Goal: Task Accomplishment & Management: Manage account settings

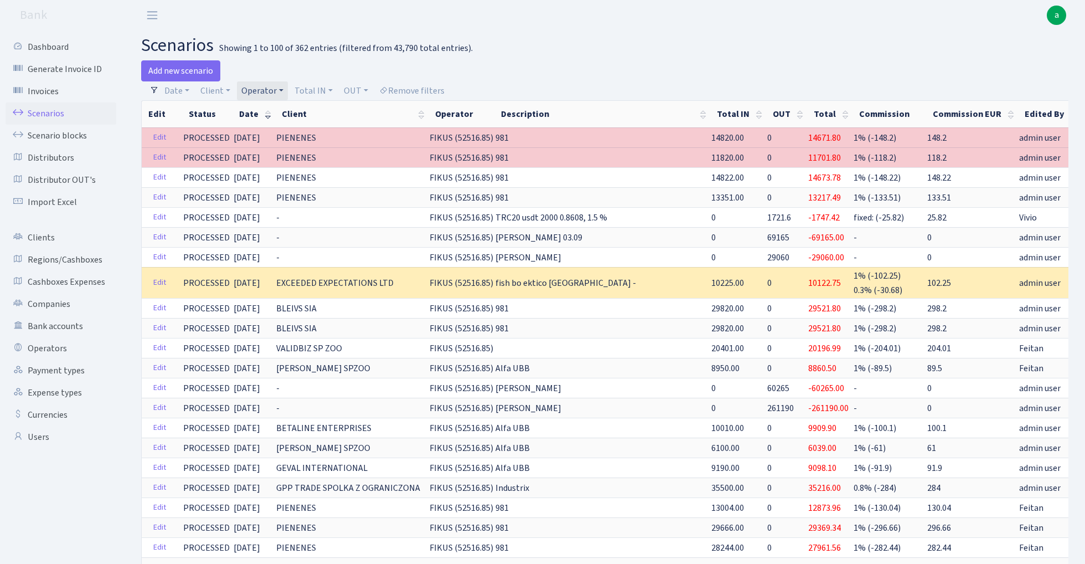
select select "100"
click at [78, 136] on link "Scenario blocks" at bounding box center [61, 136] width 111 height 22
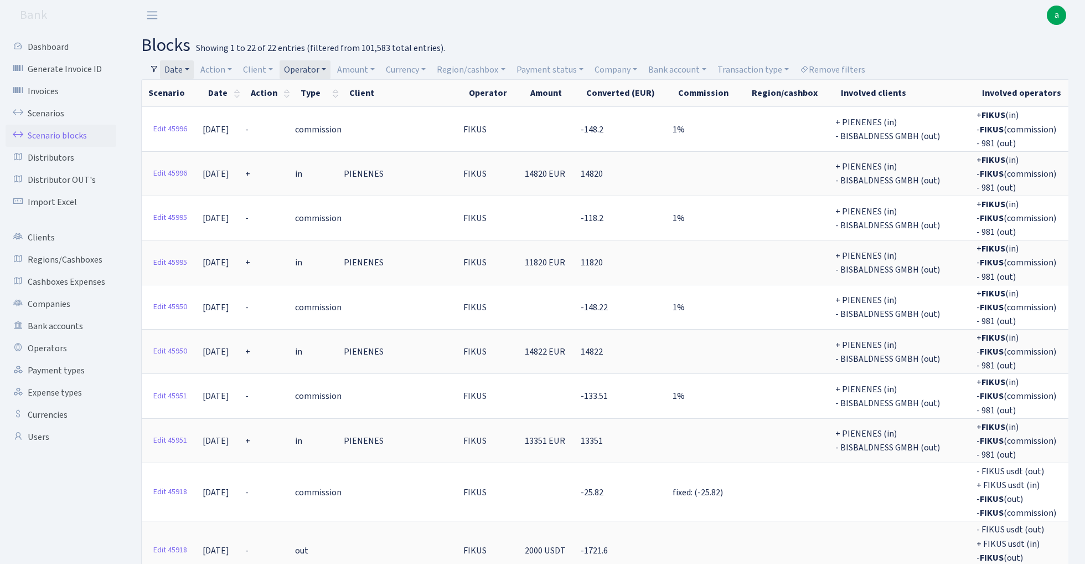
select select "100"
click at [847, 65] on link "Remove filters" at bounding box center [833, 69] width 74 height 19
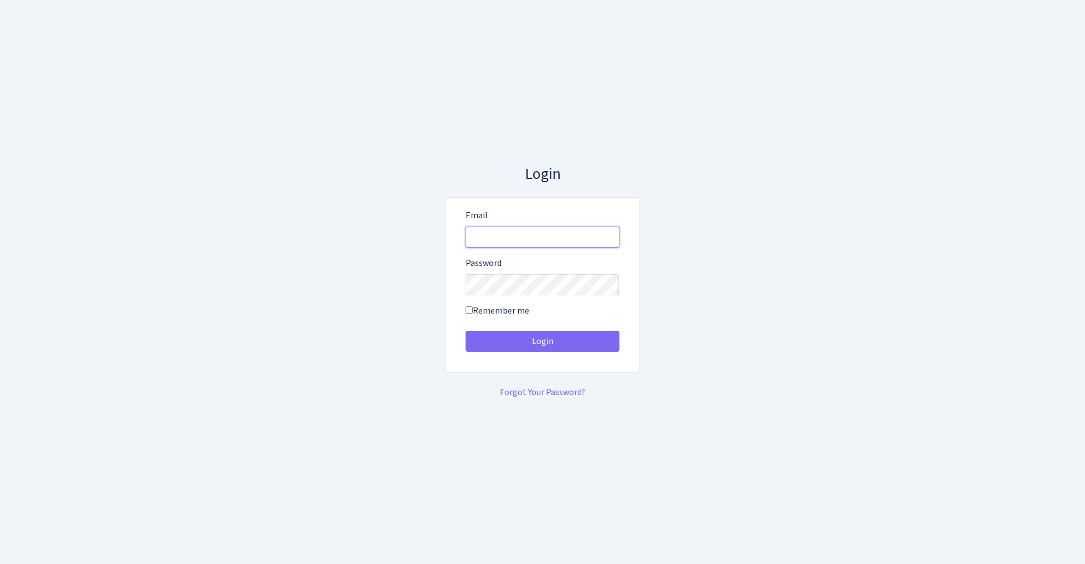
type input "[EMAIL_ADDRESS][DOMAIN_NAME]"
click at [542, 341] on button "Login" at bounding box center [543, 341] width 154 height 21
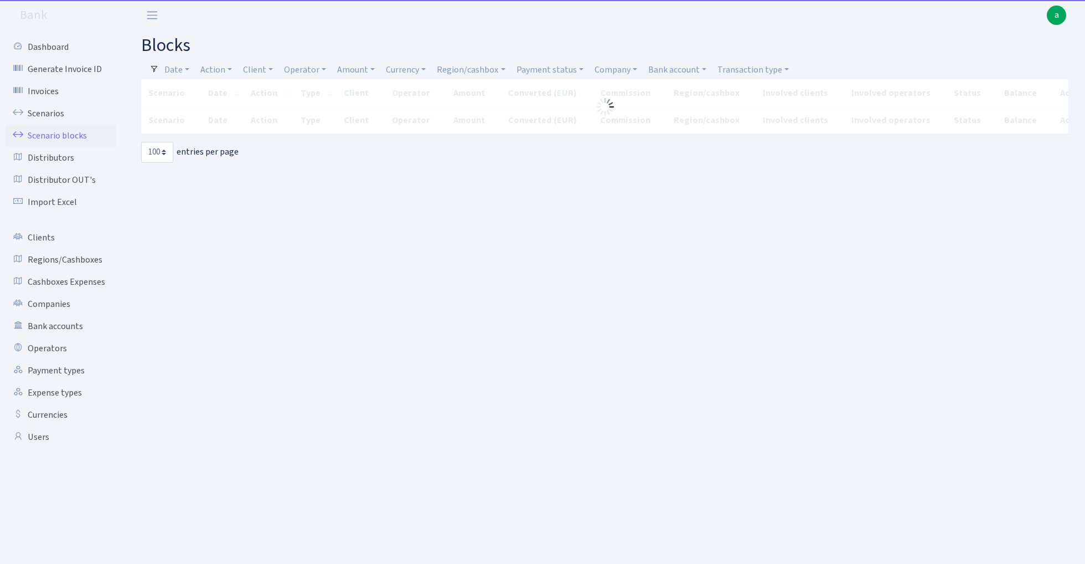
select select "100"
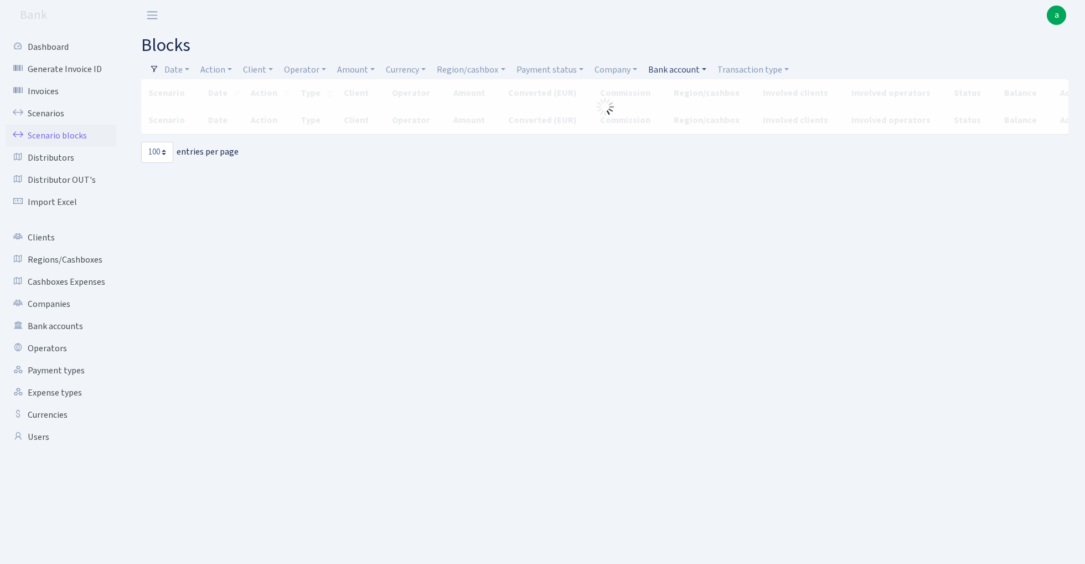
click at [677, 68] on link "Bank account" at bounding box center [677, 69] width 67 height 19
click at [684, 109] on input "search" at bounding box center [687, 109] width 81 height 17
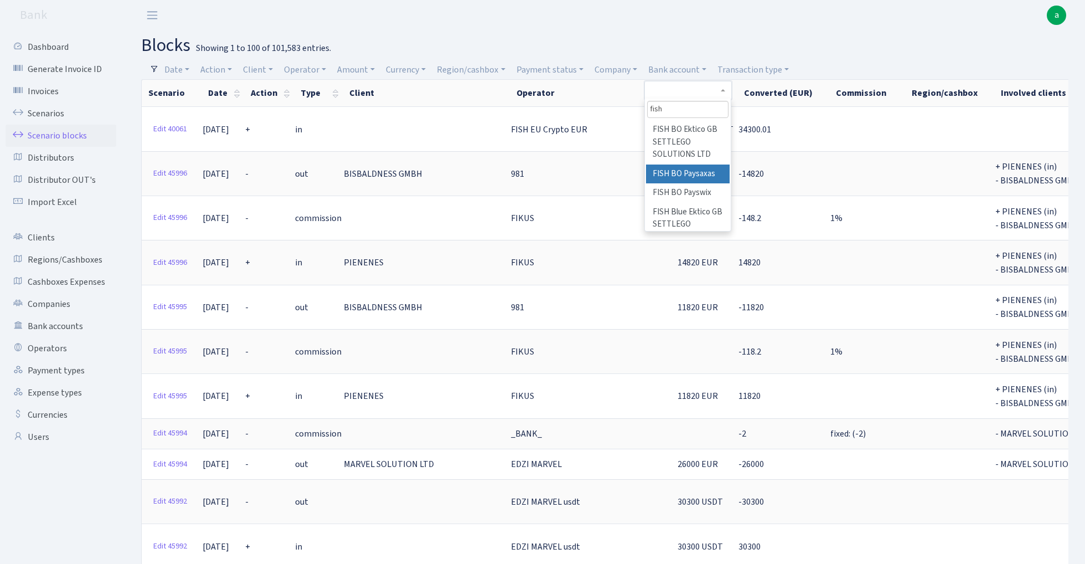
type input "fish"
click at [697, 171] on li "FISH BO Paysaxas" at bounding box center [688, 173] width 84 height 19
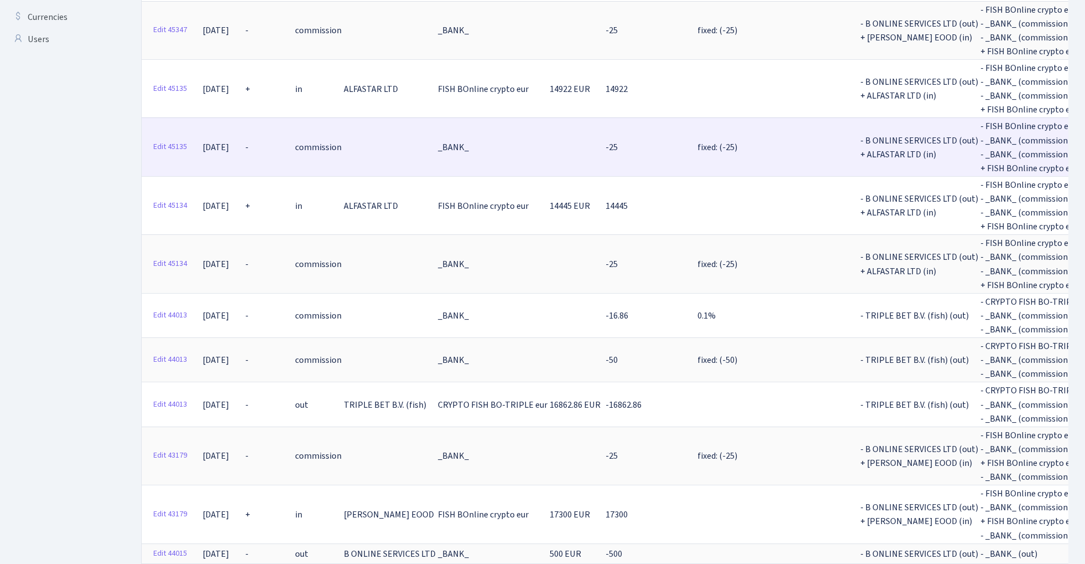
scroll to position [399, 0]
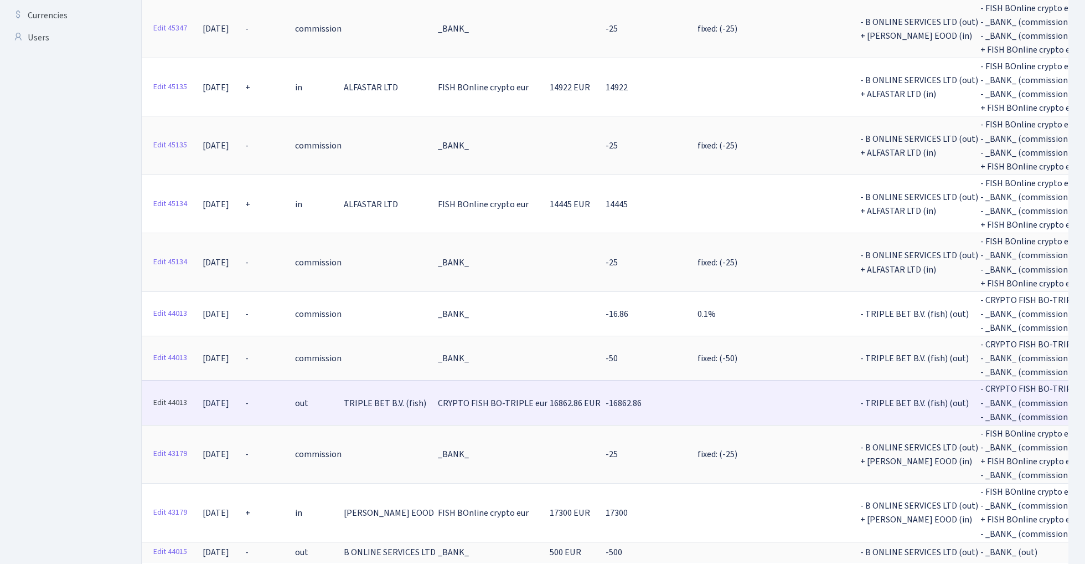
click at [173, 394] on link "Edit 44013" at bounding box center [170, 402] width 44 height 17
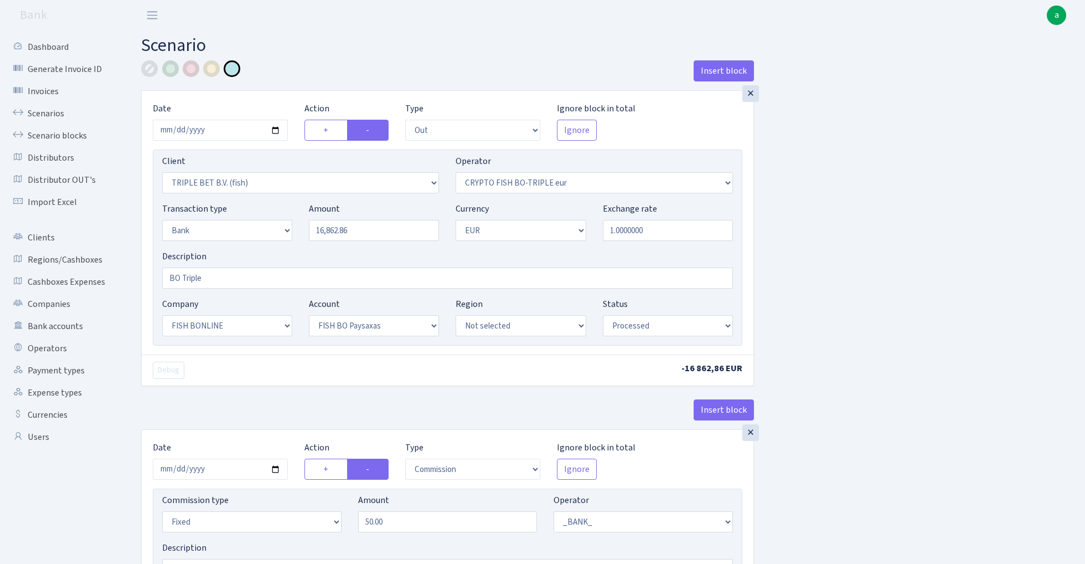
select select "out"
select select "3227"
select select "502"
select select "2"
select select "1"
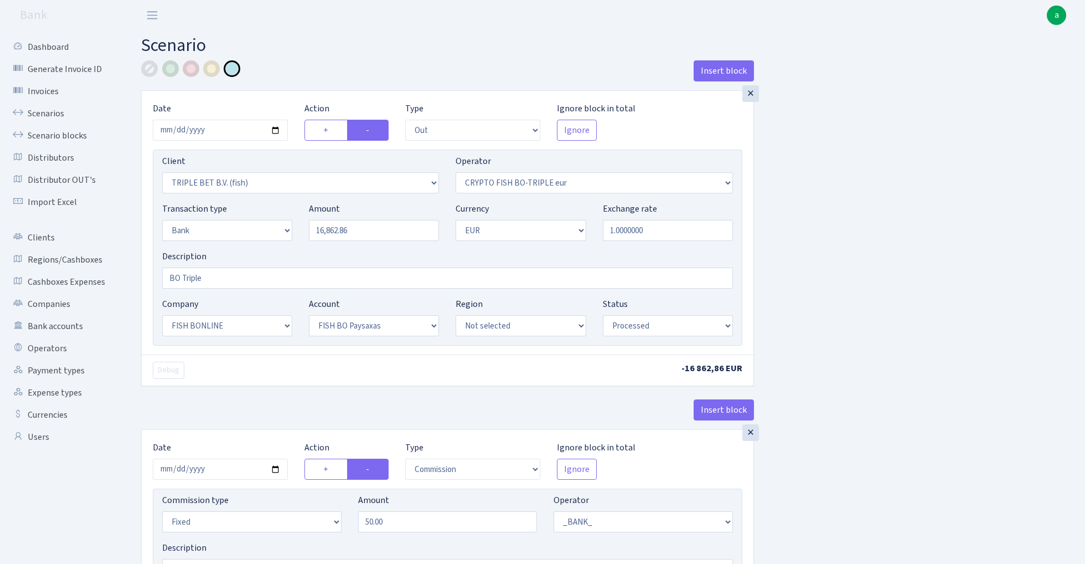
select select "22"
select select "64"
select select "processed"
select select "commission"
select select "fixed"
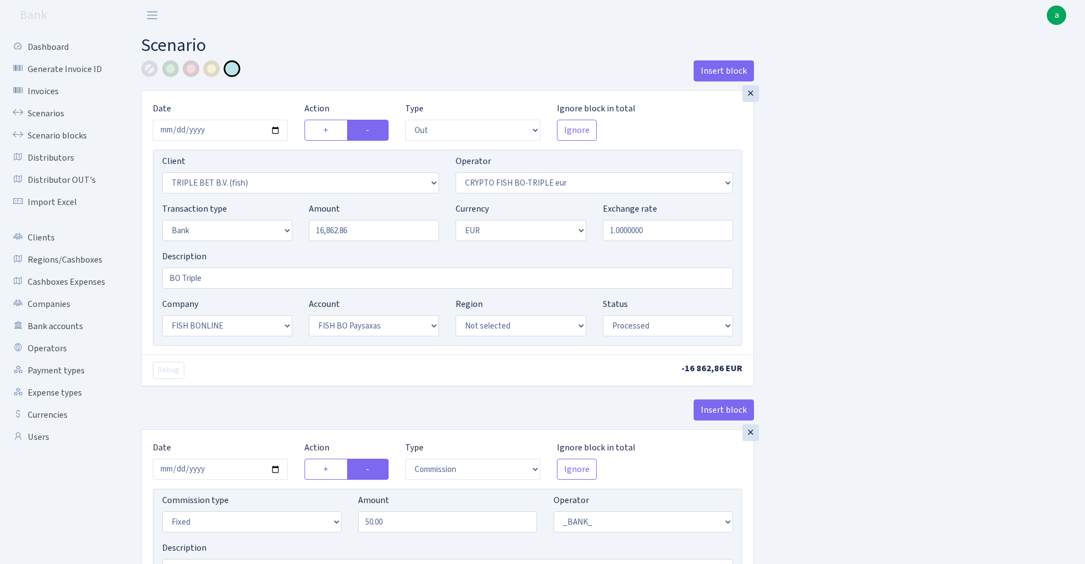
select select "1"
select select "22"
select select "64"
select select "processed"
select select "commission"
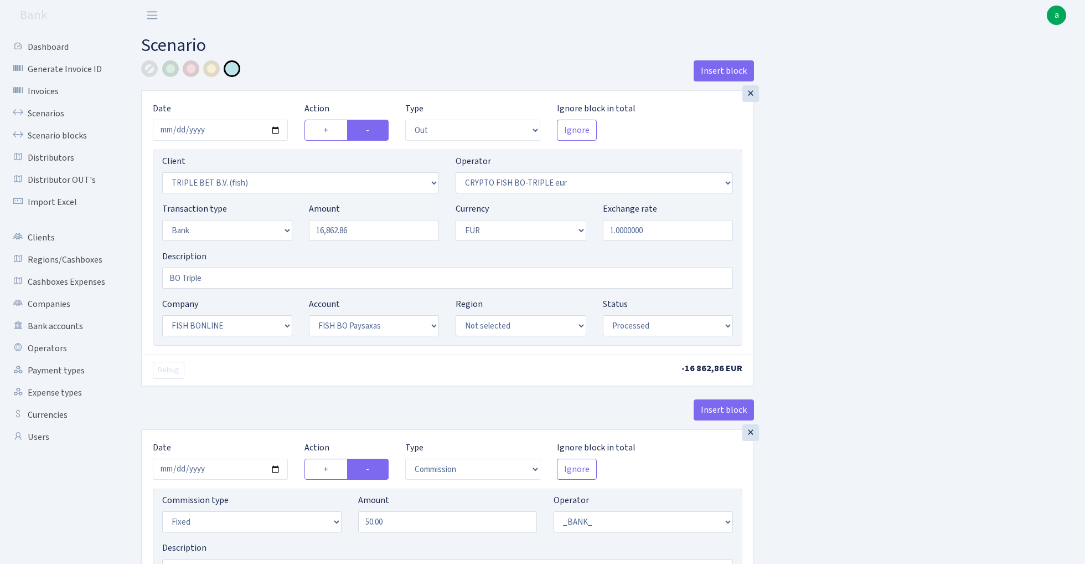
select select "1"
select select "22"
select select "64"
select select "processed"
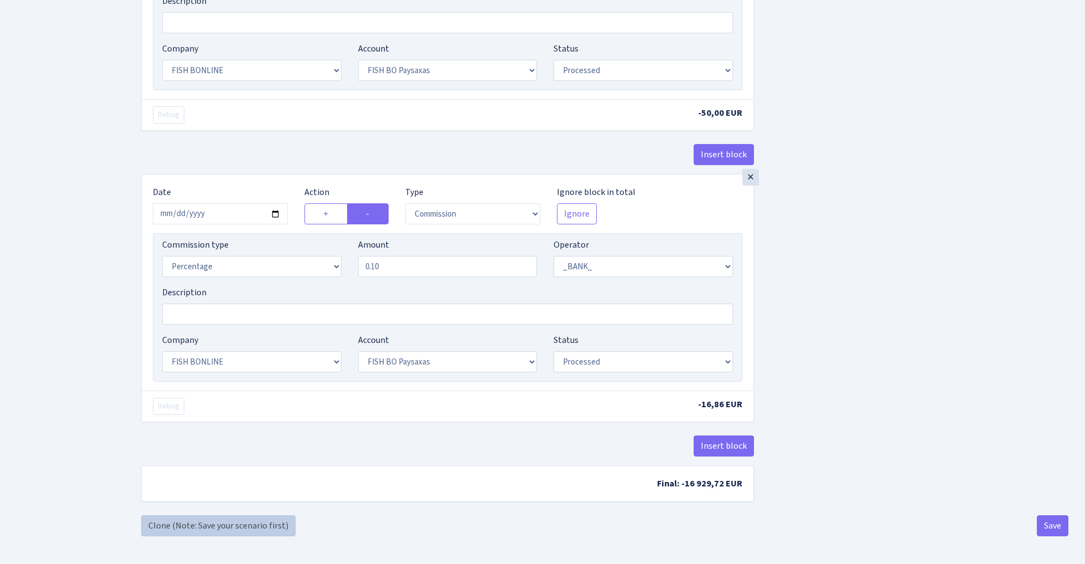
scroll to position [551, 0]
click at [247, 522] on link "Clone (Note: Save your scenario first)" at bounding box center [218, 525] width 154 height 21
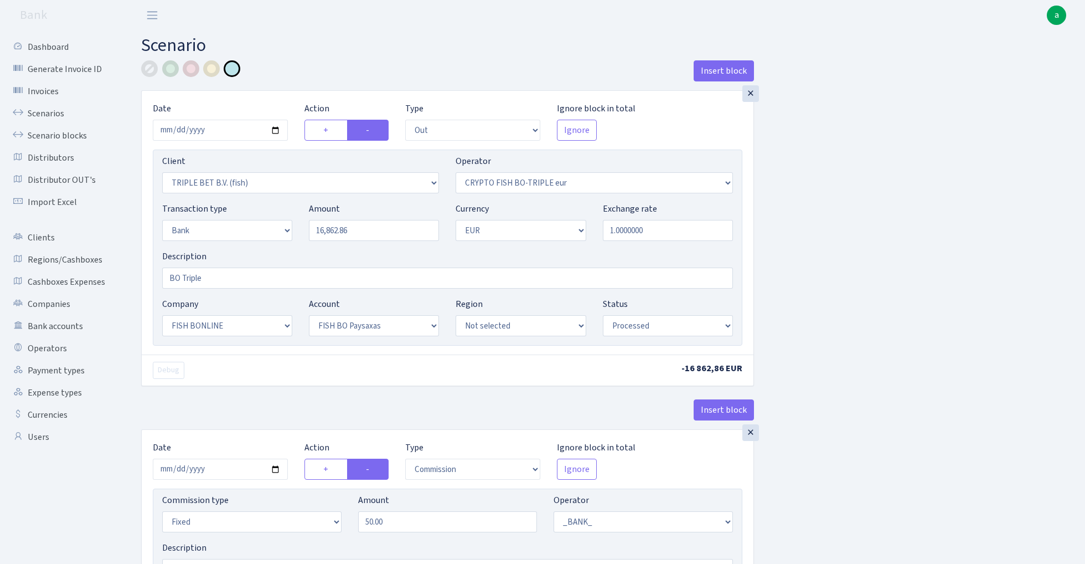
select select "out"
select select "3227"
select select "502"
select select "2"
select select "1"
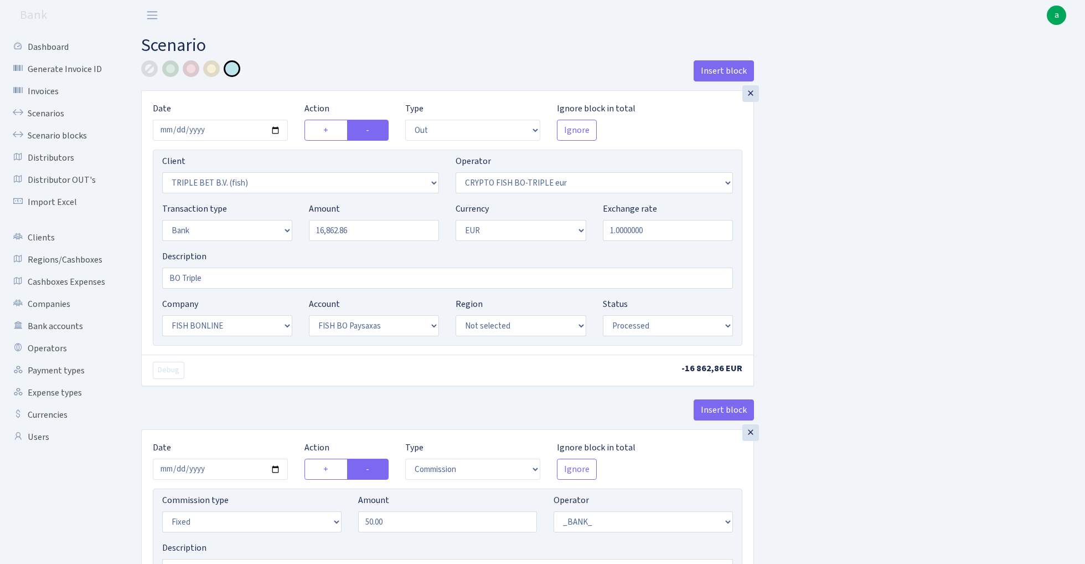
select select "22"
select select "64"
select select "processed"
select select "commission"
select select "fixed"
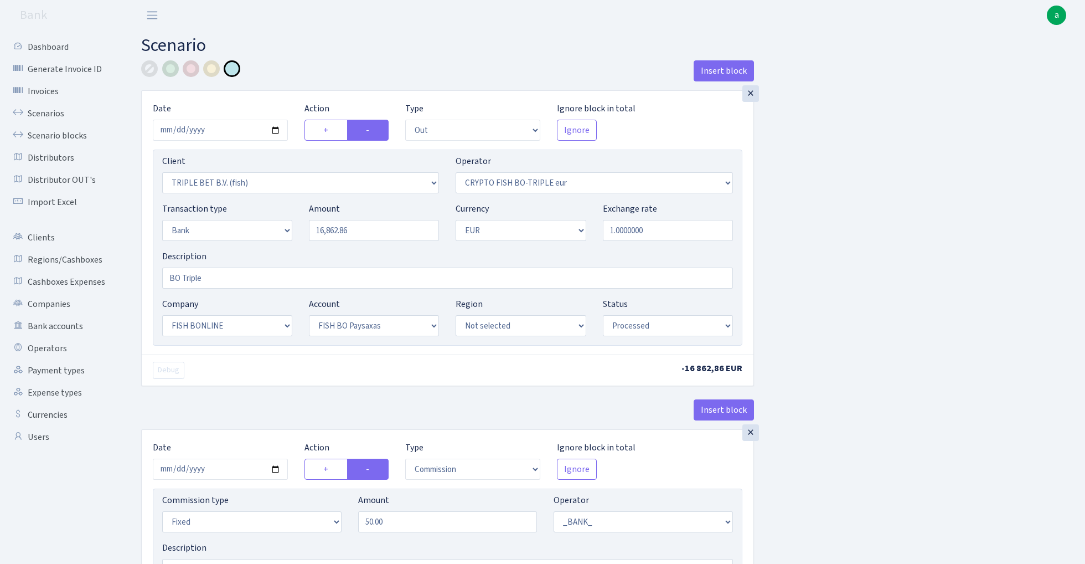
select select "1"
select select "22"
select select "64"
select select "processed"
select select "commission"
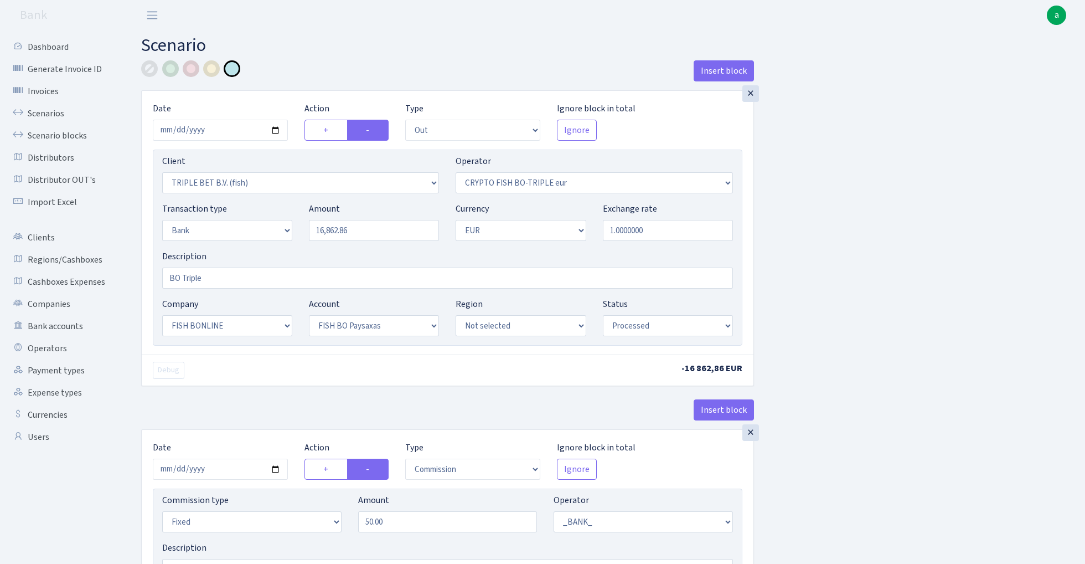
select select "1"
select select "22"
select select "64"
select select "processed"
click at [215, 135] on input "2025-06-19" at bounding box center [220, 130] width 135 height 21
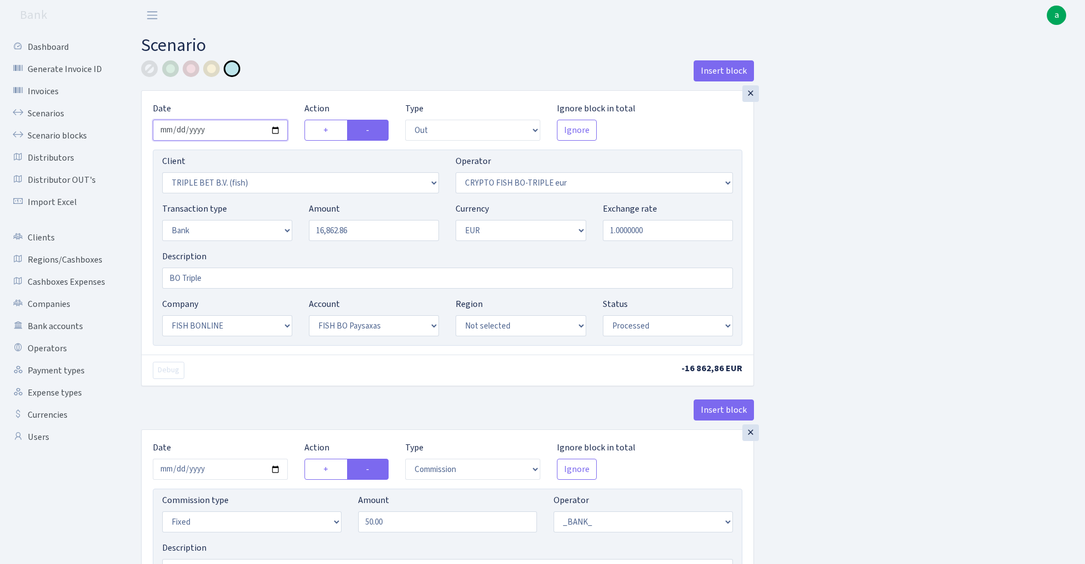
type input "2025-08-14"
click at [337, 62] on div "Insert block" at bounding box center [447, 75] width 613 height 30
click at [373, 229] on input "16862.86" at bounding box center [374, 230] width 130 height 21
type input "41,400.00"
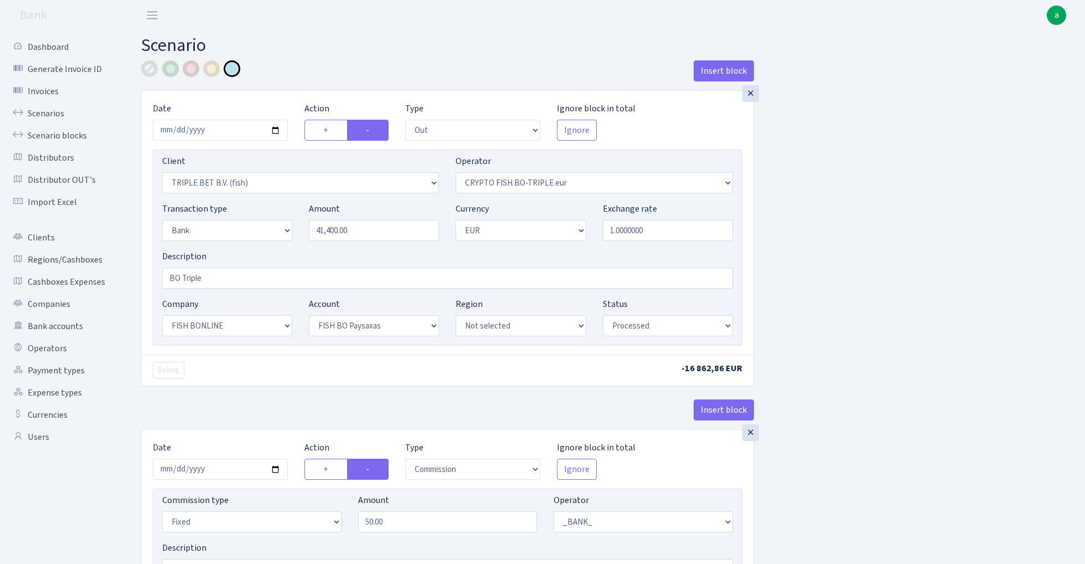
click at [878, 192] on div "Insert block × Date 2025-08-14 Action + - Type --- In Out Commission Field requ…" at bounding box center [605, 560] width 944 height 1001
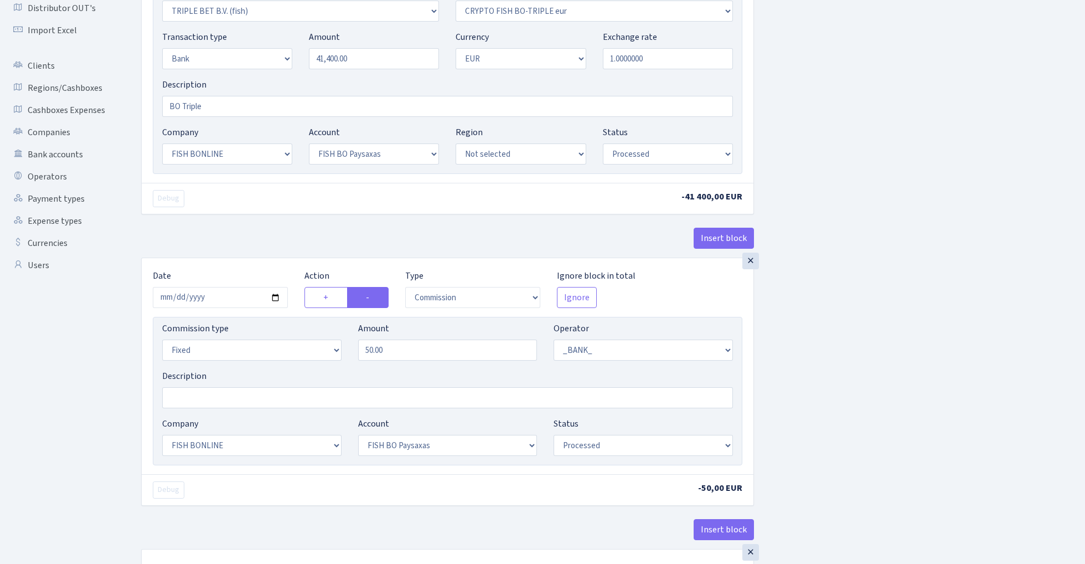
scroll to position [310, 0]
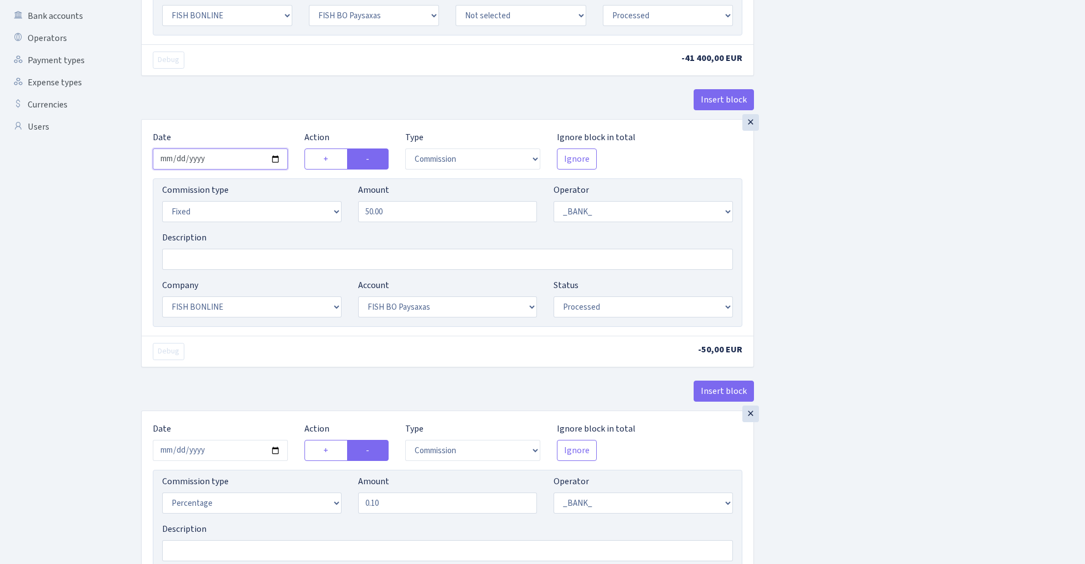
click at [223, 165] on input "2025-06-19" at bounding box center [220, 158] width 135 height 21
type input "2025-08-14"
click at [241, 111] on div "Insert block" at bounding box center [447, 104] width 613 height 30
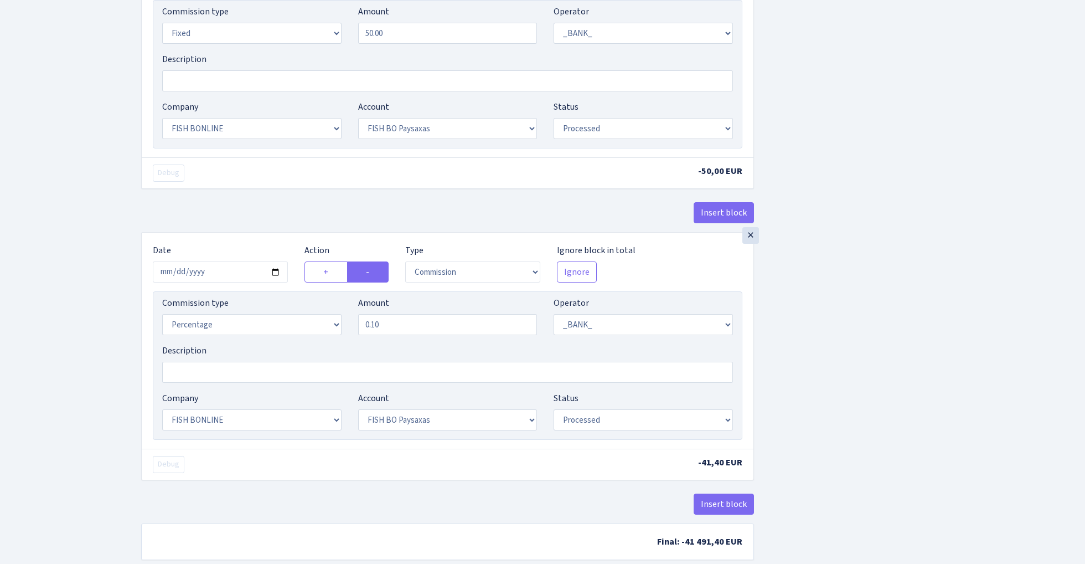
scroll to position [517, 0]
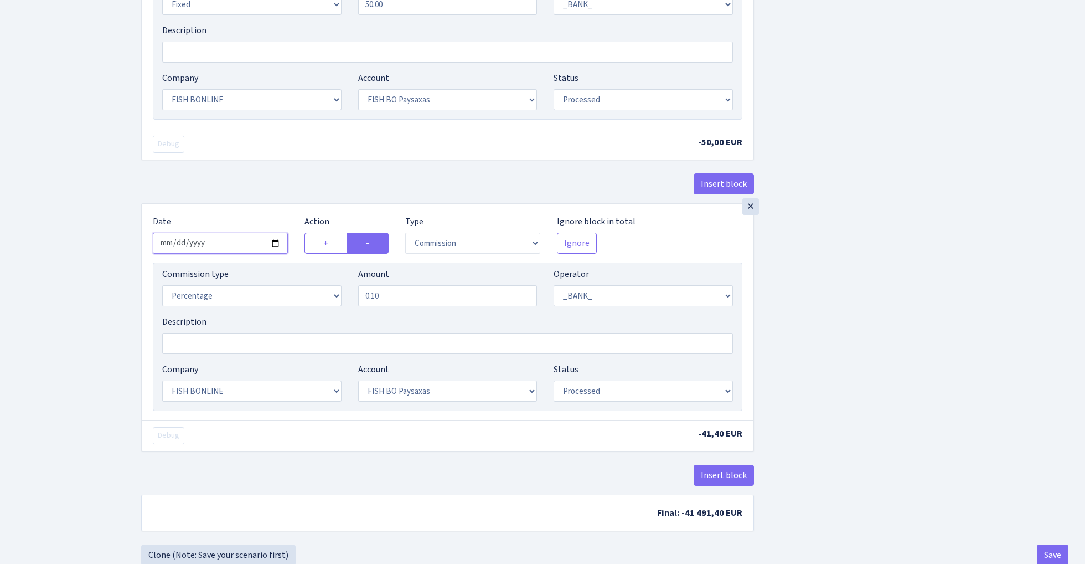
click at [223, 243] on input "2025-06-19" at bounding box center [220, 243] width 135 height 21
type input "2025-08-14"
click at [249, 168] on div "× Date 2025-08-14 Action + - Type --- In Out Commission Field required. Ignore …" at bounding box center [447, 57] width 613 height 291
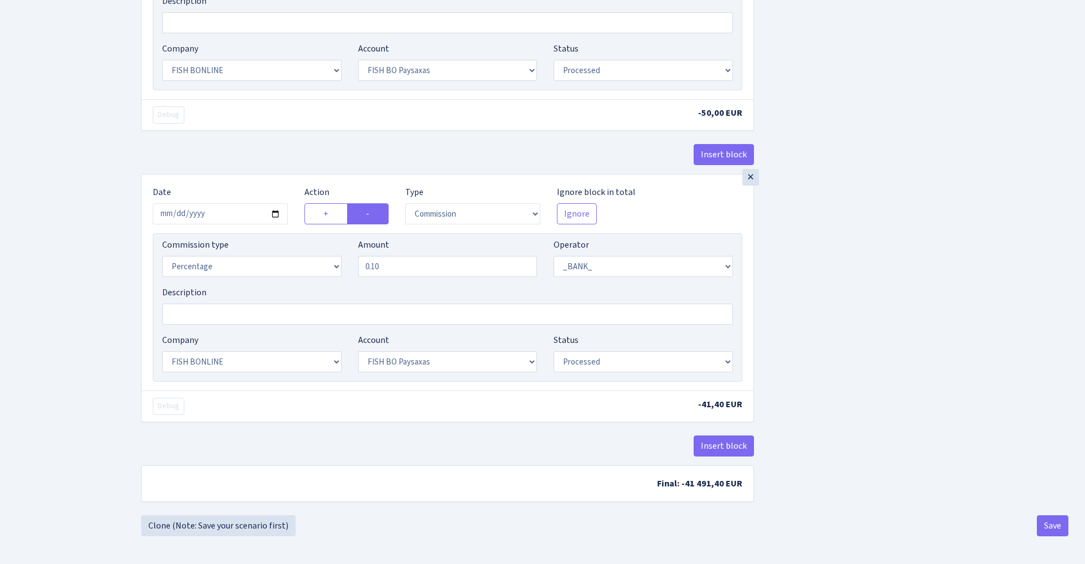
scroll to position [551, 0]
click at [1053, 528] on button "Save" at bounding box center [1053, 525] width 32 height 21
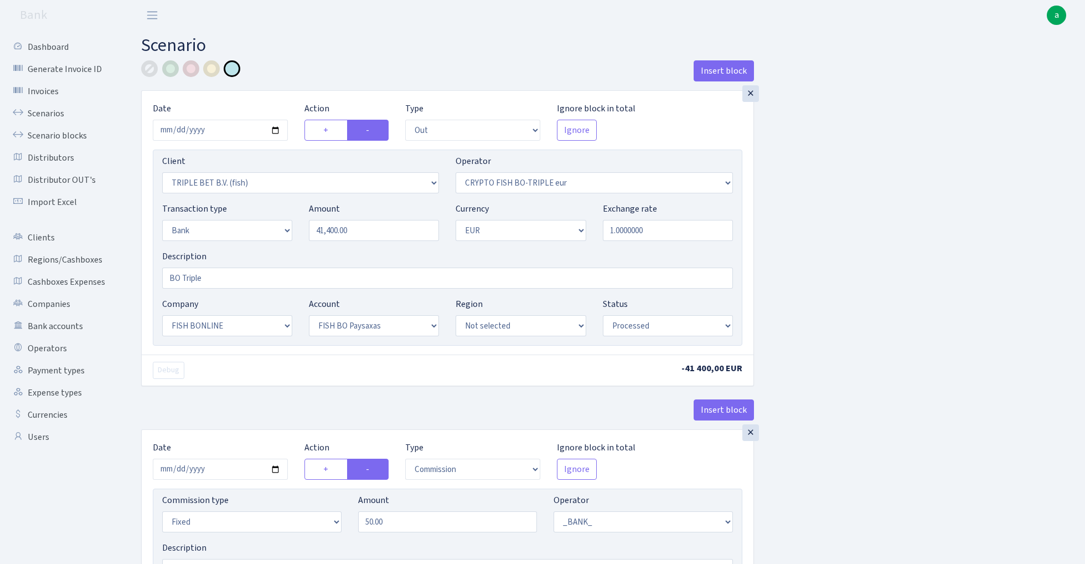
select select "out"
select select "3227"
select select "502"
select select "2"
select select "1"
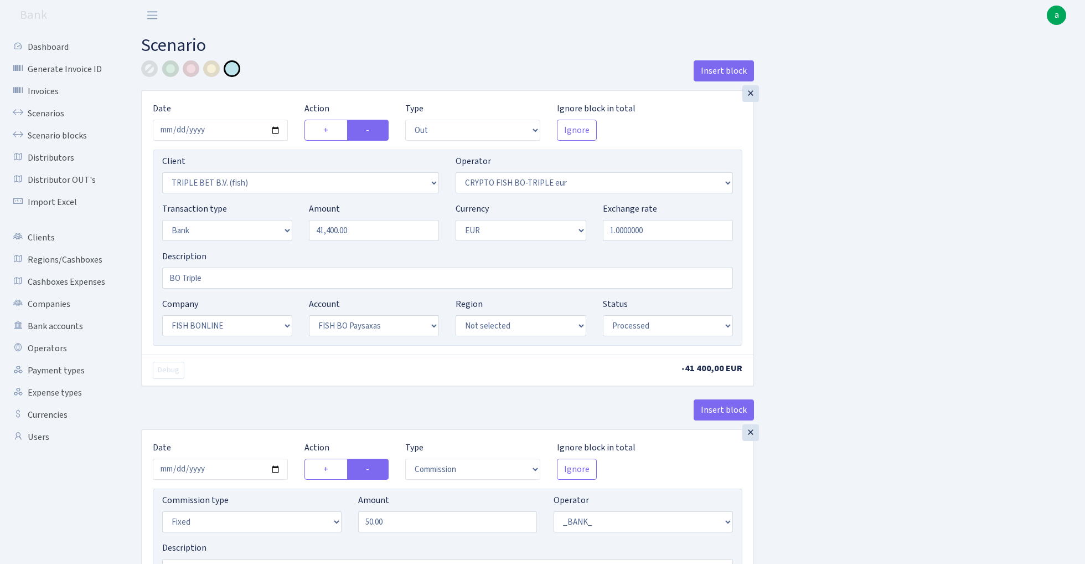
select select "22"
select select "64"
select select "processed"
select select "commission"
select select "fixed"
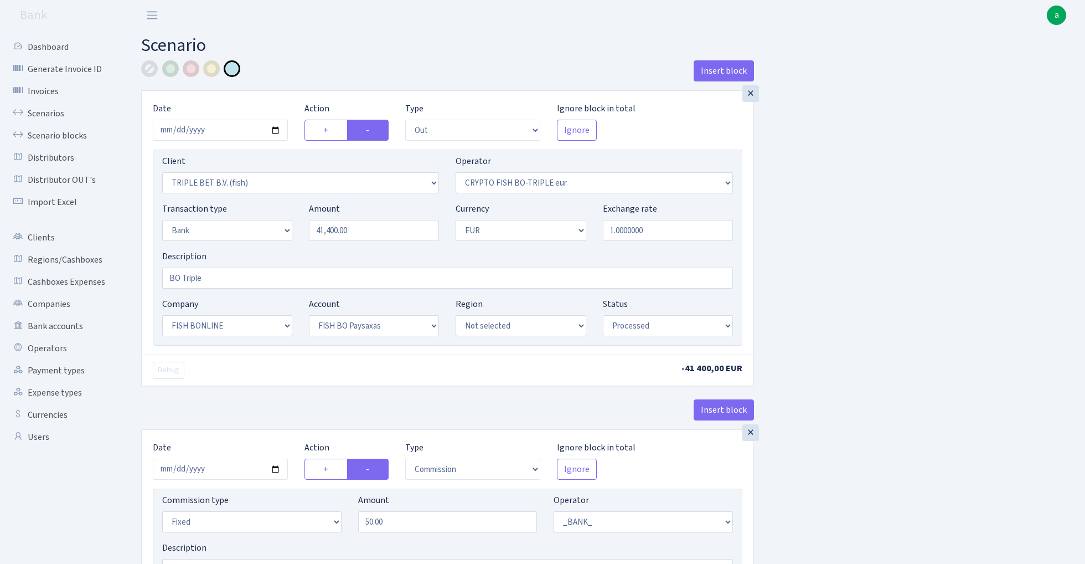
select select "1"
select select "22"
select select "64"
select select "processed"
select select "commission"
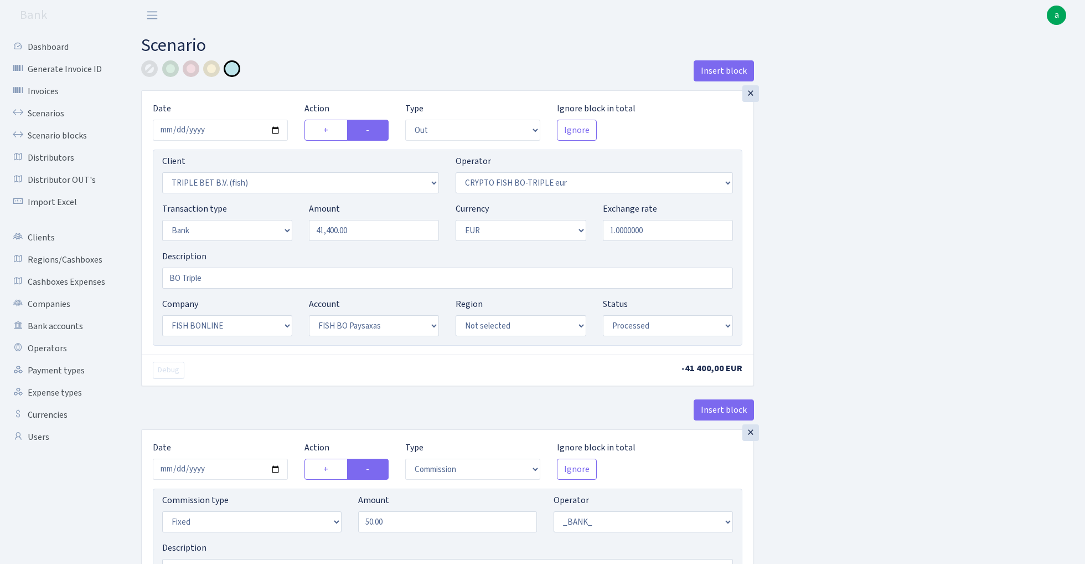
select select "1"
select select "22"
select select "64"
select select "processed"
click at [40, 115] on link "Scenarios" at bounding box center [61, 113] width 111 height 22
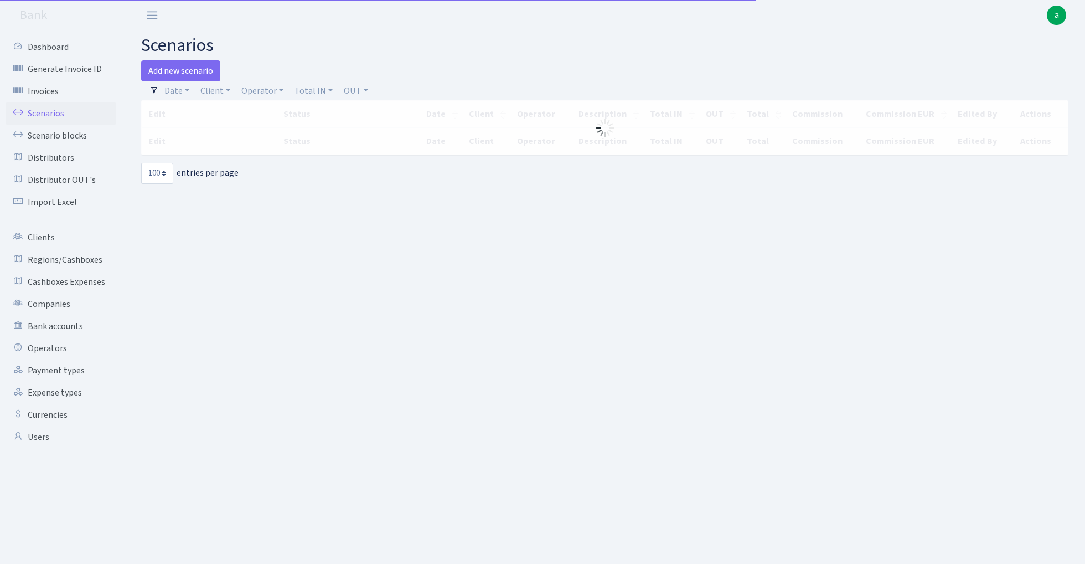
select select "100"
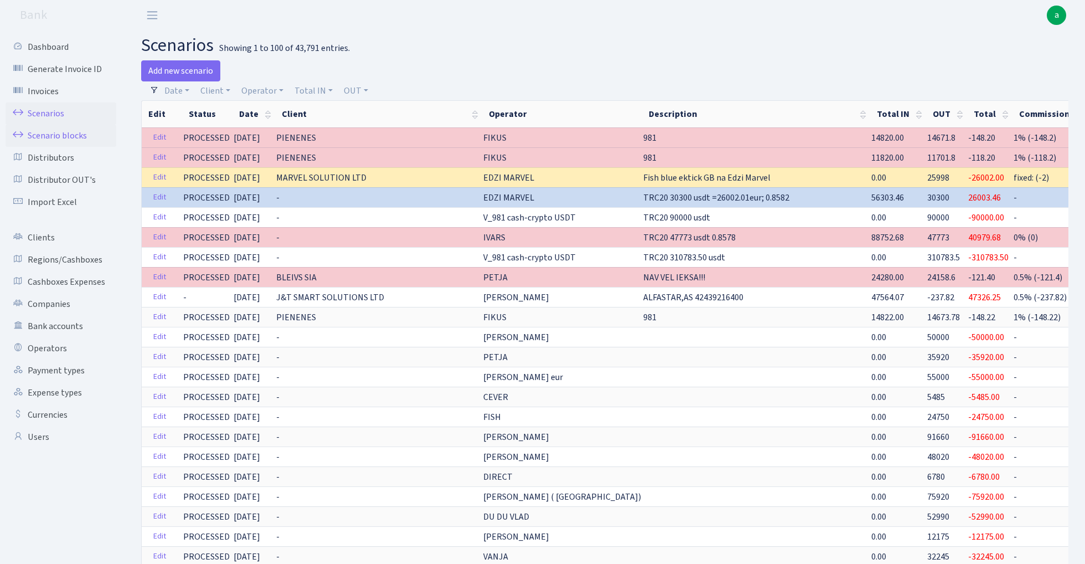
click at [80, 133] on link "Scenario blocks" at bounding box center [61, 136] width 111 height 22
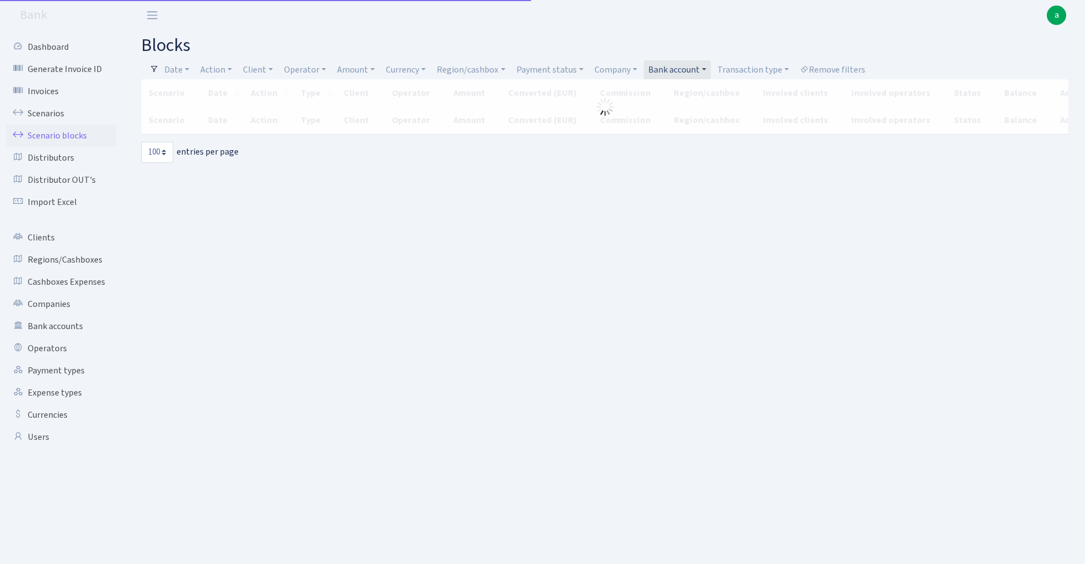
select select "100"
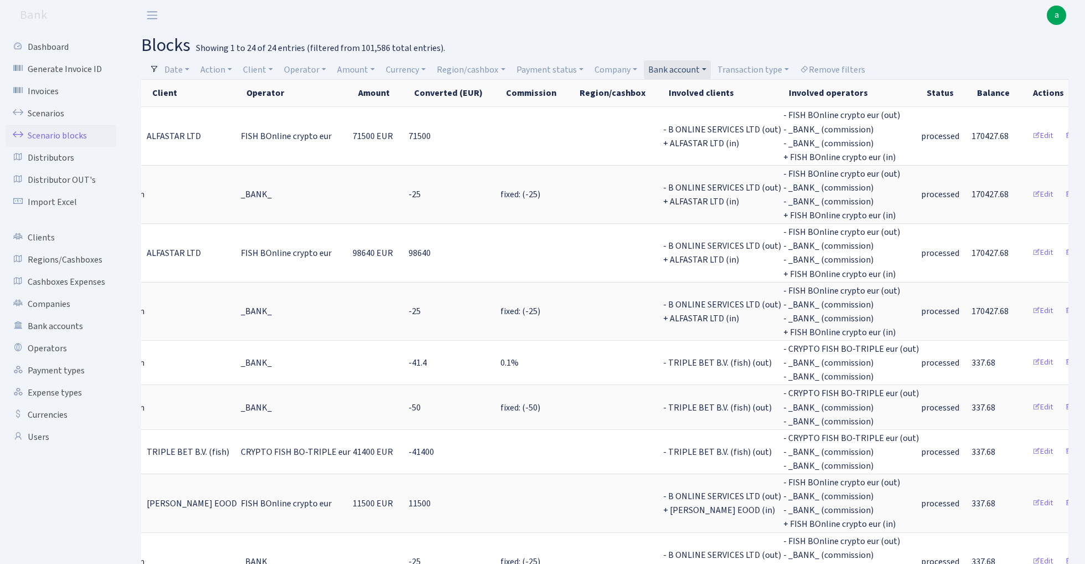
click at [673, 67] on link "Bank account" at bounding box center [677, 69] width 67 height 19
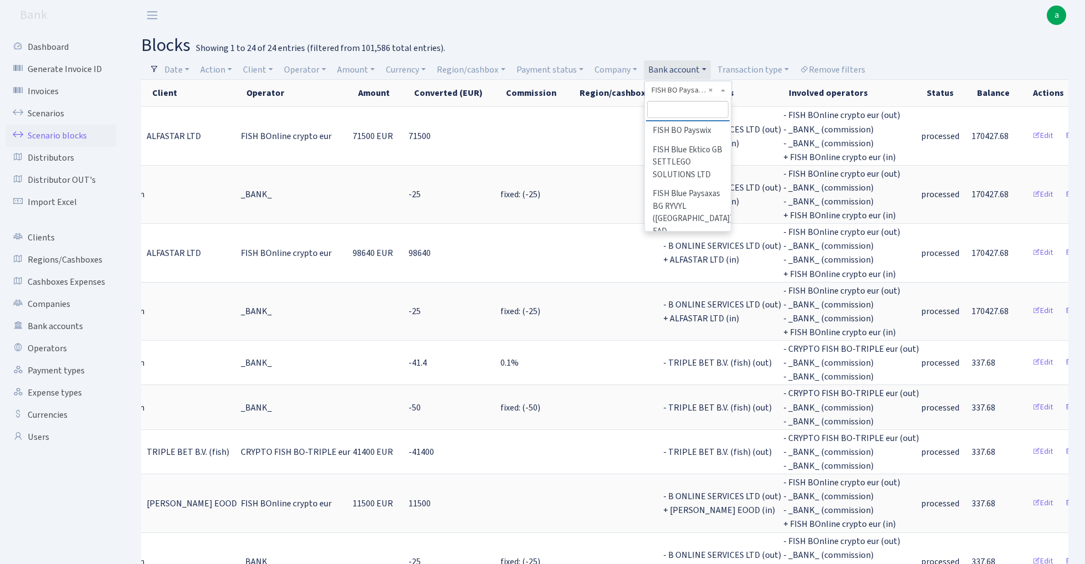
scroll to position [450, 0]
click at [693, 182] on li "FISH Blue Paysaxas BG RYVYL ([GEOGRAPHIC_DATA]) EAD" at bounding box center [688, 210] width 84 height 56
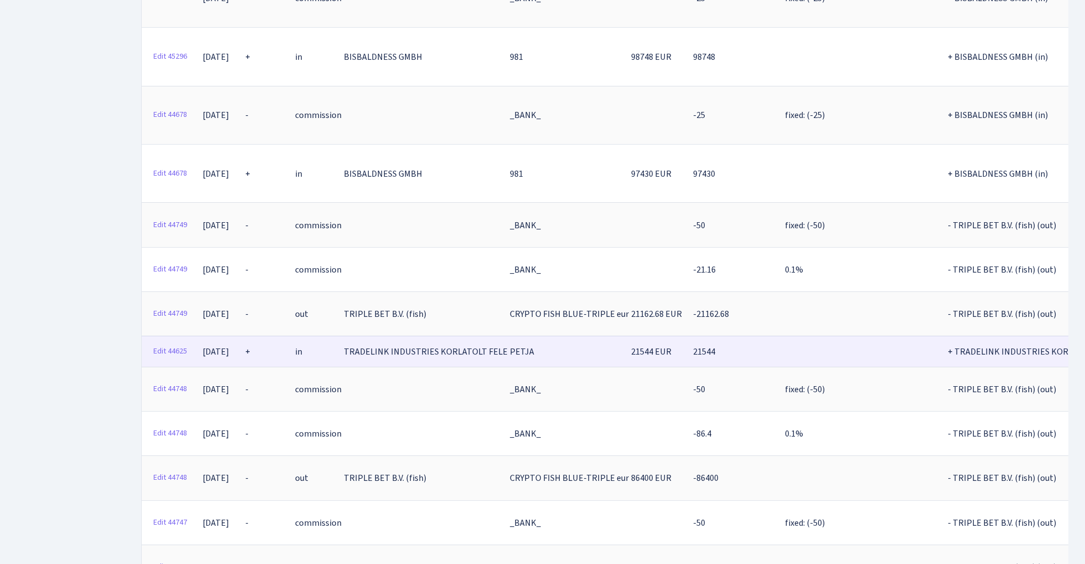
scroll to position [586, 0]
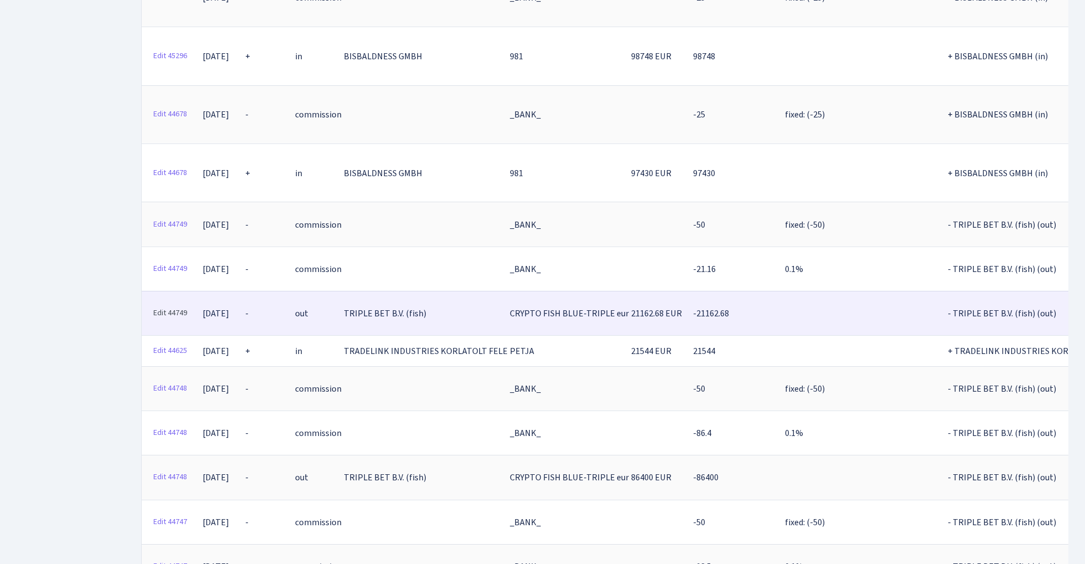
click at [182, 305] on link "Edit 44749" at bounding box center [170, 313] width 44 height 17
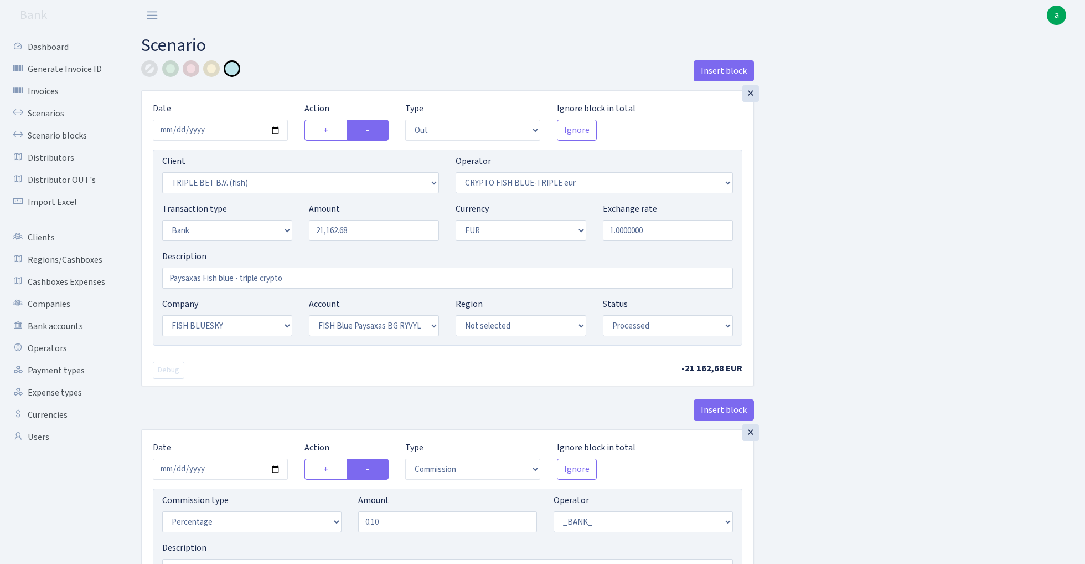
select select "out"
select select "3227"
select select "503"
select select "2"
select select "1"
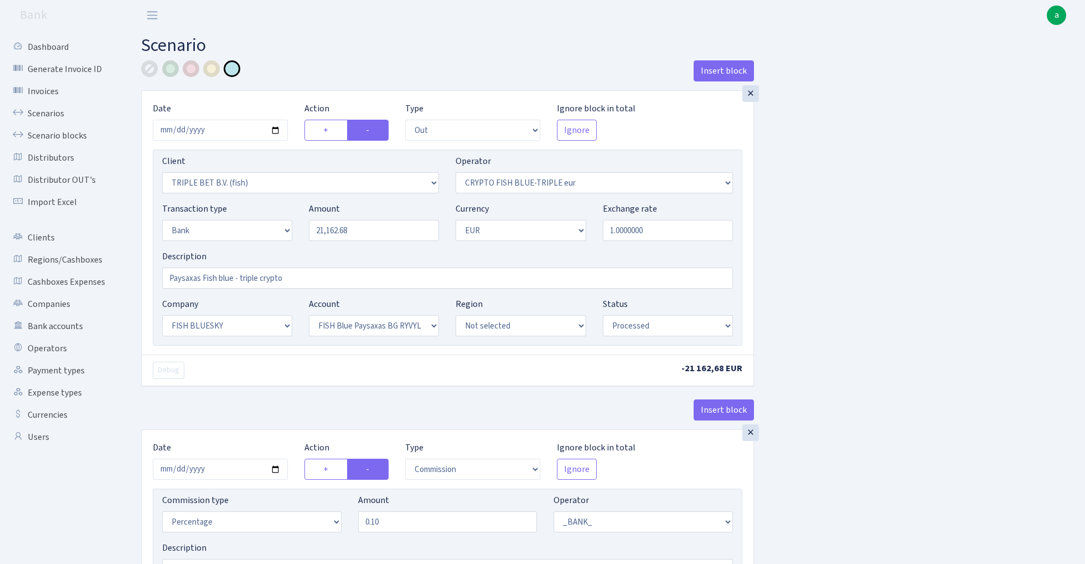
select select "23"
select select "68"
select select "processed"
select select "commission"
select select "1"
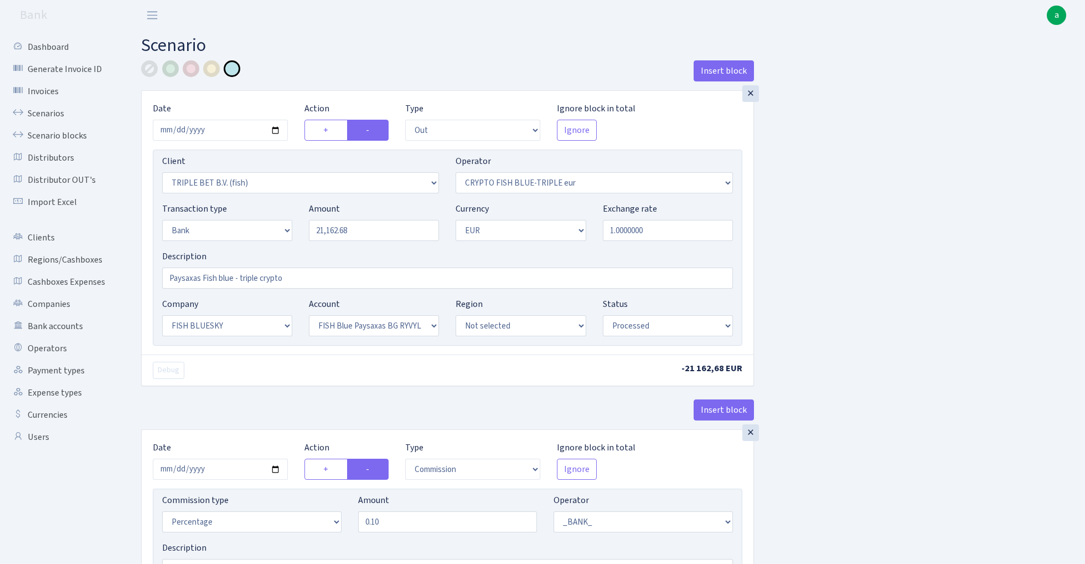
select select "23"
select select "68"
select select "processed"
select select "commission"
select select "fixed"
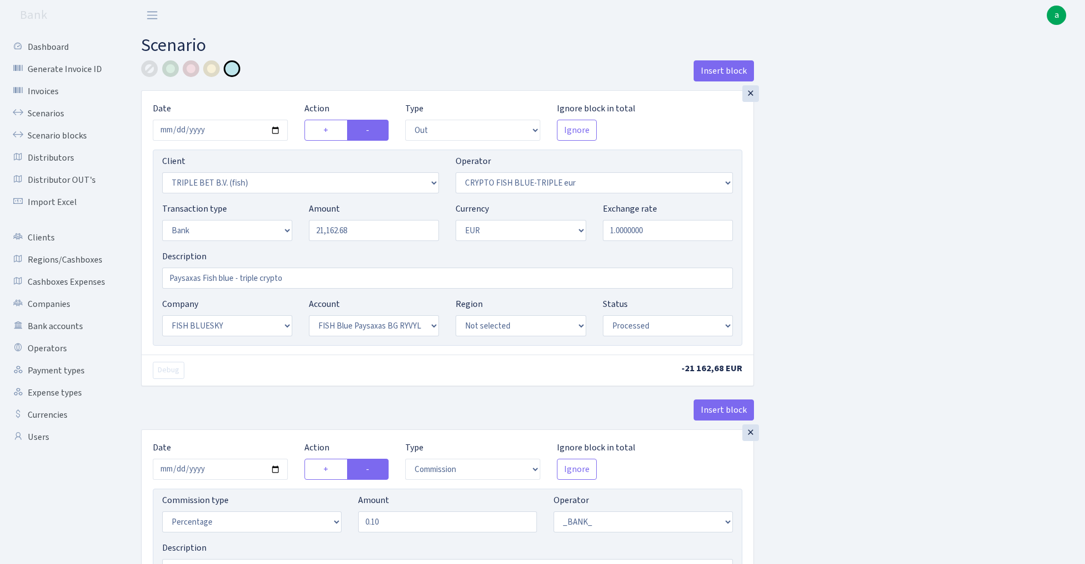
select select "1"
select select "23"
select select "68"
select select "processed"
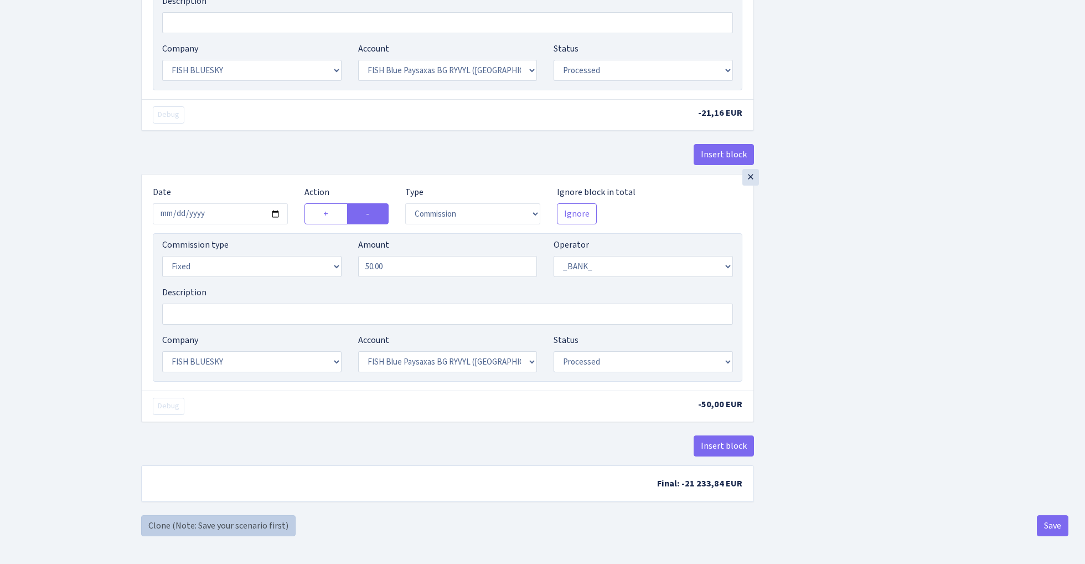
scroll to position [551, 0]
click at [260, 527] on link "Clone (Note: Save your scenario first)" at bounding box center [218, 525] width 154 height 21
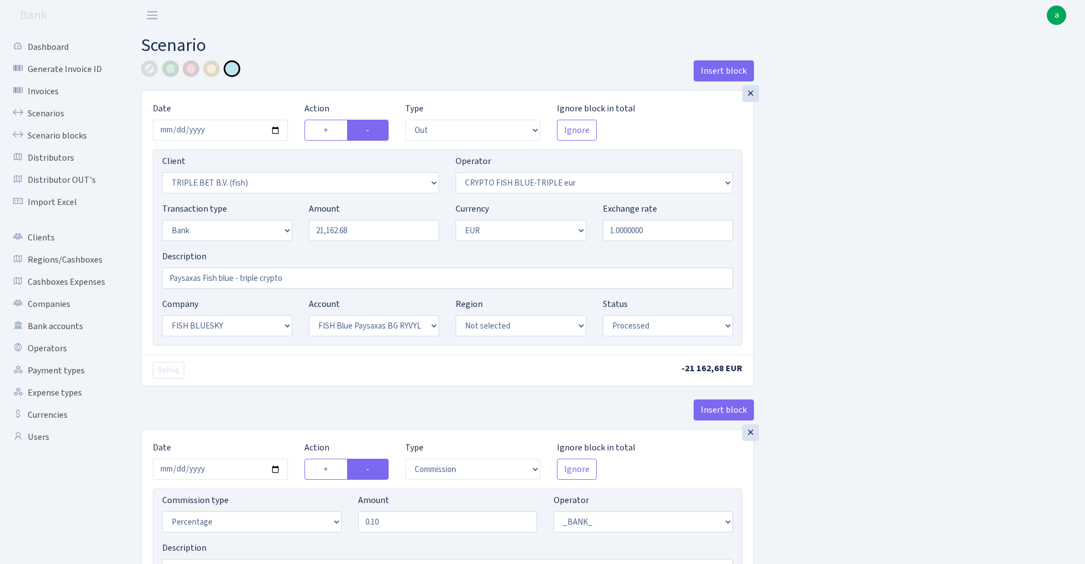
select select "out"
select select "3227"
select select "503"
select select "2"
select select "1"
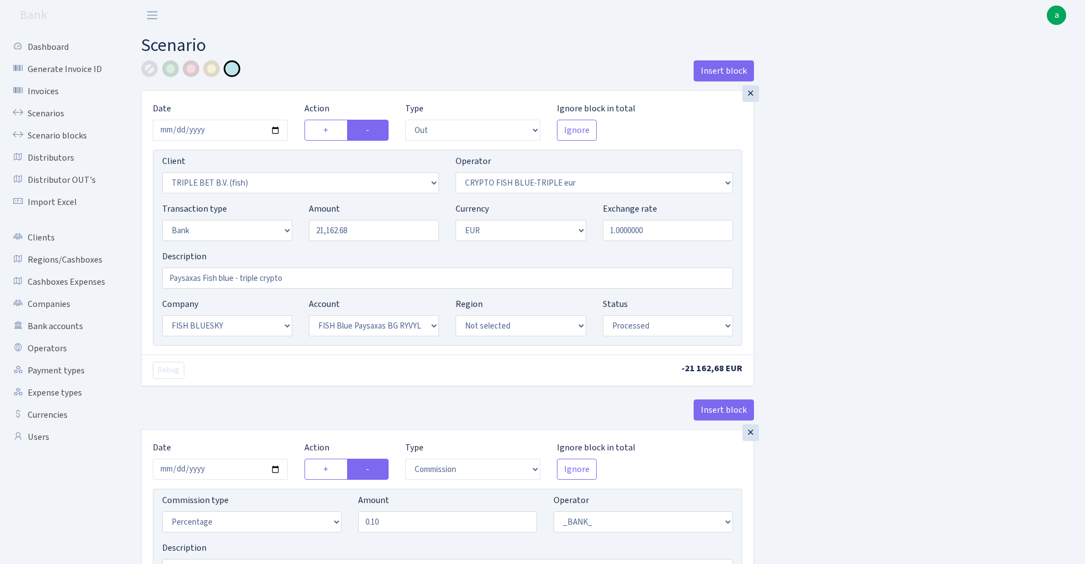
select select "23"
select select "68"
select select "processed"
select select "commission"
select select "1"
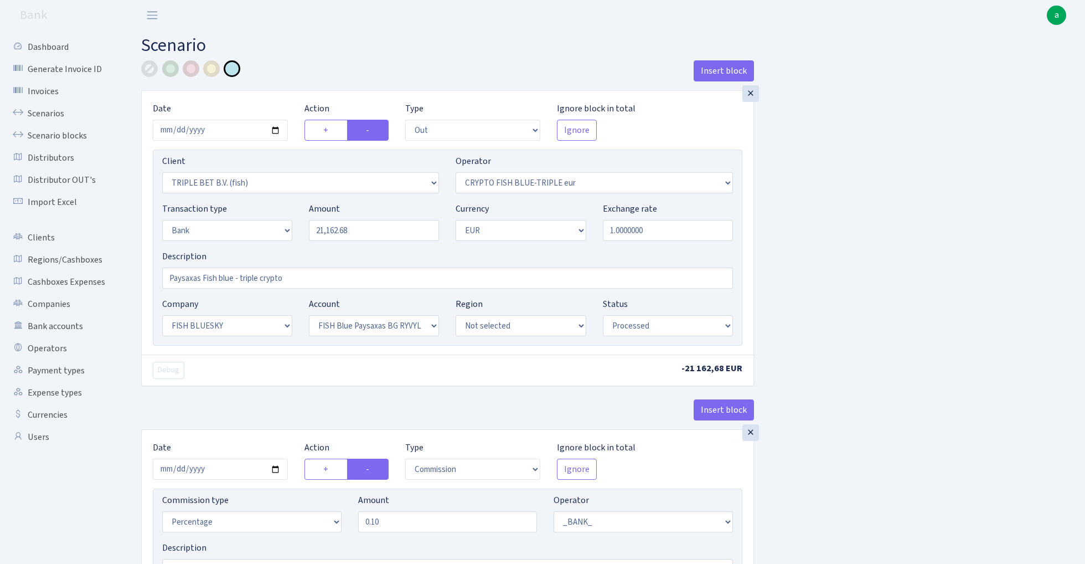
select select "23"
select select "68"
select select "processed"
select select "commission"
select select "fixed"
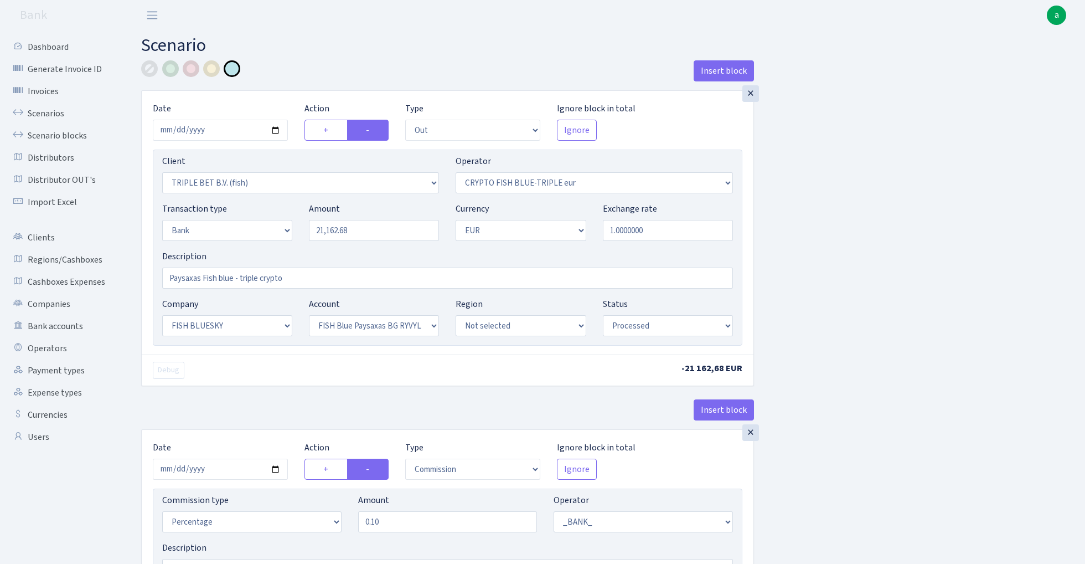
select select "1"
select select "23"
select select "68"
select select "processed"
click at [226, 132] on input "2025-07-30" at bounding box center [220, 130] width 135 height 21
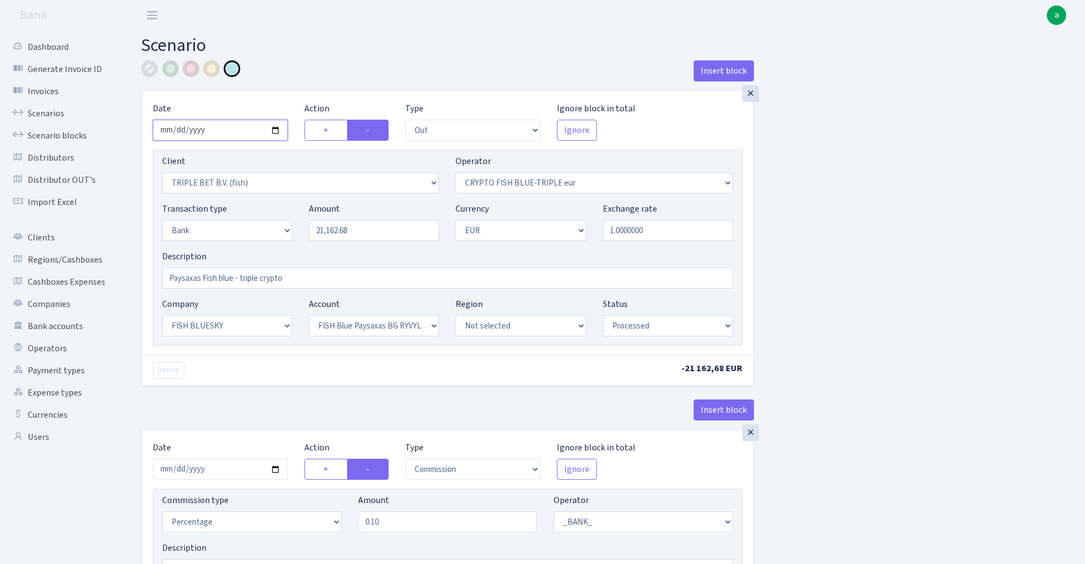
type input "2025-08-01"
click at [278, 53] on h2 "Scenario" at bounding box center [604, 45] width 927 height 21
click at [370, 226] on input "21162.68" at bounding box center [374, 230] width 130 height 21
paste input "97247.32"
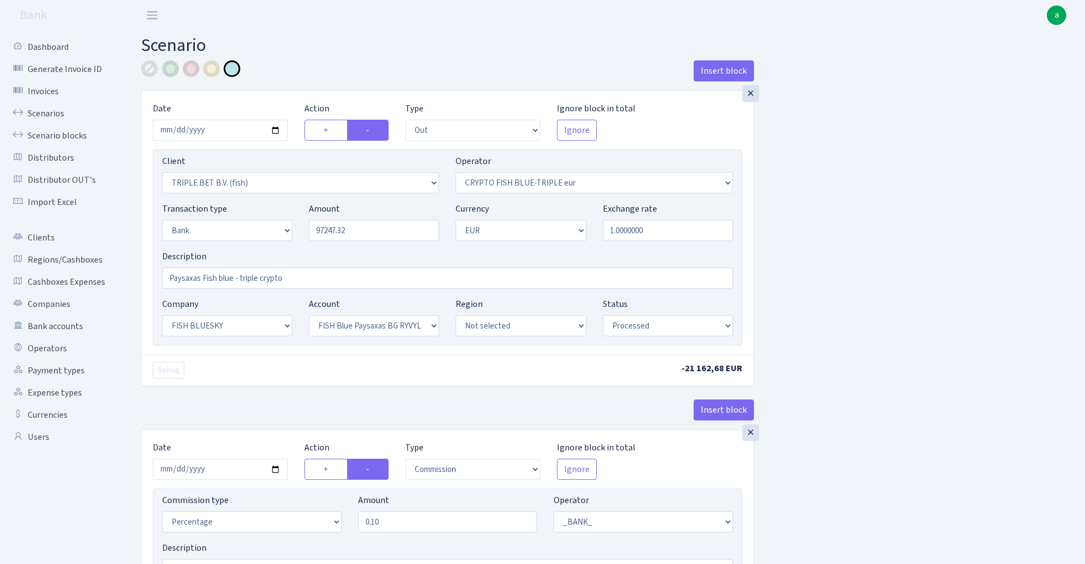
type input "97,247.32"
click at [848, 192] on div "Insert block × Date 2025-08-01 Action + - Type --- In Out Commission Field requ…" at bounding box center [605, 558] width 944 height 997
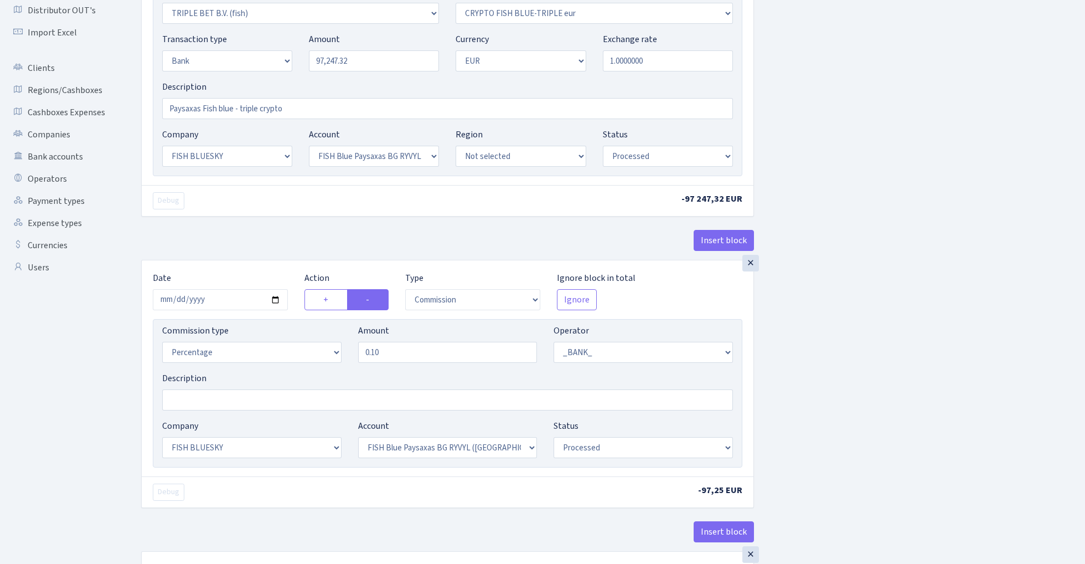
scroll to position [226, 0]
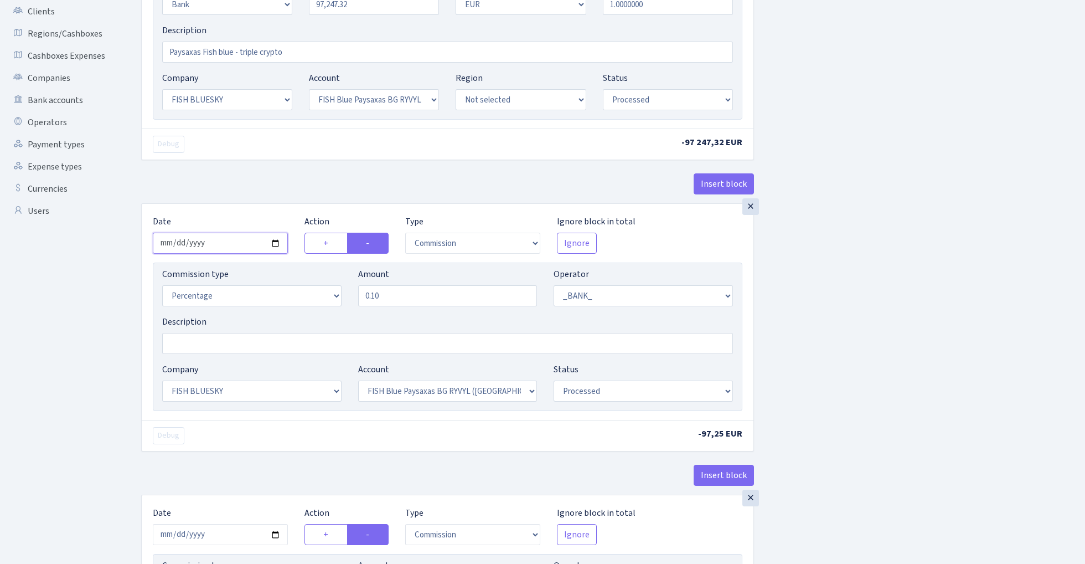
click at [221, 249] on input "2025-07-30" at bounding box center [220, 243] width 135 height 21
type input "2025-08-01"
click at [233, 175] on div "Insert block" at bounding box center [447, 188] width 613 height 30
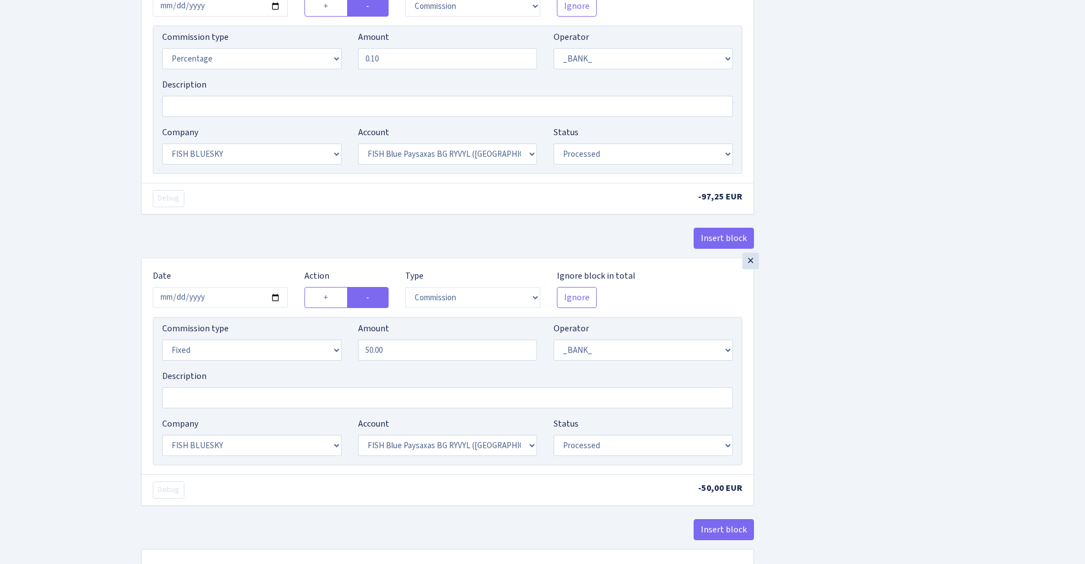
scroll to position [523, 0]
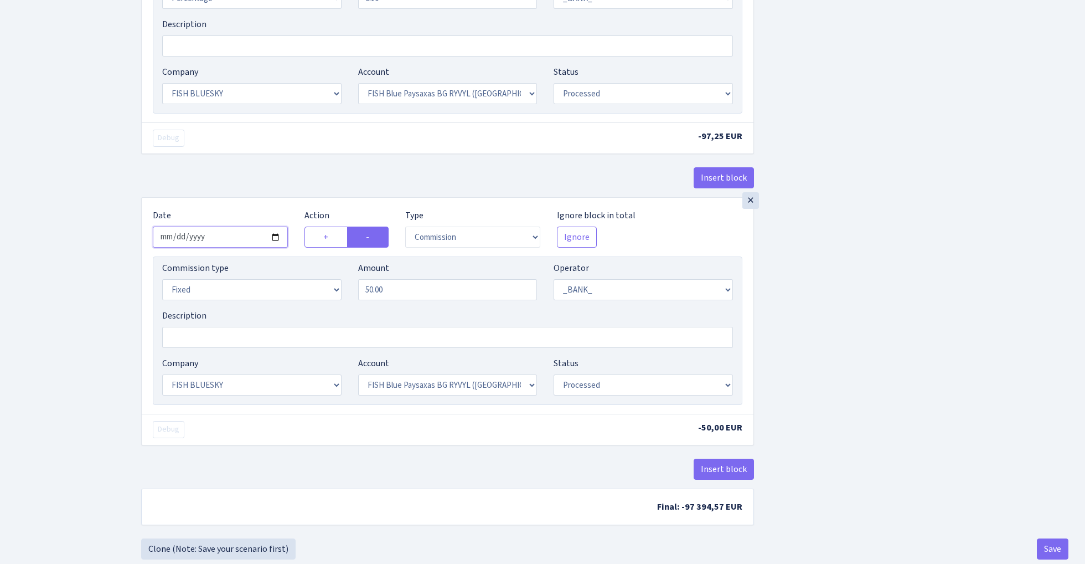
click at [215, 239] on input "2025-07-30" at bounding box center [220, 236] width 135 height 21
type input "2025-08-01"
click at [248, 183] on div "Insert block" at bounding box center [447, 182] width 613 height 30
click at [1050, 553] on button "Save" at bounding box center [1053, 548] width 32 height 21
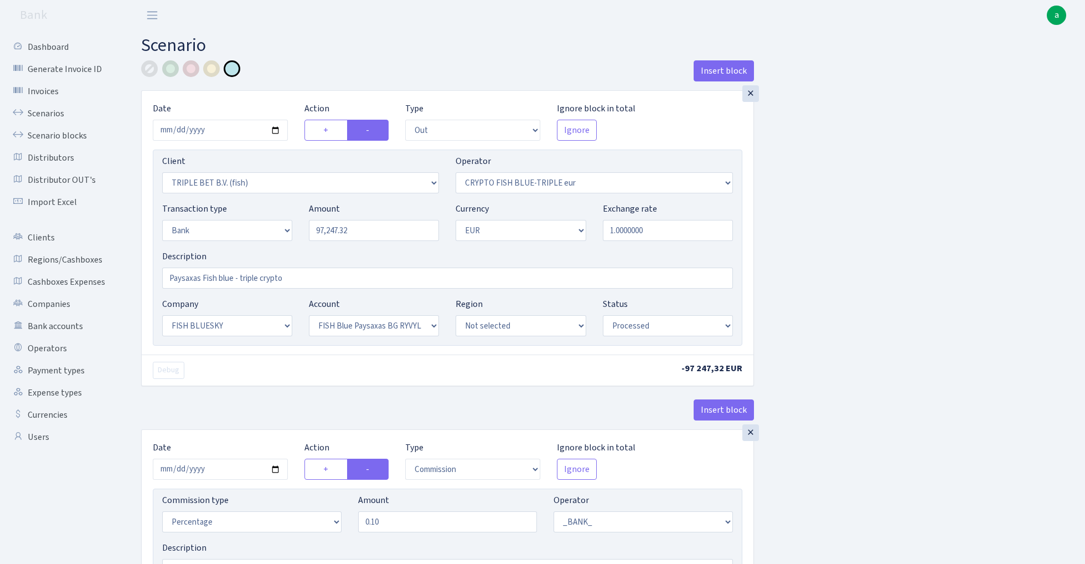
select select "out"
select select "3227"
select select "503"
select select "2"
select select "1"
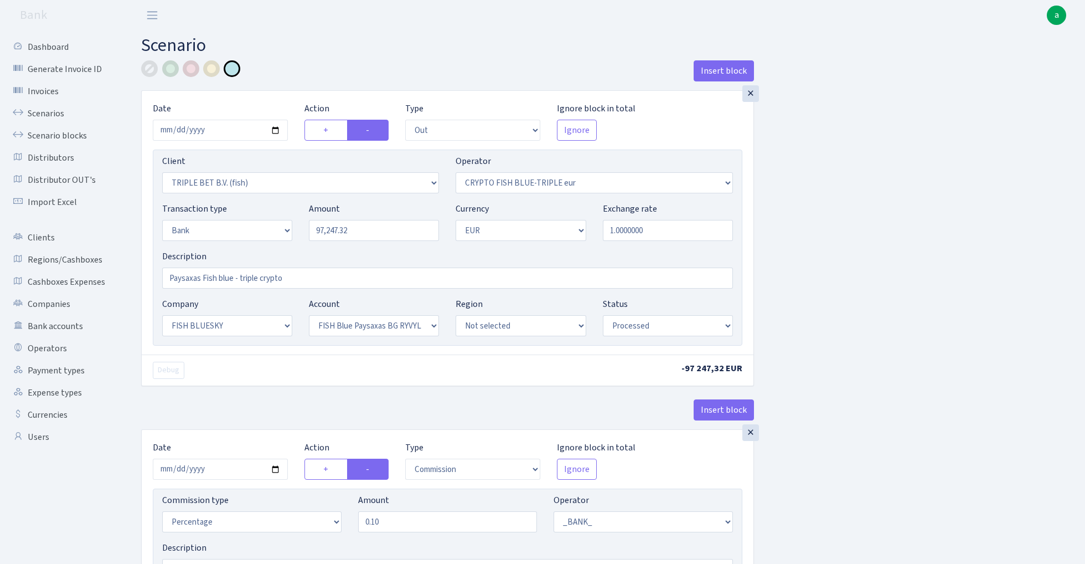
select select "23"
select select "68"
select select "processed"
select select "commission"
select select "1"
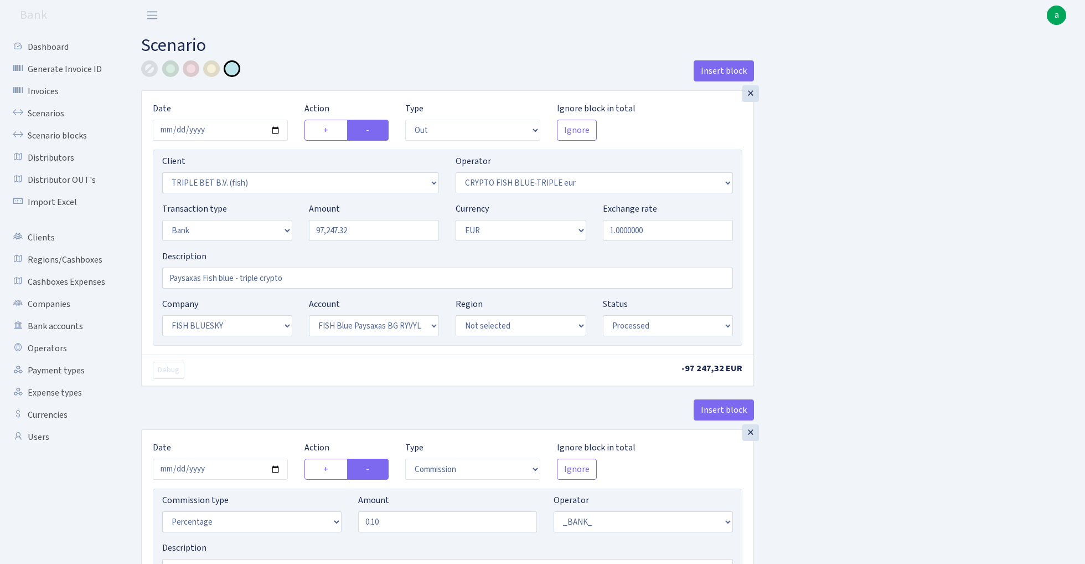
select select "23"
select select "68"
select select "processed"
select select "commission"
select select "fixed"
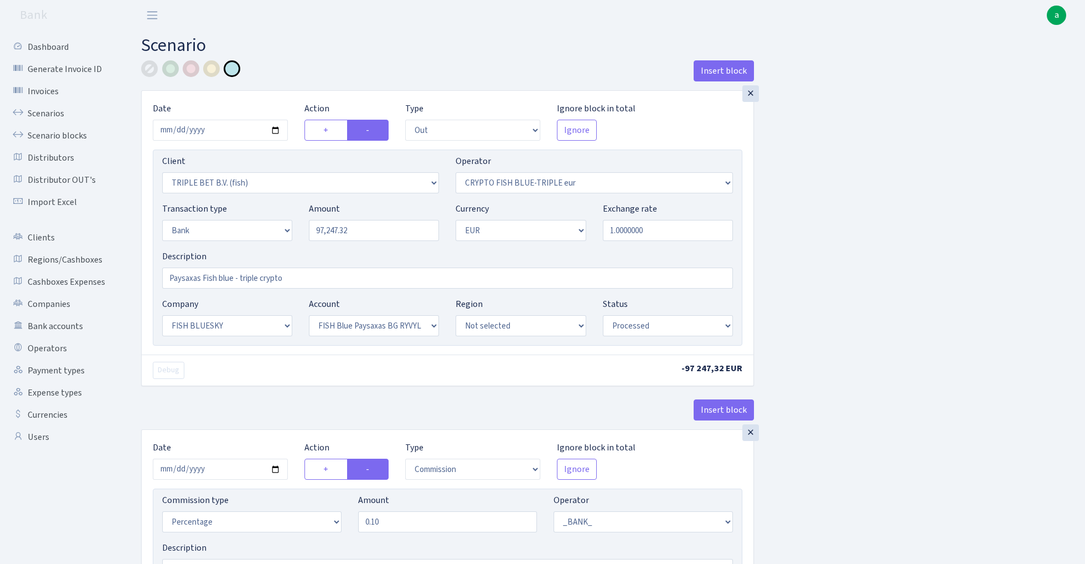
select select "1"
select select "23"
select select "68"
select select "processed"
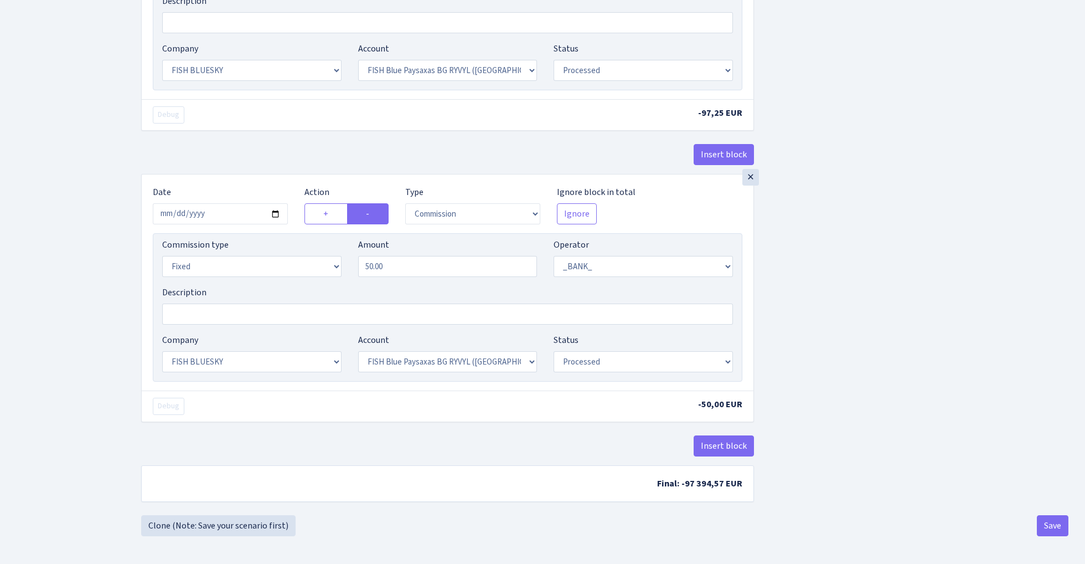
scroll to position [551, 0]
click at [251, 523] on link "Clone (Note: Save your scenario first)" at bounding box center [218, 525] width 154 height 21
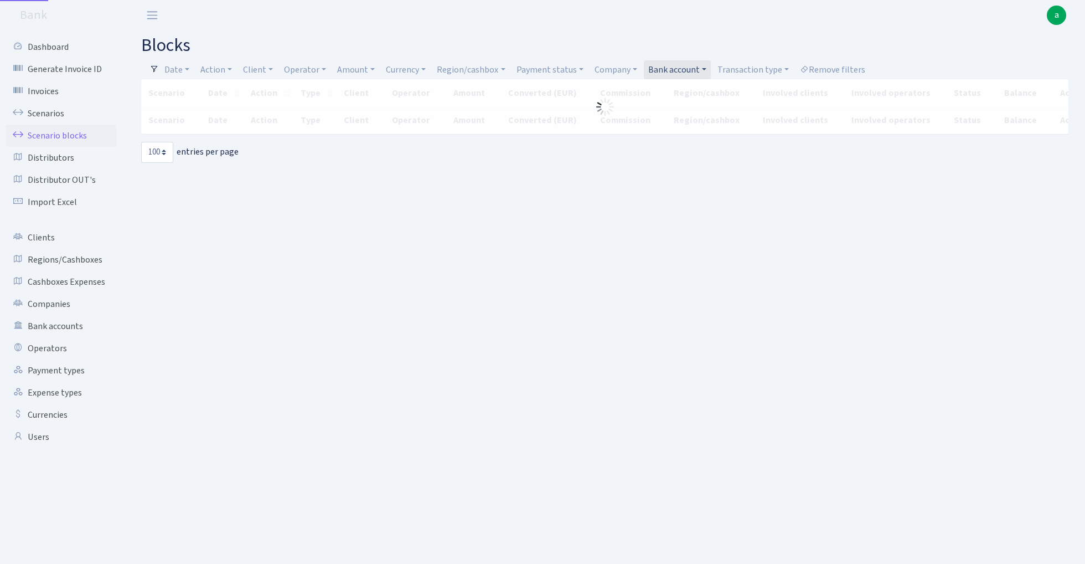
select select "100"
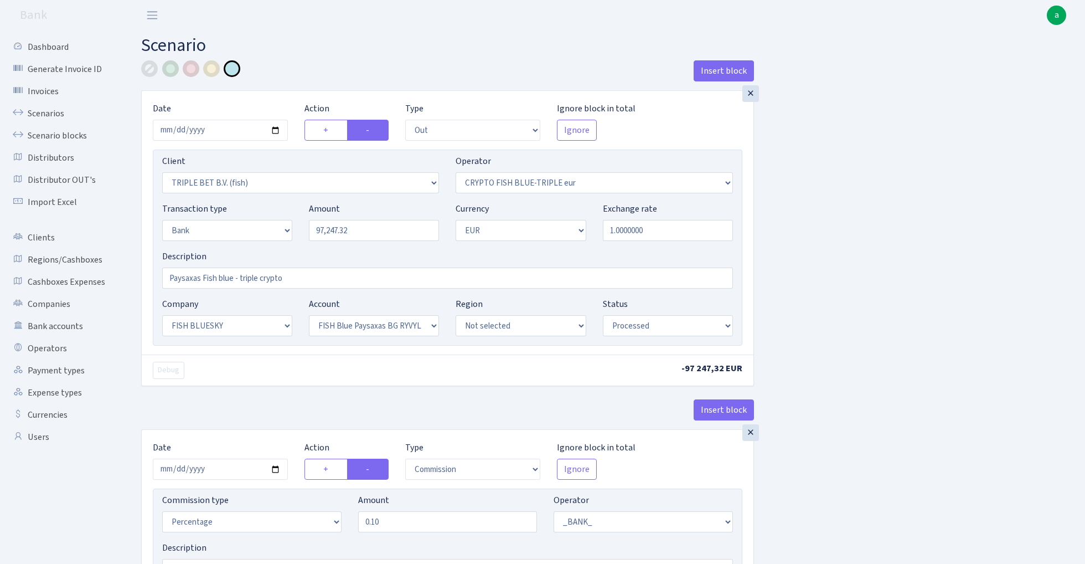
select select "out"
select select "3227"
select select "503"
select select "2"
select select "1"
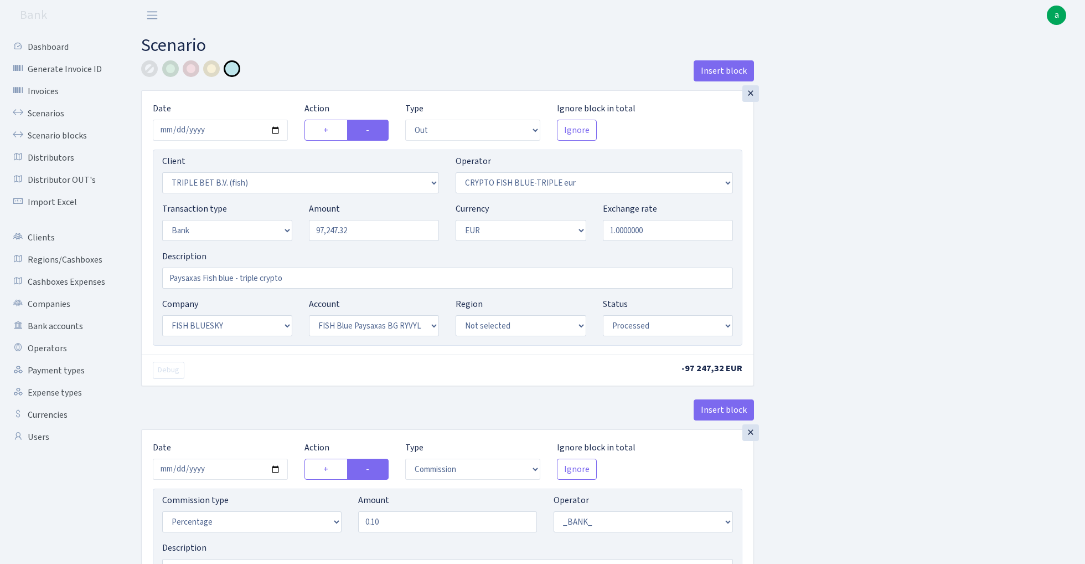
select select "23"
select select "68"
select select "processed"
select select "commission"
select select "1"
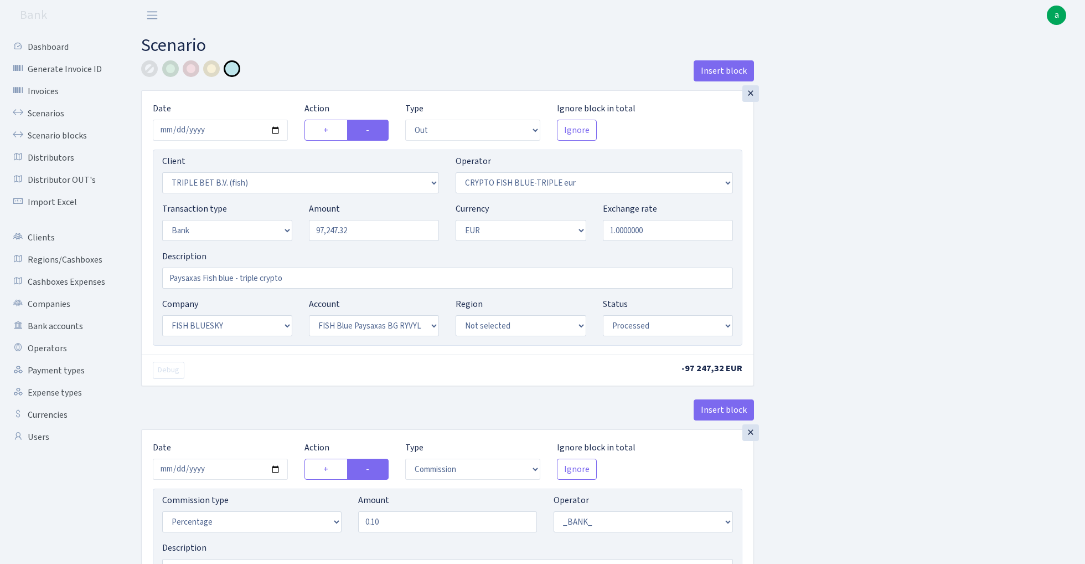
select select "23"
select select "68"
select select "processed"
select select "commission"
select select "fixed"
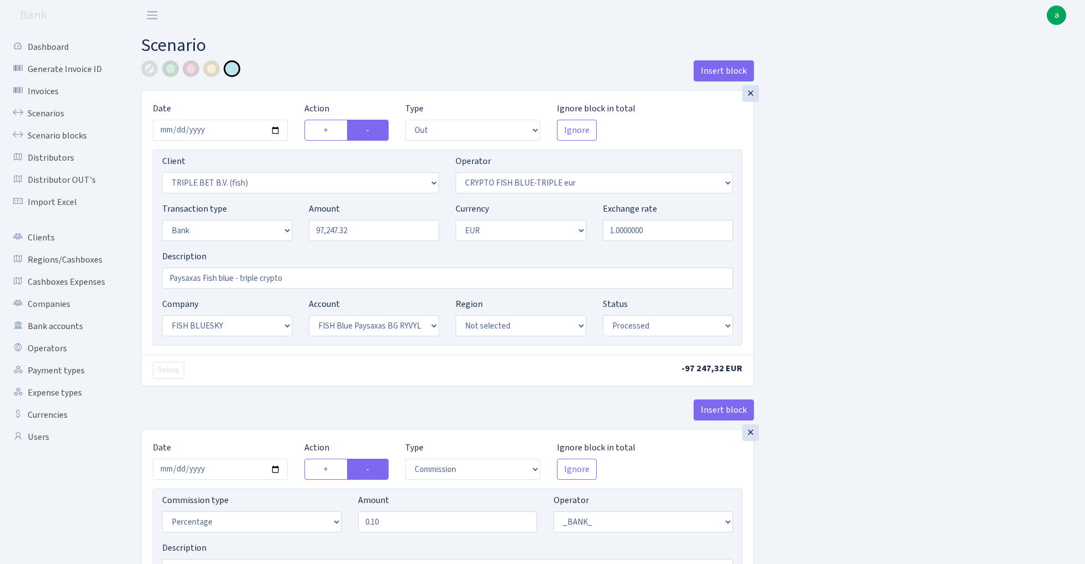
select select "1"
select select "23"
select select "68"
select select "processed"
click at [369, 229] on input "97247.32" at bounding box center [374, 230] width 130 height 21
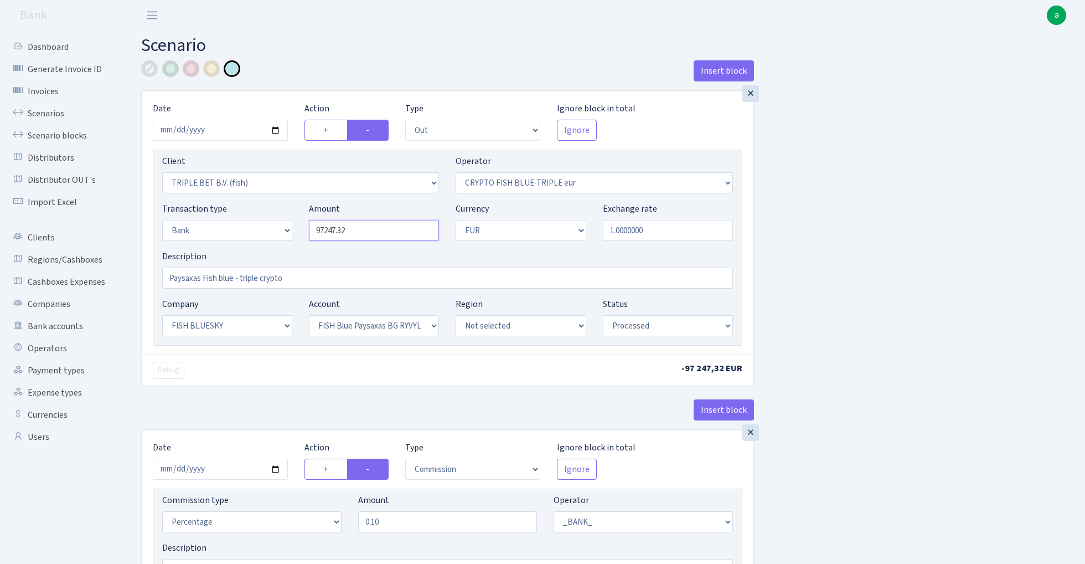
click at [369, 229] on input "97247.32" at bounding box center [374, 230] width 130 height 21
paste input "52343.69"
type input "52,343.69"
click at [233, 127] on input "2025-08-01" at bounding box center [220, 130] width 135 height 21
type input "2025-08-05"
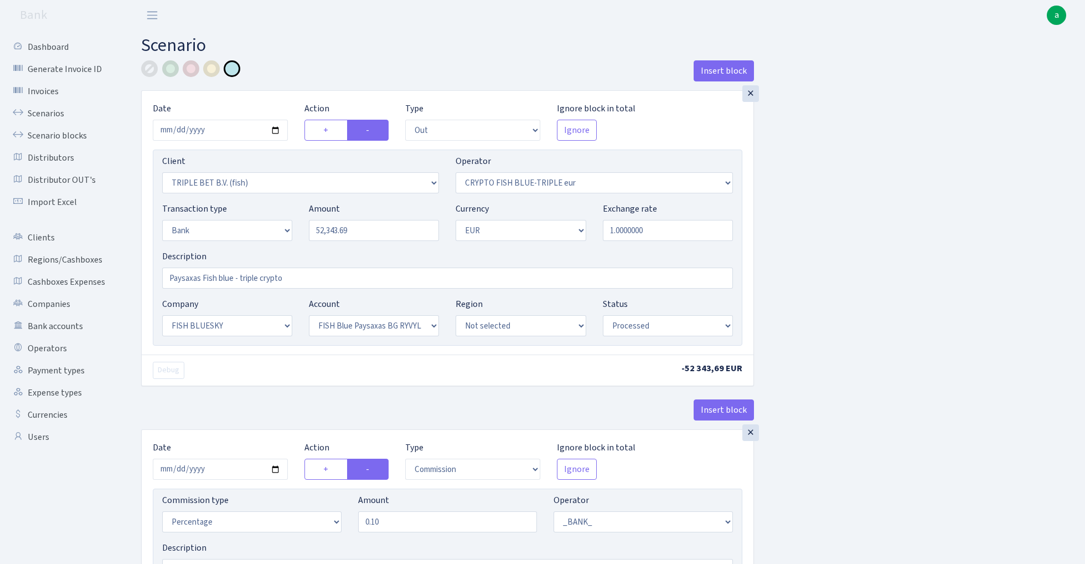
click at [249, 87] on div "Insert block" at bounding box center [447, 75] width 613 height 30
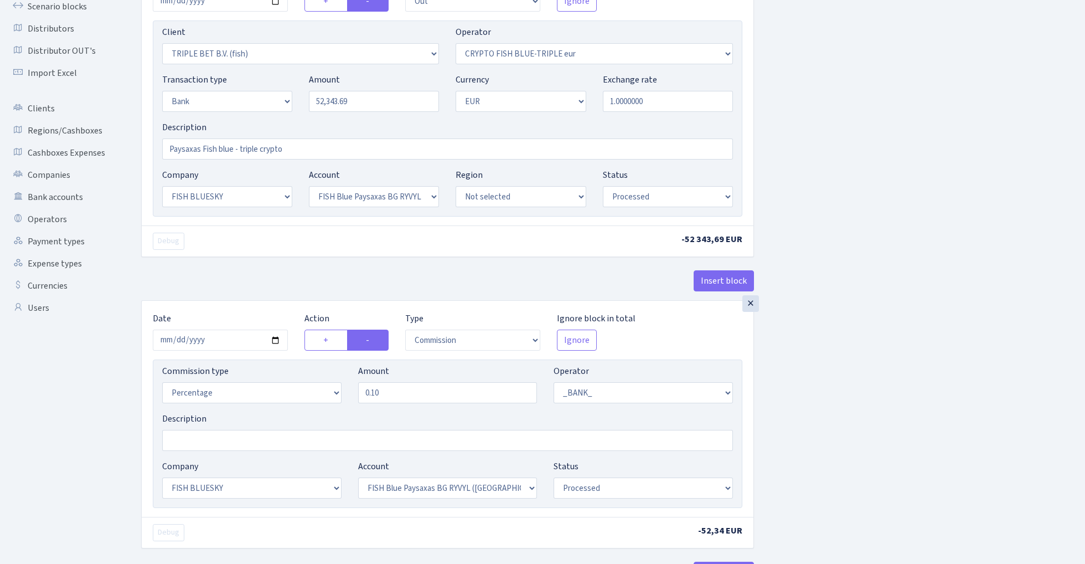
scroll to position [177, 0]
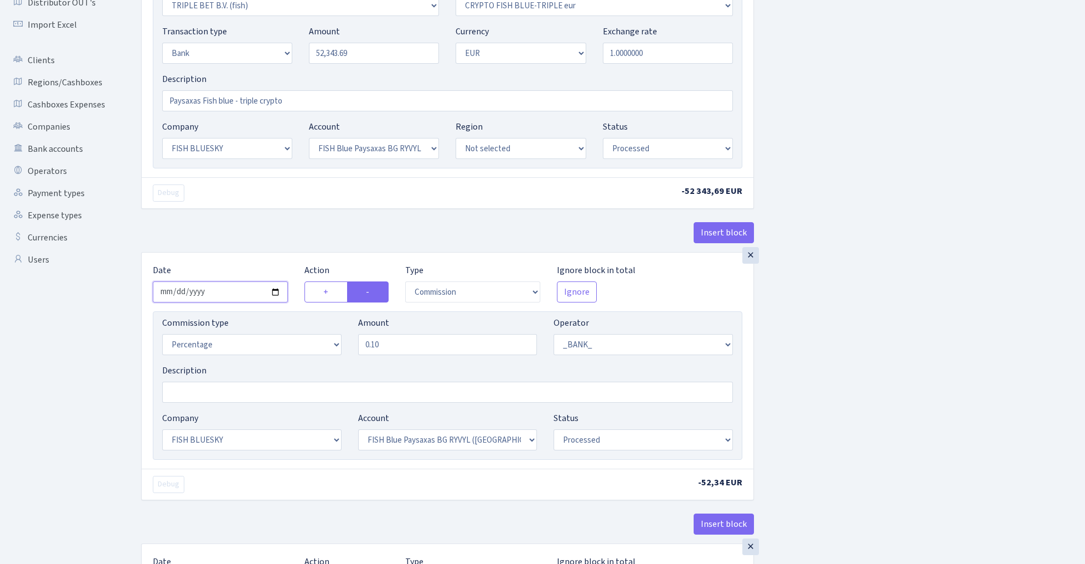
click at [208, 291] on input "2025-08-01" at bounding box center [220, 291] width 135 height 21
type input "2025-08-05"
click at [231, 233] on div "Insert block" at bounding box center [447, 237] width 613 height 30
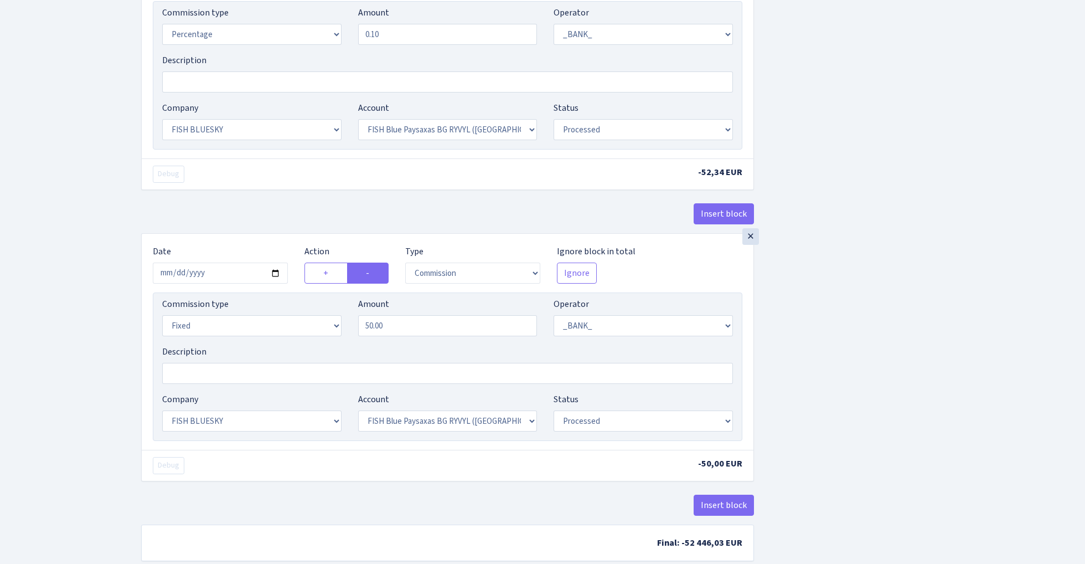
scroll to position [503, 0]
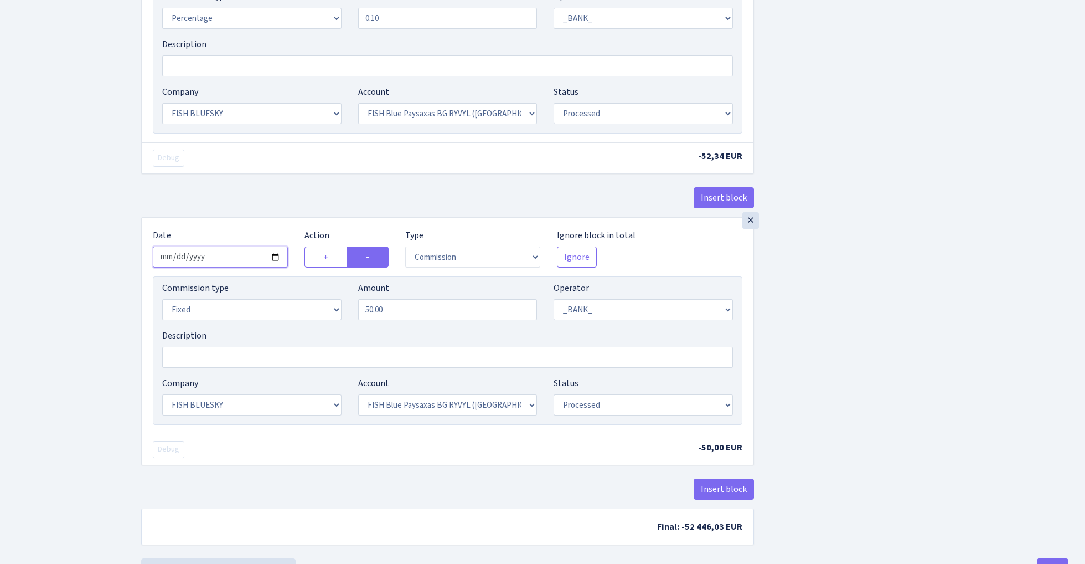
click at [215, 256] on input "2025-08-01" at bounding box center [220, 256] width 135 height 21
type input "2025-08-05"
click at [235, 209] on div "Insert block" at bounding box center [447, 202] width 613 height 30
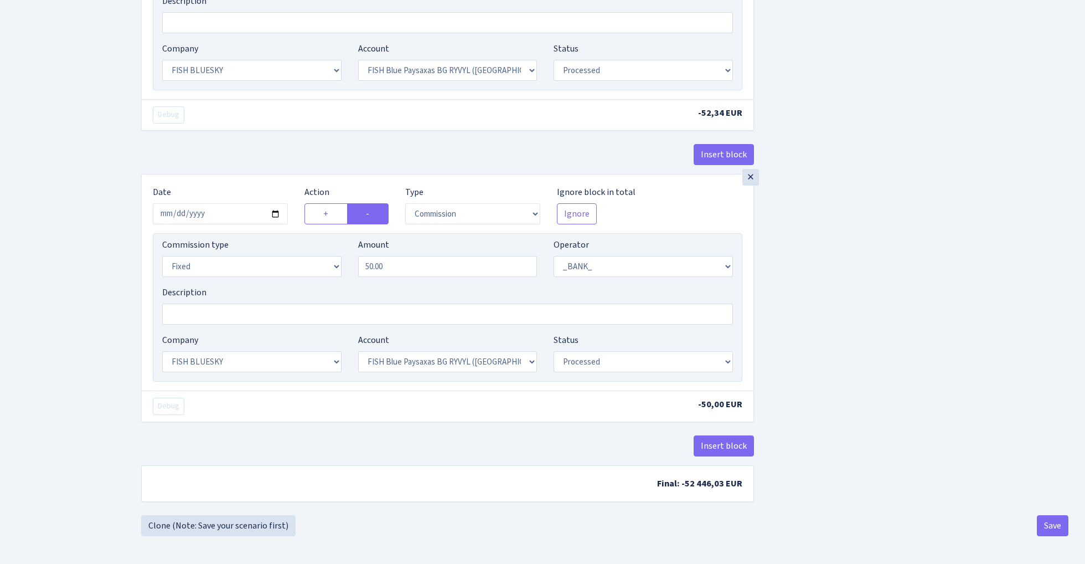
scroll to position [551, 0]
click at [1045, 525] on button "Save" at bounding box center [1053, 525] width 32 height 21
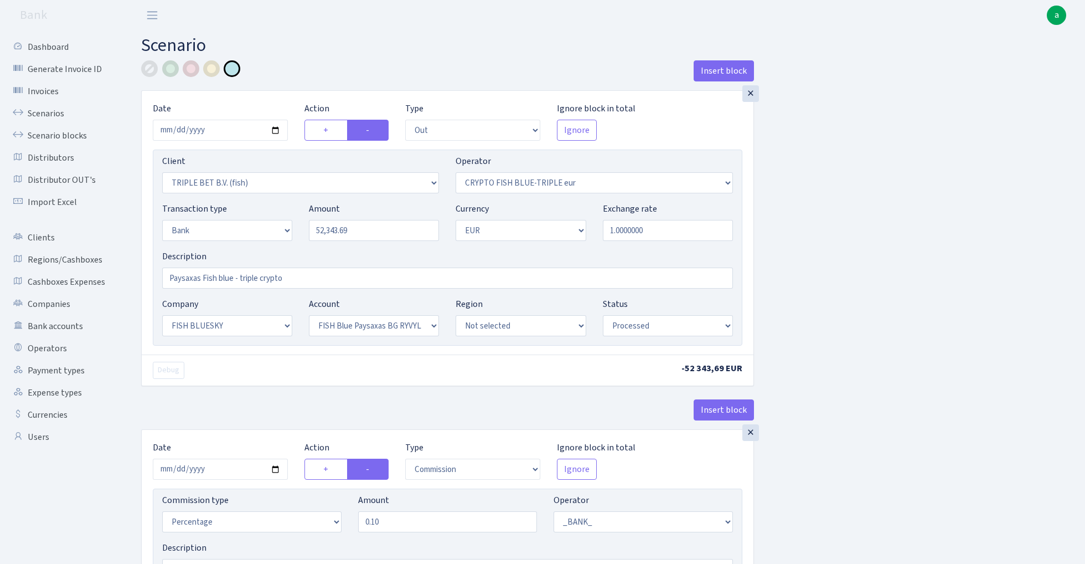
select select "out"
select select "3227"
select select "503"
select select "2"
select select "1"
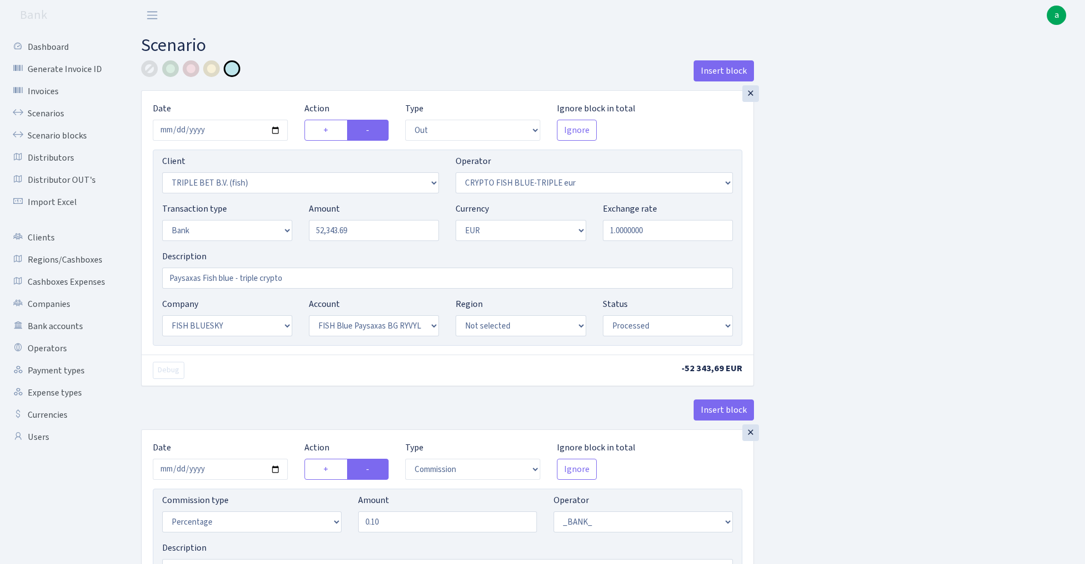
select select "23"
select select "68"
select select "processed"
select select "commission"
select select "1"
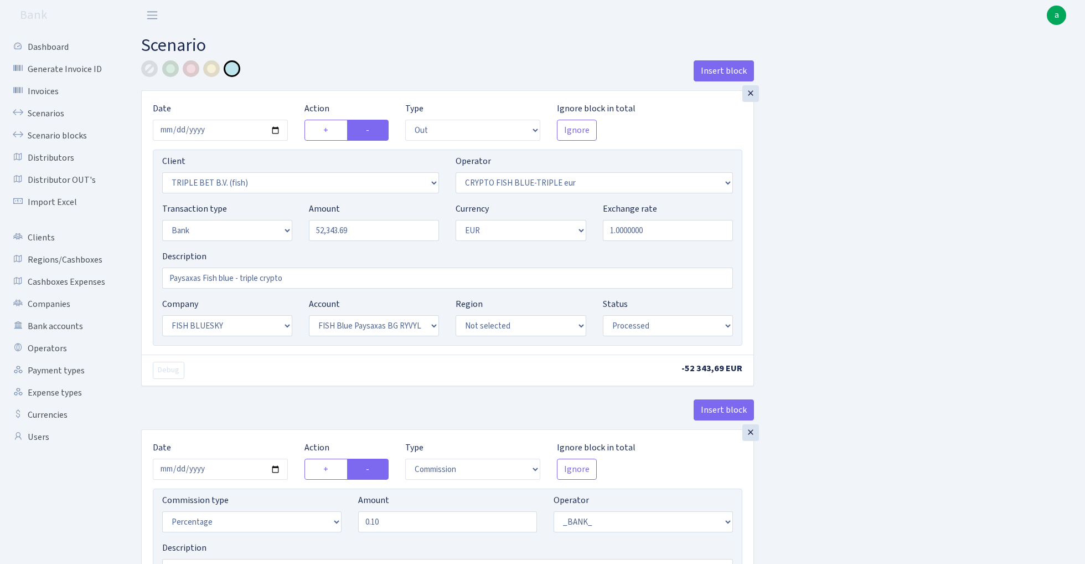
select select "23"
select select "68"
select select "processed"
select select "commission"
select select "fixed"
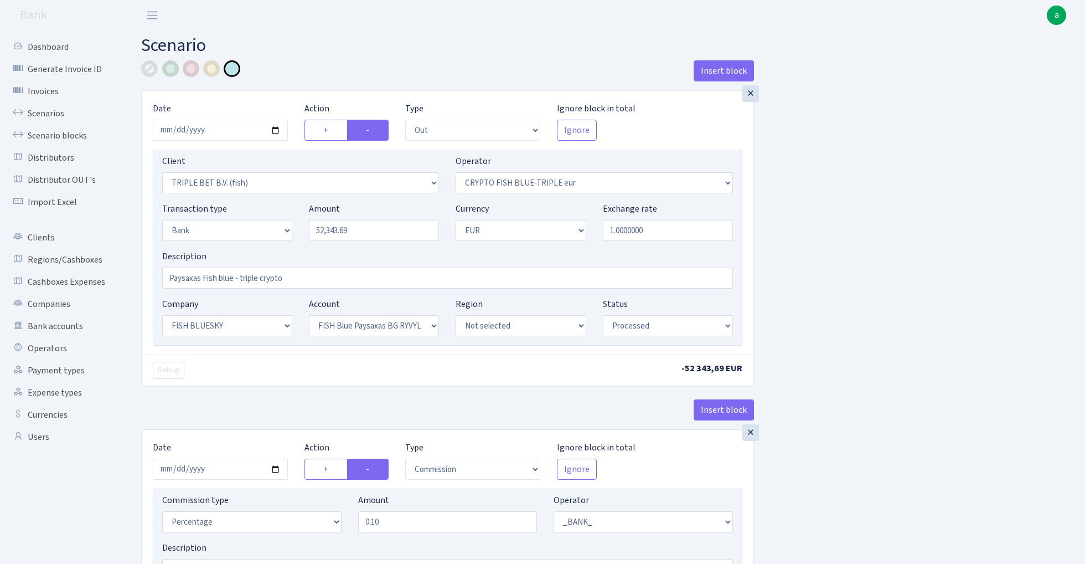
select select "1"
select select "23"
select select "68"
select select "processed"
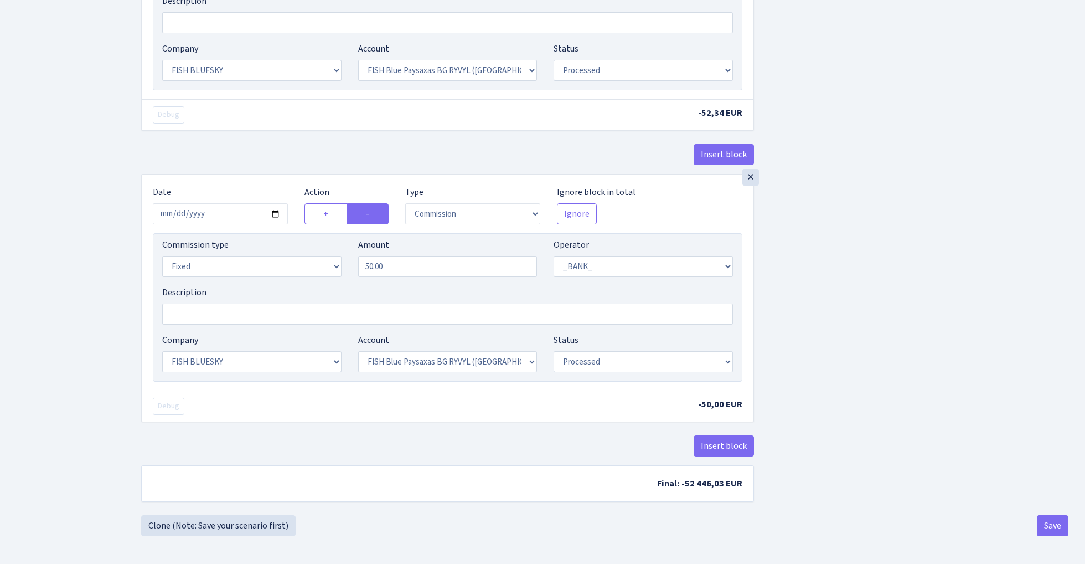
scroll to position [551, 0]
click at [259, 527] on link "Clone (Note: Save your scenario first)" at bounding box center [218, 525] width 154 height 21
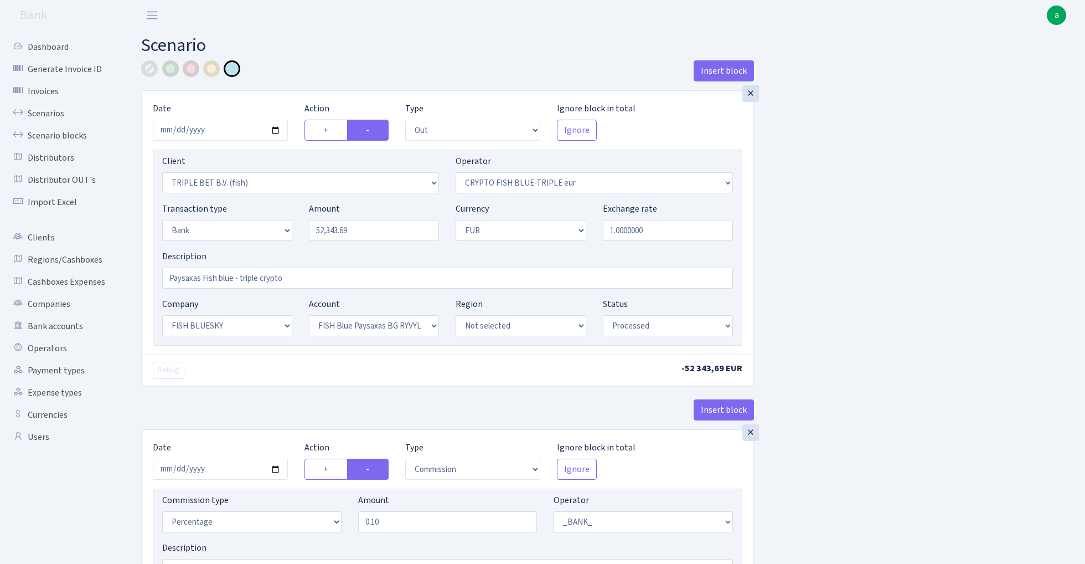
select select "out"
select select "3227"
select select "503"
select select "2"
select select "1"
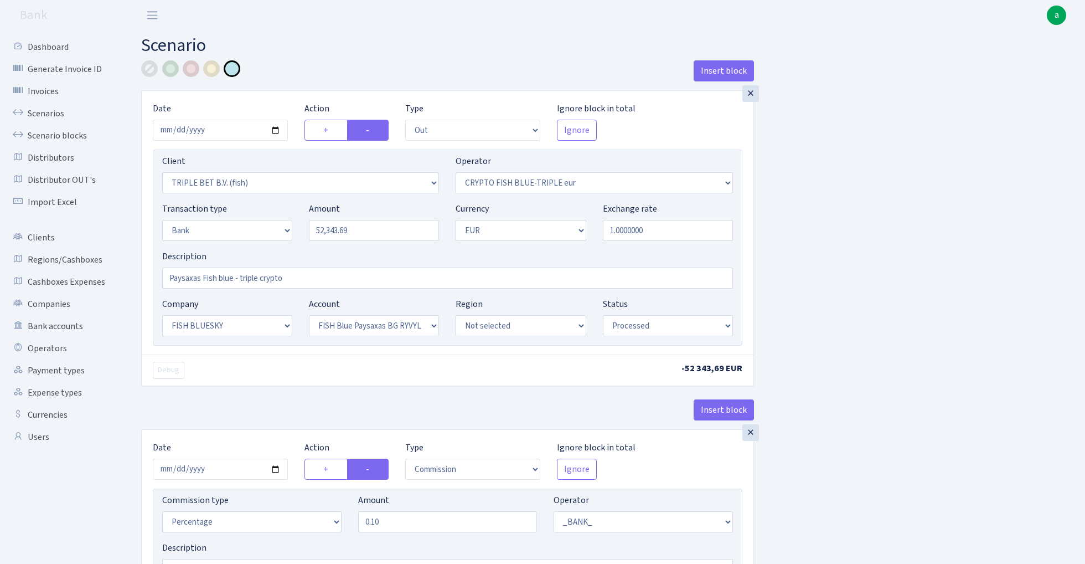
select select "23"
select select "68"
select select "processed"
select select "commission"
select select "1"
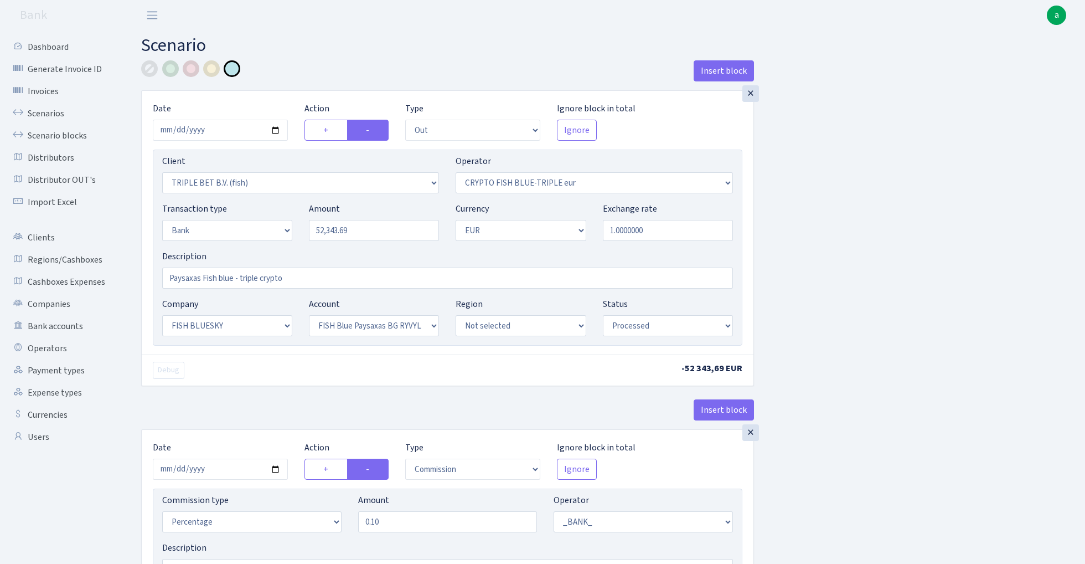
select select "23"
select select "68"
select select "processed"
select select "commission"
select select "fixed"
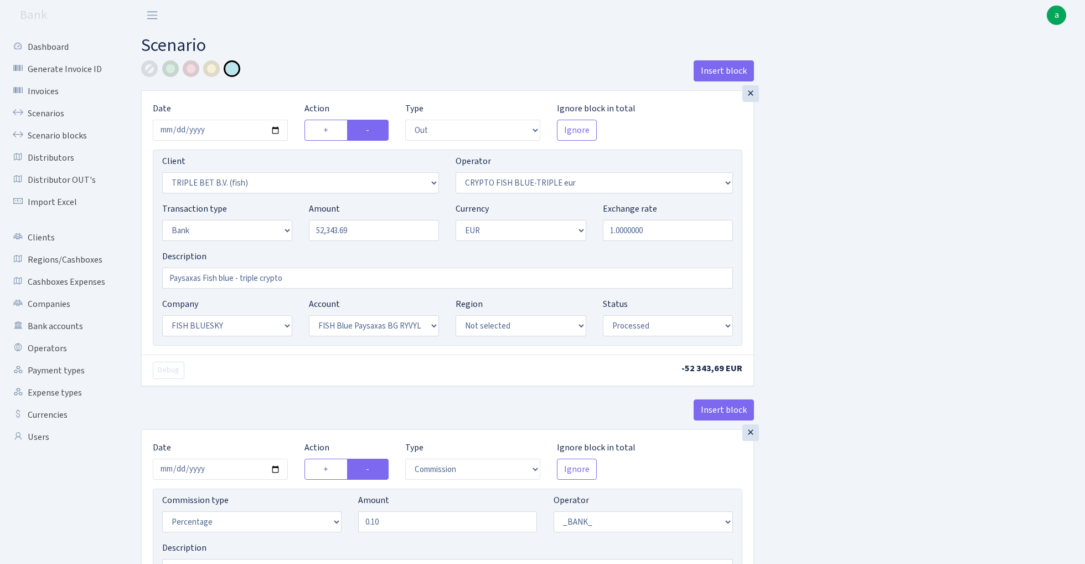
select select "1"
select select "23"
select select "68"
select select "processed"
click at [364, 236] on input "52343.69" at bounding box center [374, 230] width 130 height 21
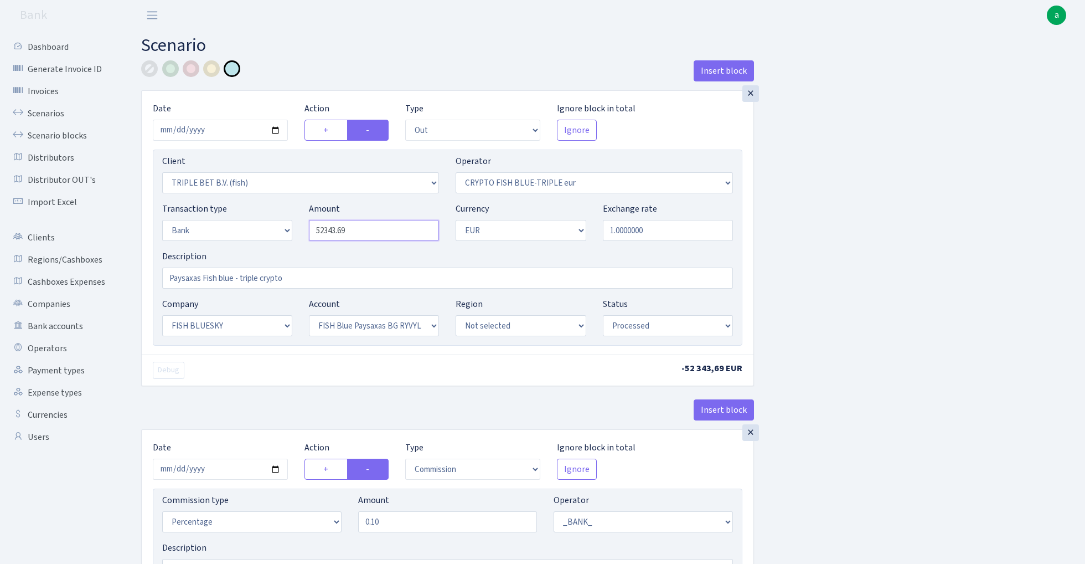
click at [364, 236] on input "52343.69" at bounding box center [374, 230] width 130 height 21
paste input "46424.95"
type input "46,424.95"
click at [225, 128] on input "2025-08-05" at bounding box center [220, 130] width 135 height 21
type input "[DATE]"
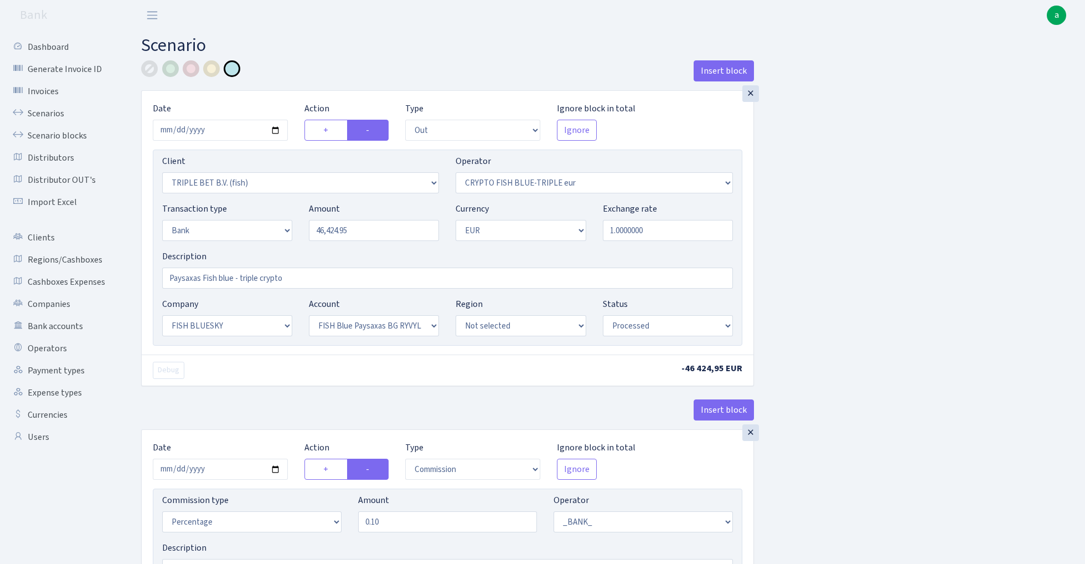
click at [286, 96] on div "× Date 2025-08-06 Action + - Type --- In Out Commission Field required. Ignore …" at bounding box center [448, 223] width 612 height 264
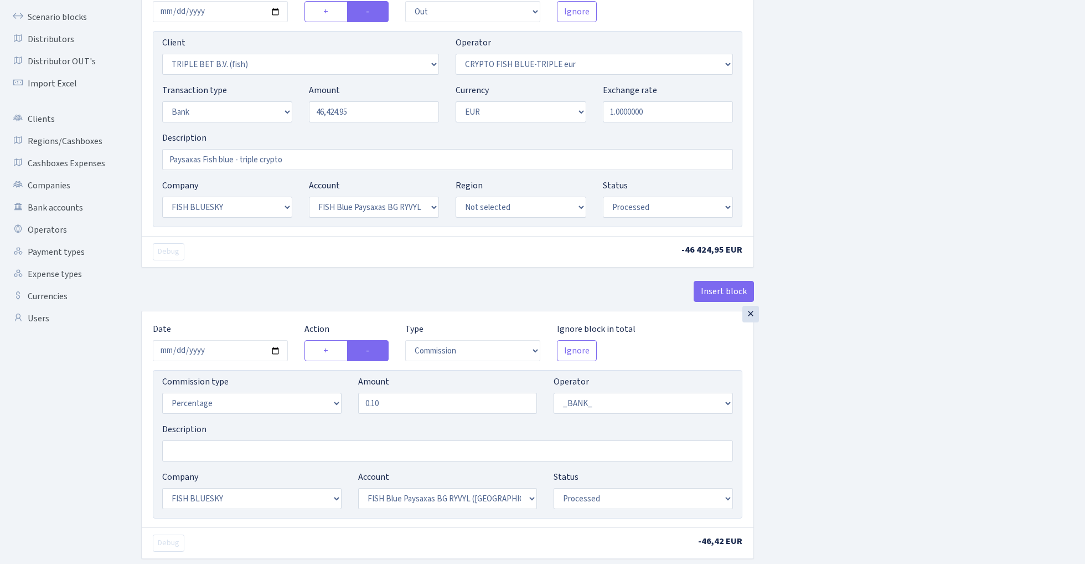
scroll to position [231, 0]
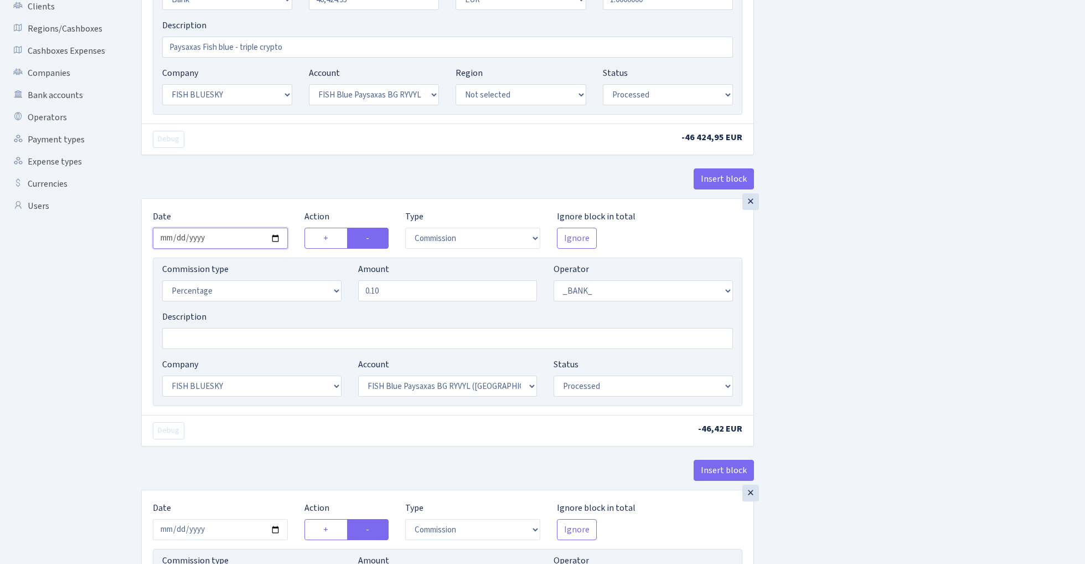
click at [226, 230] on input "2025-08-05" at bounding box center [220, 238] width 135 height 21
type input "[DATE]"
click at [244, 196] on div "Insert block" at bounding box center [447, 183] width 613 height 30
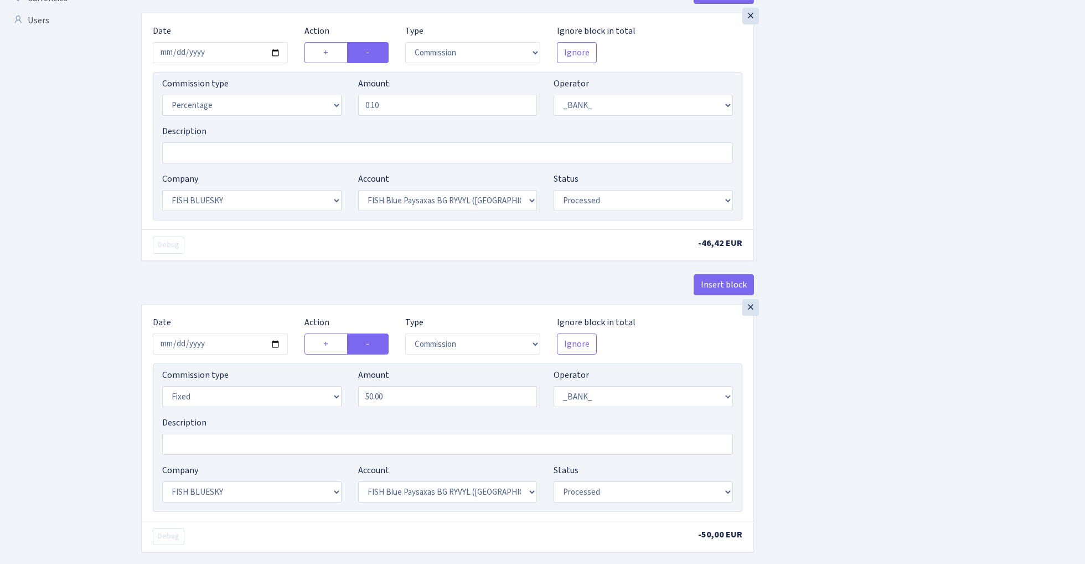
scroll to position [463, 0]
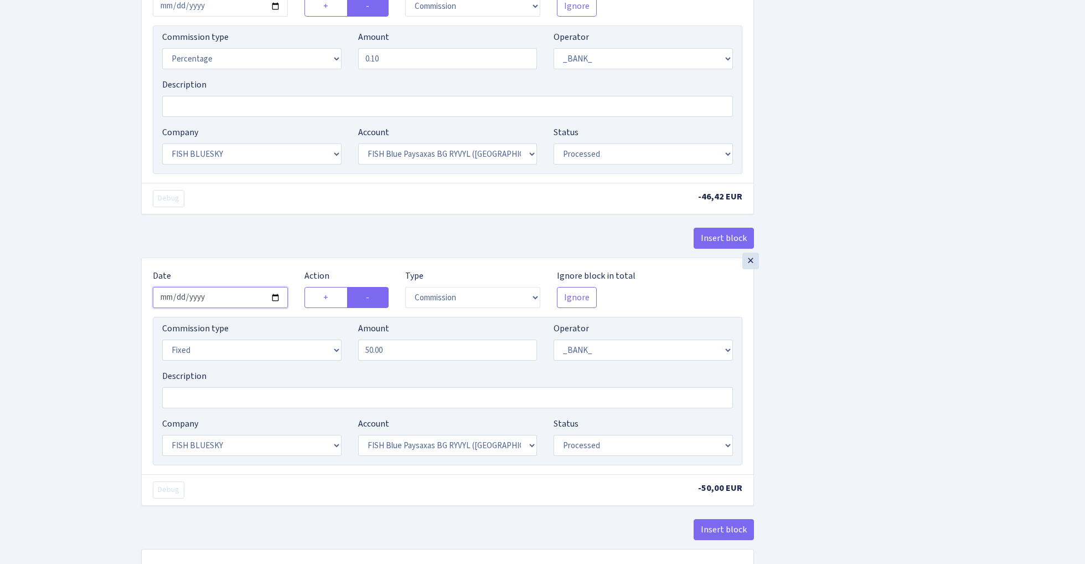
click at [216, 298] on input "2025-08-05" at bounding box center [220, 297] width 135 height 21
type input "[DATE]"
click at [266, 226] on div "× Date 2025-08-06 Action + - Type --- In Out Commission Field required. Ignore …" at bounding box center [447, 111] width 613 height 291
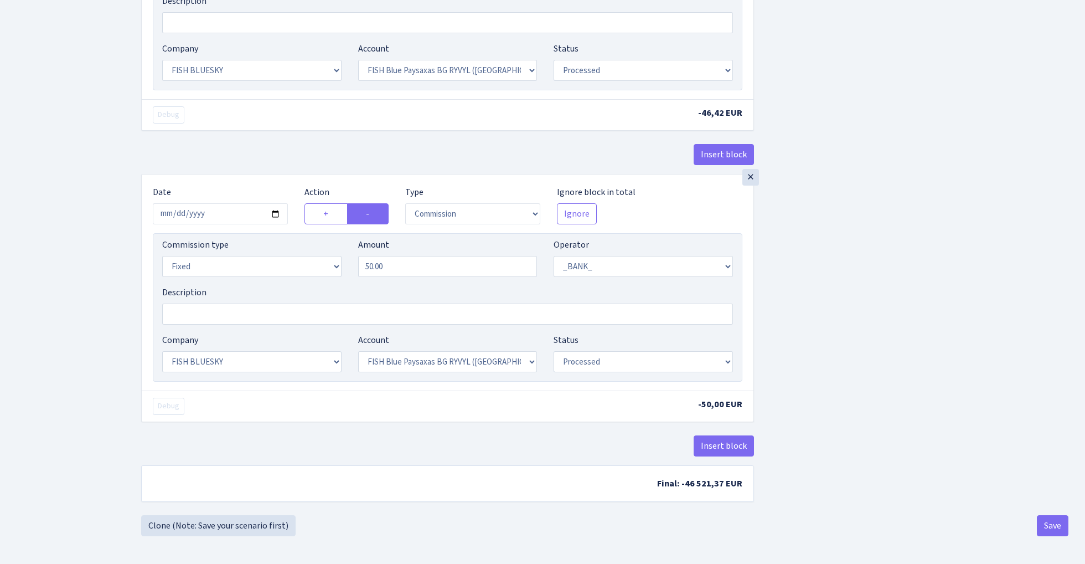
scroll to position [551, 0]
click at [1053, 528] on button "Save" at bounding box center [1053, 525] width 32 height 21
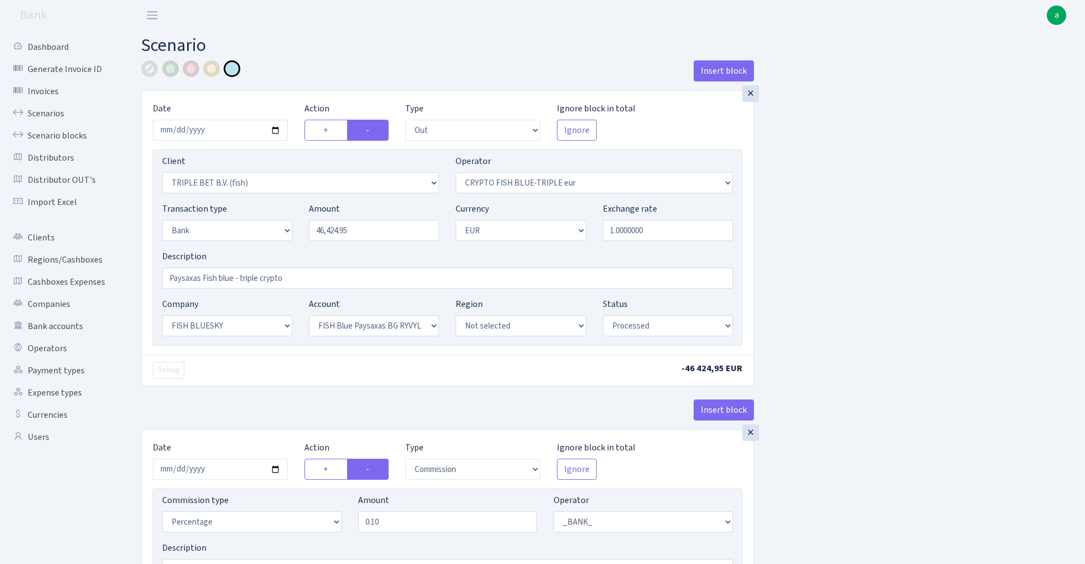
select select "out"
select select "3227"
select select "503"
select select "2"
select select "1"
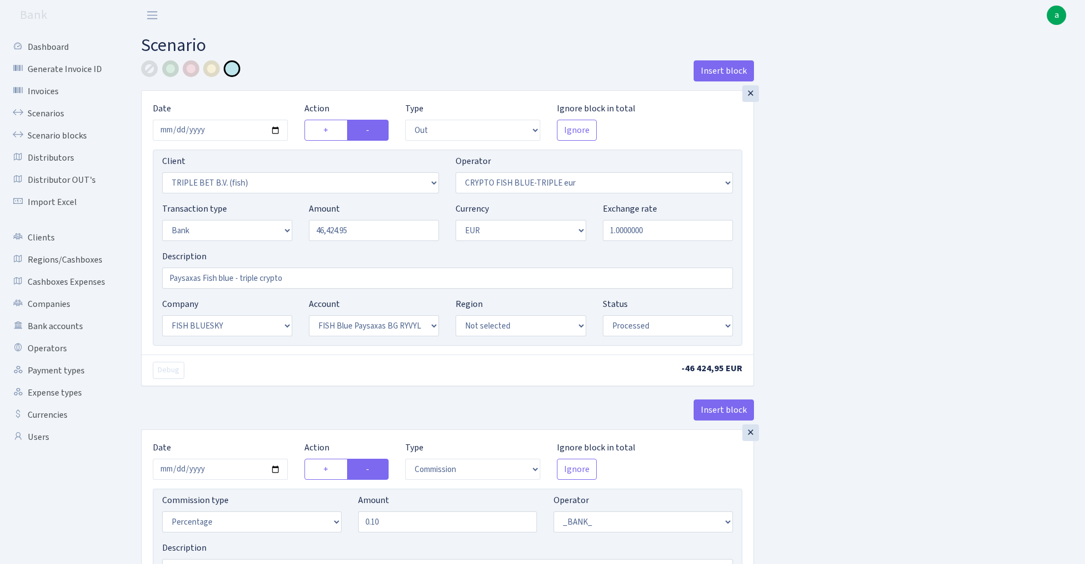
select select "23"
select select "68"
select select "processed"
select select "commission"
select select "1"
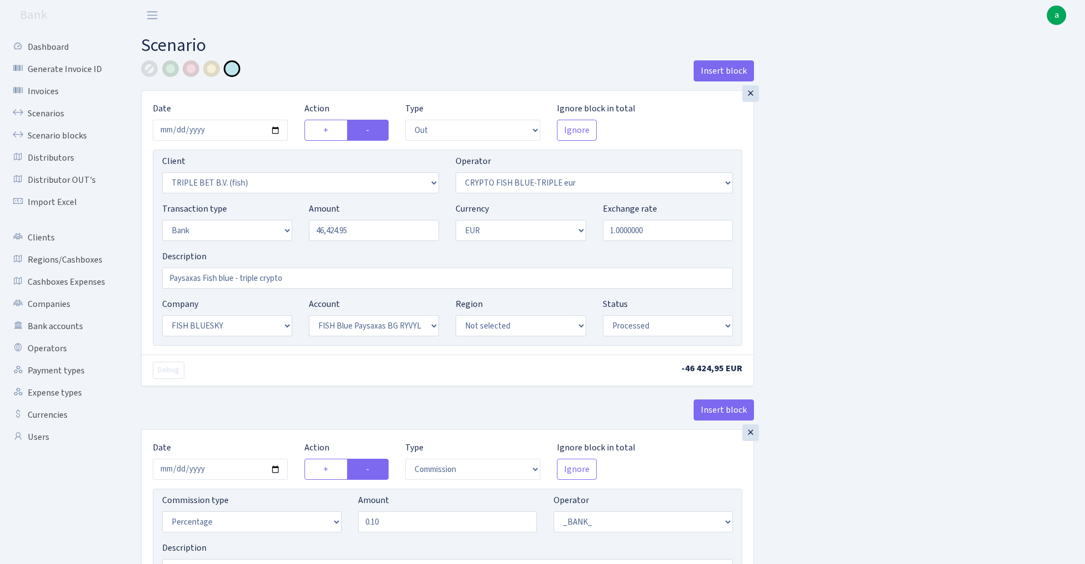
select select "23"
select select "68"
select select "processed"
select select "commission"
select select "fixed"
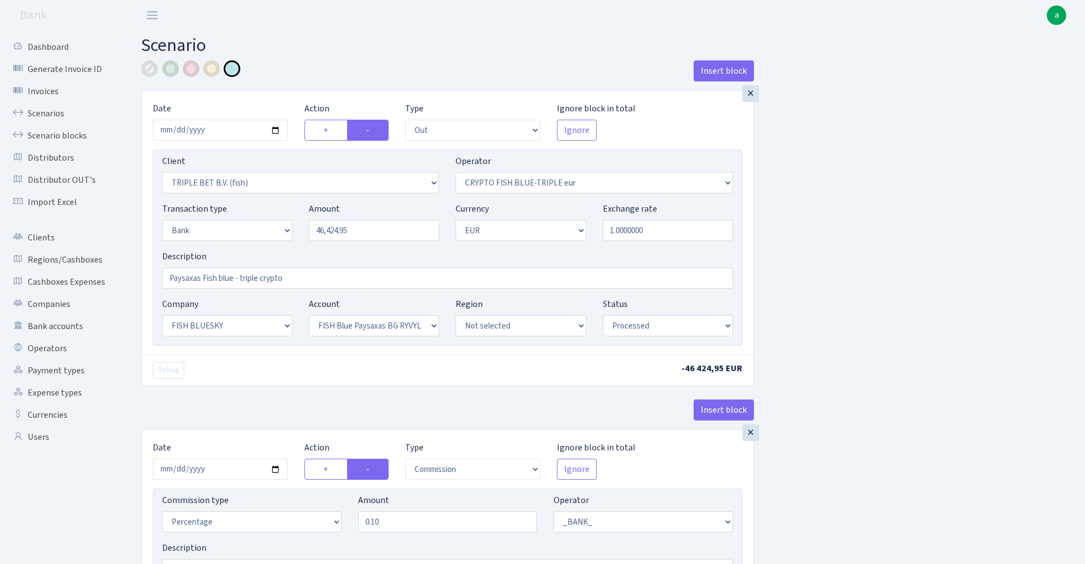
select select "1"
select select "23"
select select "68"
select select "processed"
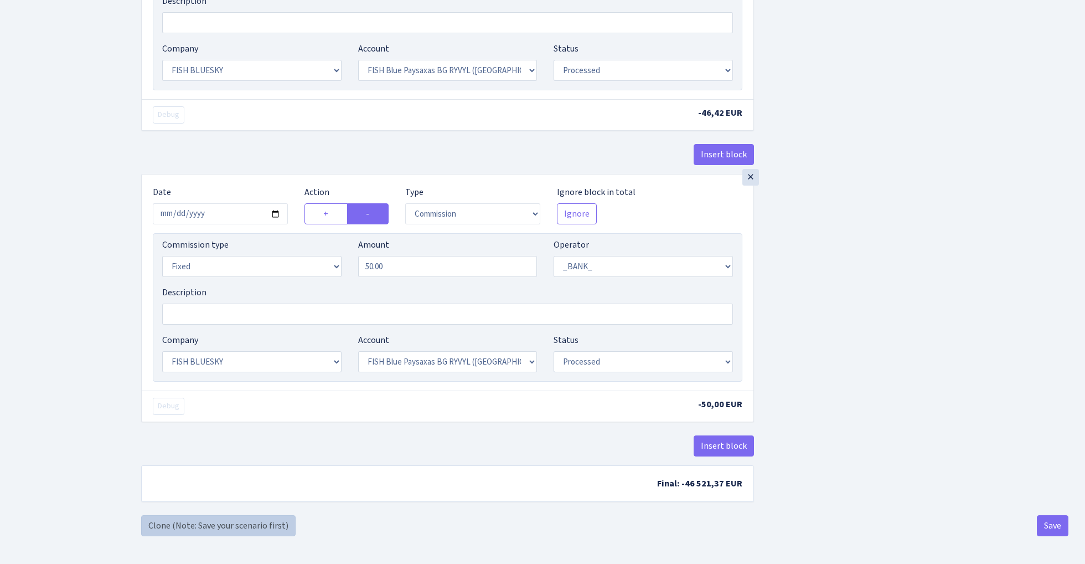
scroll to position [551, 0]
click at [256, 525] on link "Clone (Note: Save your scenario first)" at bounding box center [218, 525] width 154 height 21
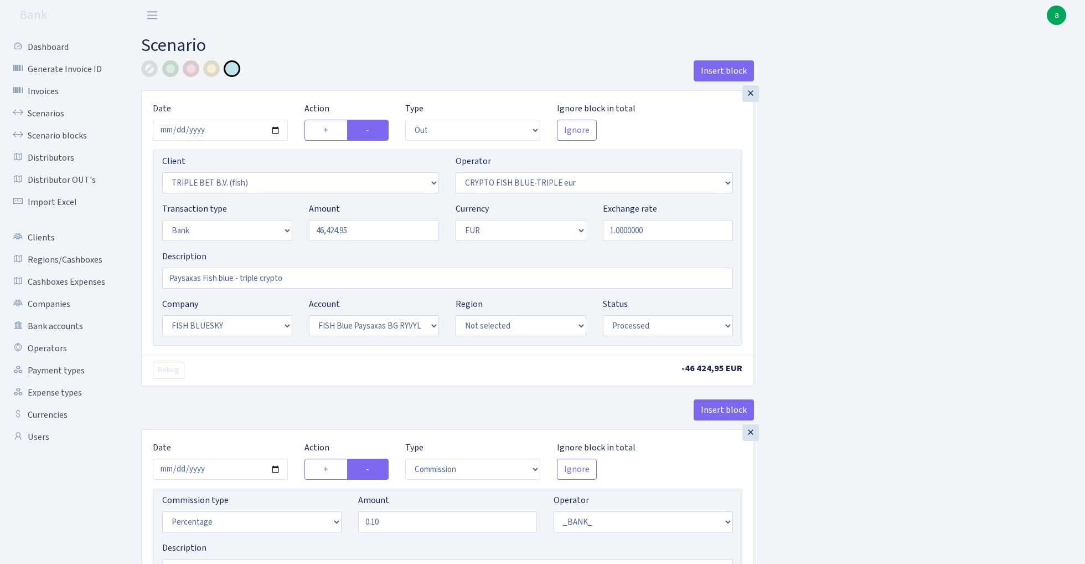
select select "out"
select select "3227"
select select "503"
select select "2"
select select "1"
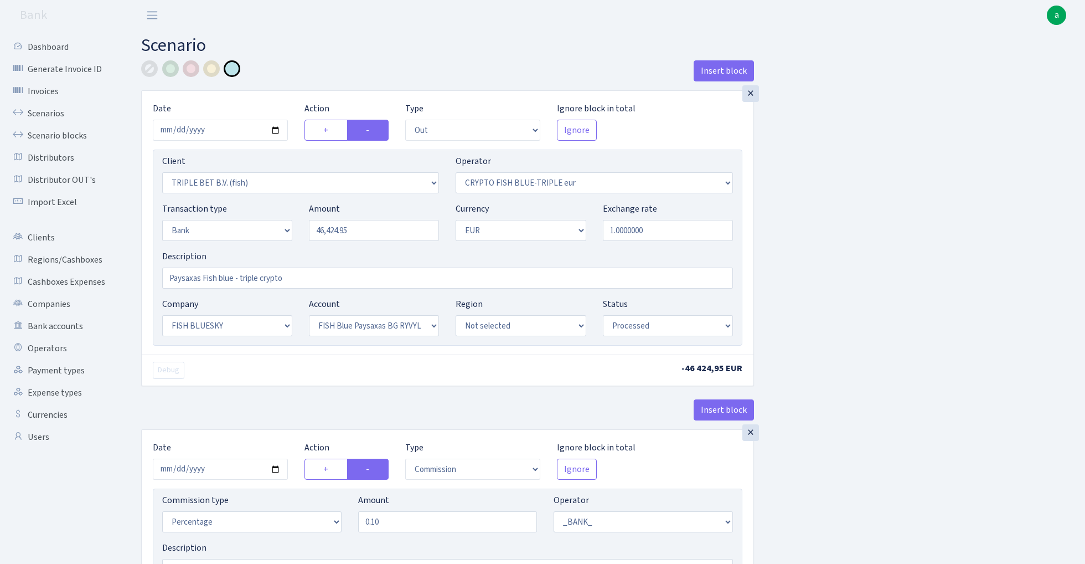
select select "23"
select select "68"
select select "processed"
select select "commission"
select select "1"
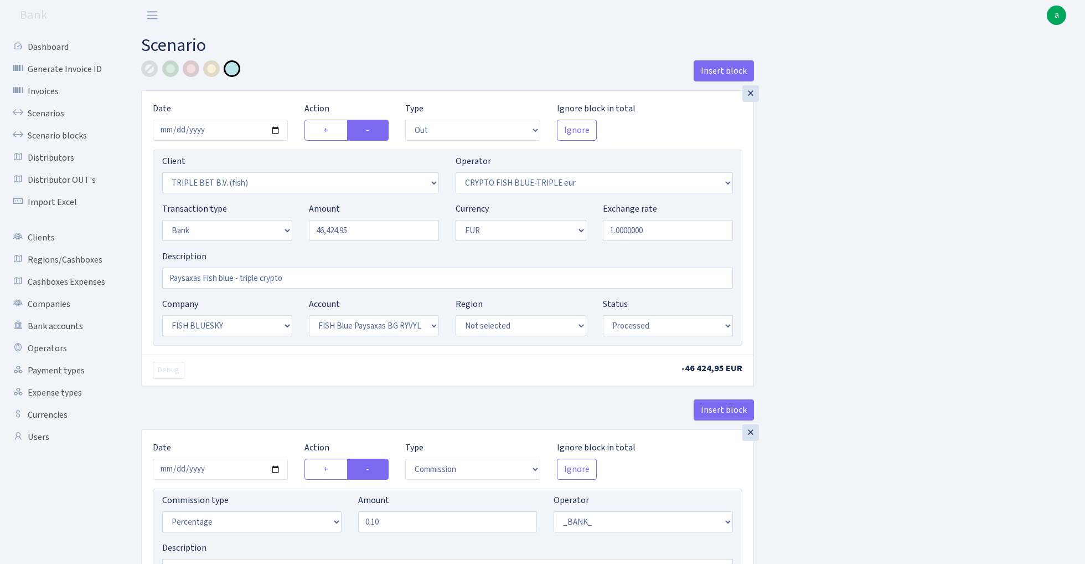
select select "23"
select select "68"
select select "processed"
select select "commission"
select select "fixed"
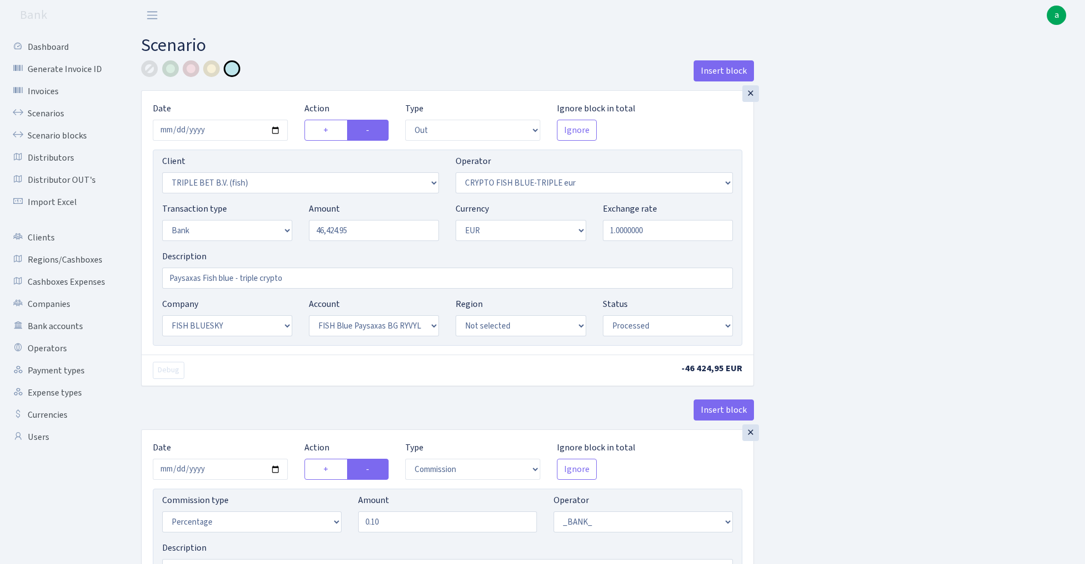
select select "1"
select select "23"
select select "68"
select select "processed"
click at [228, 127] on input "2025-08-06" at bounding box center [220, 130] width 135 height 21
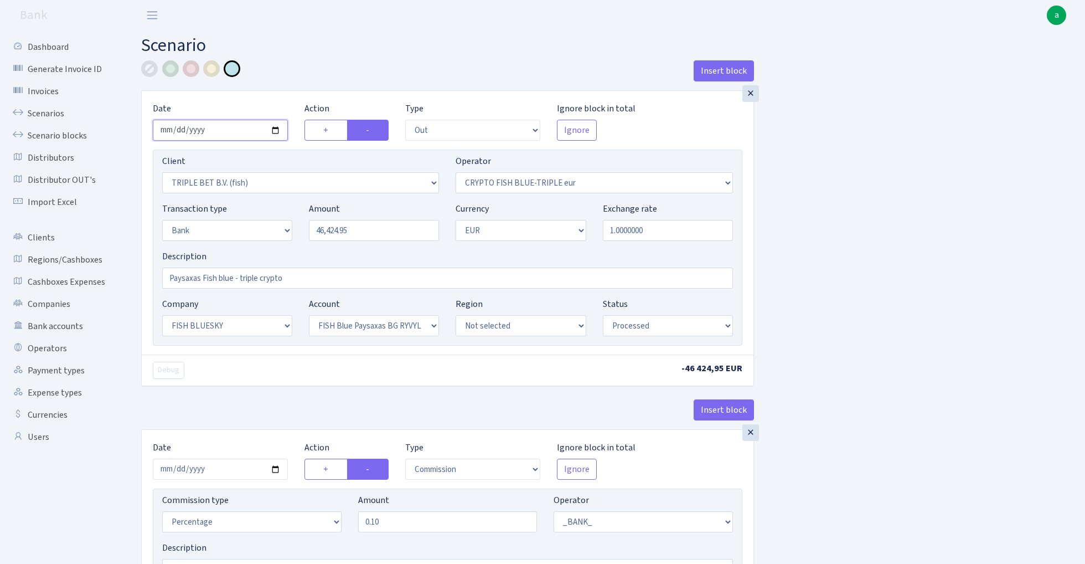
type input "[DATE]"
click at [295, 85] on div "Insert block" at bounding box center [447, 75] width 613 height 30
click at [380, 234] on input "46424.95" at bounding box center [374, 230] width 130 height 21
paste input "13300"
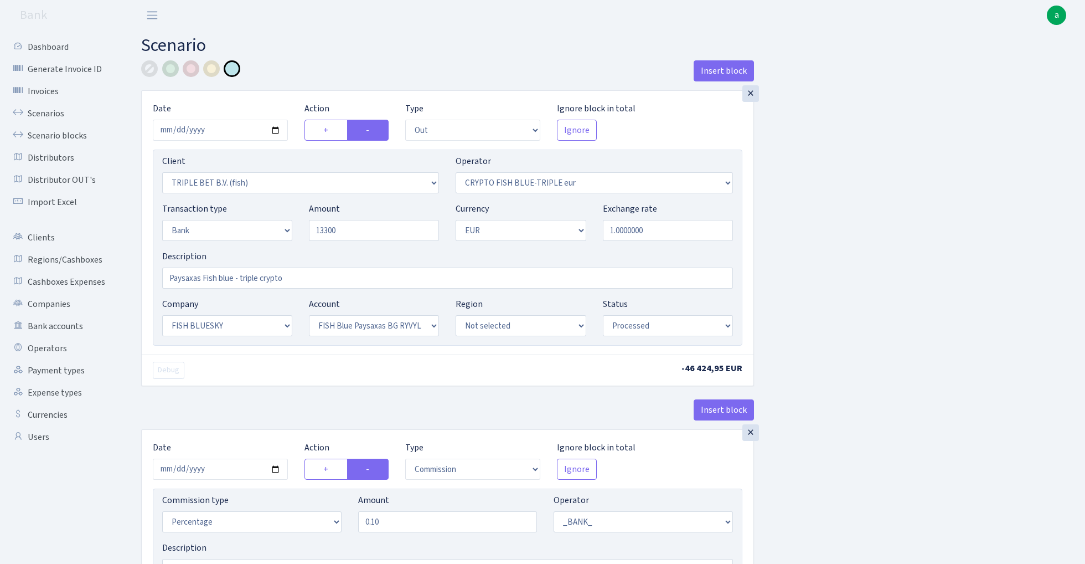
type input "13,300.00"
click at [441, 92] on div "× Date 2025-08-12 Action + - Type --- In Out Commission Field required. Ignore …" at bounding box center [448, 223] width 612 height 264
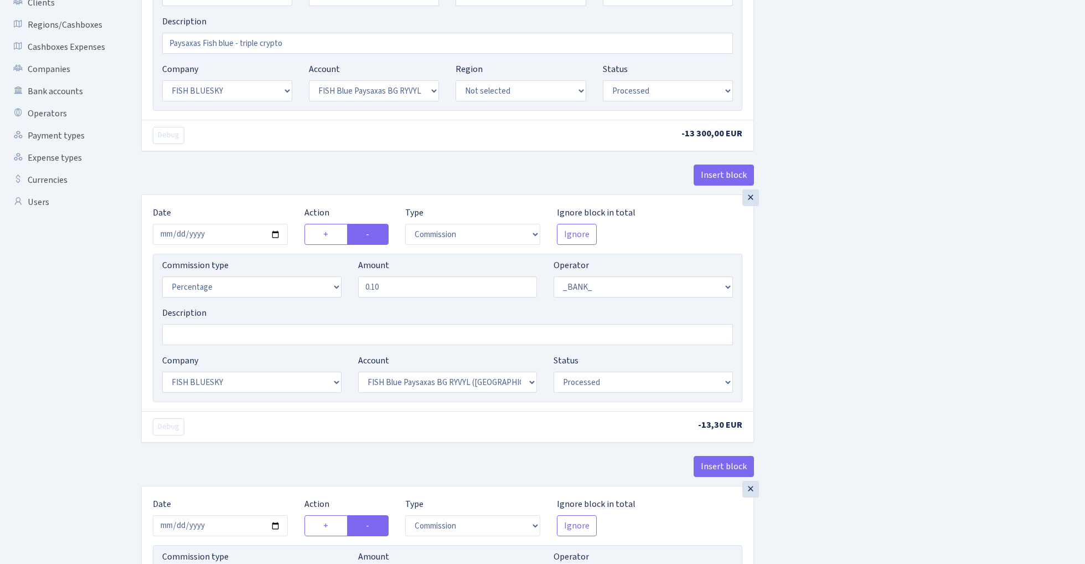
scroll to position [274, 0]
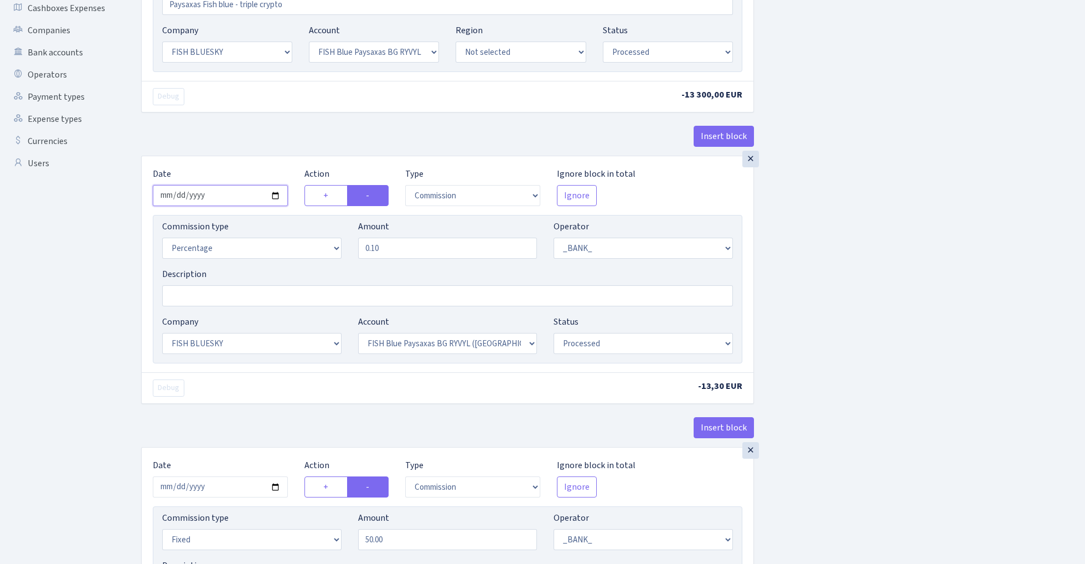
click at [211, 194] on input "2025-08-06" at bounding box center [220, 195] width 135 height 21
type input "2025-08-12"
click at [244, 136] on div "Insert block" at bounding box center [447, 141] width 613 height 30
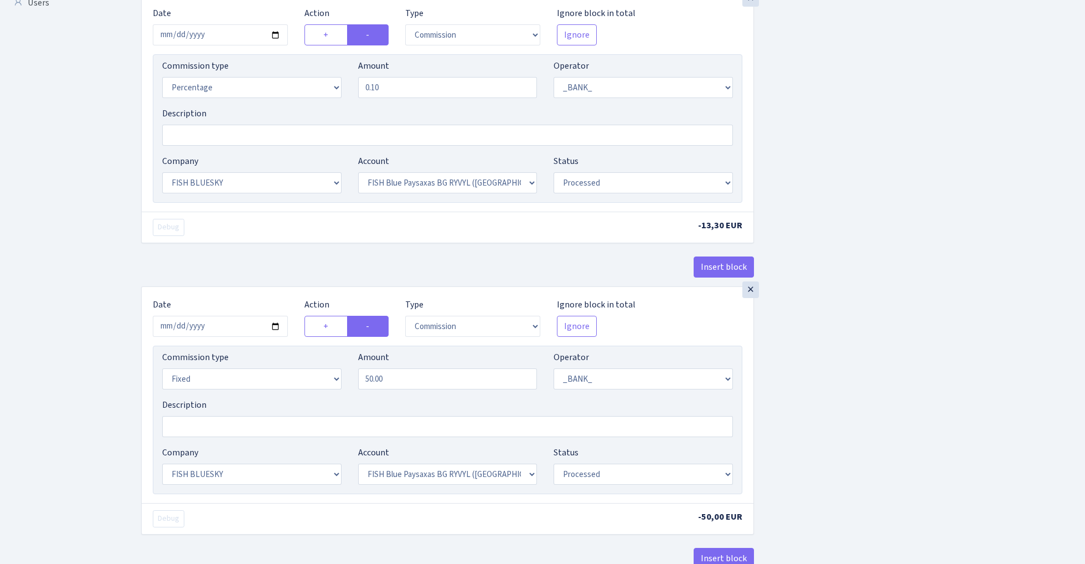
scroll to position [472, 0]
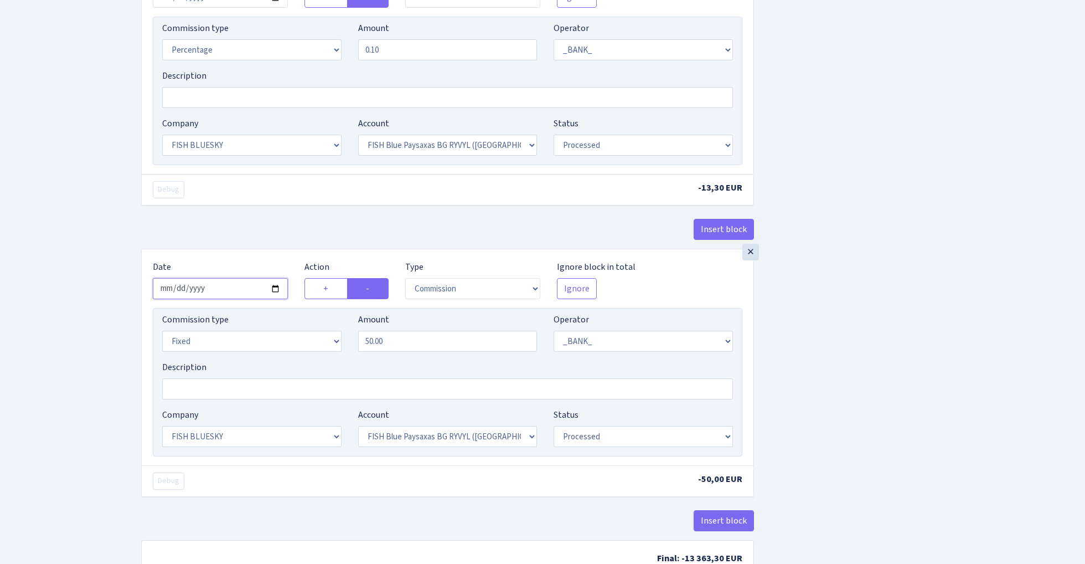
click at [216, 290] on input "2025-08-06" at bounding box center [220, 288] width 135 height 21
type input "2025-08-12"
click at [250, 222] on div "Insert block" at bounding box center [447, 234] width 613 height 30
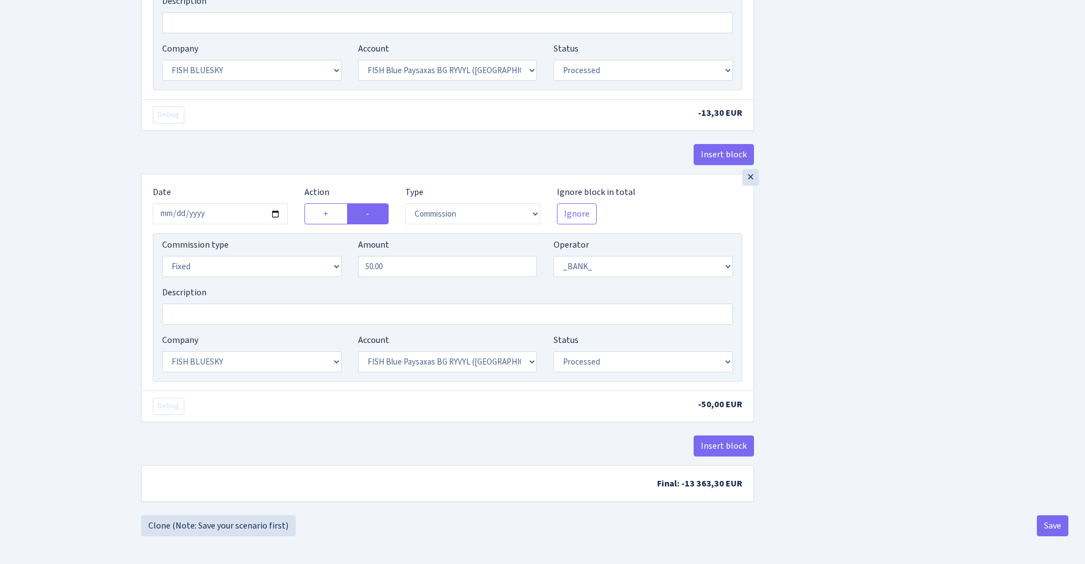
scroll to position [551, 0]
click at [1048, 521] on button "Save" at bounding box center [1053, 525] width 32 height 21
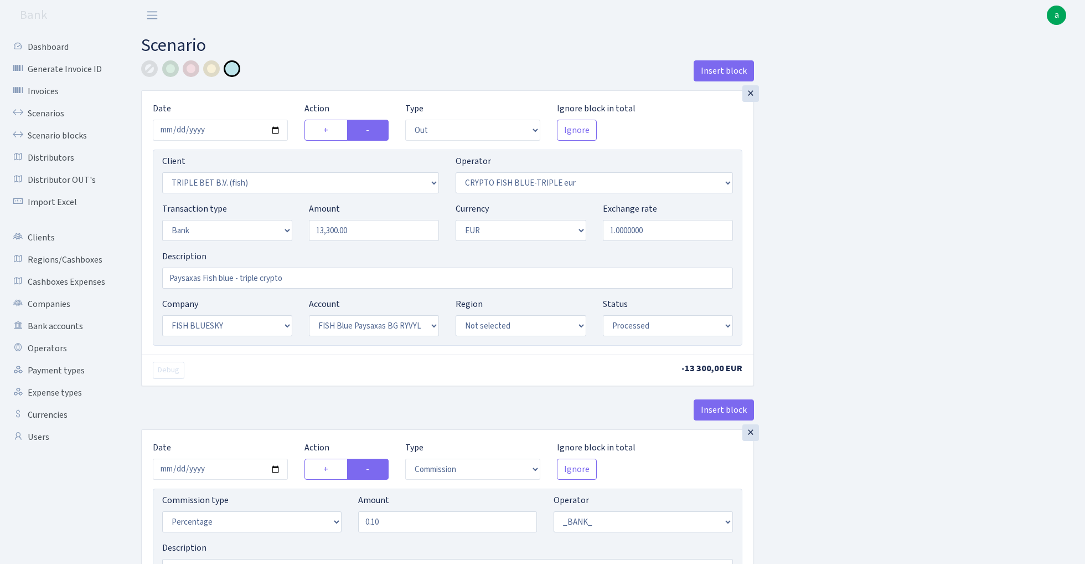
select select "out"
select select "3227"
select select "503"
select select "2"
select select "1"
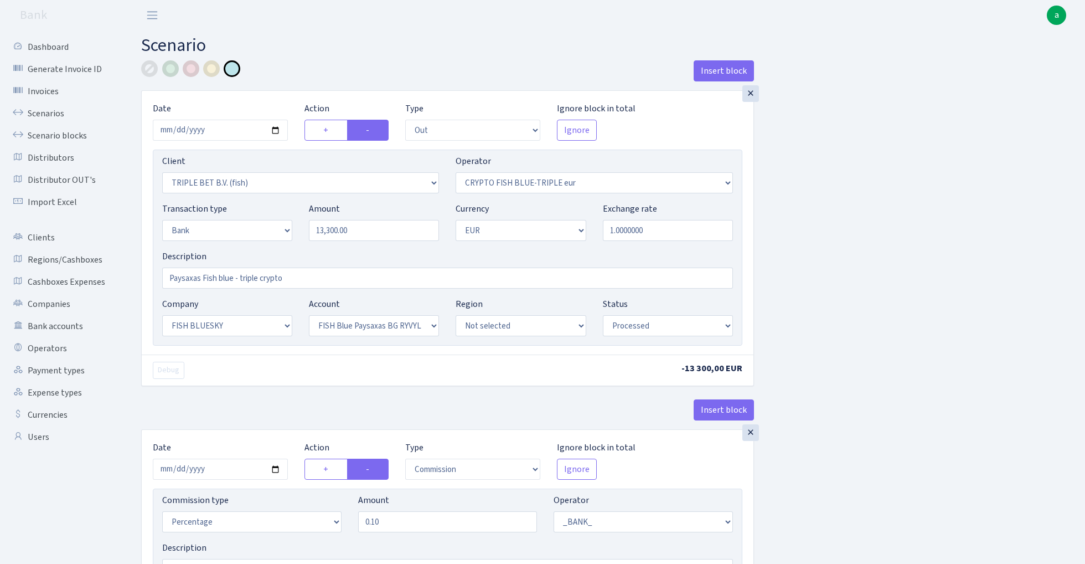
select select "23"
select select "68"
select select "processed"
select select "commission"
select select "1"
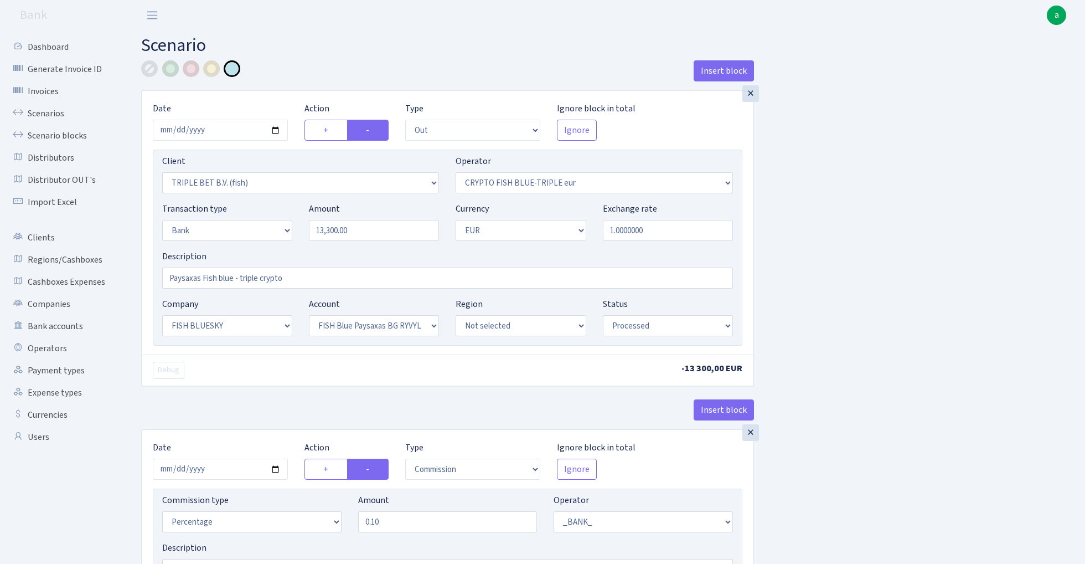
select select "23"
select select "68"
select select "processed"
select select "commission"
select select "fixed"
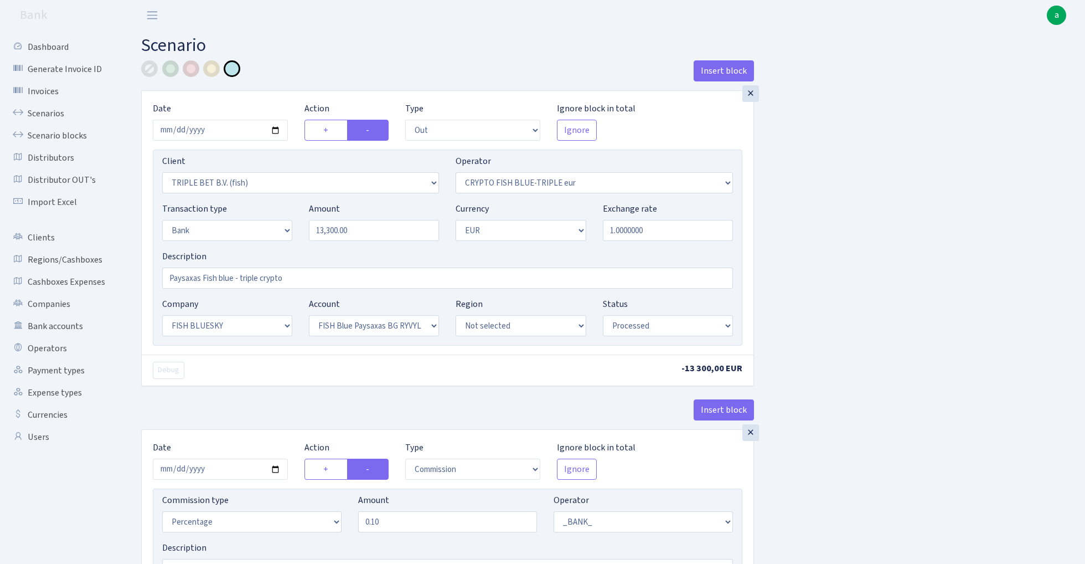
select select "1"
select select "23"
select select "68"
select select "processed"
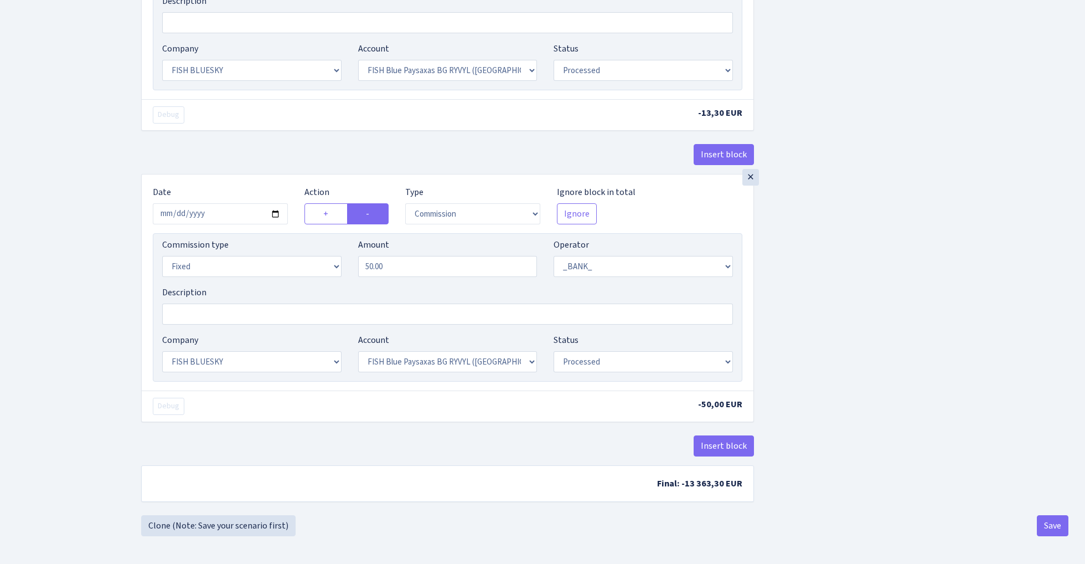
scroll to position [551, 0]
click at [230, 529] on link "Clone (Note: Save your scenario first)" at bounding box center [218, 525] width 154 height 21
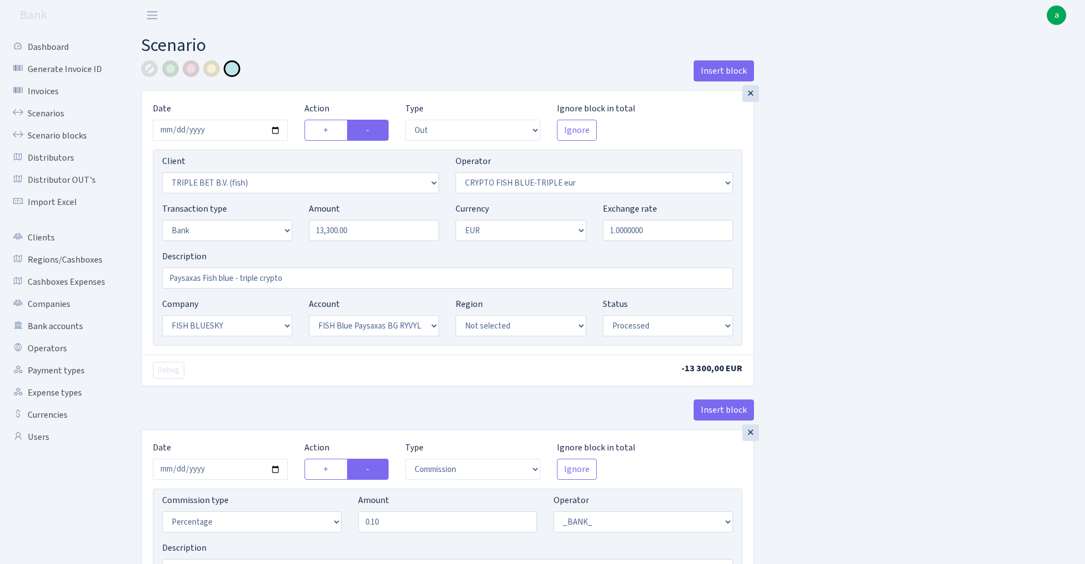
select select "out"
select select "3227"
select select "503"
select select "2"
select select "1"
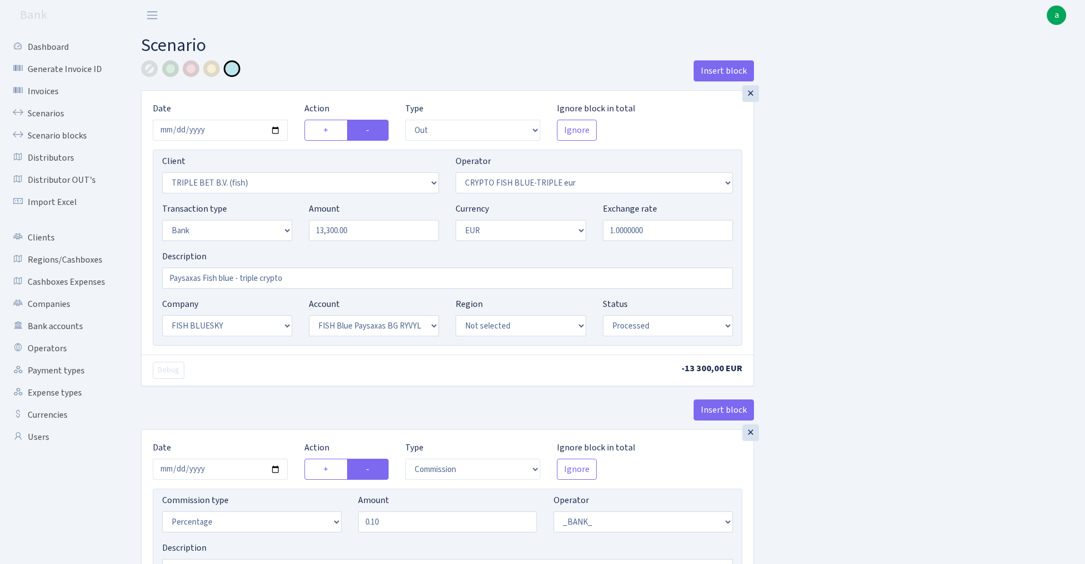
select select "23"
select select "68"
select select "processed"
select select "commission"
select select "1"
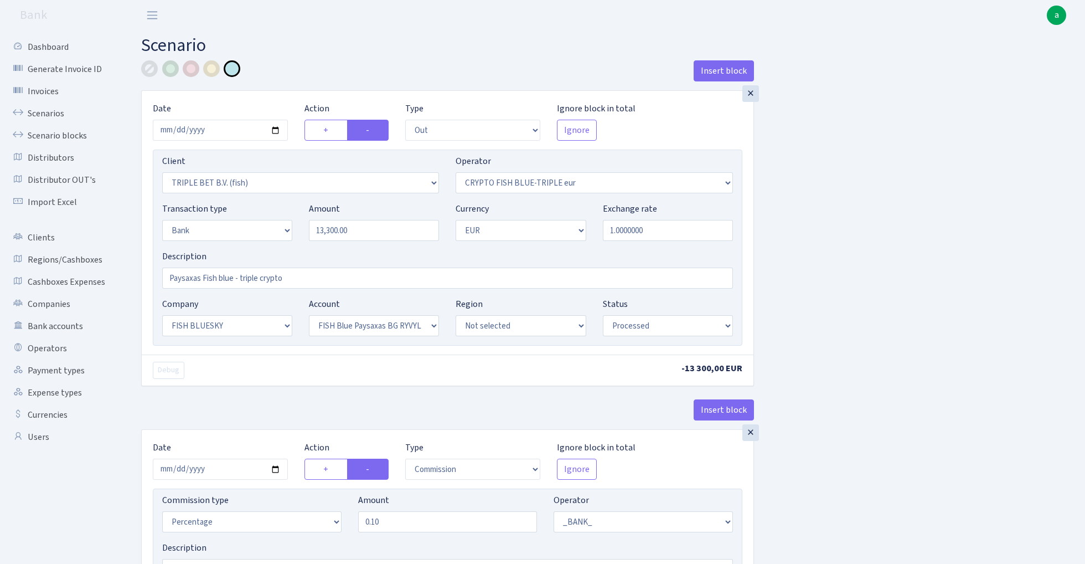
select select "23"
select select "68"
select select "processed"
select select "commission"
select select "fixed"
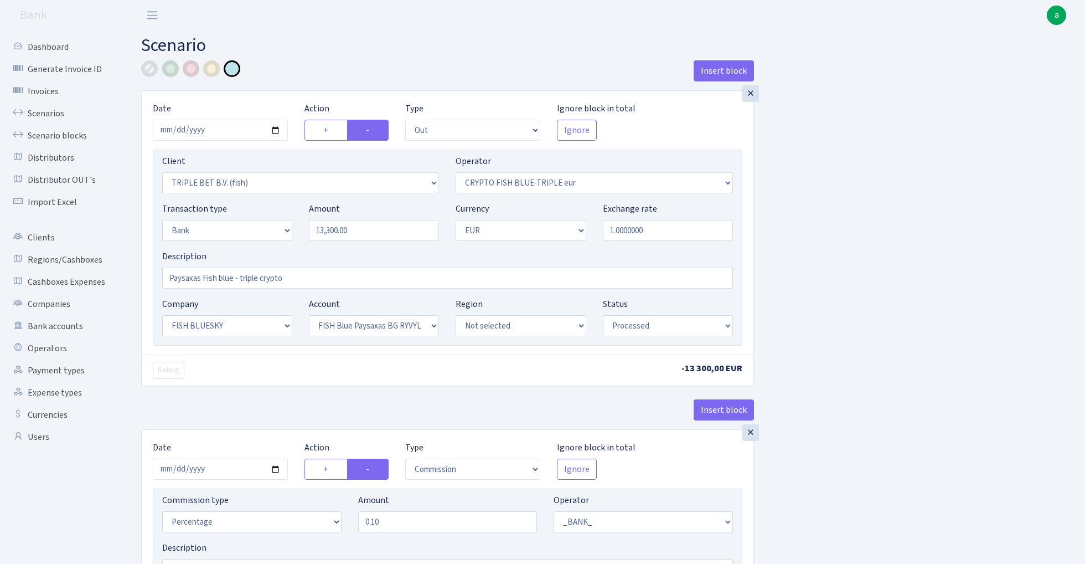
select select "1"
select select "23"
select select "68"
select select "processed"
click at [390, 225] on input "13300.00" at bounding box center [374, 230] width 130 height 21
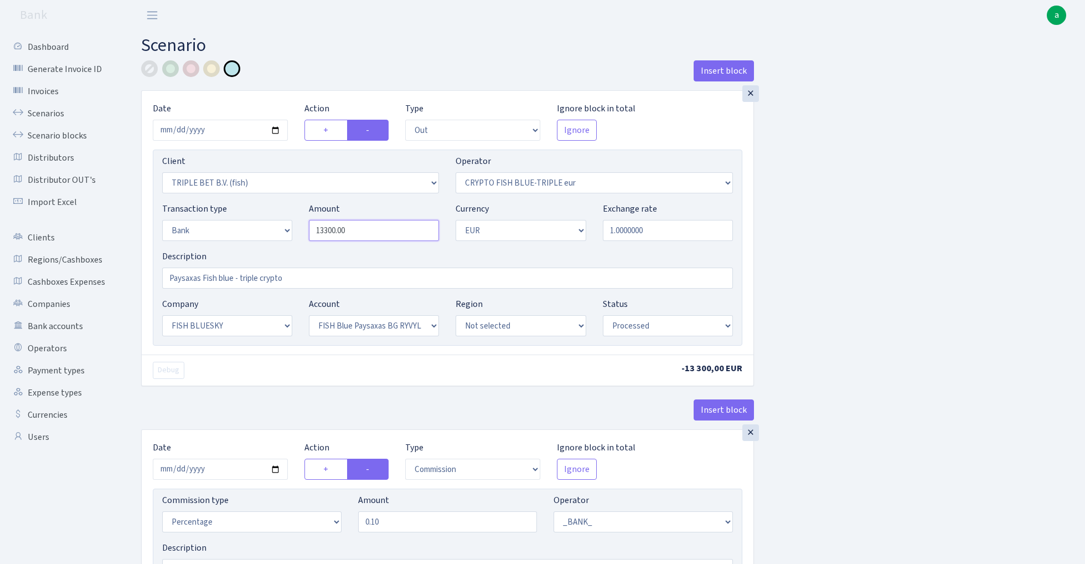
click at [390, 225] on input "13300.00" at bounding box center [374, 230] width 130 height 21
paste input "9420.08"
type input "19,420.08"
click at [213, 132] on input "[DATE]" at bounding box center [220, 130] width 135 height 21
type input "[DATE]"
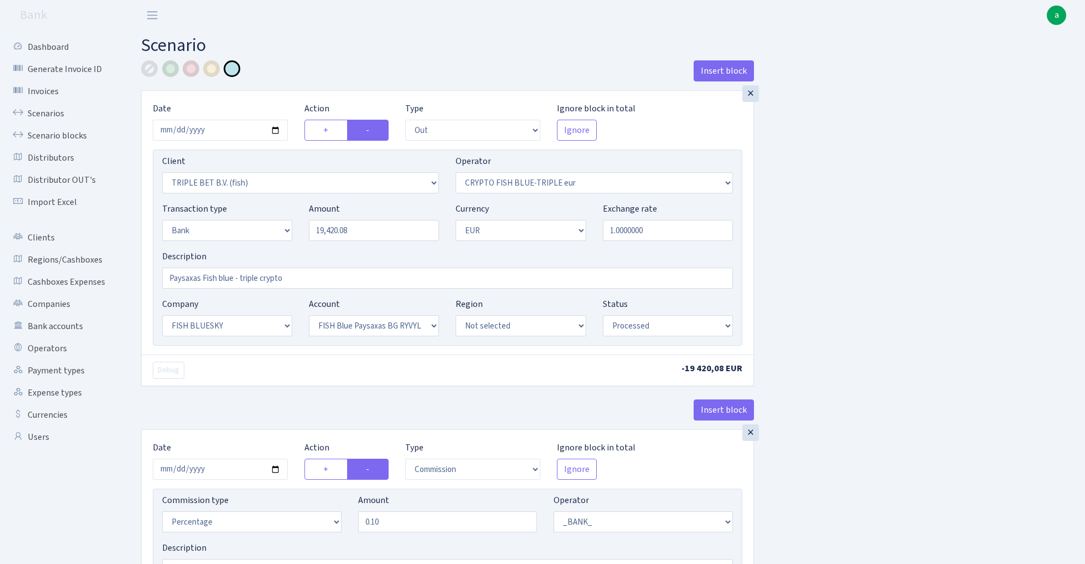
click at [283, 72] on div "Insert block" at bounding box center [447, 75] width 613 height 30
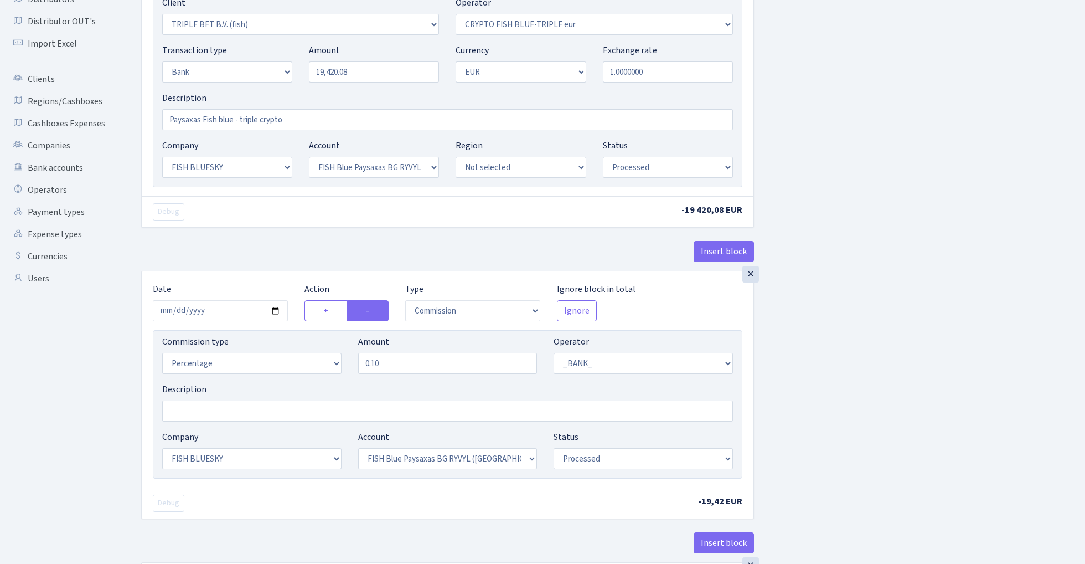
scroll to position [184, 0]
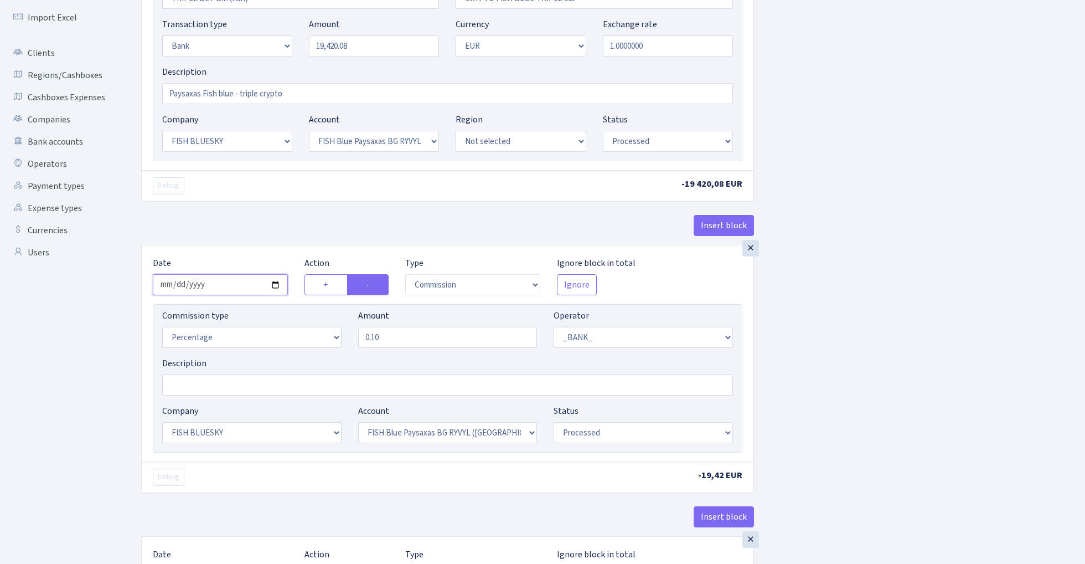
click at [220, 287] on input "2025-08-12" at bounding box center [220, 284] width 135 height 21
type input "[DATE]"
click at [246, 225] on div "Insert block" at bounding box center [447, 230] width 613 height 30
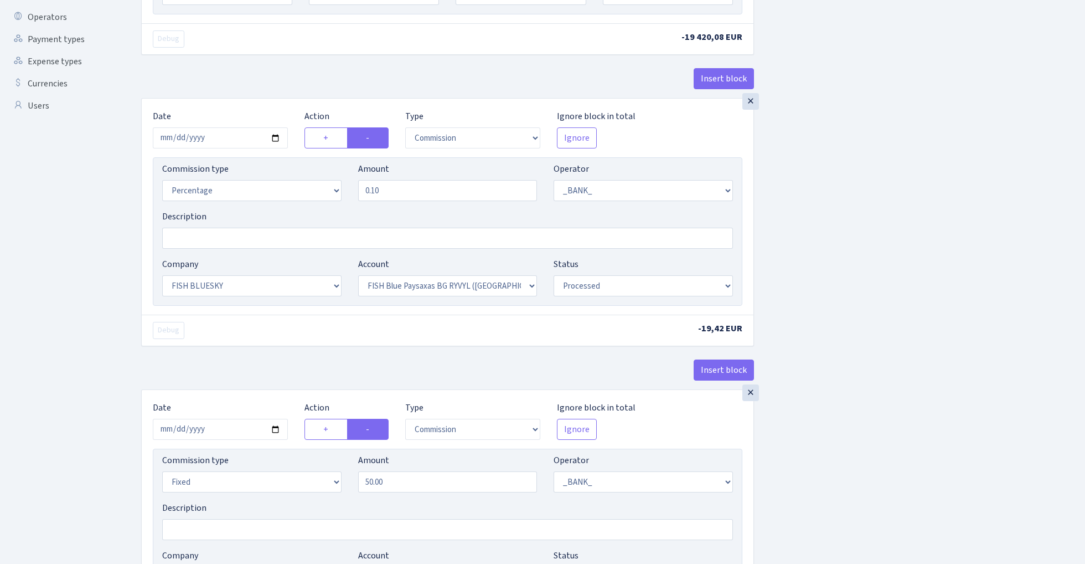
scroll to position [386, 0]
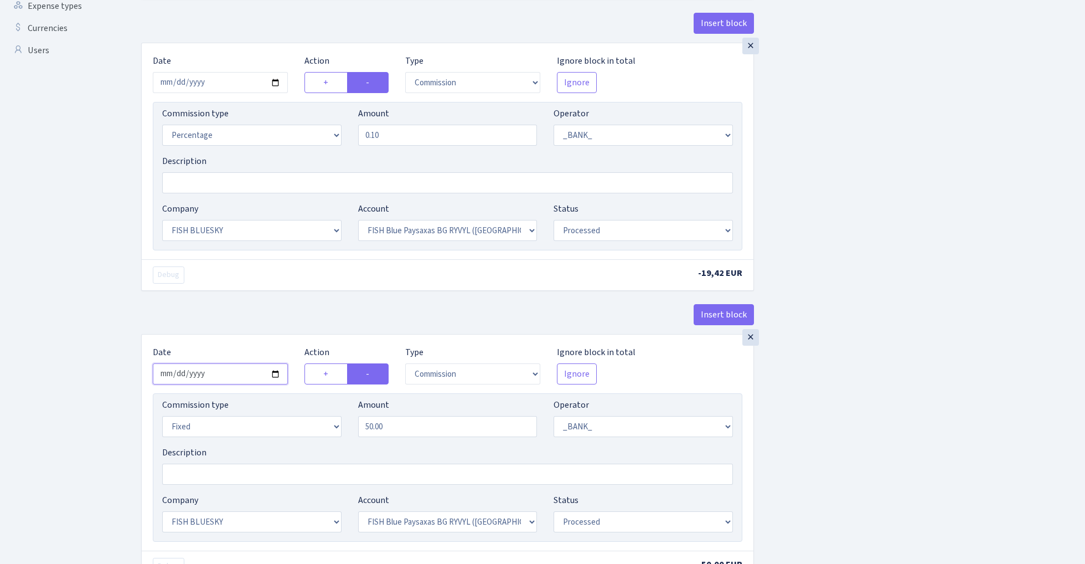
click at [216, 374] on input "2025-08-12" at bounding box center [220, 373] width 135 height 21
type input "[DATE]"
click at [239, 321] on div "Insert block" at bounding box center [447, 319] width 613 height 30
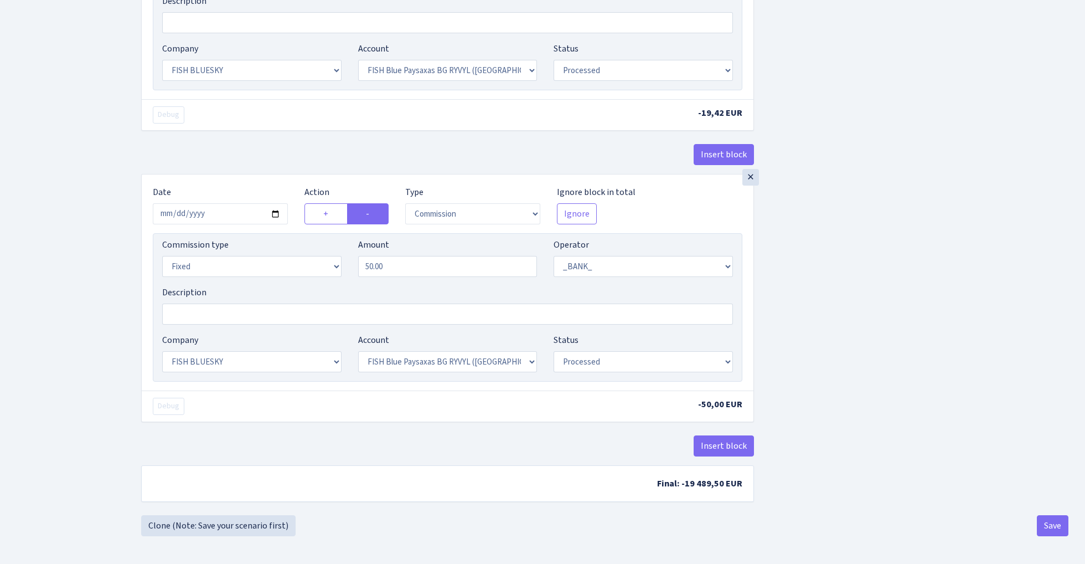
scroll to position [551, 0]
click at [1040, 525] on button "Save" at bounding box center [1053, 525] width 32 height 21
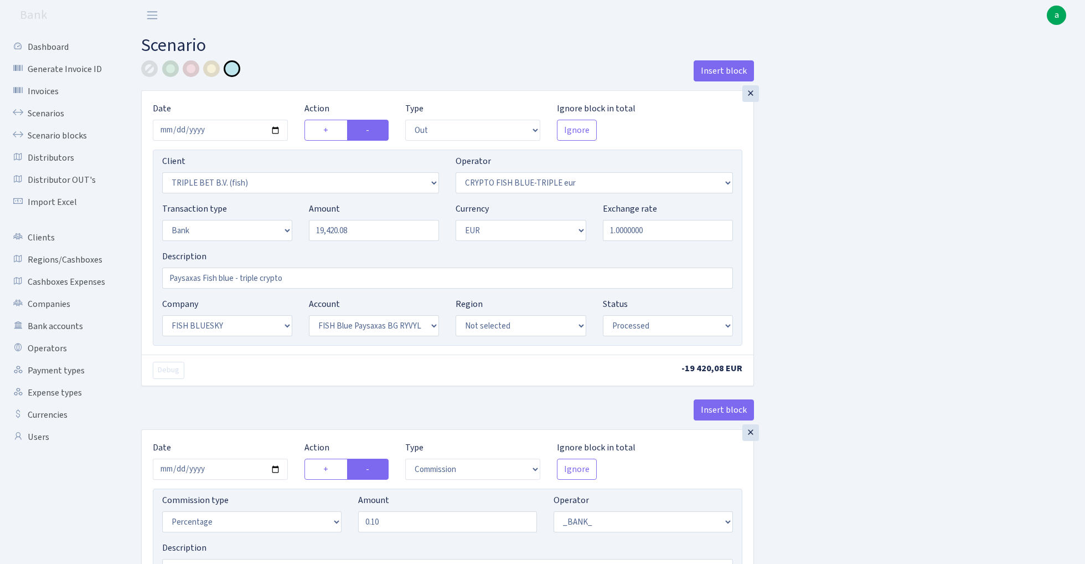
select select "out"
select select "3227"
select select "503"
select select "2"
select select "1"
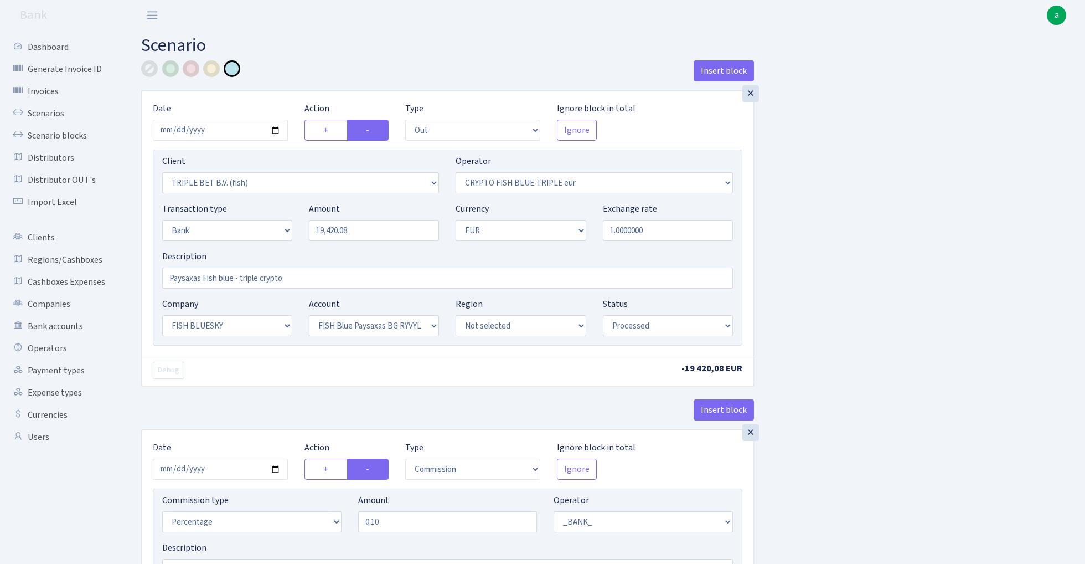
select select "23"
select select "68"
select select "processed"
select select "commission"
select select "1"
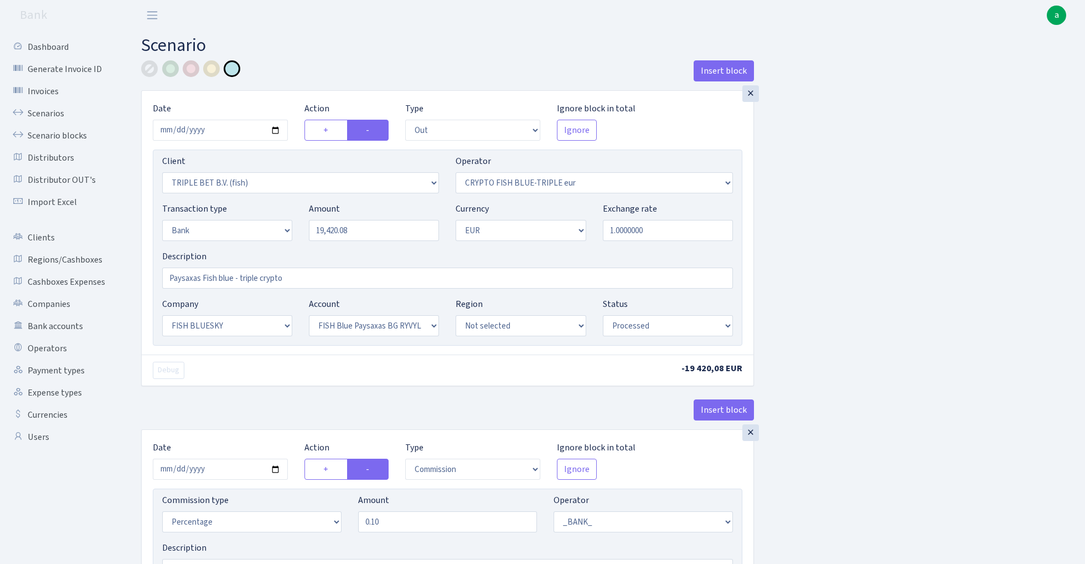
select select "23"
select select "68"
select select "processed"
select select "commission"
select select "fixed"
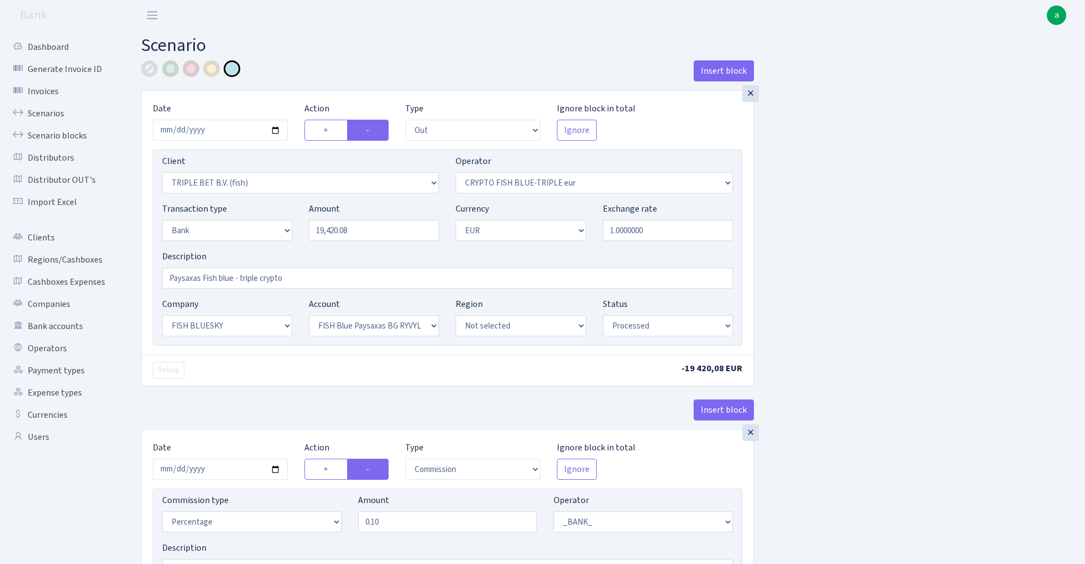
select select "1"
select select "23"
select select "68"
select select "processed"
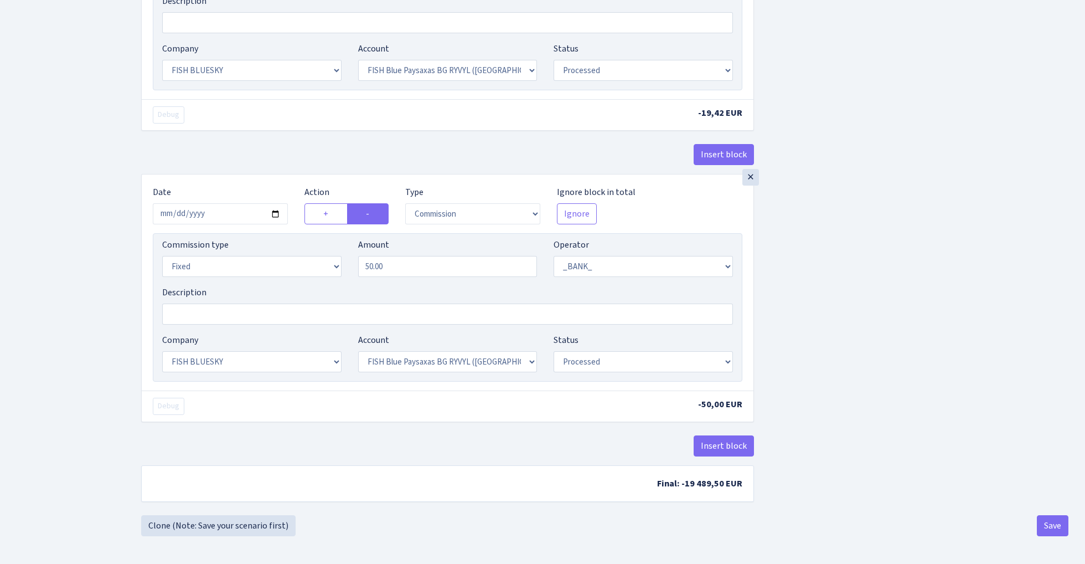
scroll to position [551, 0]
click at [255, 525] on link "Clone (Note: Save your scenario first)" at bounding box center [218, 525] width 154 height 21
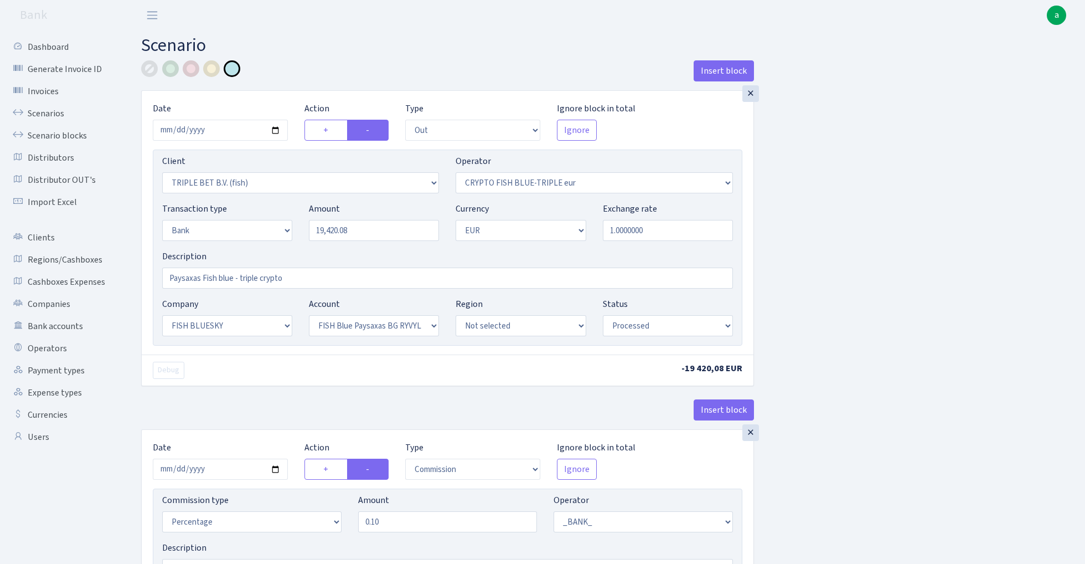
select select "out"
select select "3227"
select select "503"
select select "2"
select select "1"
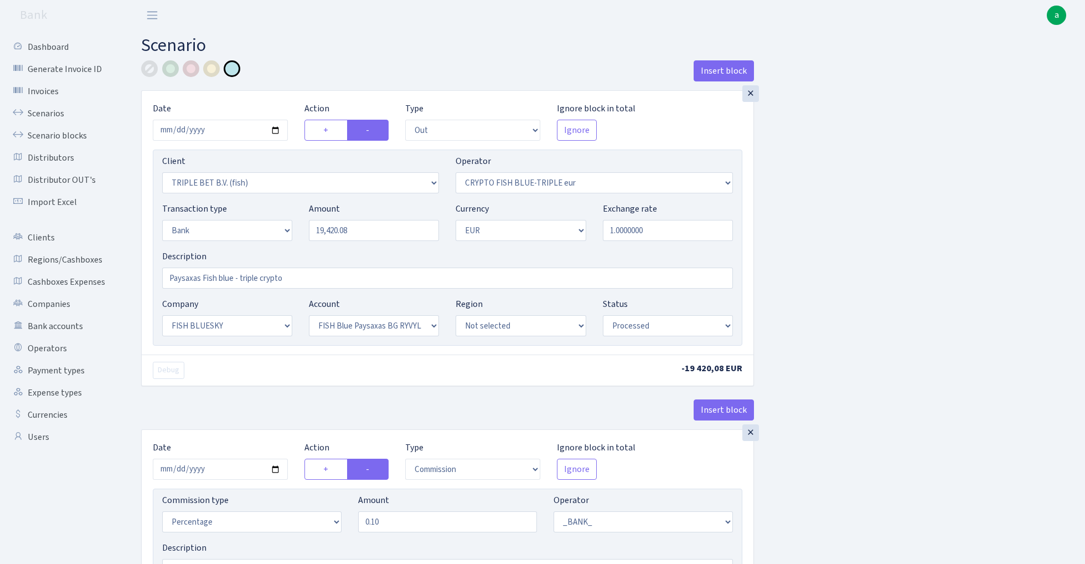
select select "23"
select select "68"
select select "processed"
select select "commission"
select select "1"
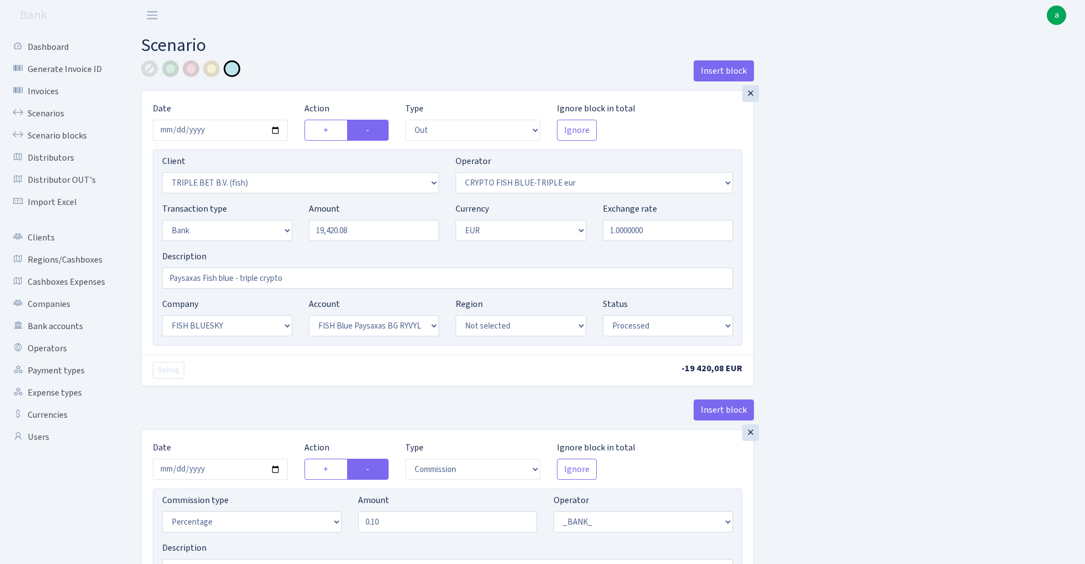
select select "23"
select select "68"
select select "processed"
select select "commission"
select select "fixed"
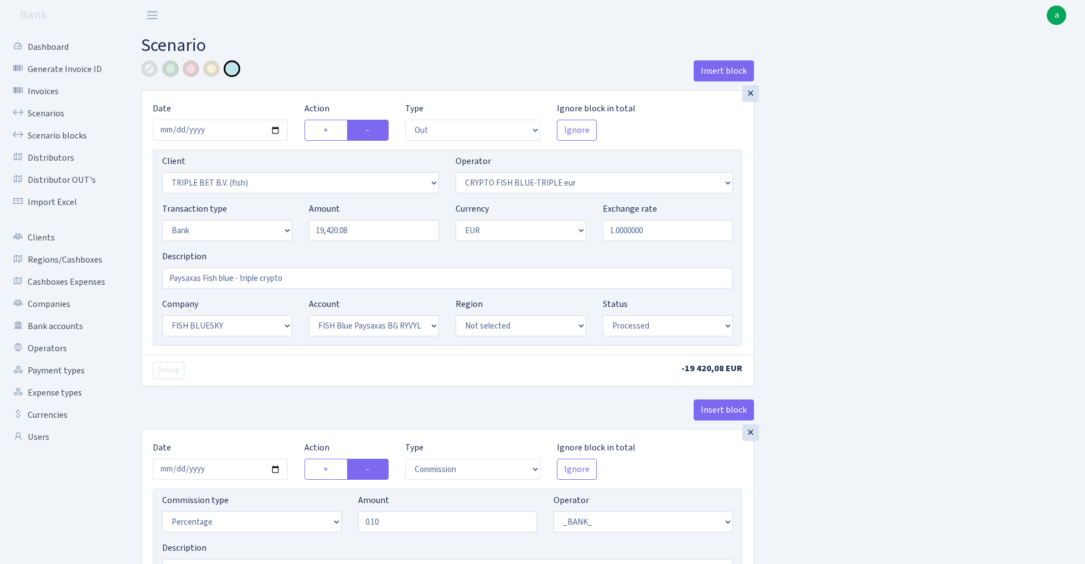
select select "1"
select select "23"
select select "68"
select select "processed"
click at [364, 231] on input "19420.08" at bounding box center [374, 230] width 130 height 21
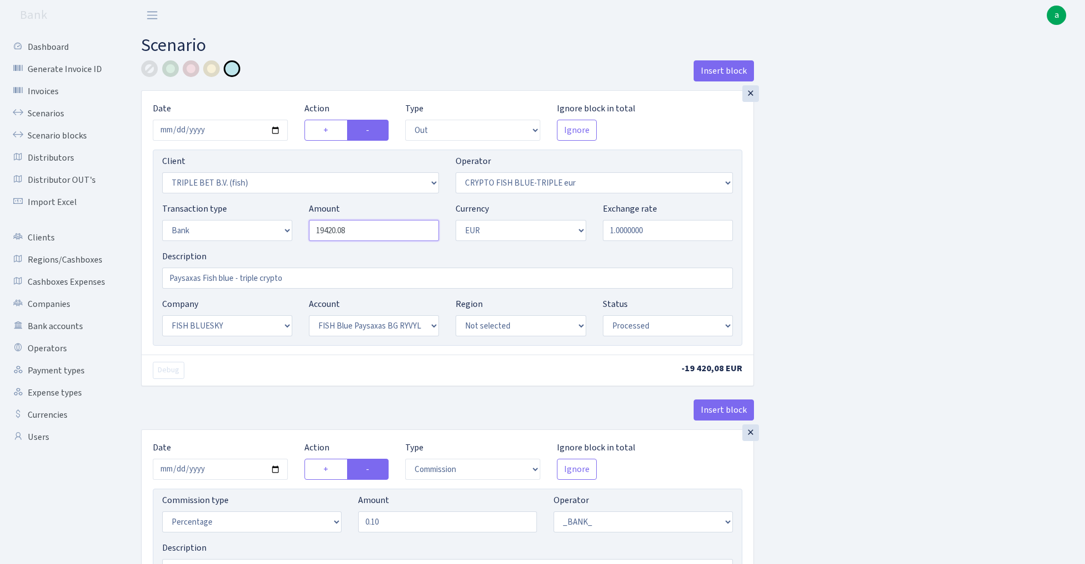
click at [364, 231] on input "19420.08" at bounding box center [374, 230] width 130 height 21
paste input "55000"
type input "55,000.00"
click at [217, 129] on input "2025-08-13" at bounding box center [220, 130] width 135 height 21
type input "[DATE]"
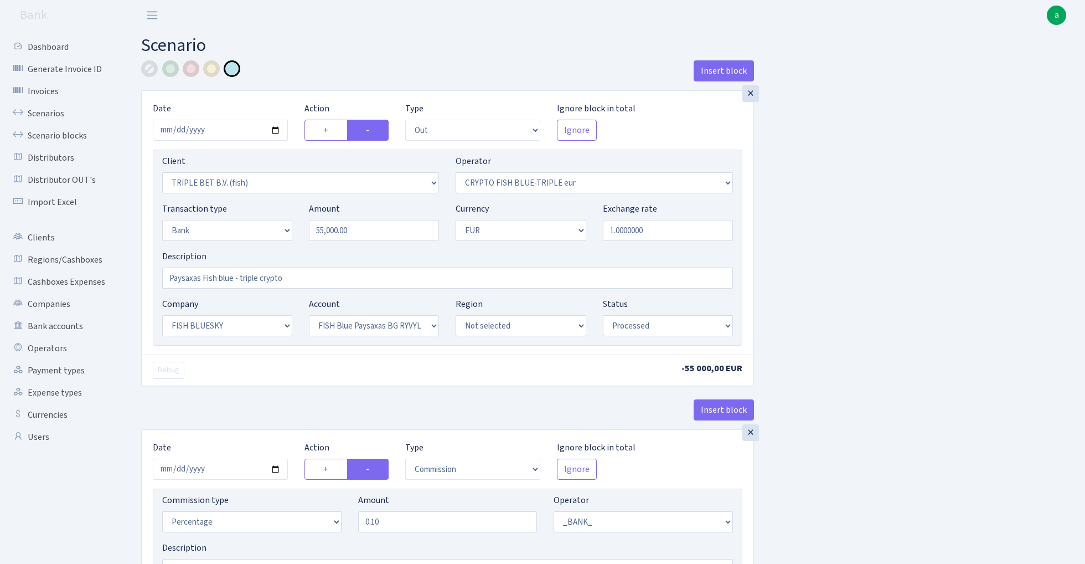
click at [276, 25] on header "Bank a My Account Logout" at bounding box center [542, 15] width 1085 height 30
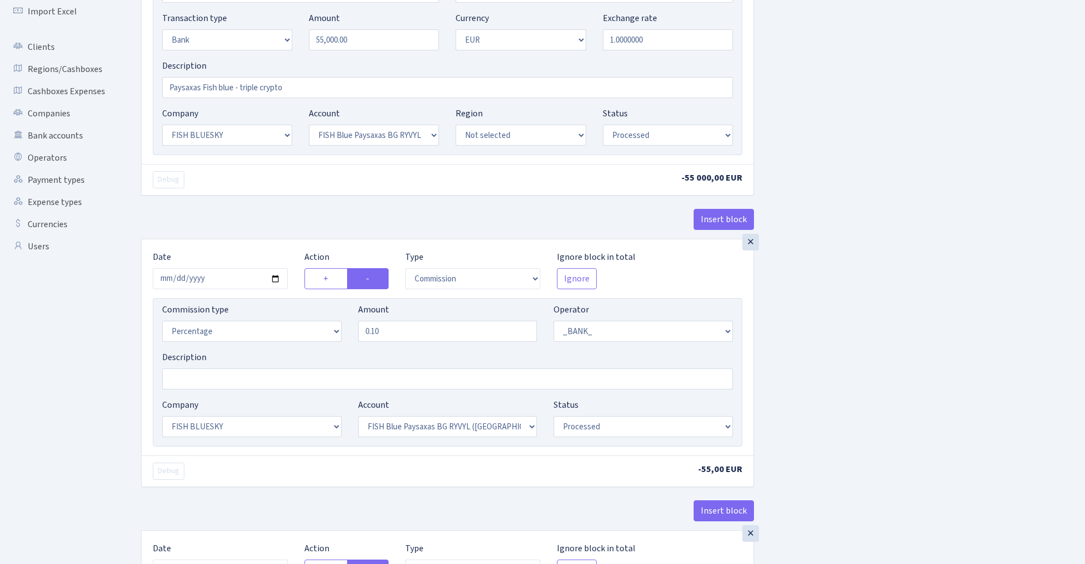
scroll to position [202, 0]
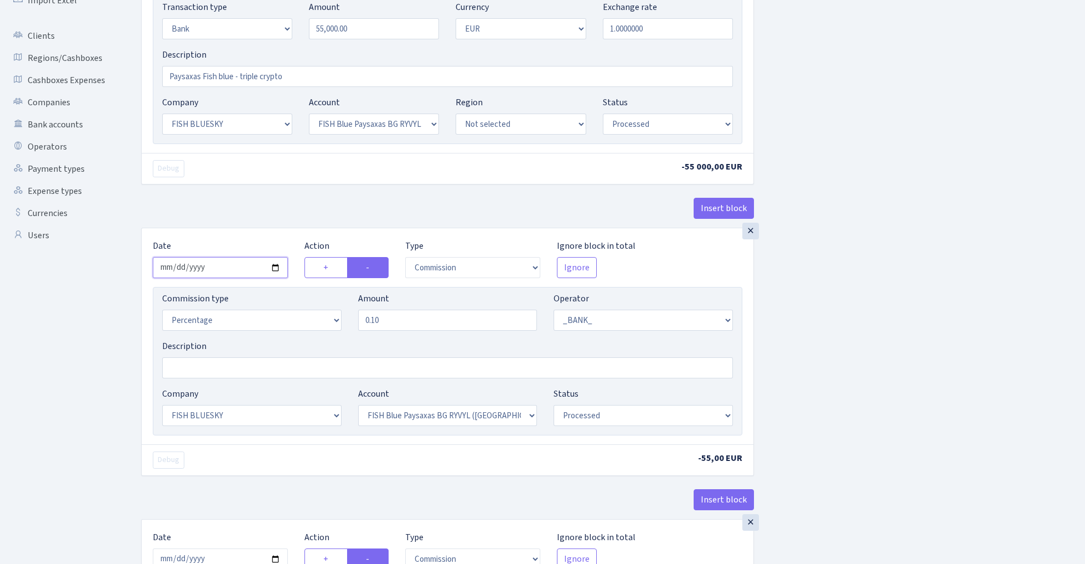
click at [225, 269] on input "2025-08-13" at bounding box center [220, 267] width 135 height 21
type input "2025-08-15"
click at [270, 177] on div "Debug" at bounding box center [296, 168] width 303 height 17
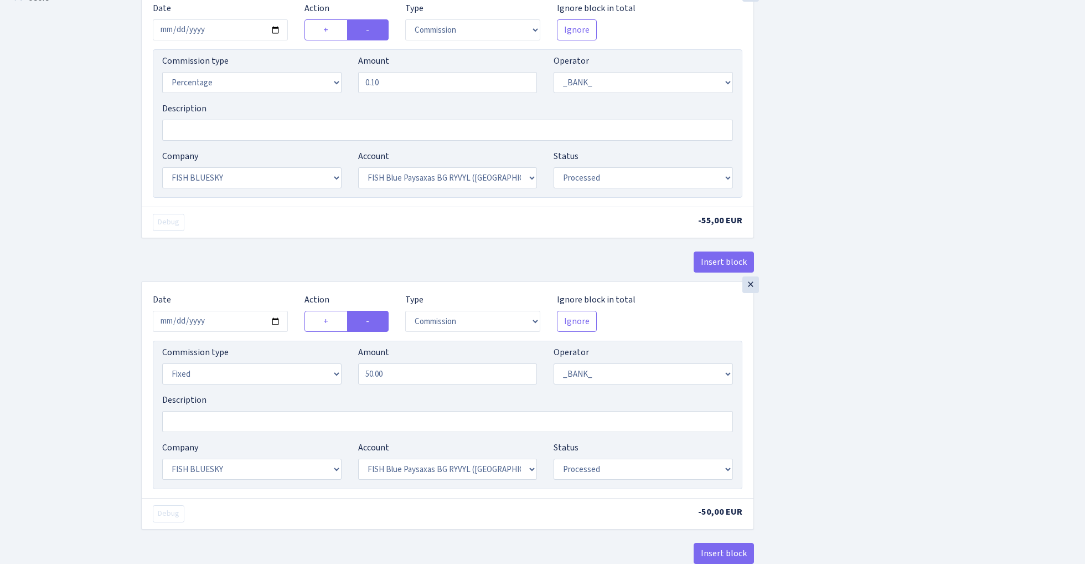
scroll to position [479, 0]
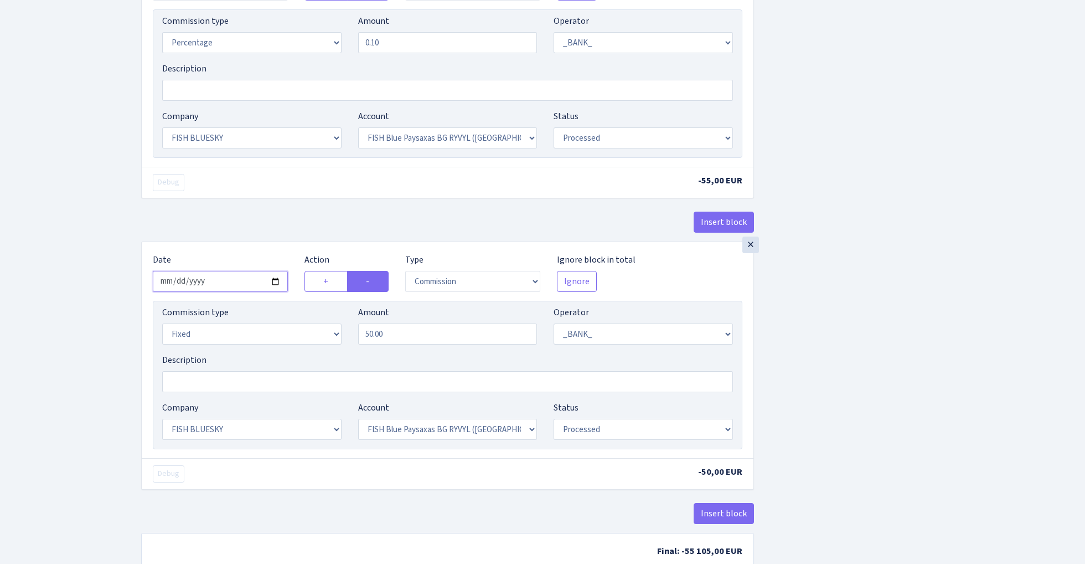
click at [226, 281] on input "2025-08-13" at bounding box center [220, 281] width 135 height 21
type input "2025-08-15"
click at [249, 232] on div "Insert block" at bounding box center [447, 227] width 613 height 30
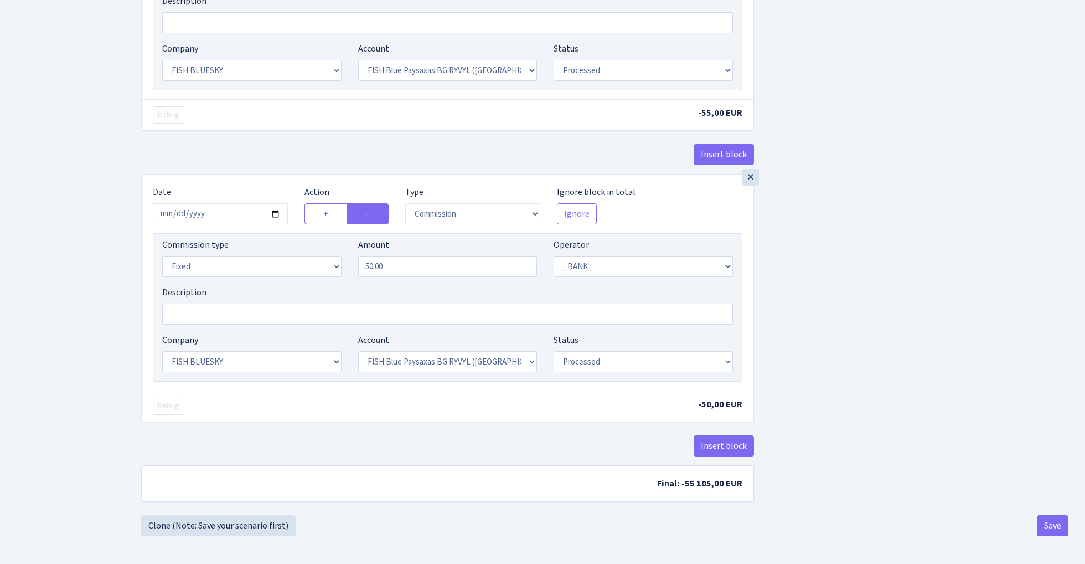
scroll to position [551, 0]
click at [1049, 522] on button "Save" at bounding box center [1053, 525] width 32 height 21
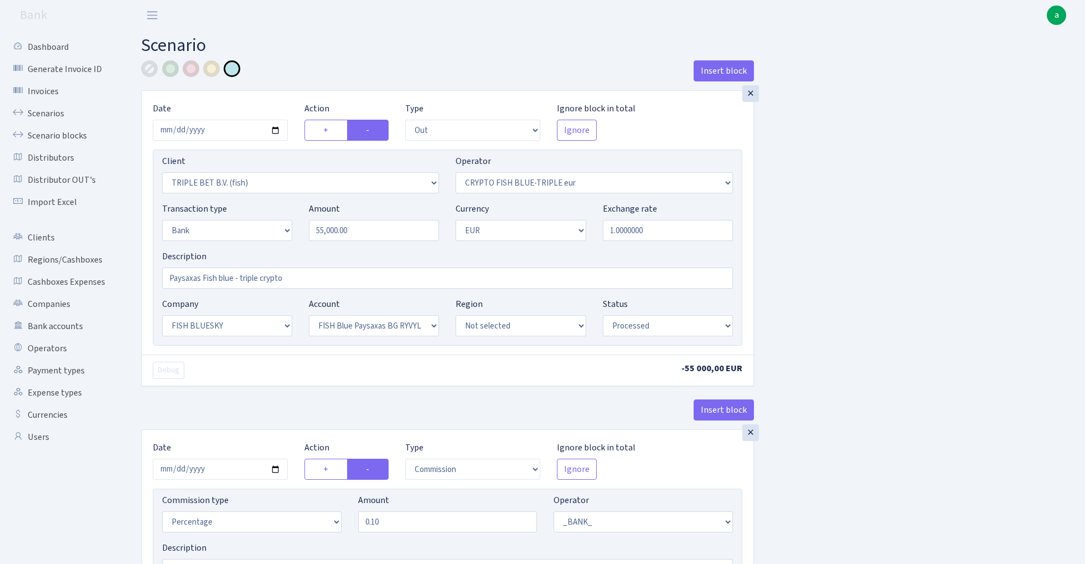
select select "out"
select select "3227"
select select "503"
select select "2"
select select "1"
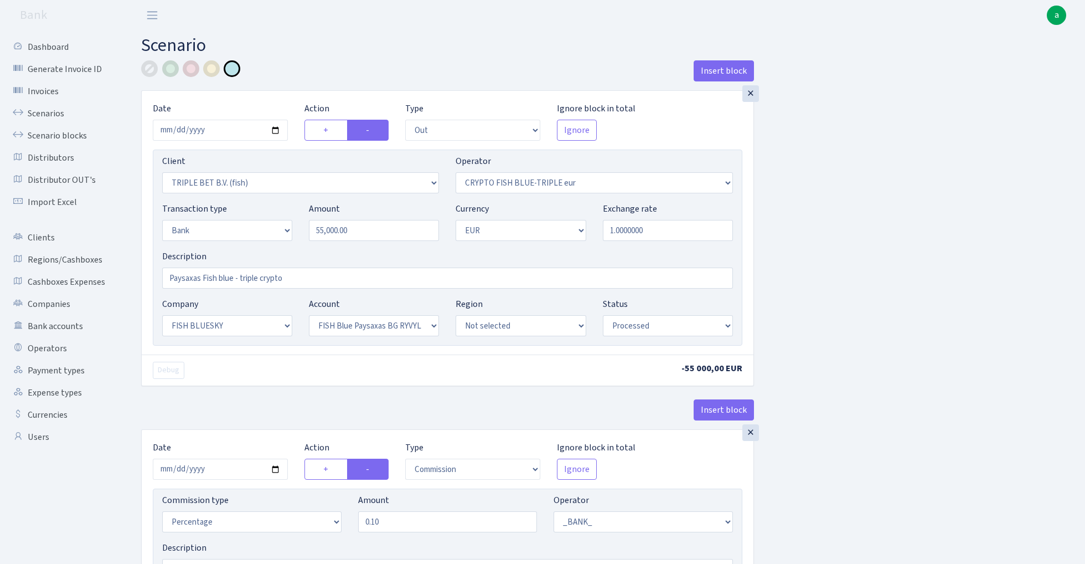
select select "23"
select select "68"
select select "processed"
select select "commission"
select select "1"
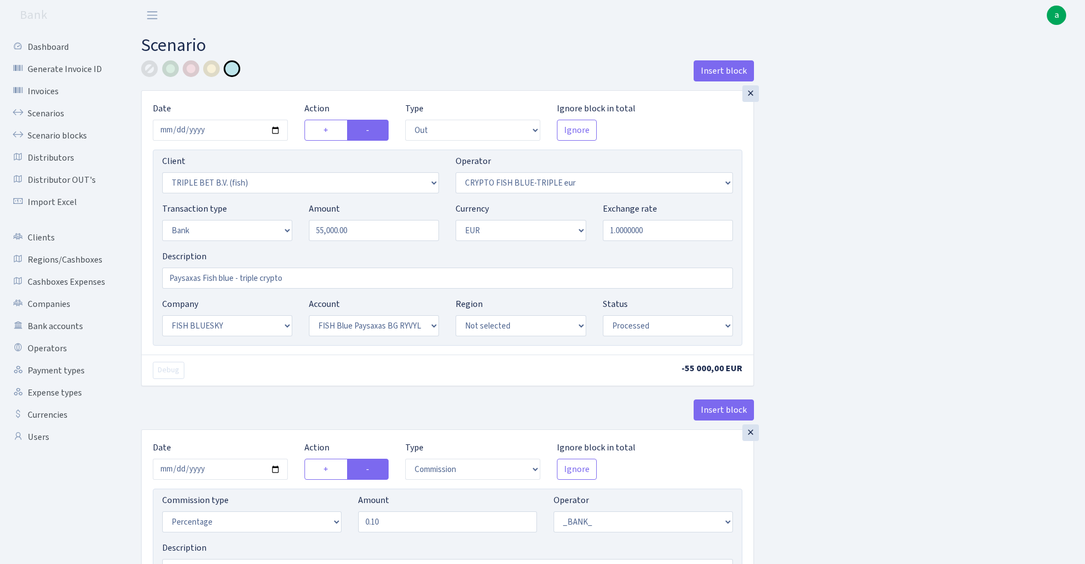
select select "23"
select select "68"
select select "processed"
select select "commission"
select select "fixed"
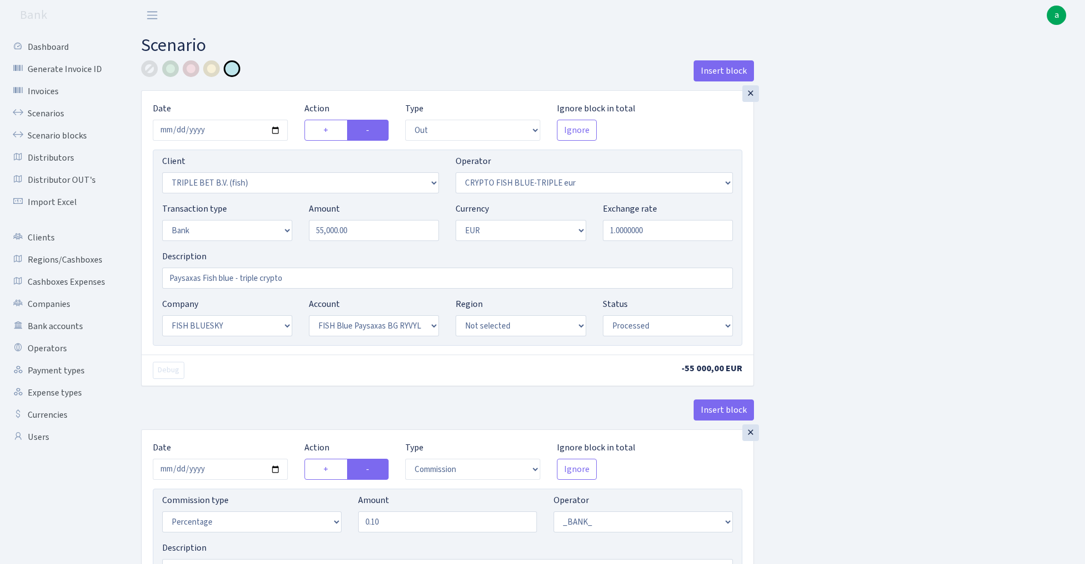
select select "1"
select select "23"
select select "68"
select select "processed"
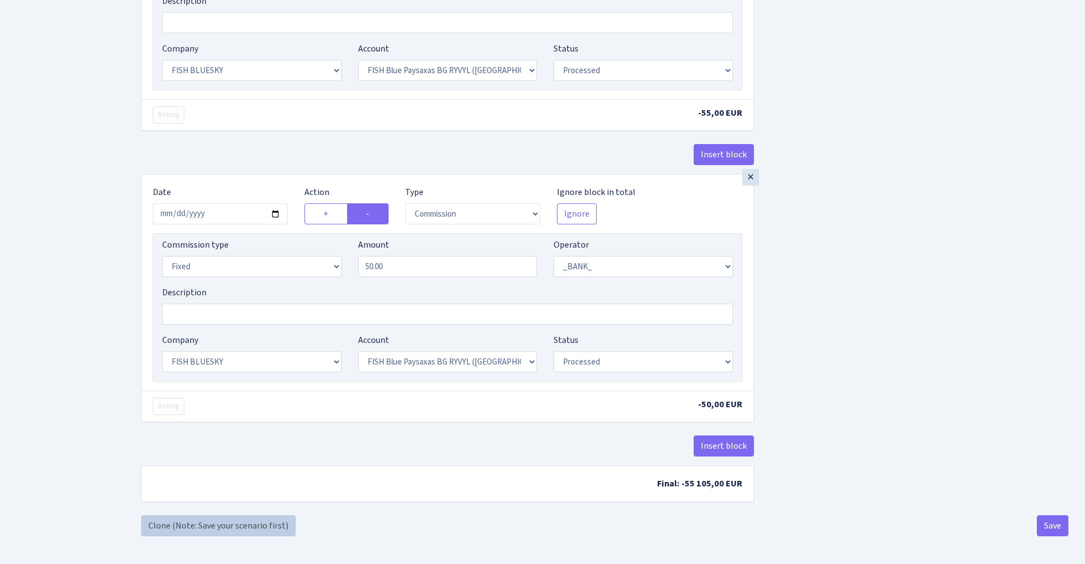
scroll to position [551, 0]
click at [269, 523] on link "Clone (Note: Save your scenario first)" at bounding box center [218, 525] width 154 height 21
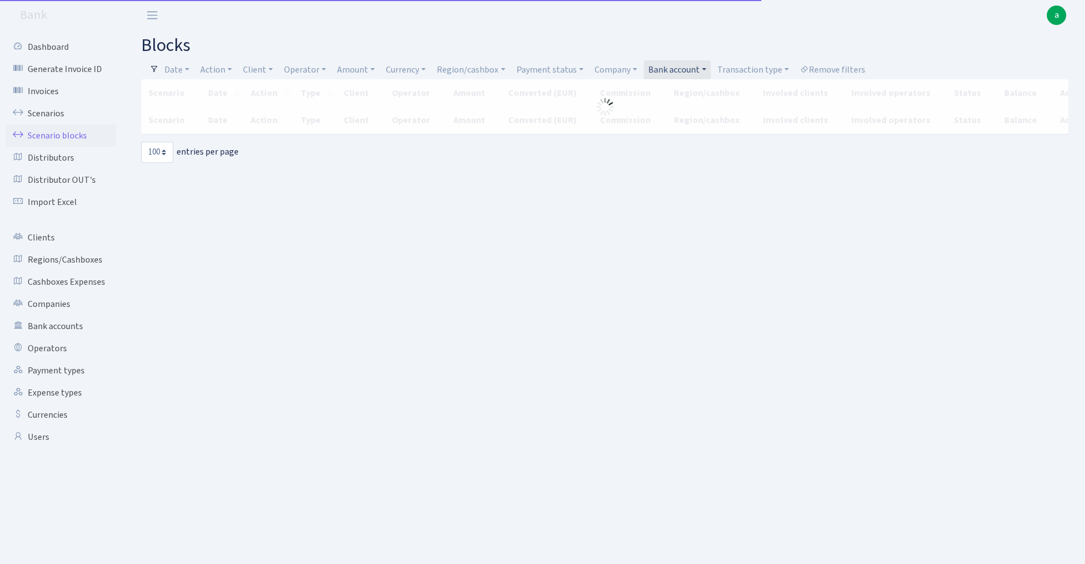
select select "100"
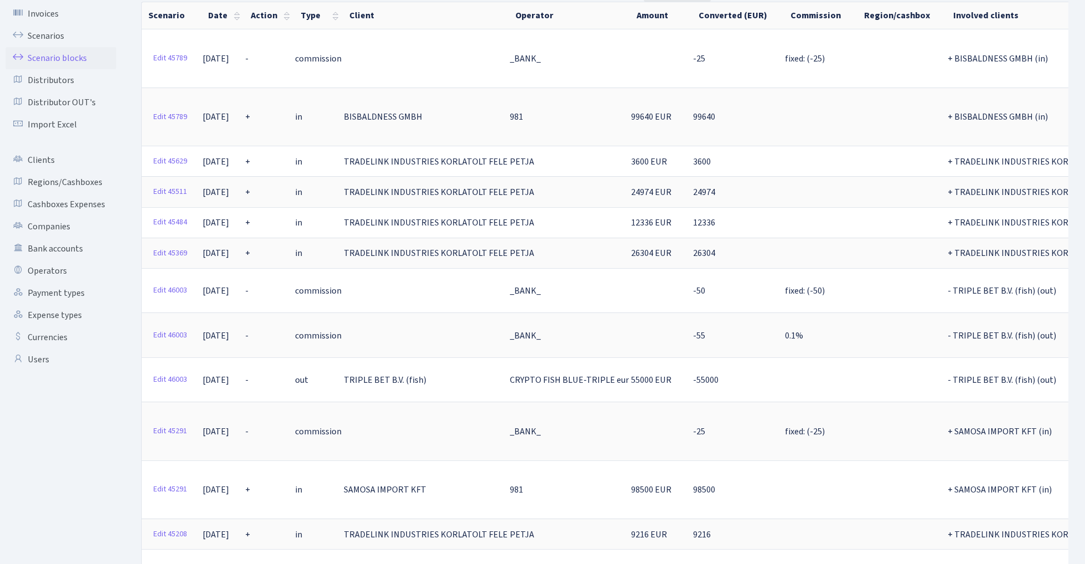
scroll to position [68, 0]
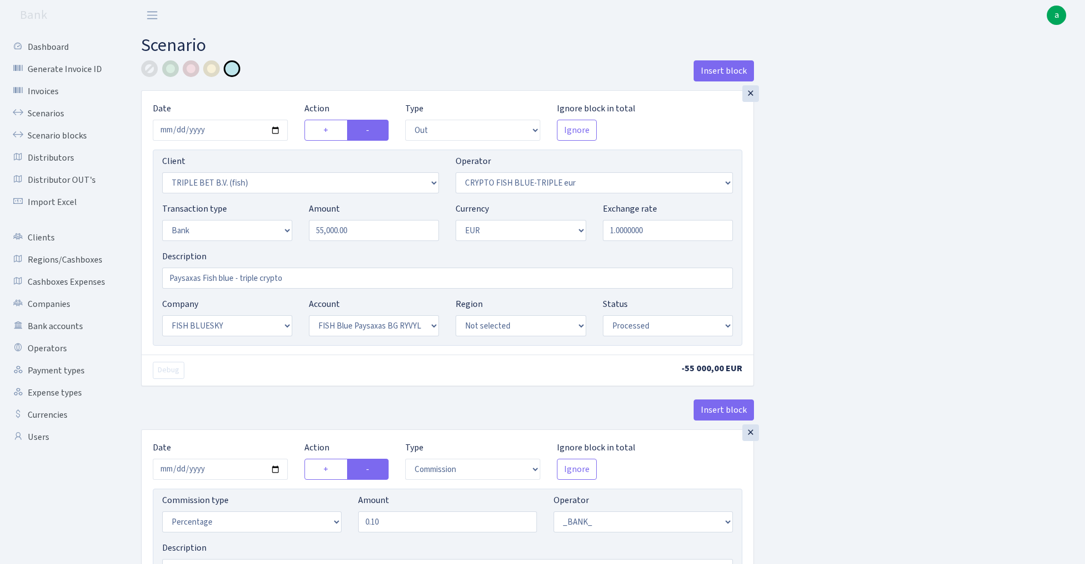
select select "out"
select select "3227"
select select "503"
select select "2"
select select "1"
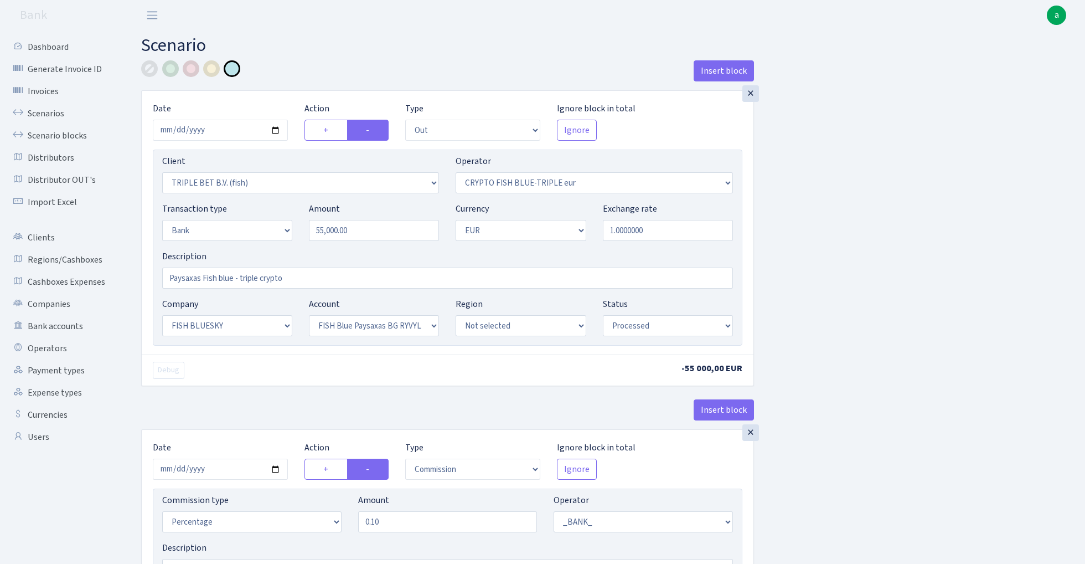
select select "23"
select select "68"
select select "processed"
select select "commission"
select select "1"
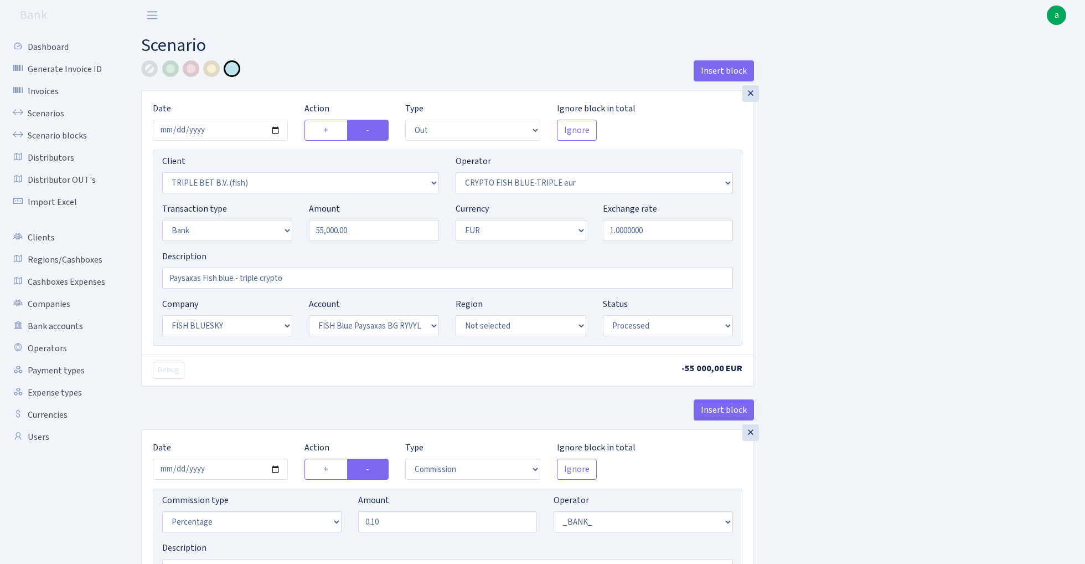
select select "23"
select select "68"
select select "processed"
select select "commission"
select select "fixed"
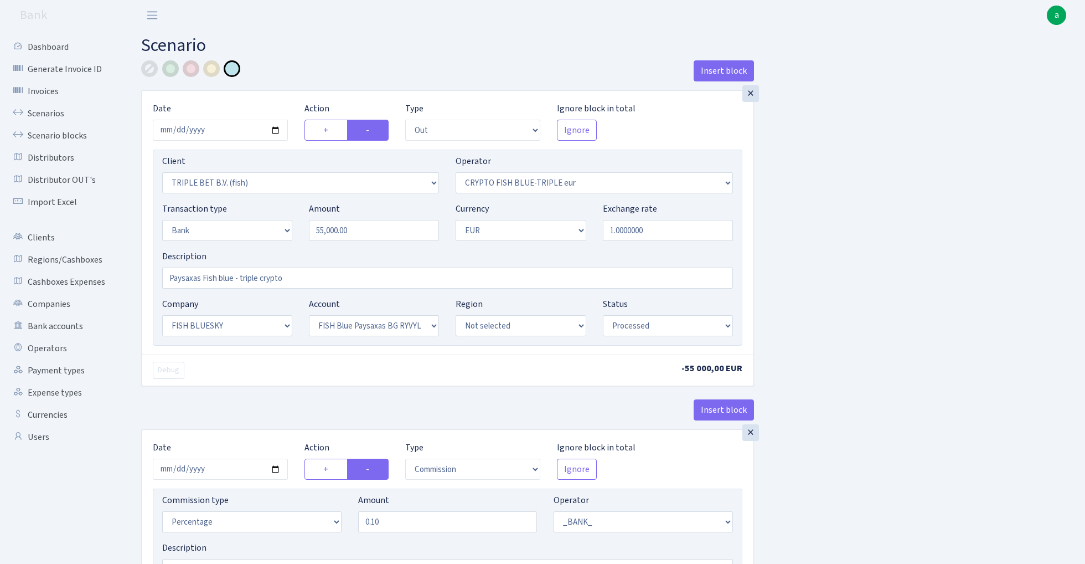
select select "1"
select select "23"
select select "68"
select select "processed"
click at [368, 230] on input "55000.00" at bounding box center [374, 230] width 130 height 21
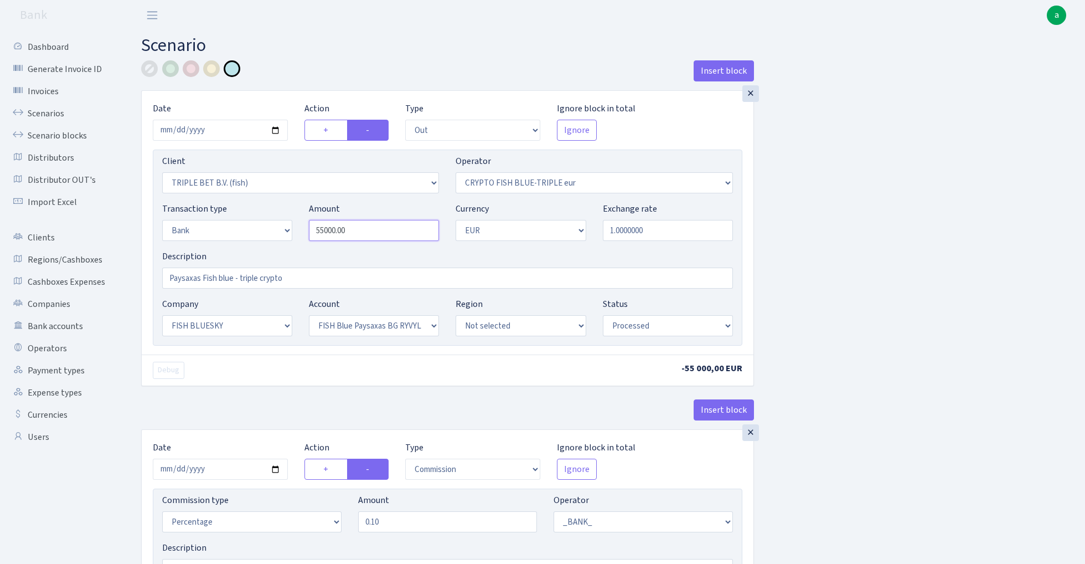
click at [368, 230] on input "55000.00" at bounding box center [374, 230] width 130 height 21
paste input "4068.28"
type input "54,068.28"
click at [880, 220] on div "Insert block × Date 2025-08-15 Action + - Type --- In Out Commission Field requ…" at bounding box center [605, 558] width 944 height 997
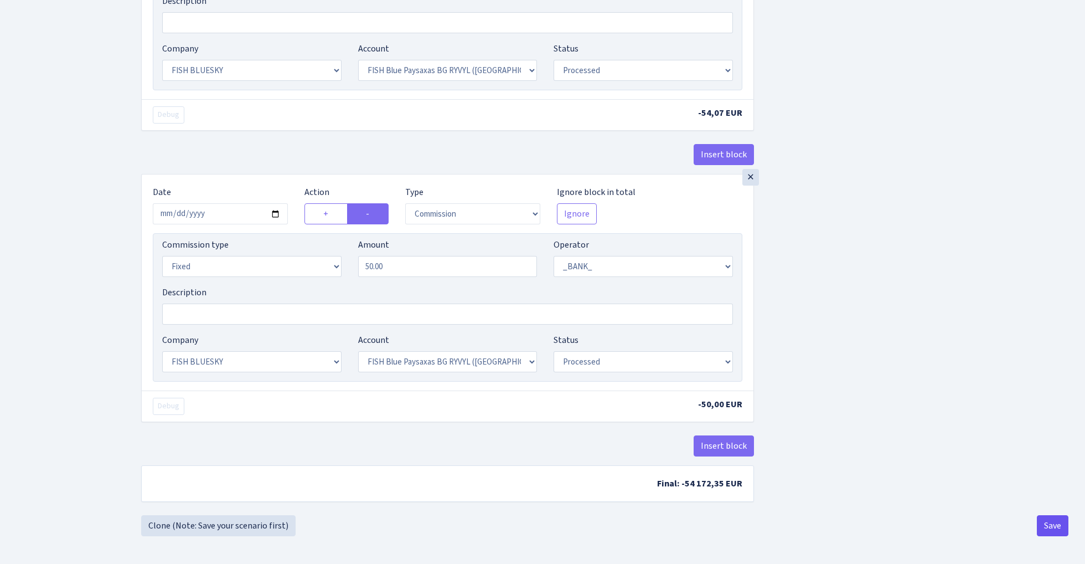
scroll to position [551, 0]
click at [1049, 520] on button "Save" at bounding box center [1053, 525] width 32 height 21
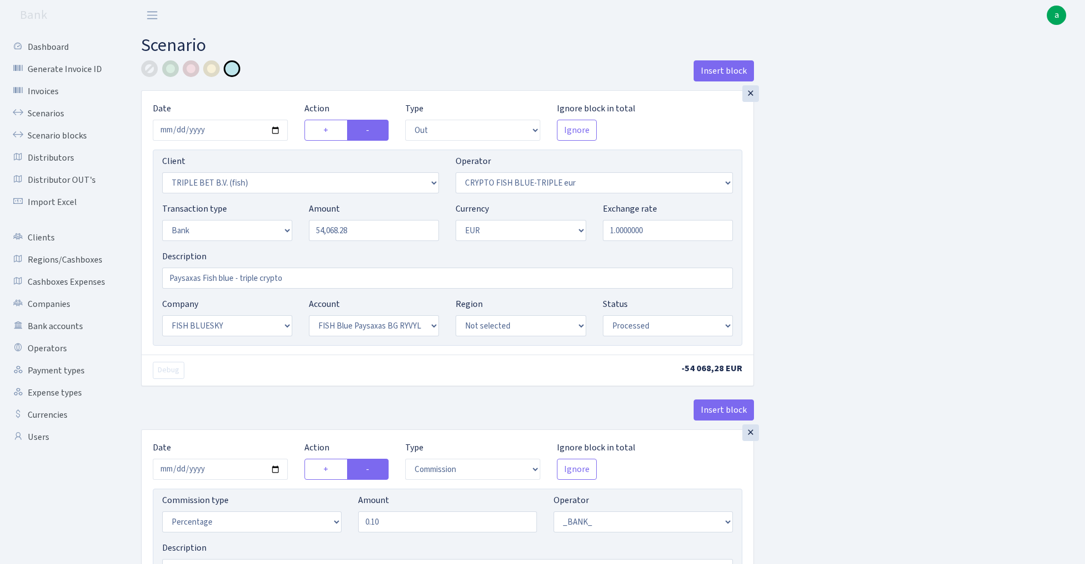
select select "out"
select select "3227"
select select "503"
select select "2"
select select "1"
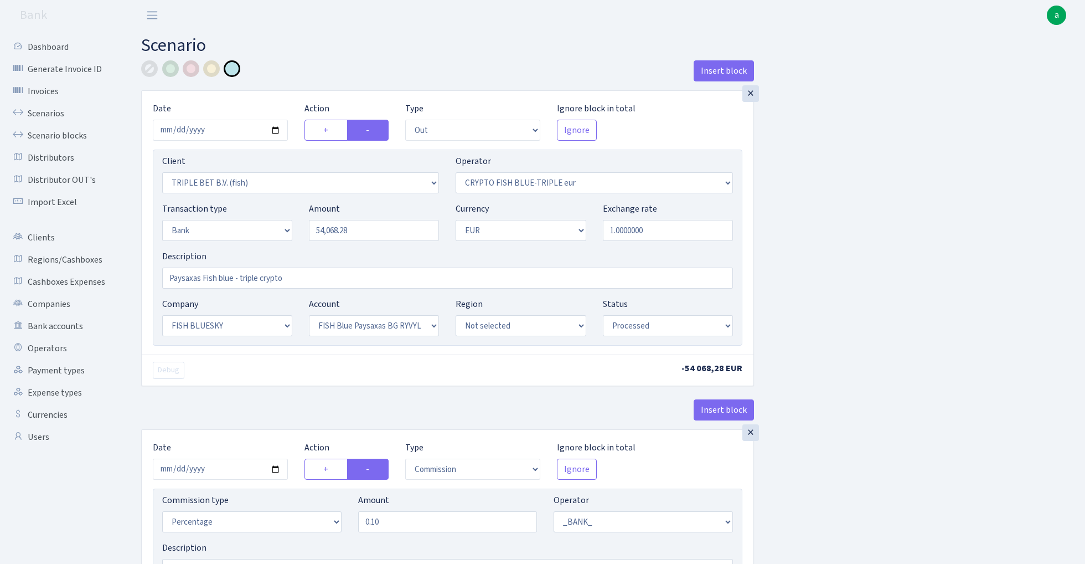
select select "23"
select select "68"
select select "processed"
select select "commission"
select select "1"
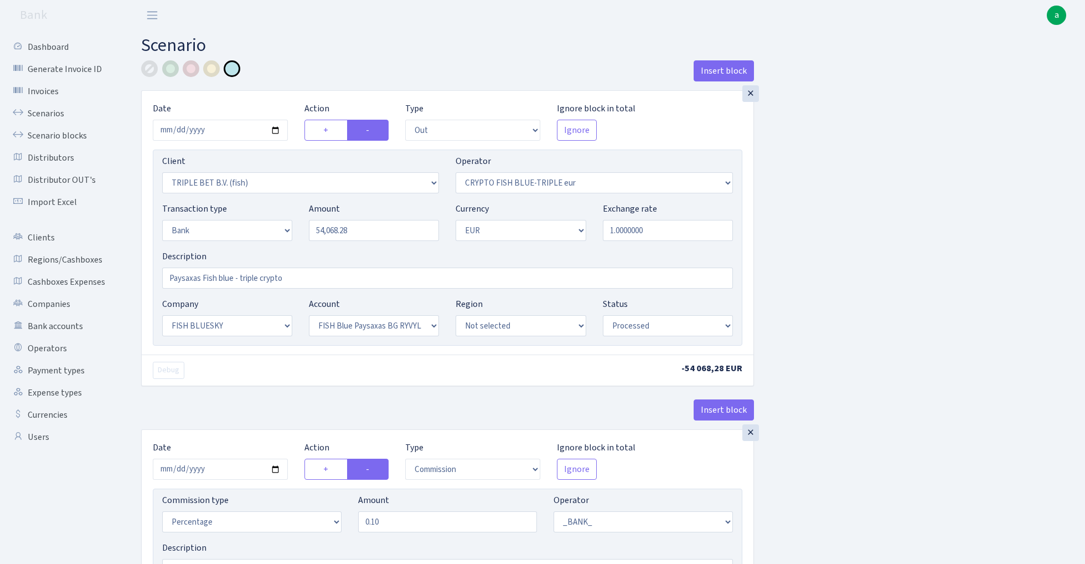
select select "23"
select select "68"
select select "processed"
select select "commission"
select select "fixed"
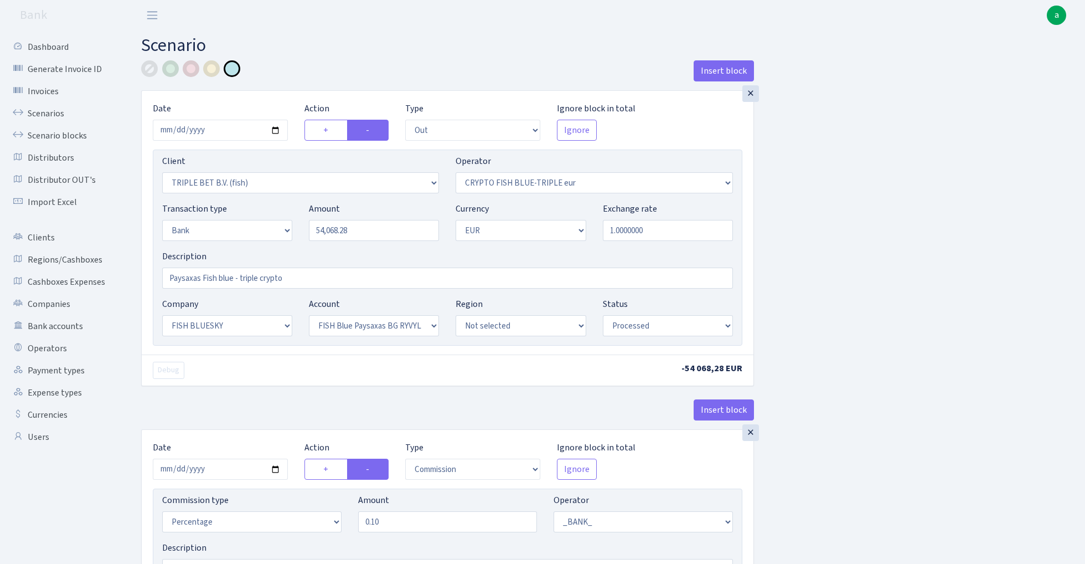
select select "1"
select select "23"
select select "68"
select select "processed"
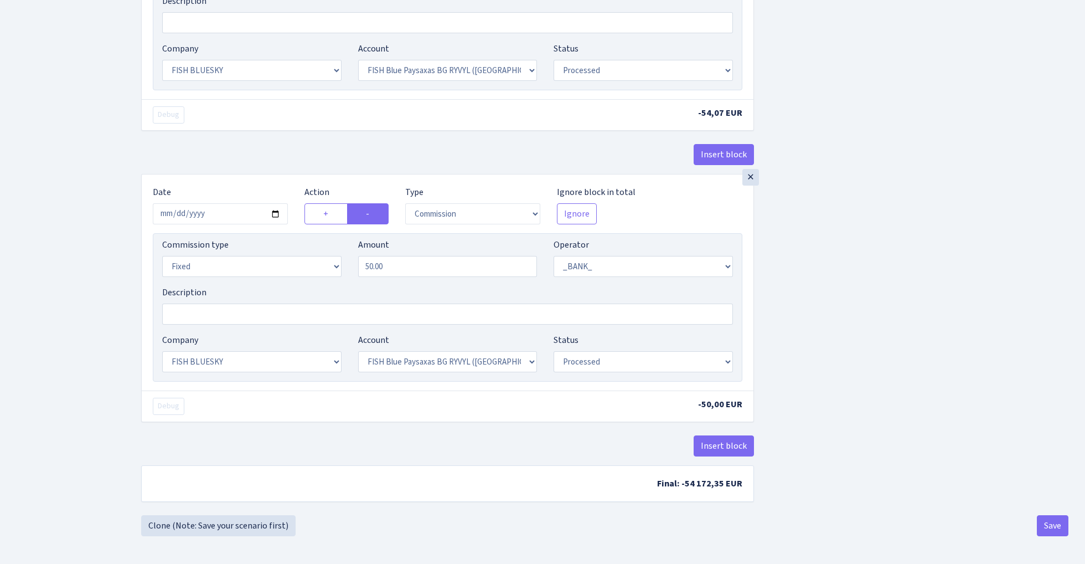
scroll to position [551, 0]
click at [261, 523] on link "Clone (Note: Save your scenario first)" at bounding box center [218, 525] width 154 height 21
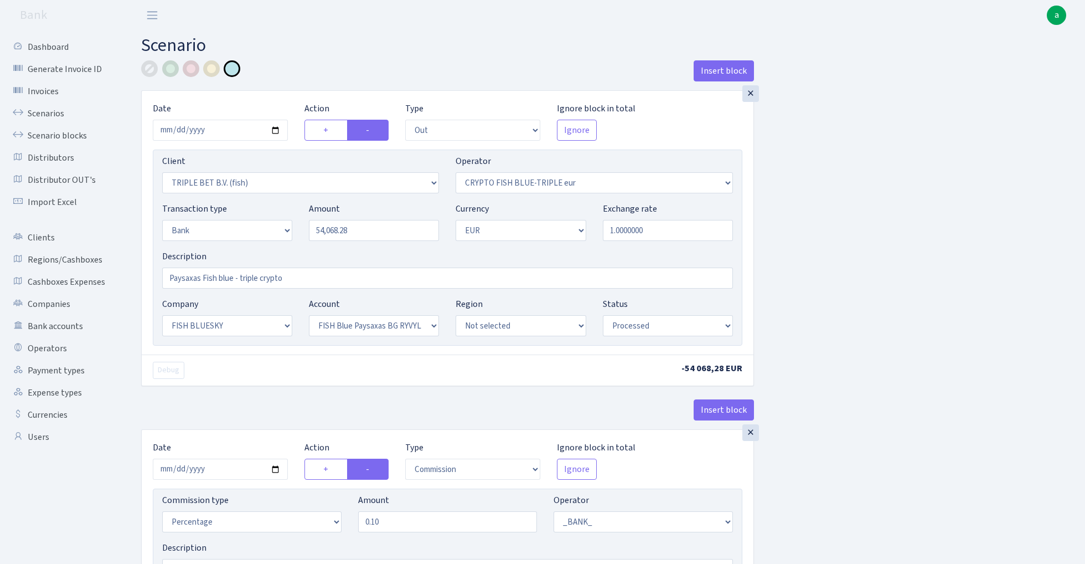
select select "out"
select select "3227"
select select "503"
select select "2"
select select "1"
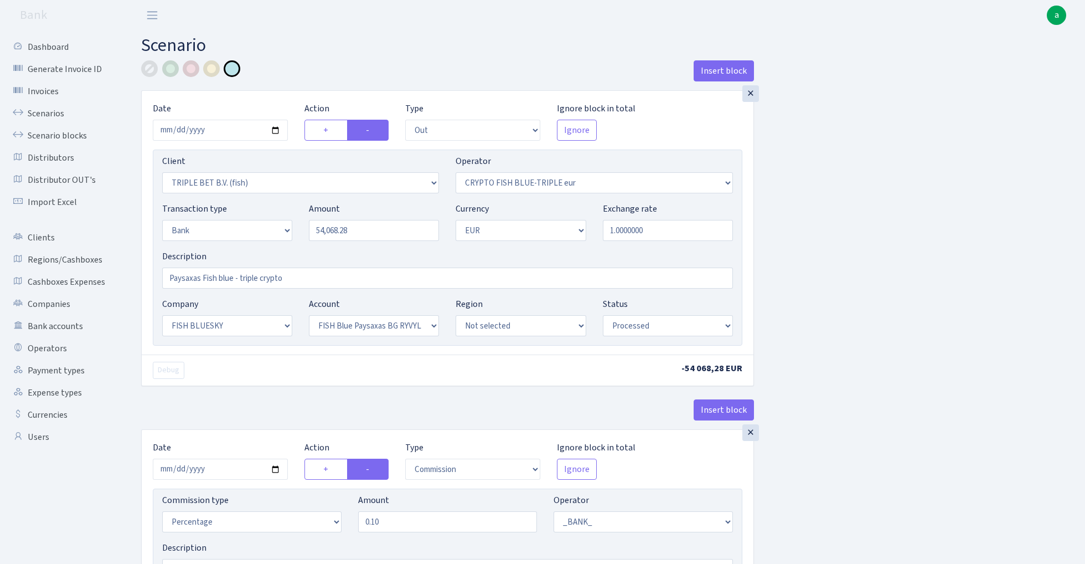
select select "23"
select select "68"
select select "processed"
select select "commission"
select select "1"
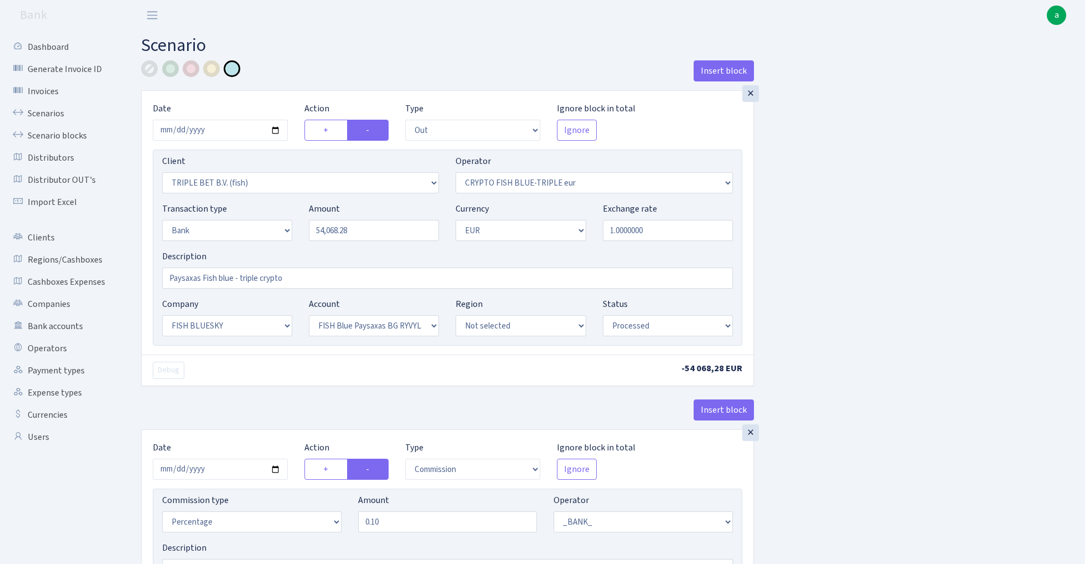
select select "23"
select select "68"
select select "processed"
select select "commission"
select select "fixed"
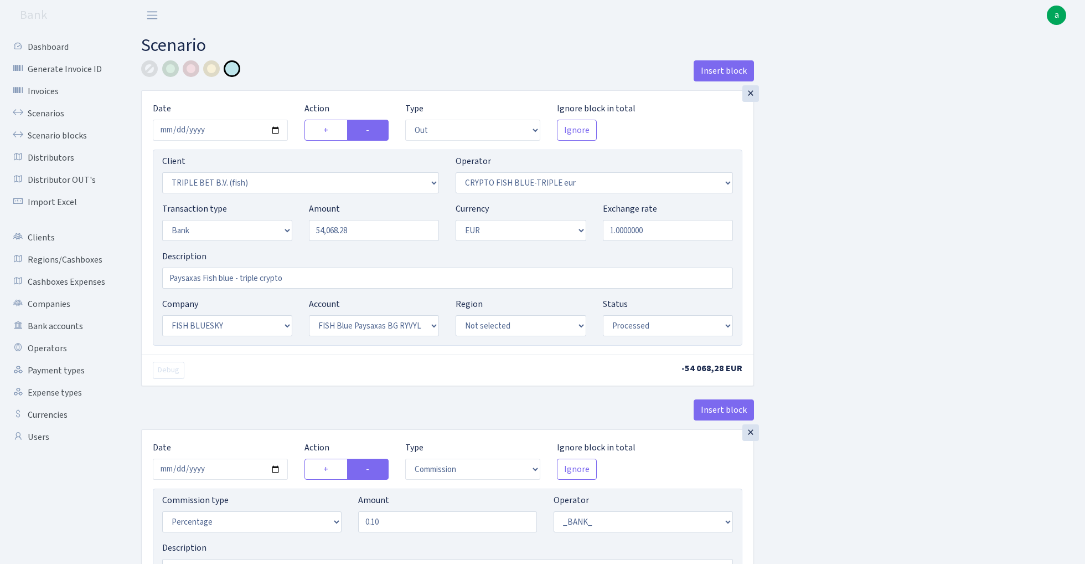
select select "1"
select select "23"
select select "68"
select select "processed"
click at [220, 121] on input "2025-08-15" at bounding box center [220, 130] width 135 height 21
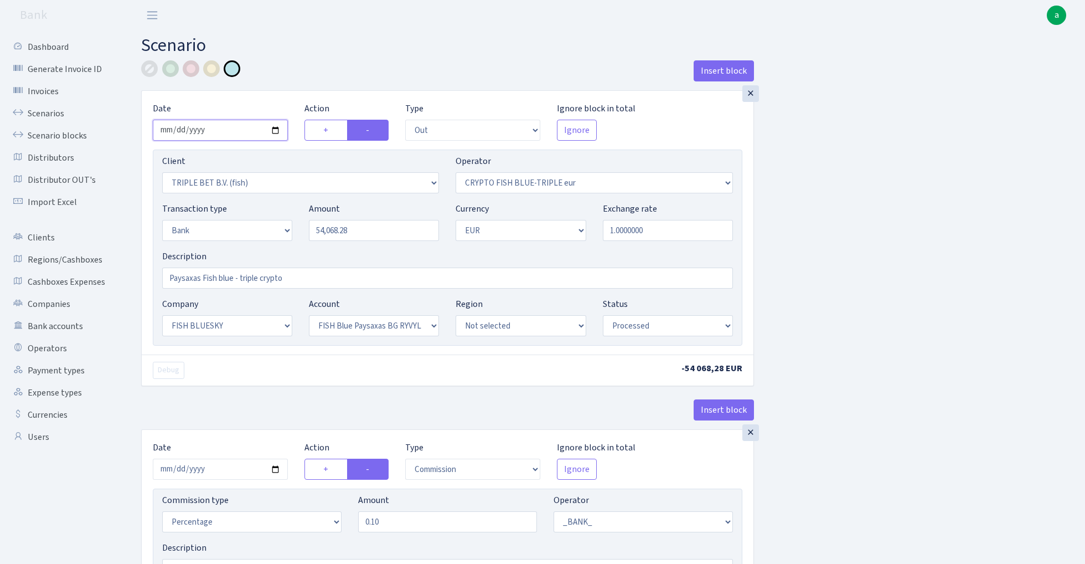
type input "2025-08-19"
click at [307, 69] on div "Insert block" at bounding box center [447, 75] width 613 height 30
click at [374, 231] on input "54068.28" at bounding box center [374, 230] width 130 height 21
paste input "26200"
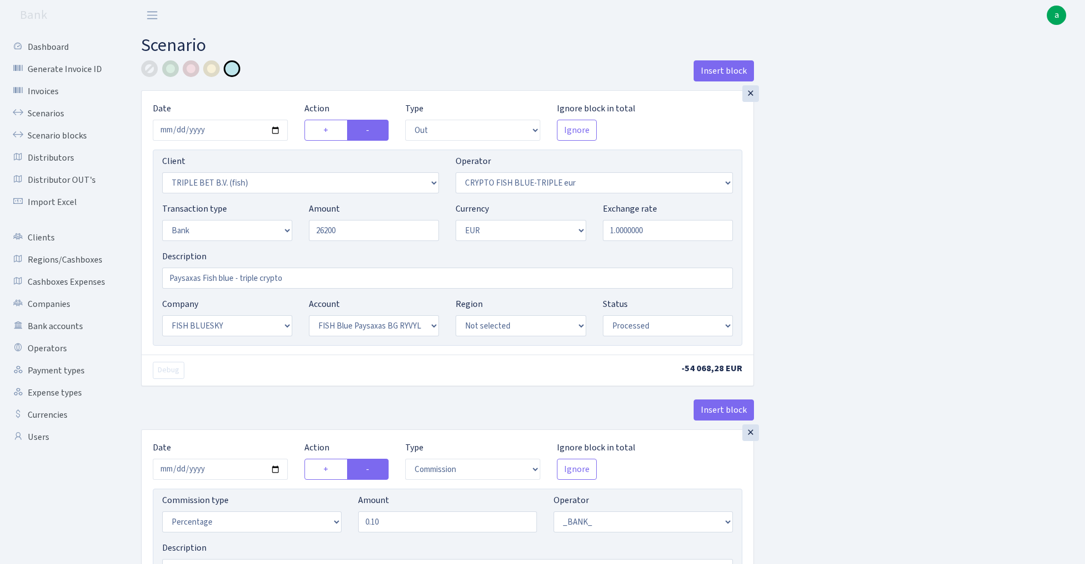
type input "26,200.00"
click at [801, 226] on div "Insert block × Date 2025-08-19 Action + - Type --- In Out Commission Field requ…" at bounding box center [605, 560] width 944 height 1001
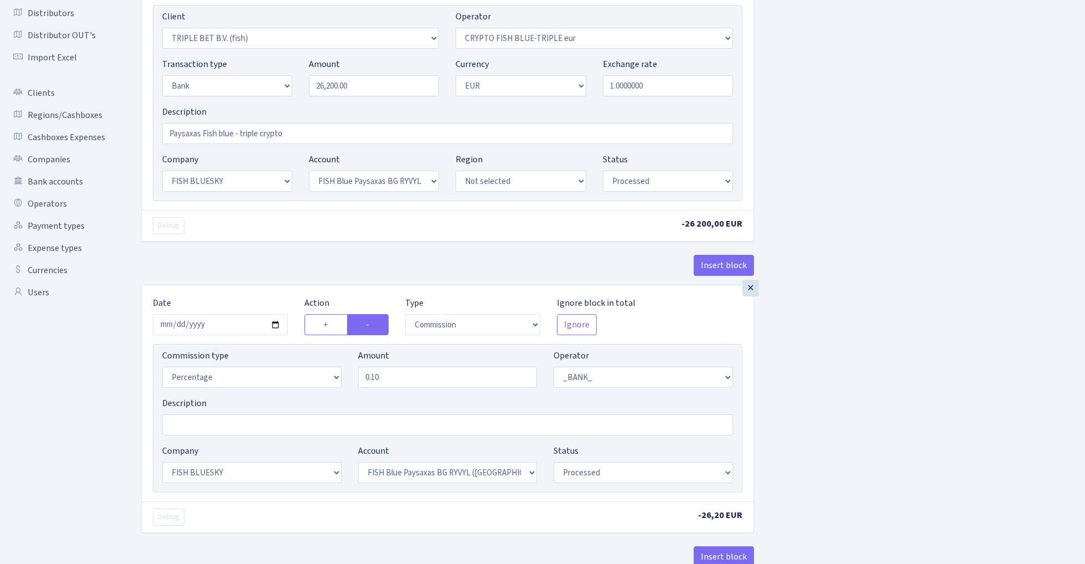
scroll to position [220, 0]
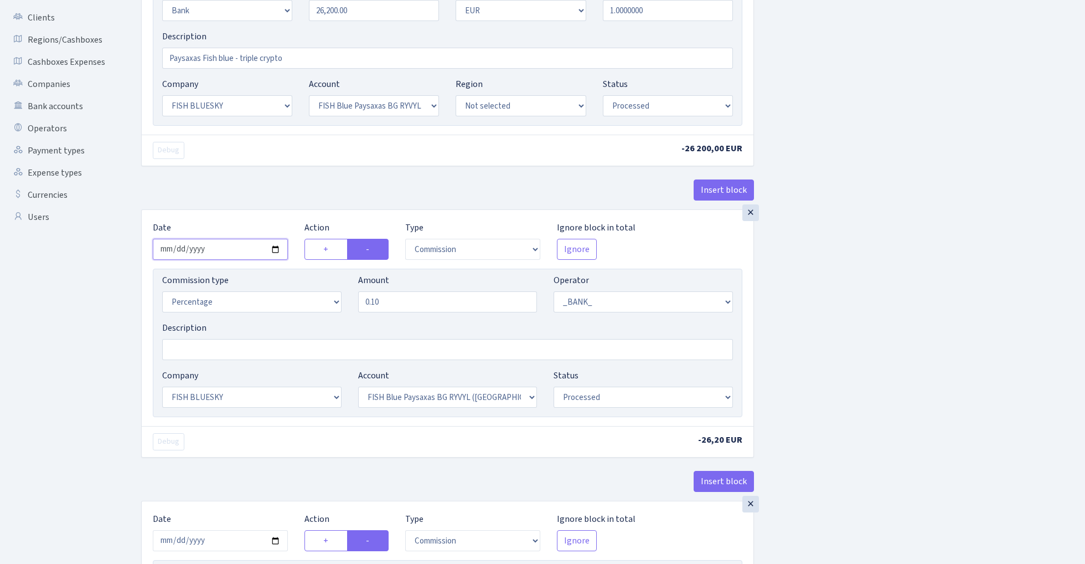
click at [212, 249] on input "2025-08-15" at bounding box center [220, 249] width 135 height 21
type input "2025-08-19"
click at [244, 176] on div "× Date 2025-08-19 Action + - Type --- In Out Commission Field required. Ignore …" at bounding box center [447, 39] width 613 height 339
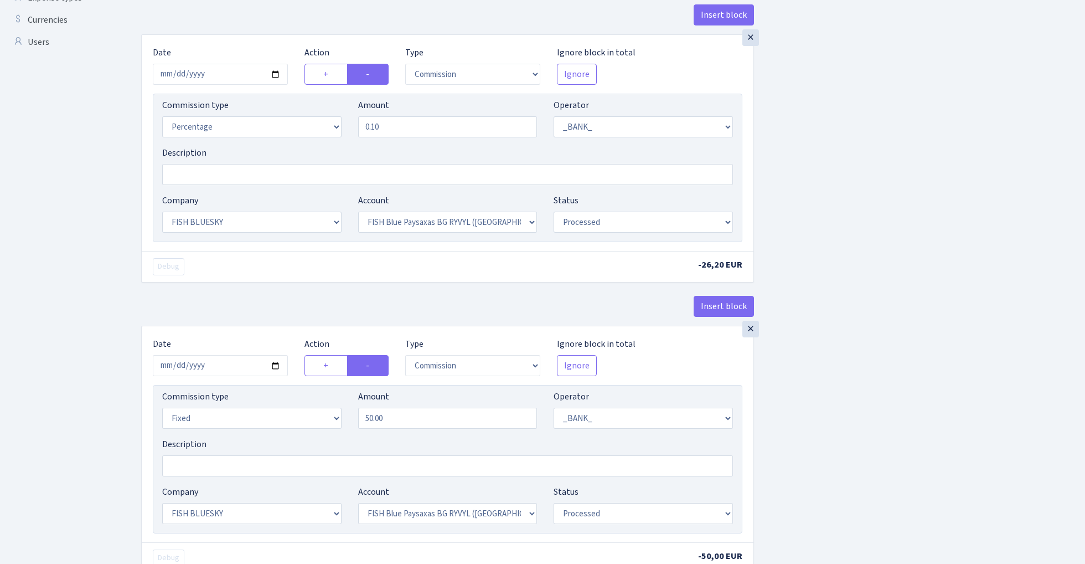
scroll to position [444, 0]
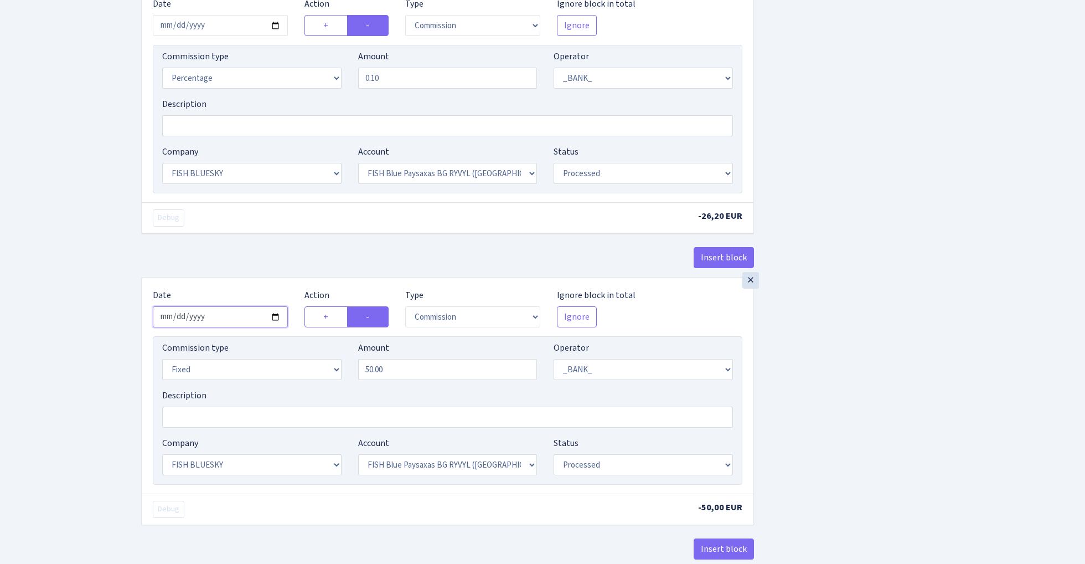
click at [231, 316] on input "2025-08-15" at bounding box center [220, 316] width 135 height 21
type input "2025-08-19"
click at [229, 274] on div "Insert block" at bounding box center [447, 262] width 613 height 30
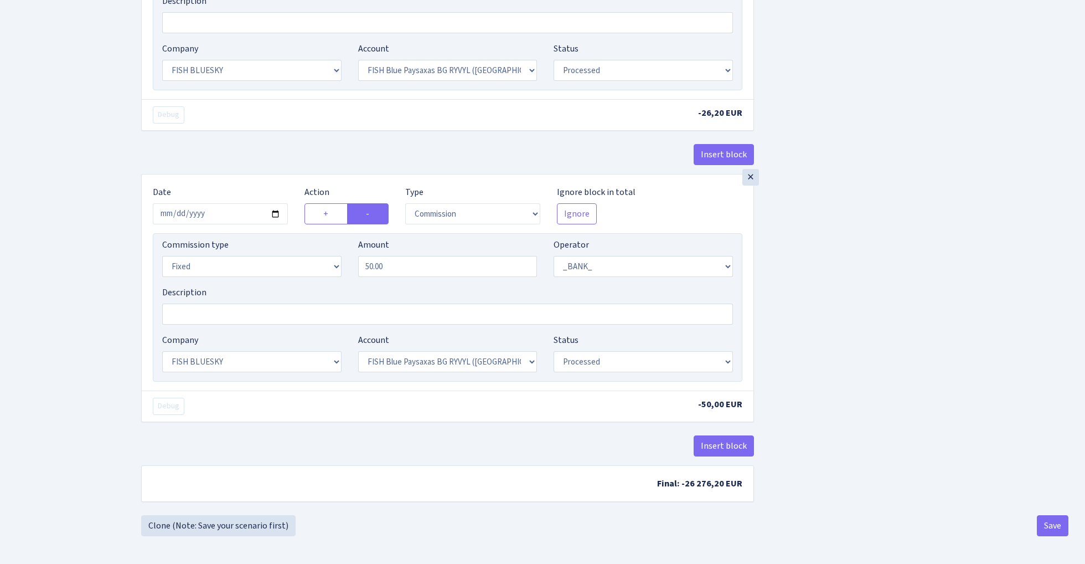
scroll to position [551, 0]
click at [1047, 523] on button "Save" at bounding box center [1053, 525] width 32 height 21
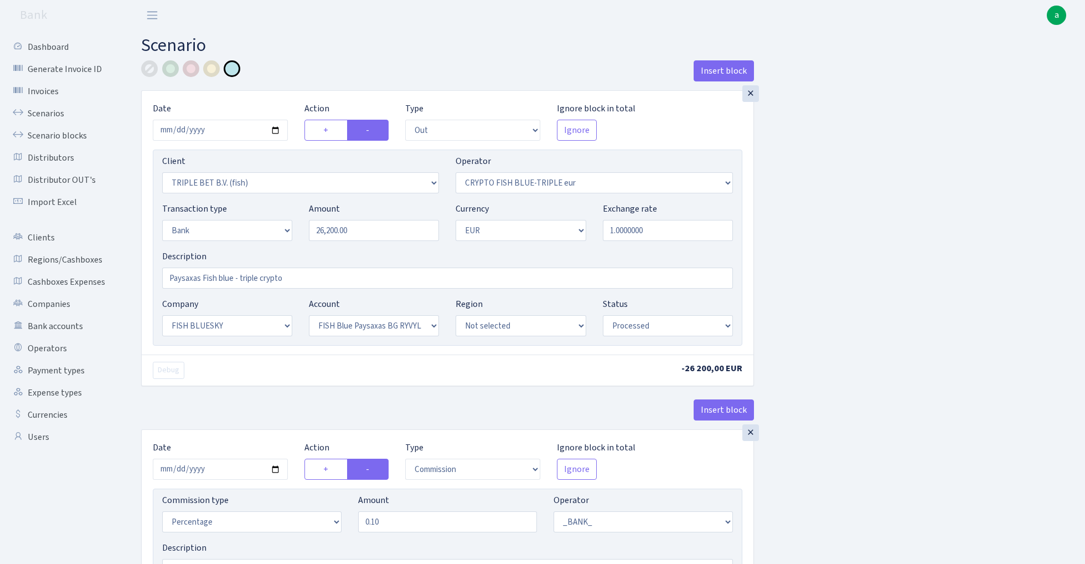
select select "out"
select select "3227"
select select "503"
select select "2"
select select "1"
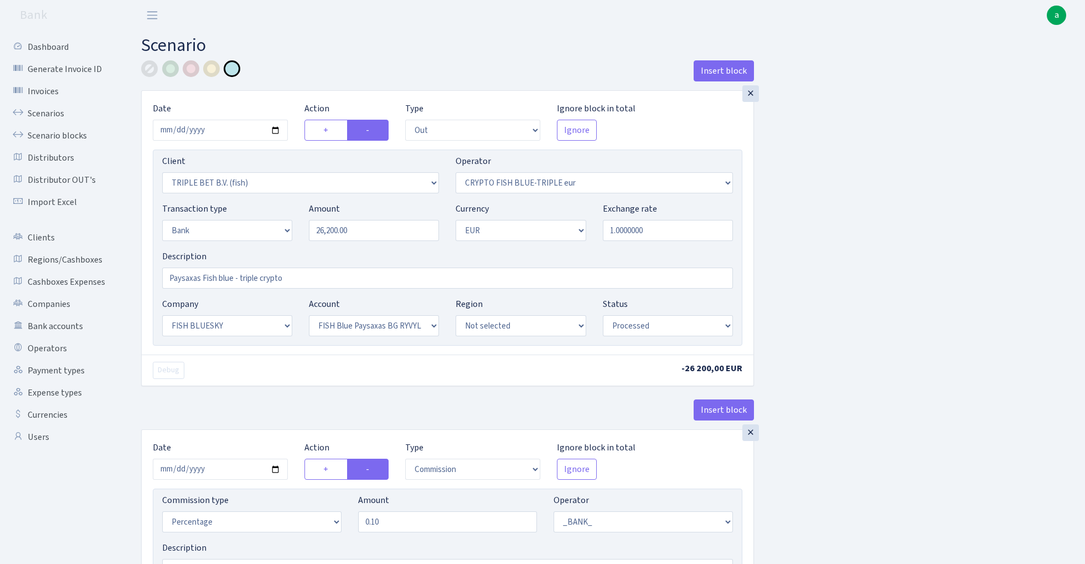
select select "23"
select select "68"
select select "processed"
select select "commission"
select select "1"
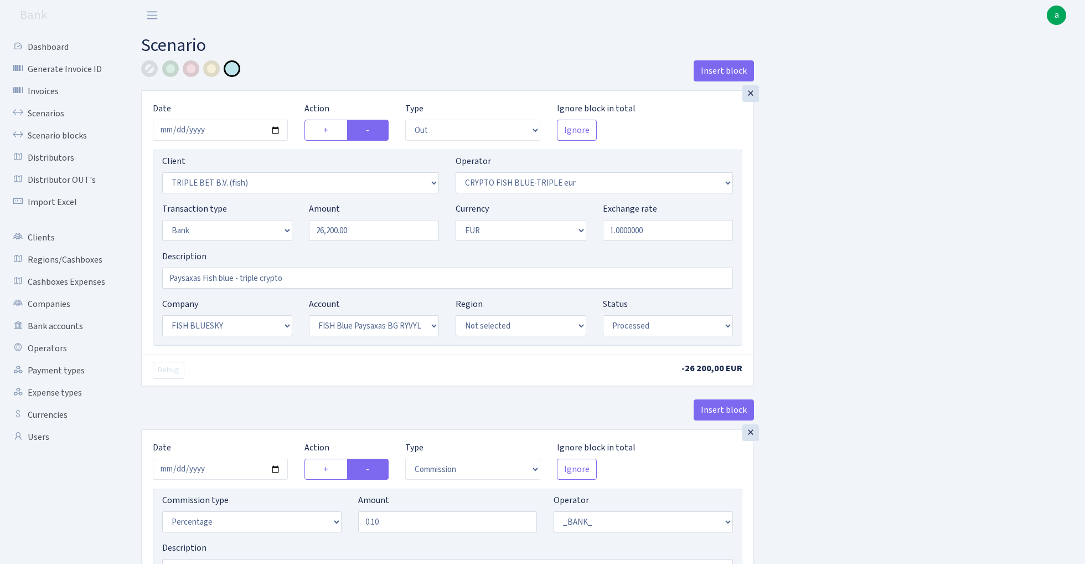
select select "23"
select select "68"
select select "processed"
select select "commission"
select select "fixed"
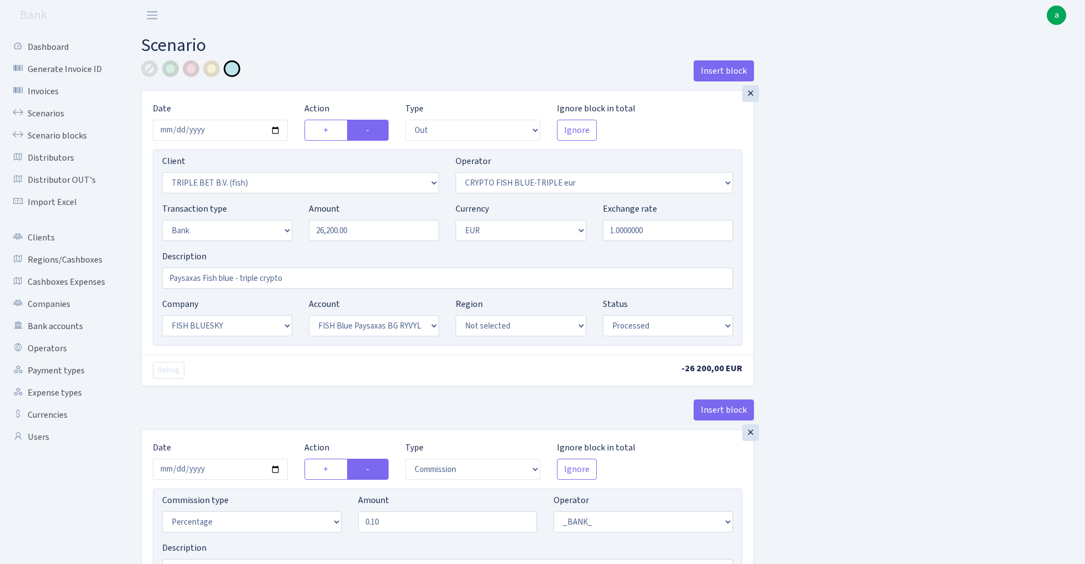
select select "1"
select select "23"
select select "68"
select select "processed"
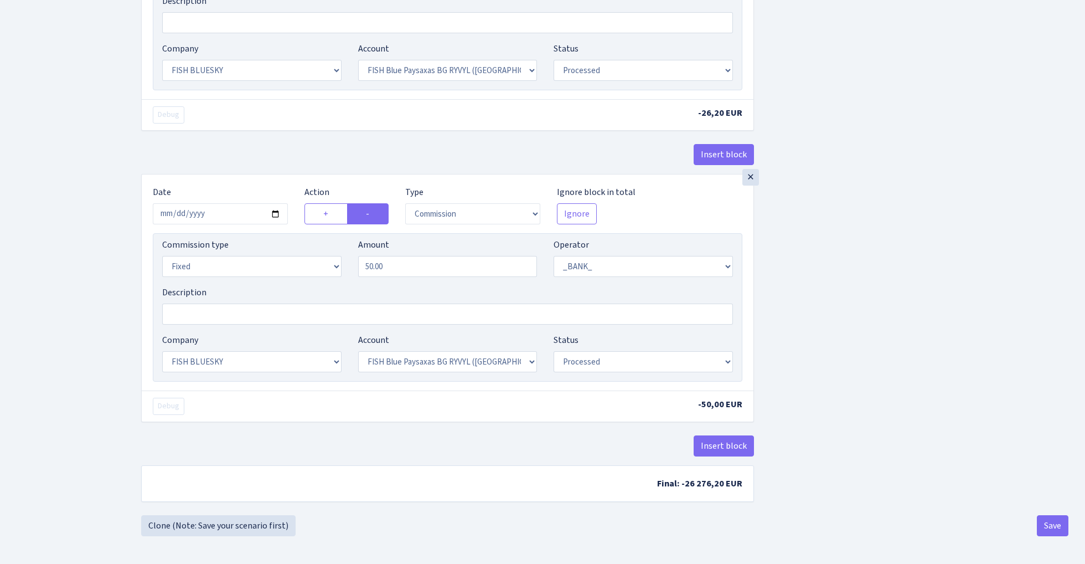
scroll to position [551, 0]
click at [255, 525] on link "Clone (Note: Save your scenario first)" at bounding box center [218, 525] width 154 height 21
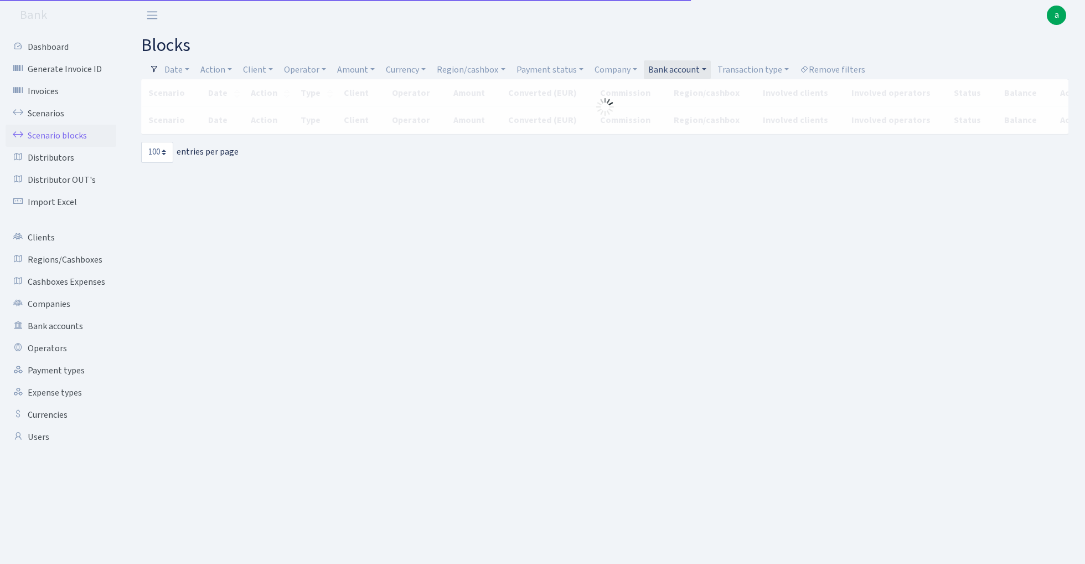
select select "100"
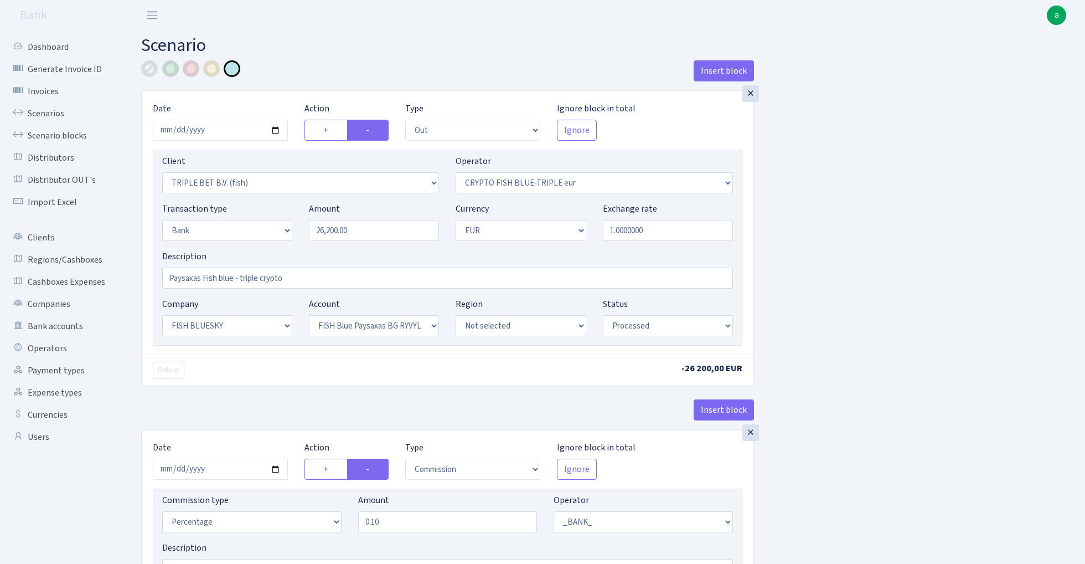
select select "out"
select select "3227"
select select "503"
select select "2"
select select "1"
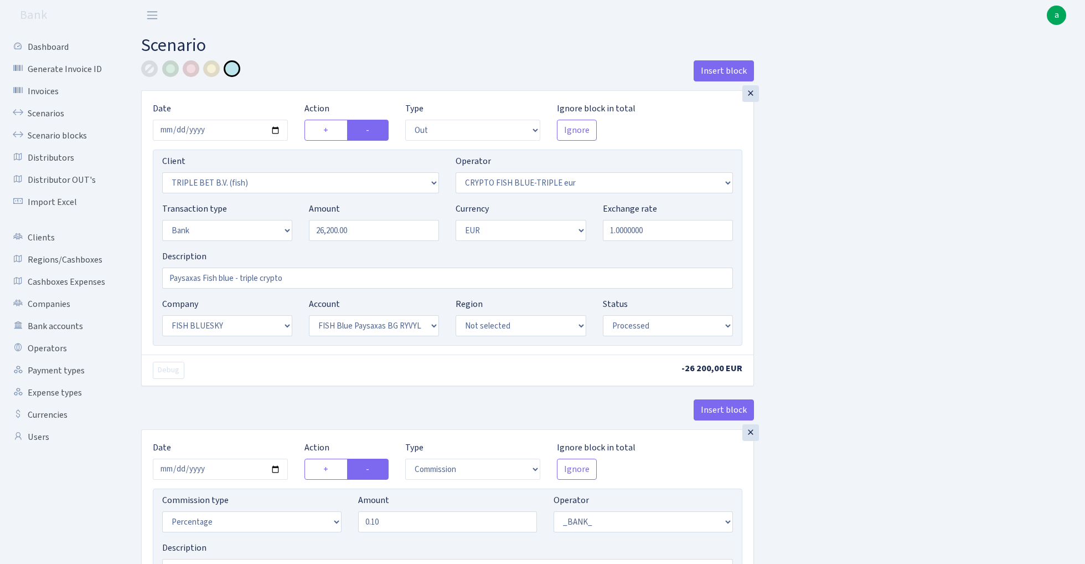
select select "23"
select select "68"
select select "processed"
select select "commission"
select select "1"
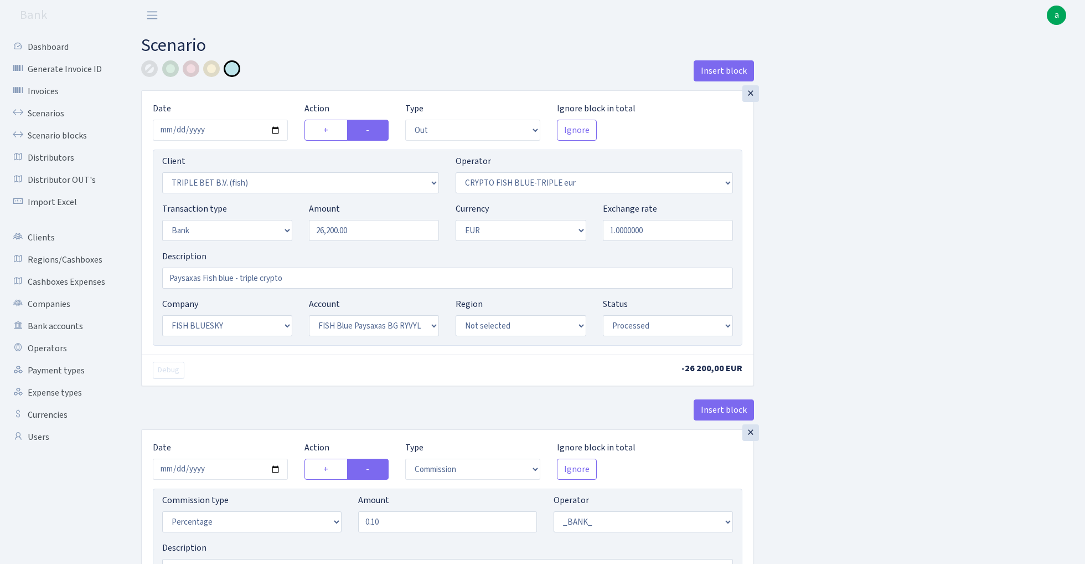
select select "23"
select select "68"
select select "processed"
select select "commission"
select select "fixed"
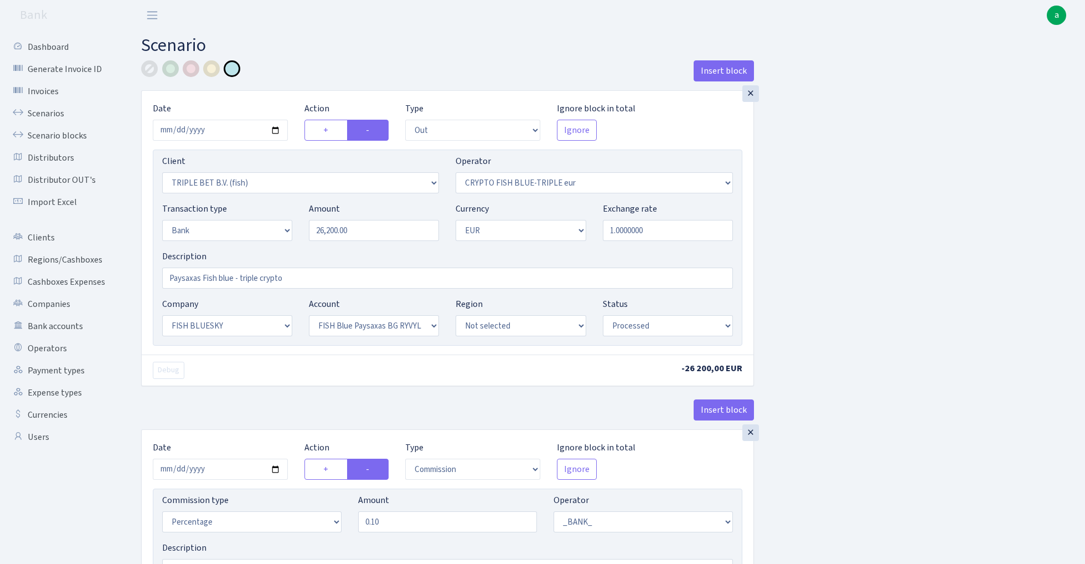
select select "1"
select select "23"
select select "68"
select select "processed"
click at [366, 233] on input "26200.00" at bounding box center [374, 230] width 130 height 21
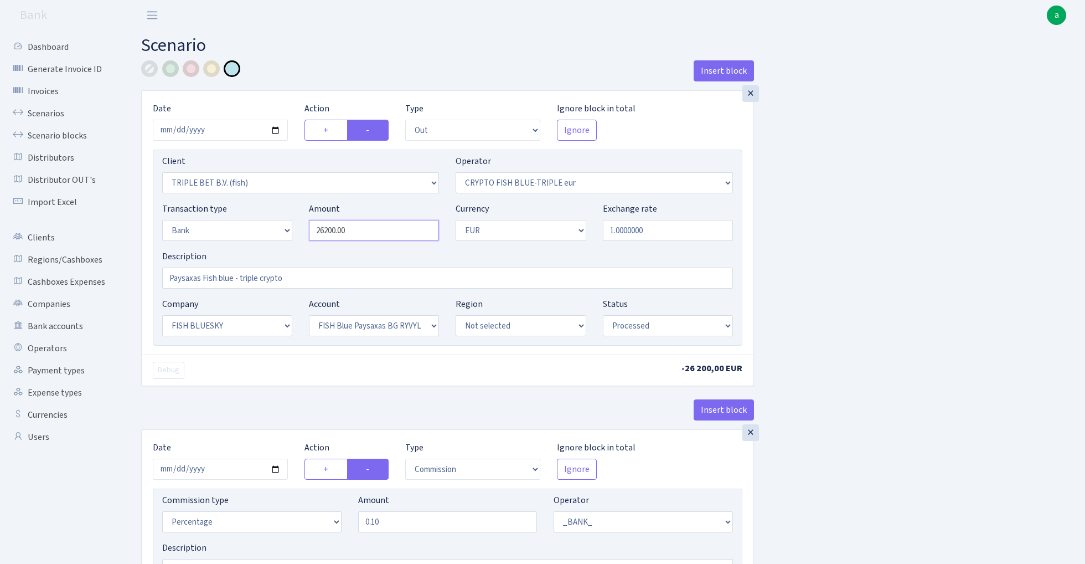
click at [366, 233] on input "26200.00" at bounding box center [374, 230] width 130 height 21
paste input "125"
type input "12,500.00"
click at [208, 126] on input "2025-08-19" at bounding box center [220, 130] width 135 height 21
type input "2025-08-21"
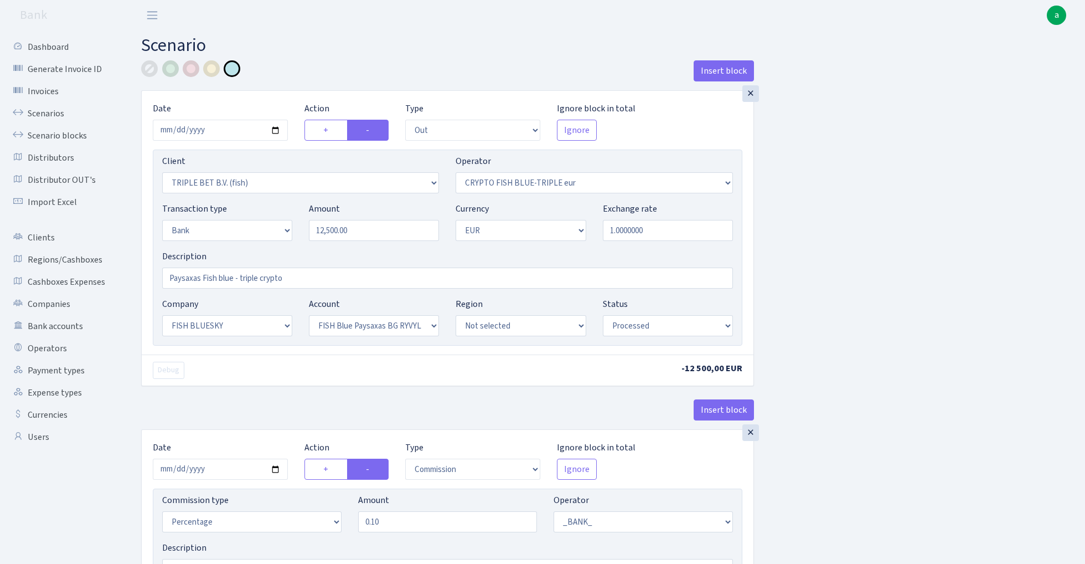
click at [276, 78] on div "Insert block" at bounding box center [447, 75] width 613 height 30
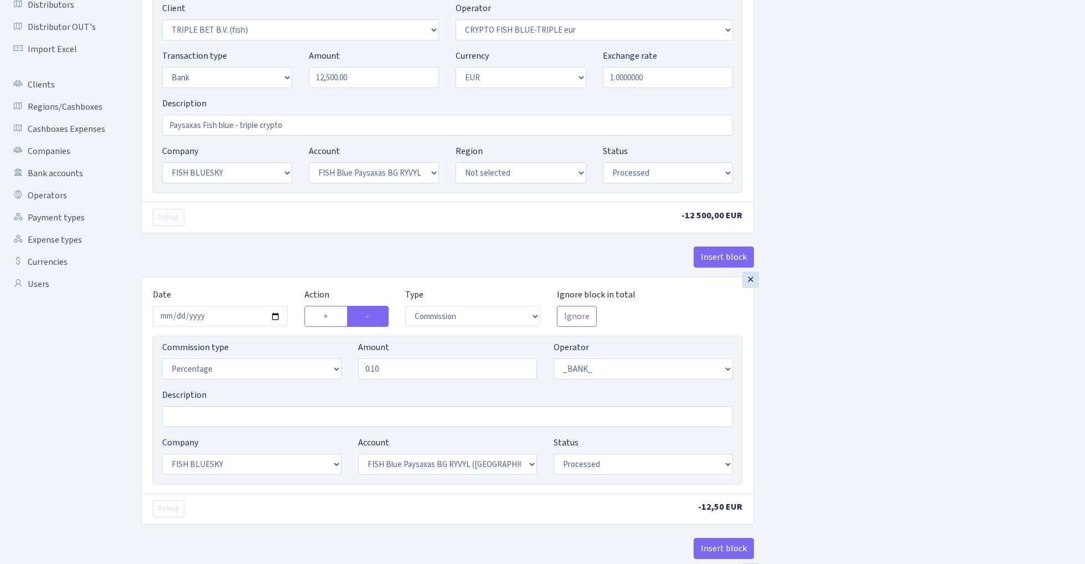
scroll to position [184, 0]
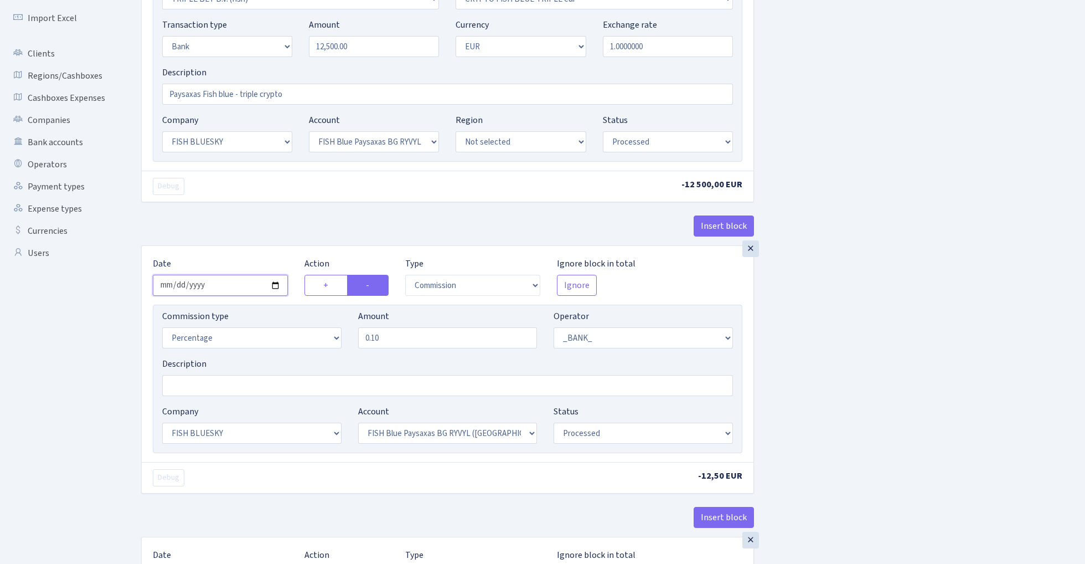
click at [220, 283] on input "2025-08-19" at bounding box center [220, 285] width 135 height 21
type input "2025-08-21"
click at [258, 229] on div "Insert block" at bounding box center [447, 230] width 613 height 30
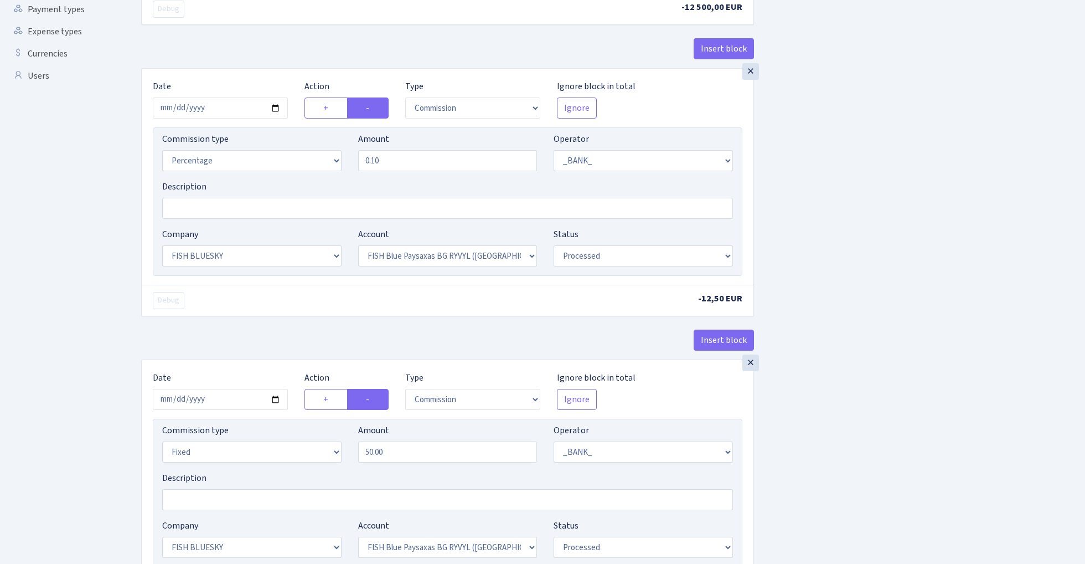
scroll to position [421, 0]
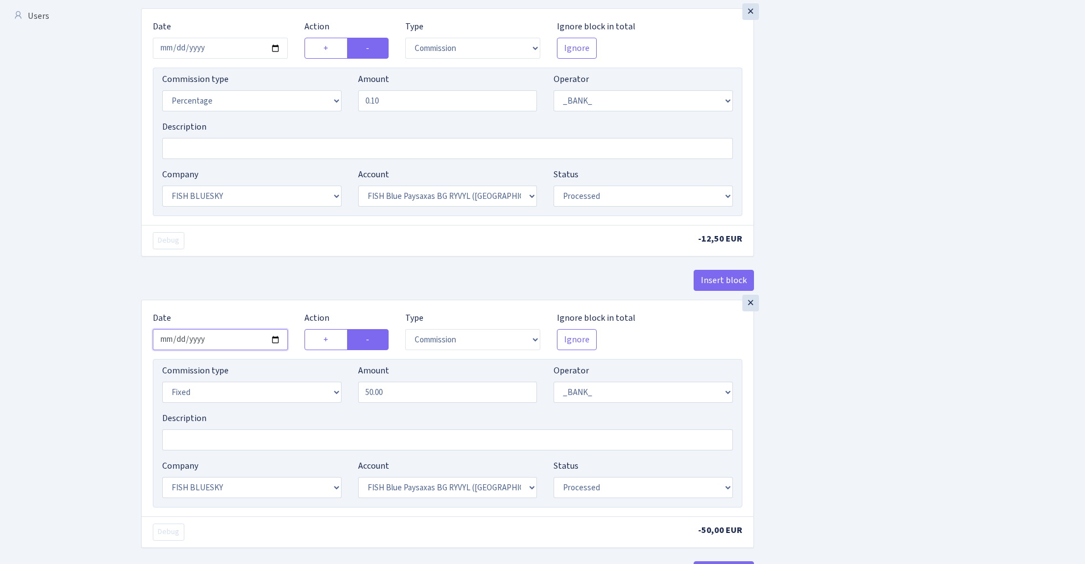
click at [235, 342] on input "2025-08-19" at bounding box center [220, 339] width 135 height 21
type input "[DATE]"
click at [235, 308] on div "× Date 2025-08-21 Action + - Type --- In Out Commission Field required. Ignore …" at bounding box center [448, 408] width 612 height 216
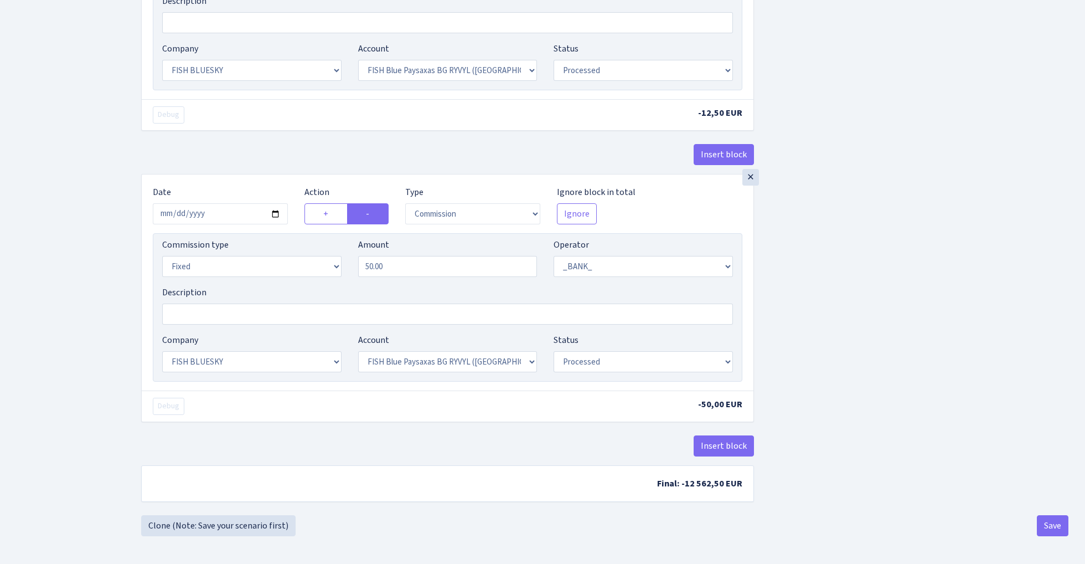
scroll to position [551, 0]
click at [1041, 527] on button "Save" at bounding box center [1053, 525] width 32 height 21
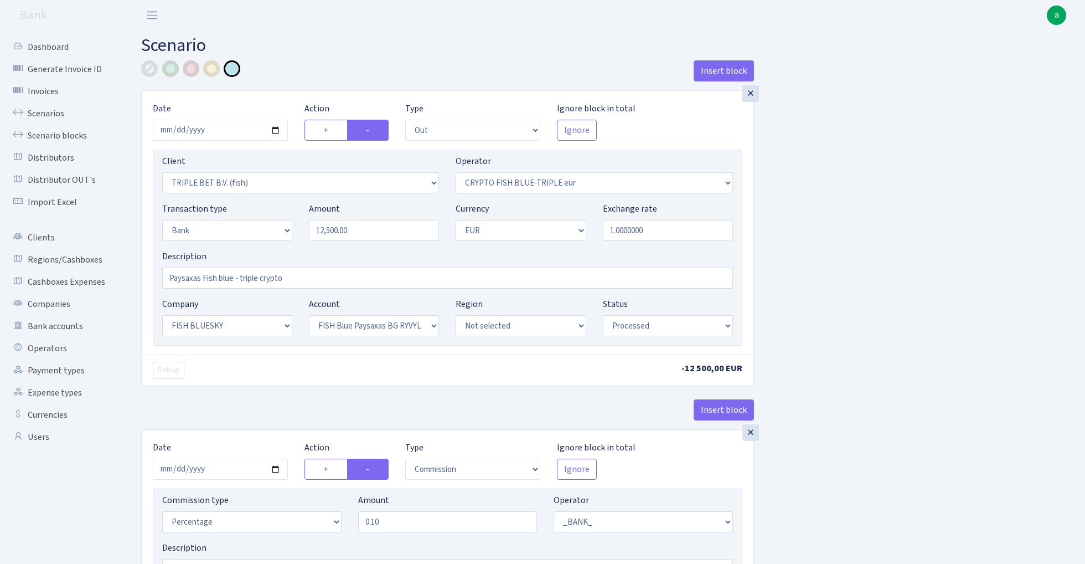
select select "out"
select select "3227"
select select "503"
select select "2"
select select "1"
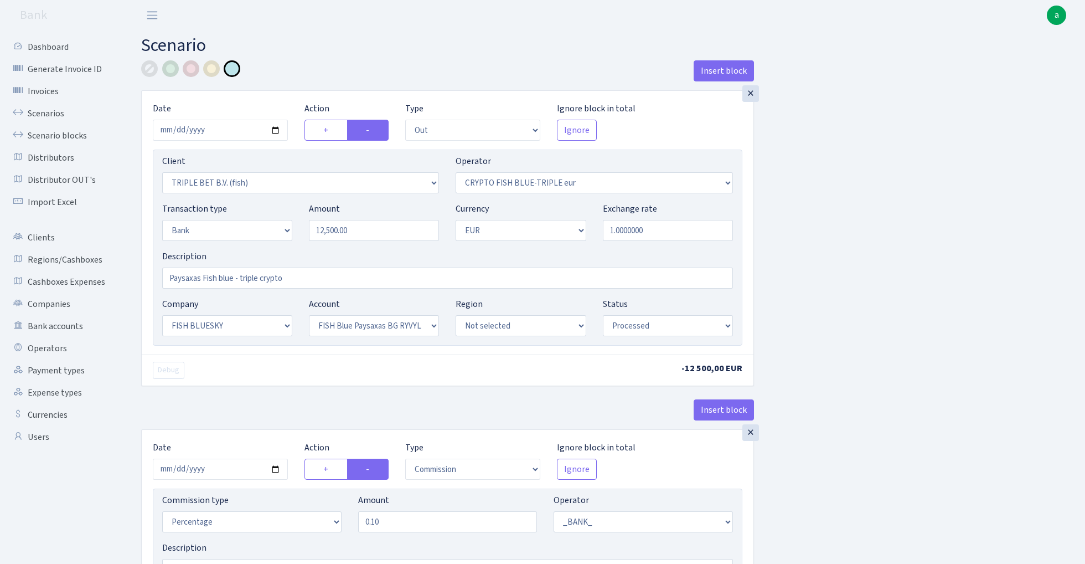
select select "23"
select select "68"
select select "processed"
select select "commission"
select select "1"
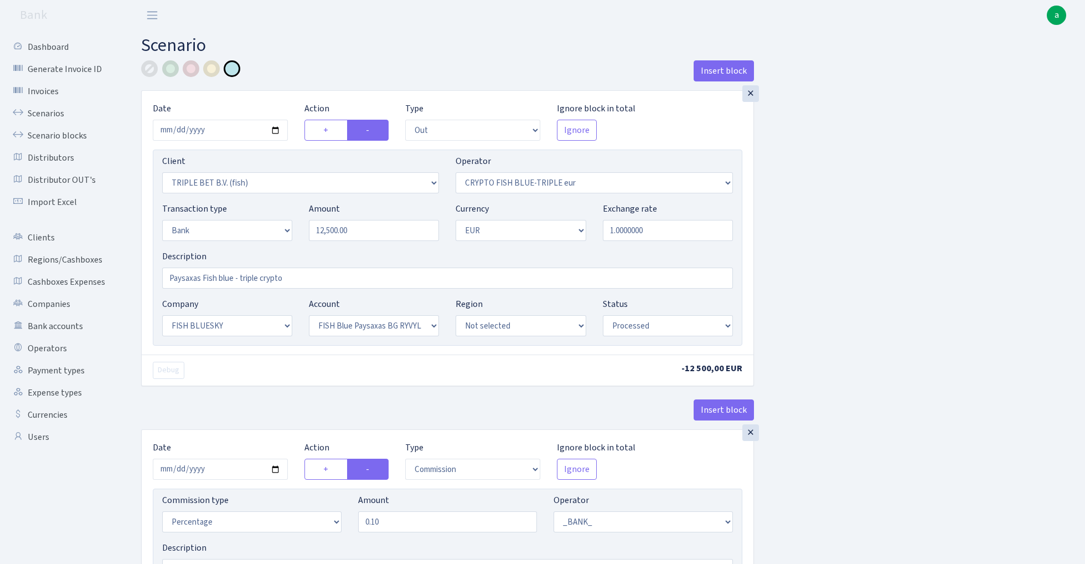
select select "23"
select select "68"
select select "processed"
select select "commission"
select select "fixed"
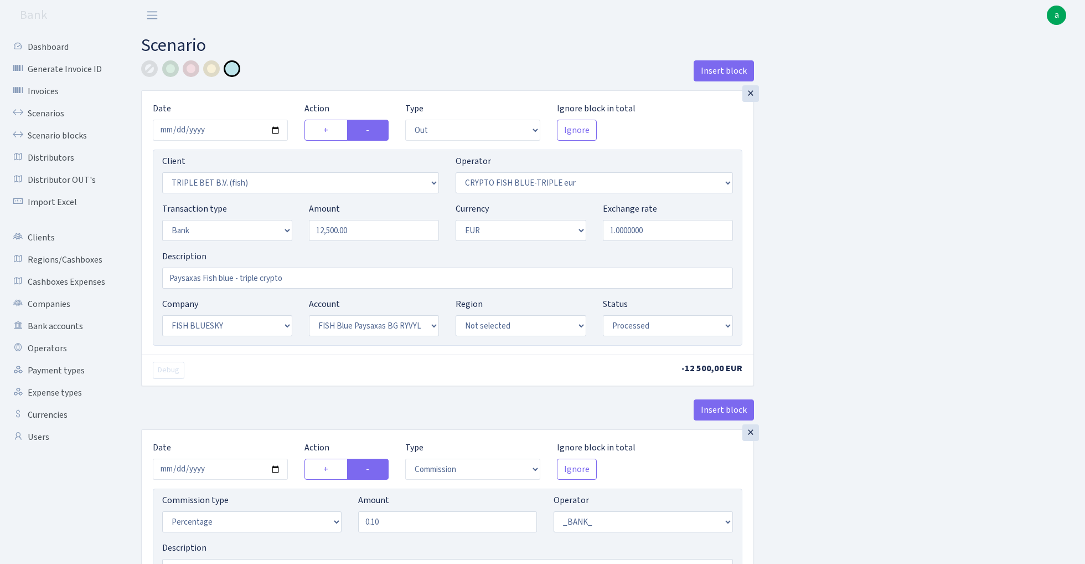
select select "1"
select select "23"
select select "68"
select select "processed"
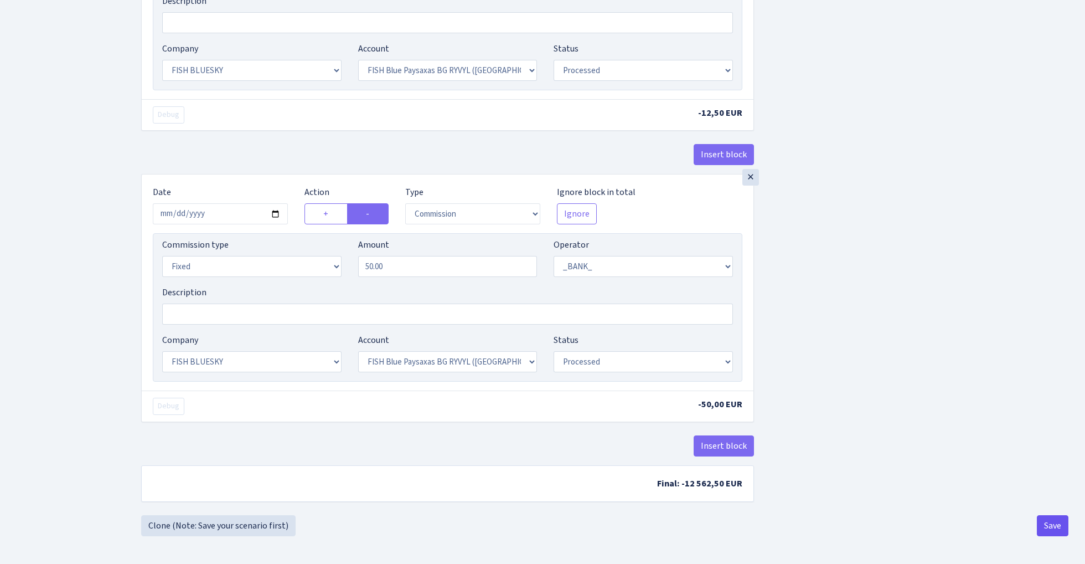
scroll to position [551, 0]
click at [1051, 523] on button "Save" at bounding box center [1053, 525] width 32 height 21
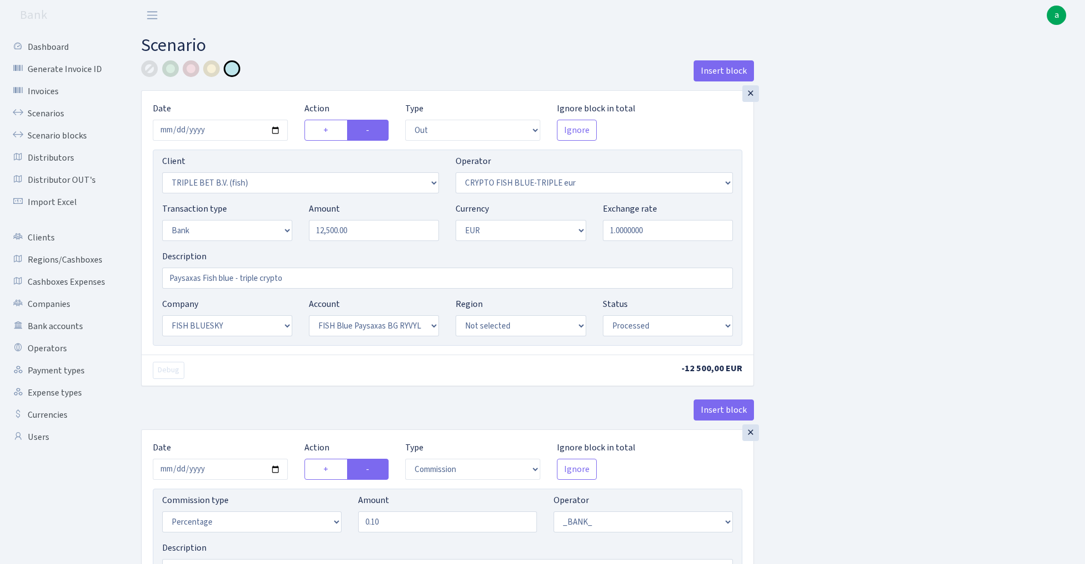
select select "out"
select select "3227"
select select "503"
select select "2"
select select "1"
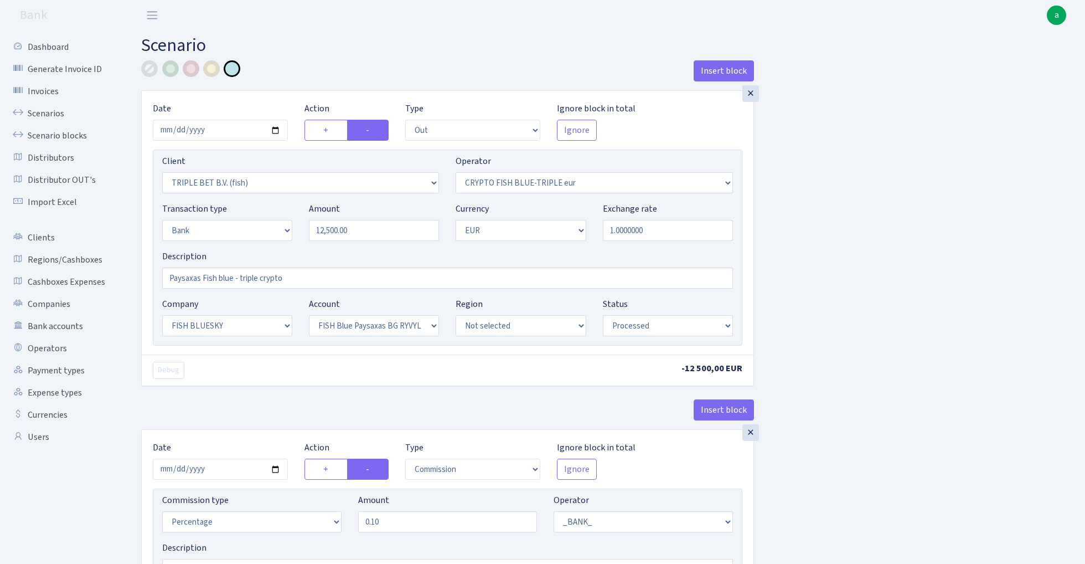
select select "23"
select select "68"
select select "processed"
select select "commission"
select select "1"
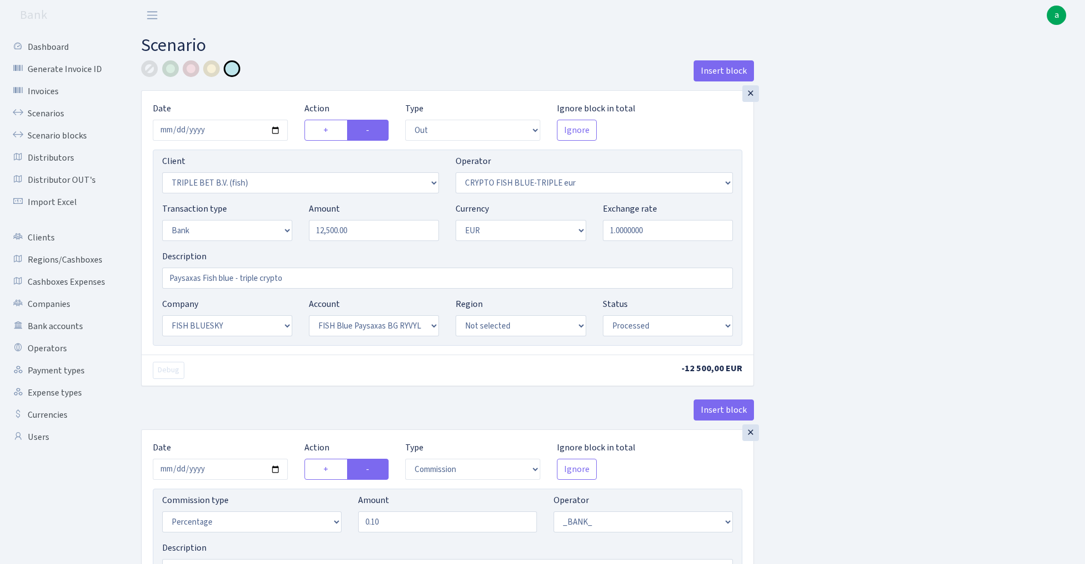
select select "23"
select select "68"
select select "processed"
select select "commission"
select select "fixed"
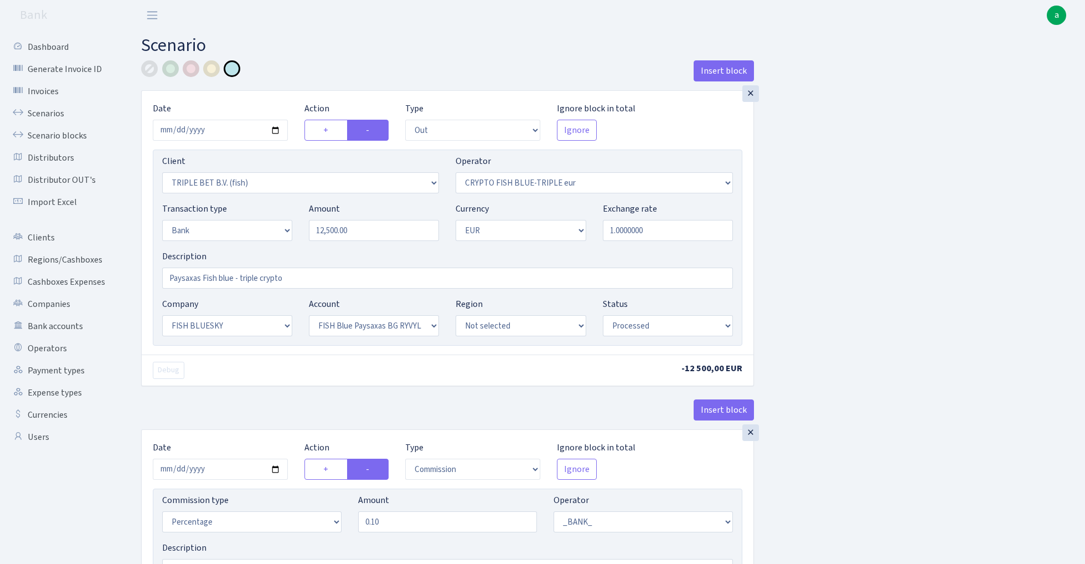
select select "1"
select select "23"
select select "68"
select select "processed"
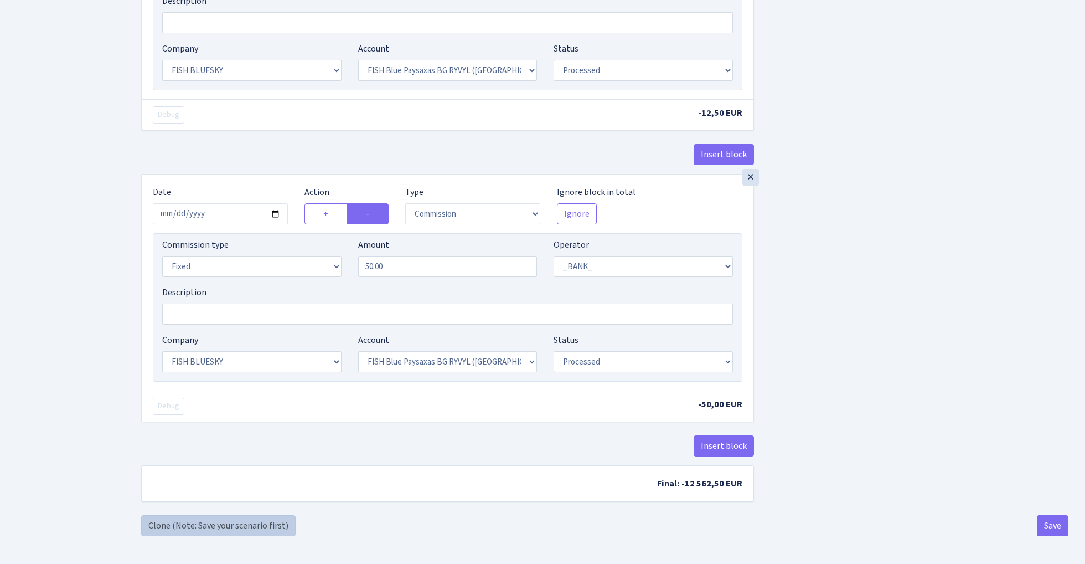
scroll to position [551, 0]
click at [258, 523] on link "Clone (Note: Save your scenario first)" at bounding box center [218, 525] width 154 height 21
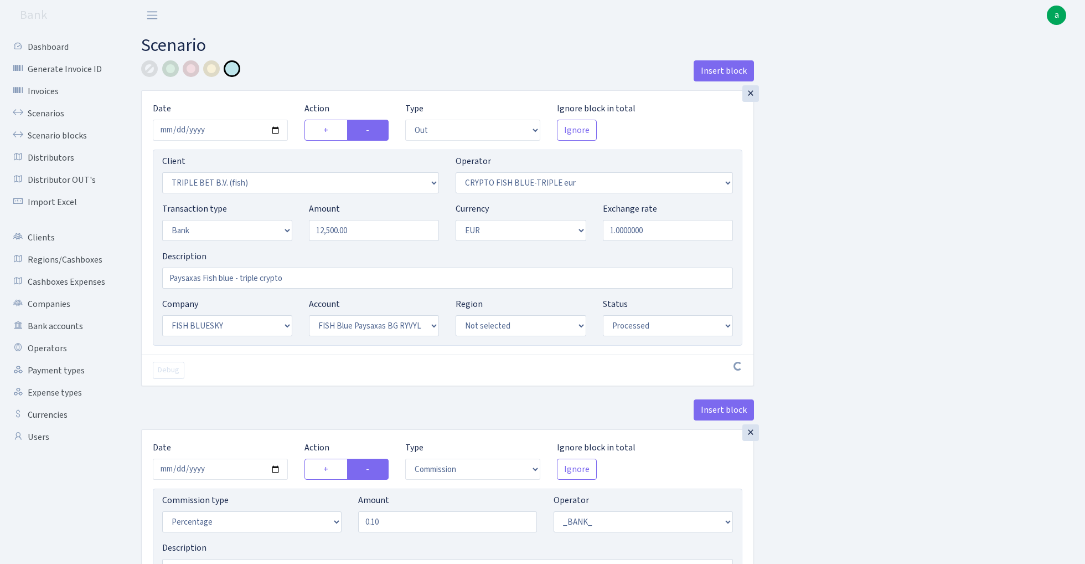
select select "out"
select select "3227"
select select "503"
select select "2"
select select "1"
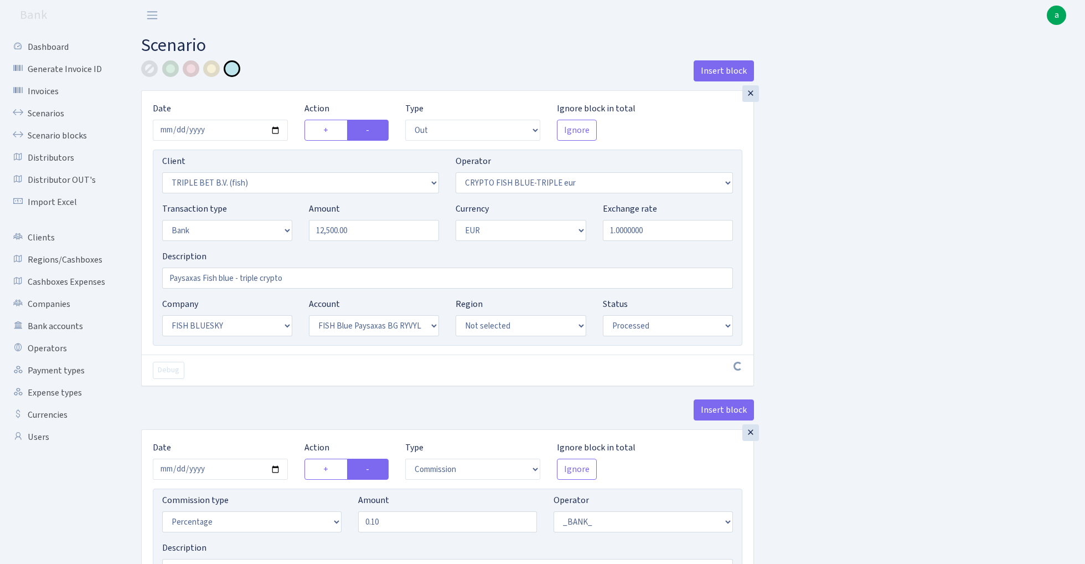
select select "23"
select select "68"
select select "processed"
select select "commission"
select select "1"
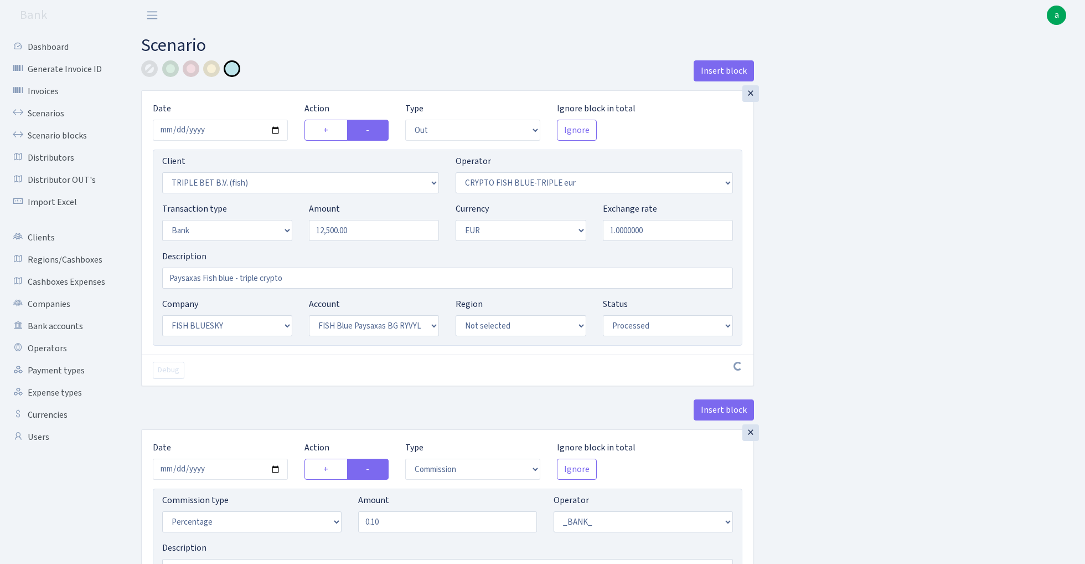
select select "23"
select select "68"
select select "processed"
select select "commission"
select select "fixed"
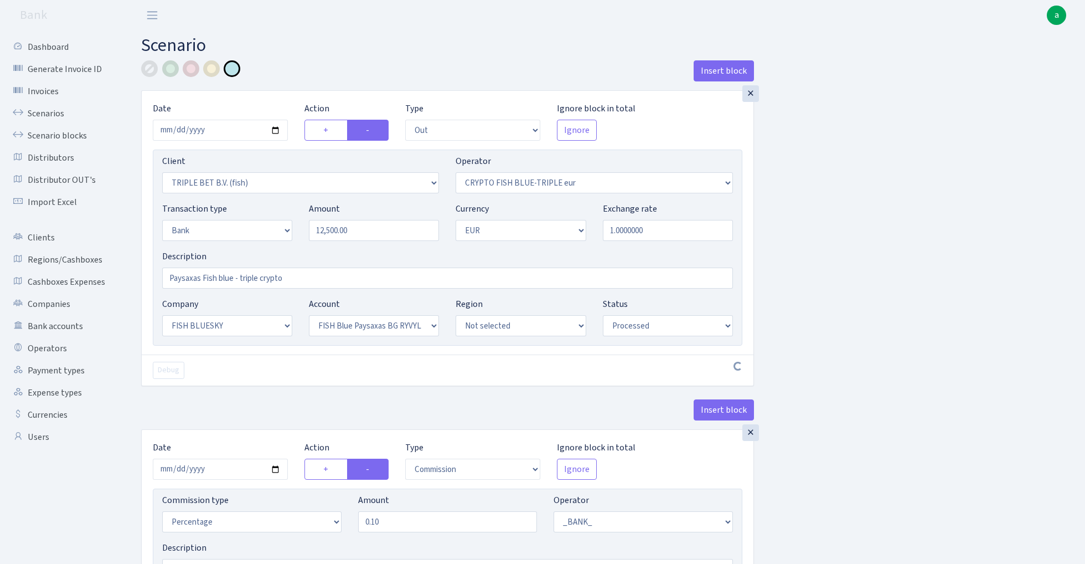
select select "1"
select select "23"
select select "68"
select select "processed"
click at [220, 127] on input "2025-08-21" at bounding box center [220, 130] width 135 height 21
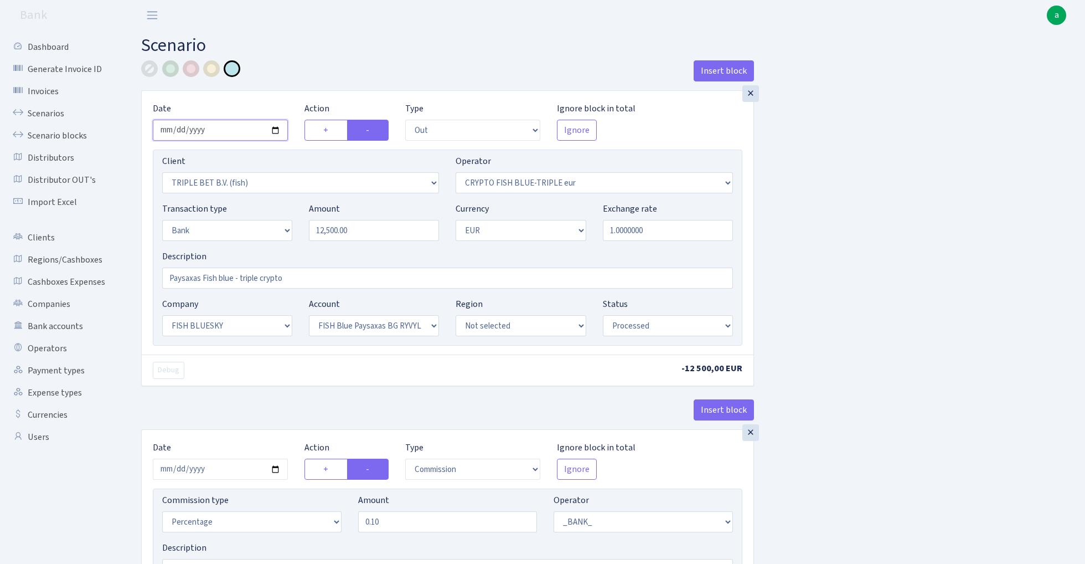
type input "[DATE]"
click at [288, 78] on div "Insert block" at bounding box center [447, 75] width 613 height 30
click at [375, 227] on input "12500.00" at bounding box center [374, 230] width 130 height 21
paste input "38"
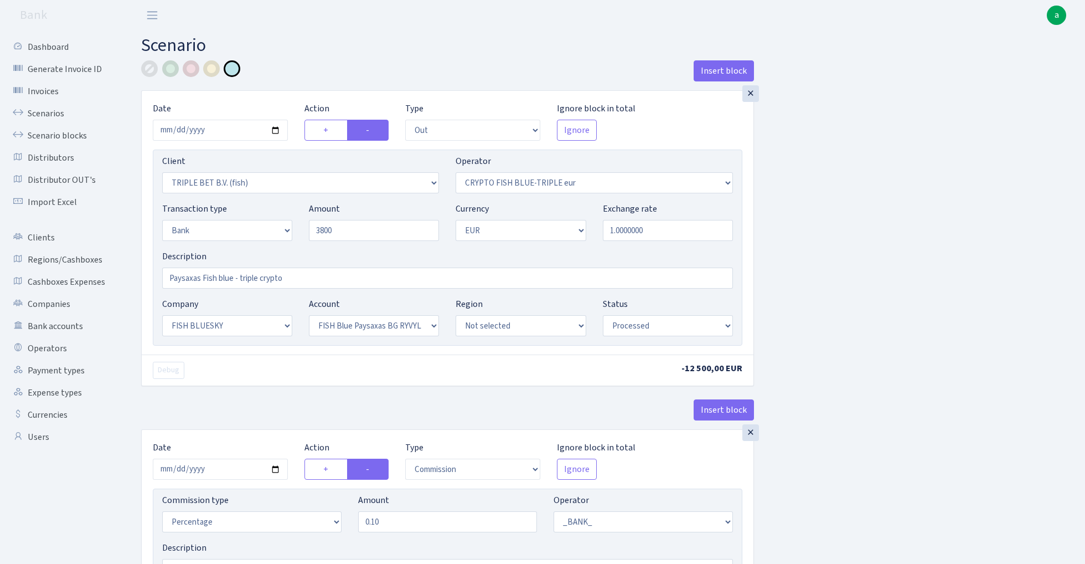
type input "3,800.00"
click at [429, 102] on div "Type --- In Out Commission Field required." at bounding box center [473, 121] width 152 height 39
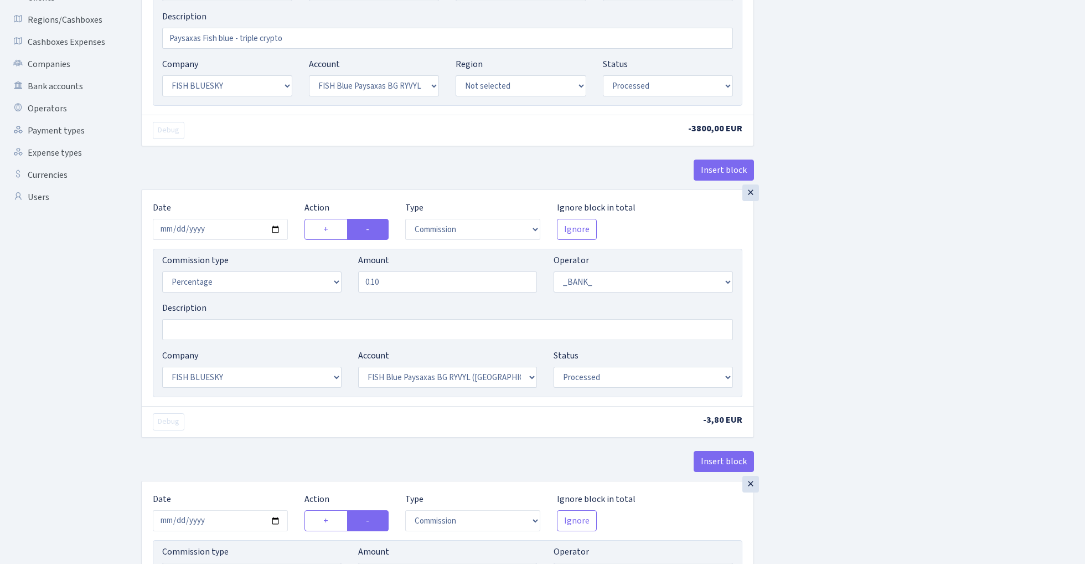
scroll to position [280, 0]
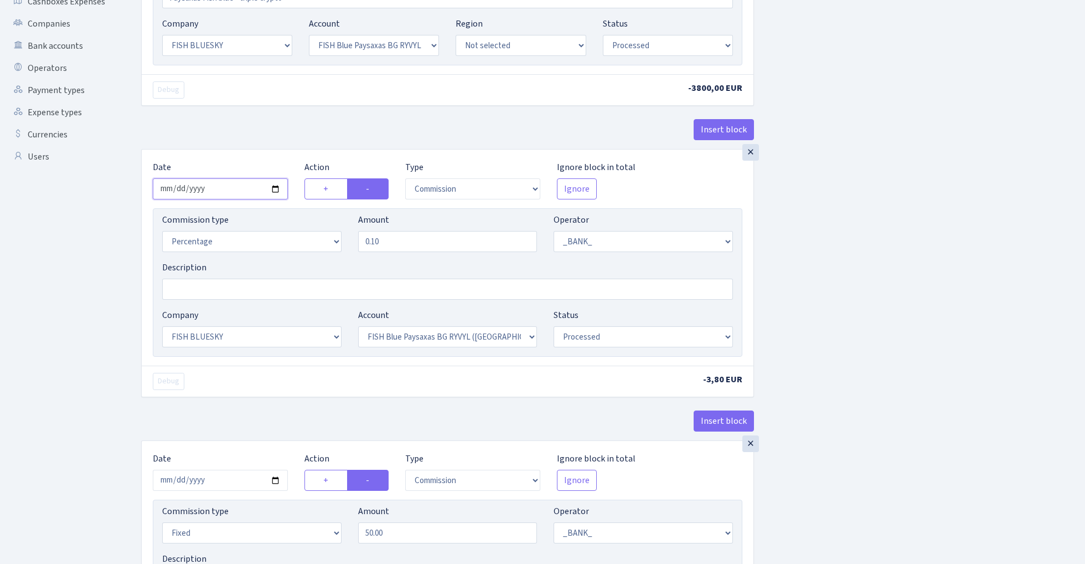
click at [227, 187] on input "2025-08-21" at bounding box center [220, 188] width 135 height 21
type input "[DATE]"
click at [254, 158] on div "× Date 2025-08-27 Action + - Type --- In Out Commission Field required. Ignore …" at bounding box center [448, 258] width 612 height 216
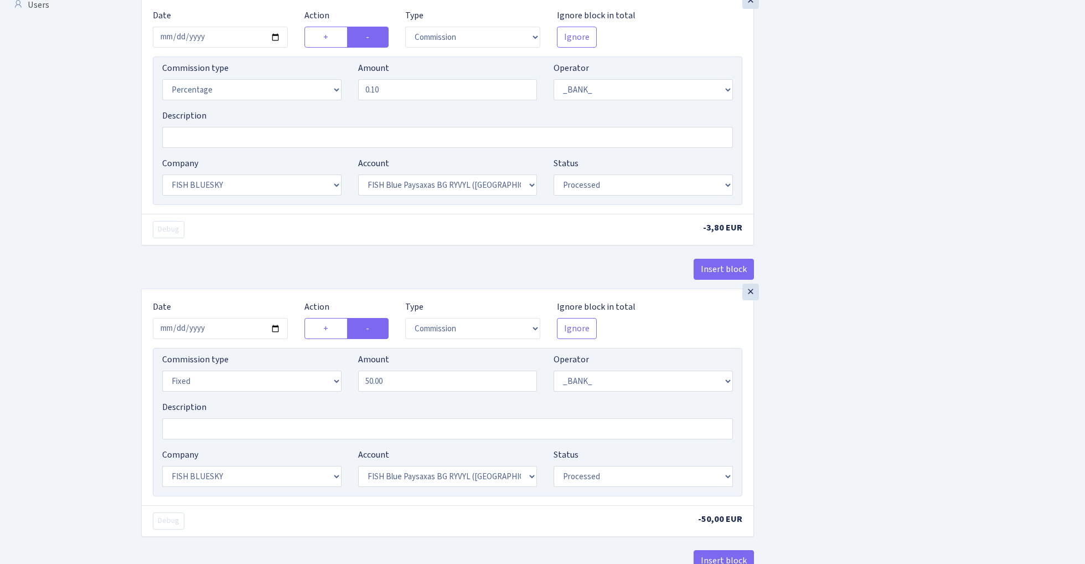
scroll to position [548, 0]
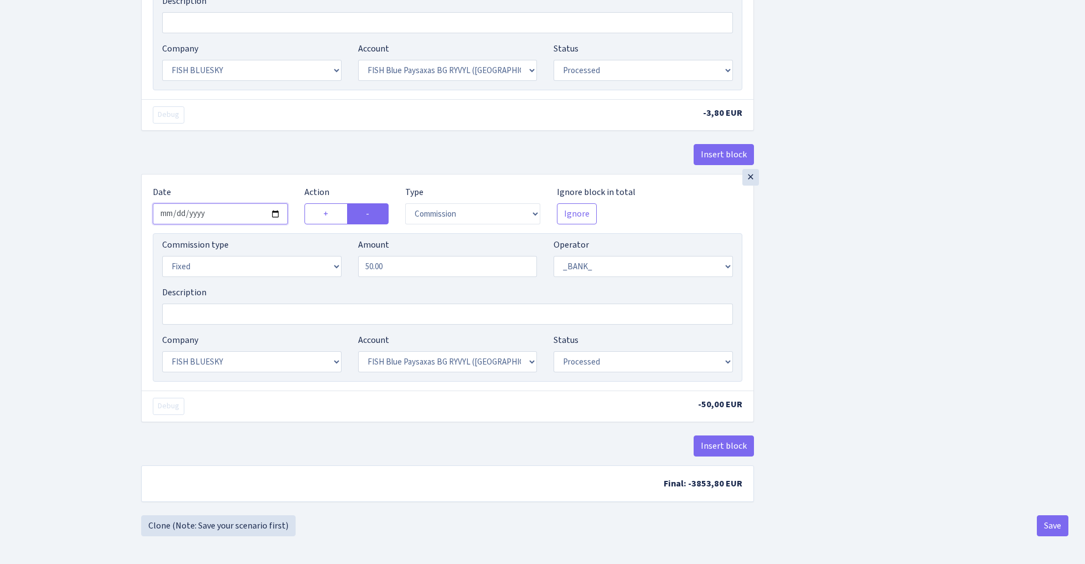
click at [226, 213] on input "2025-08-21" at bounding box center [220, 213] width 135 height 21
type input "[DATE]"
click at [259, 168] on div "Insert block" at bounding box center [447, 159] width 613 height 30
click at [1055, 521] on button "Save" at bounding box center [1053, 525] width 32 height 21
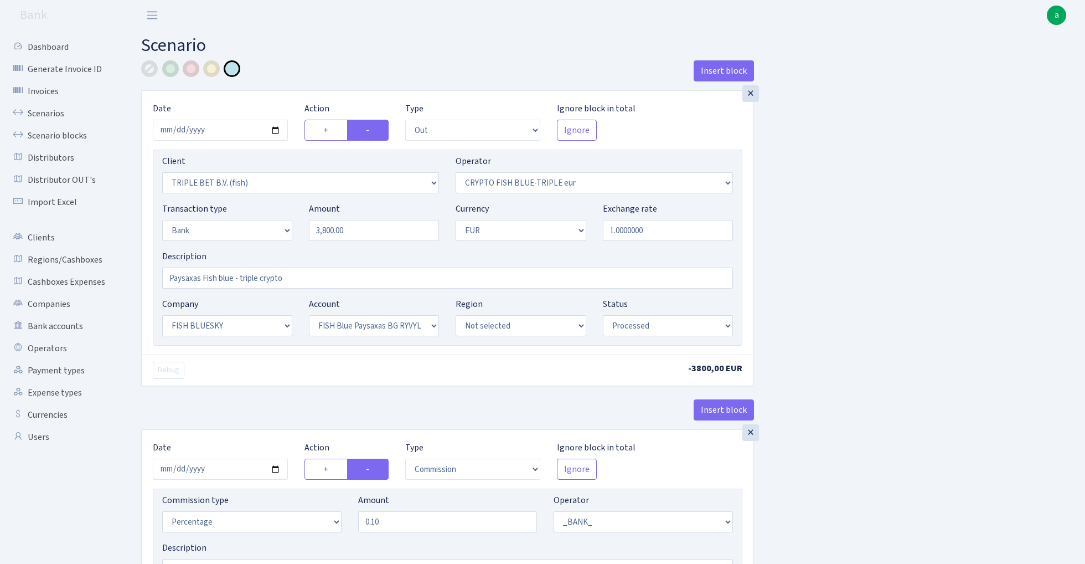
select select "out"
select select "3227"
select select "503"
select select "2"
select select "1"
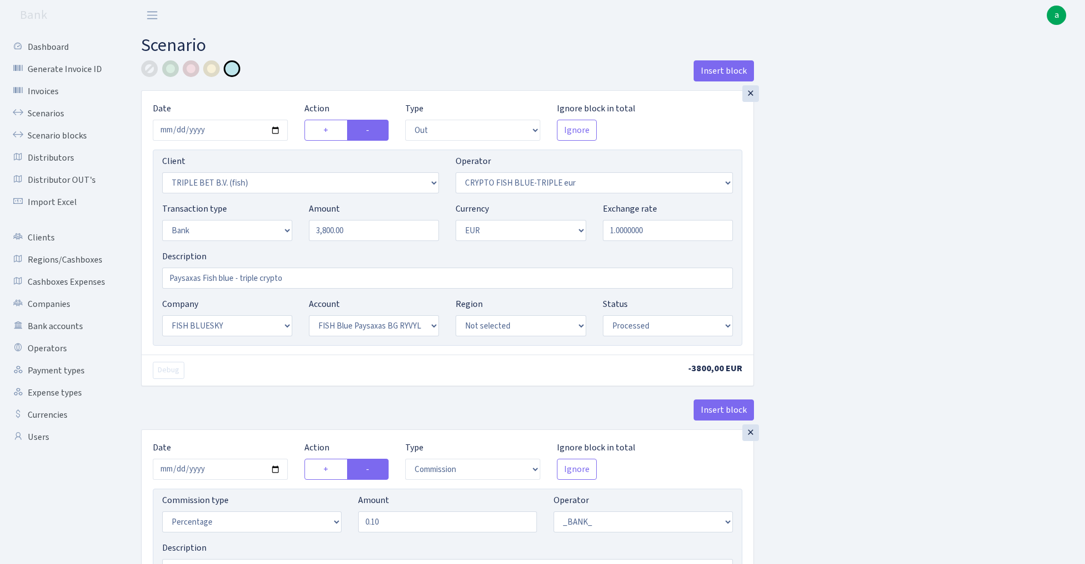
select select "23"
select select "68"
select select "processed"
select select "commission"
select select "1"
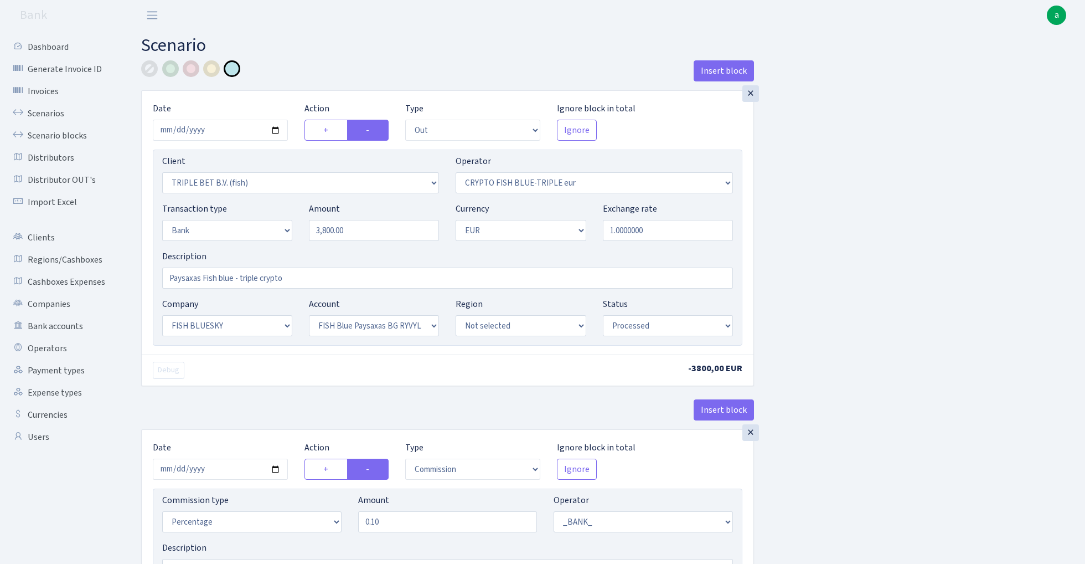
select select "23"
select select "68"
select select "processed"
select select "commission"
select select "fixed"
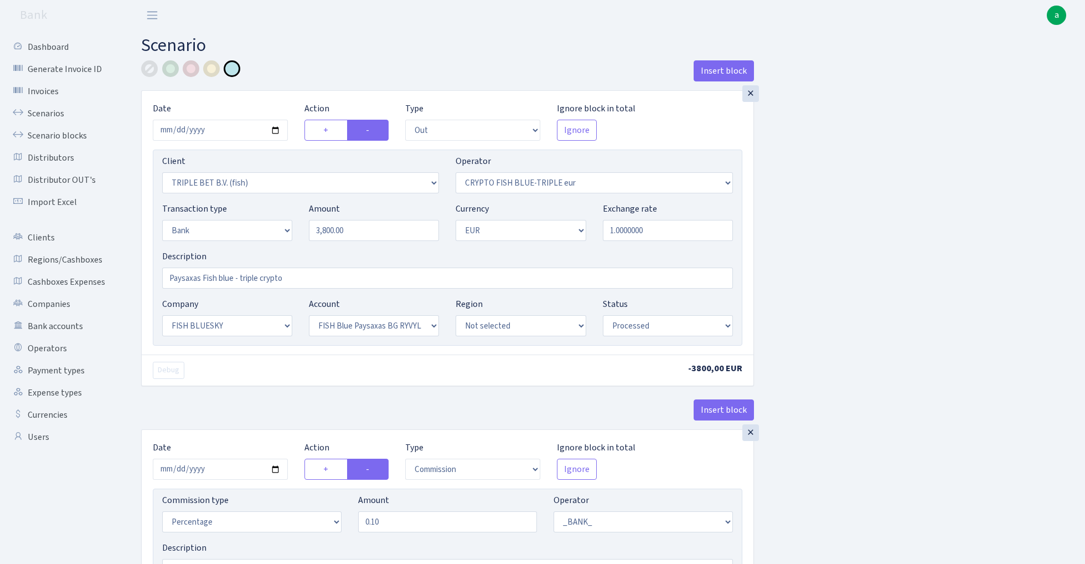
select select "1"
select select "23"
select select "68"
select select "processed"
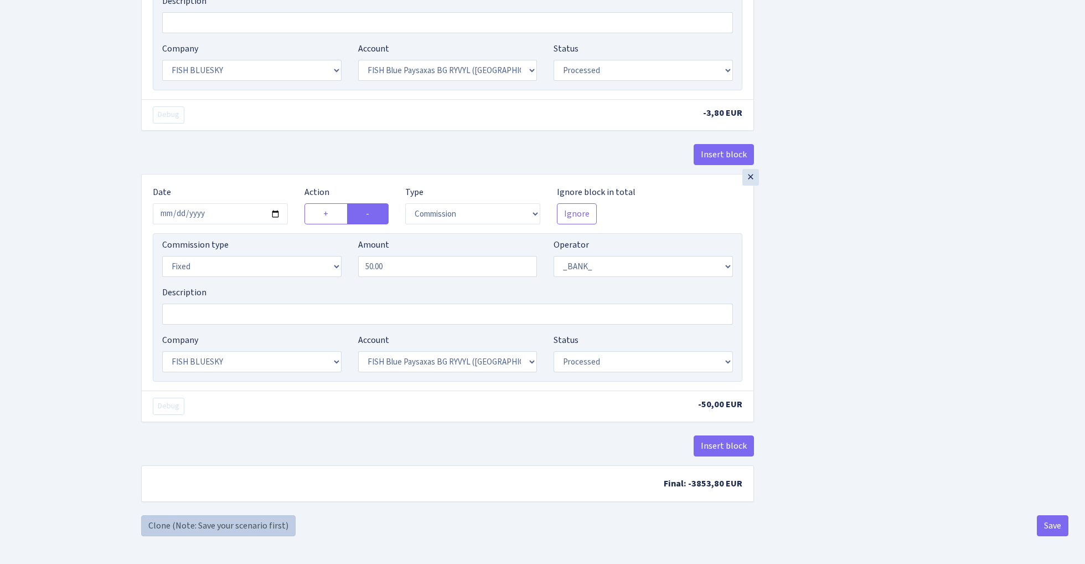
scroll to position [551, 0]
click at [260, 526] on link "Clone (Note: Save your scenario first)" at bounding box center [218, 525] width 154 height 21
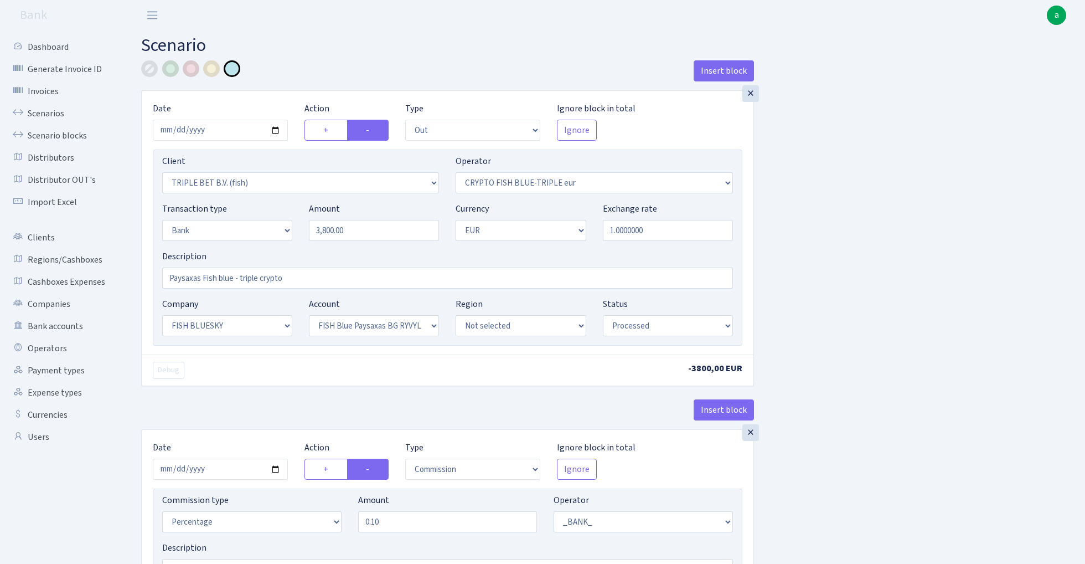
select select "out"
select select "3227"
select select "503"
select select "2"
select select "1"
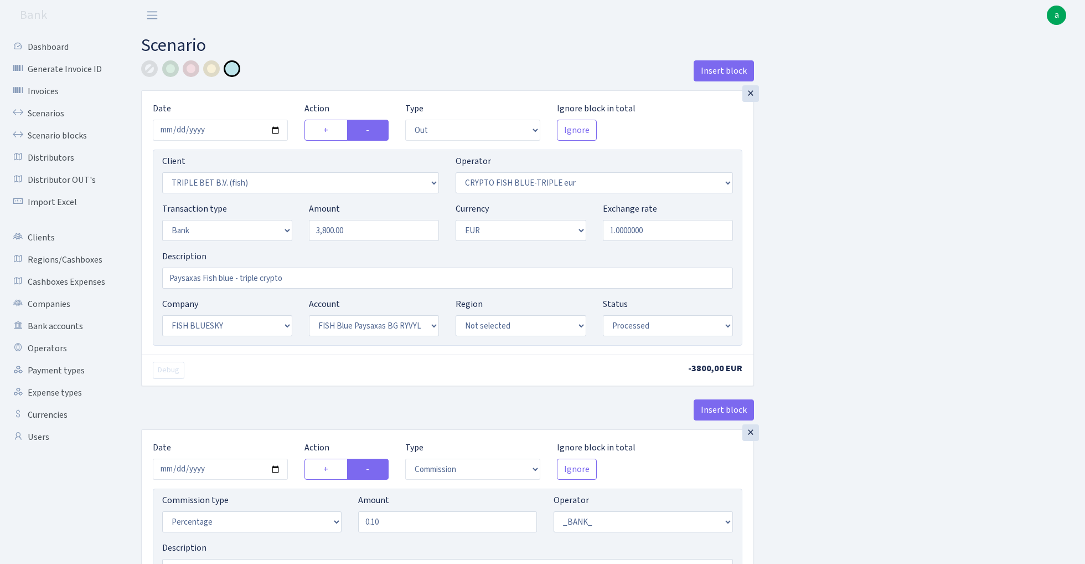
select select "23"
select select "68"
select select "processed"
select select "commission"
select select "1"
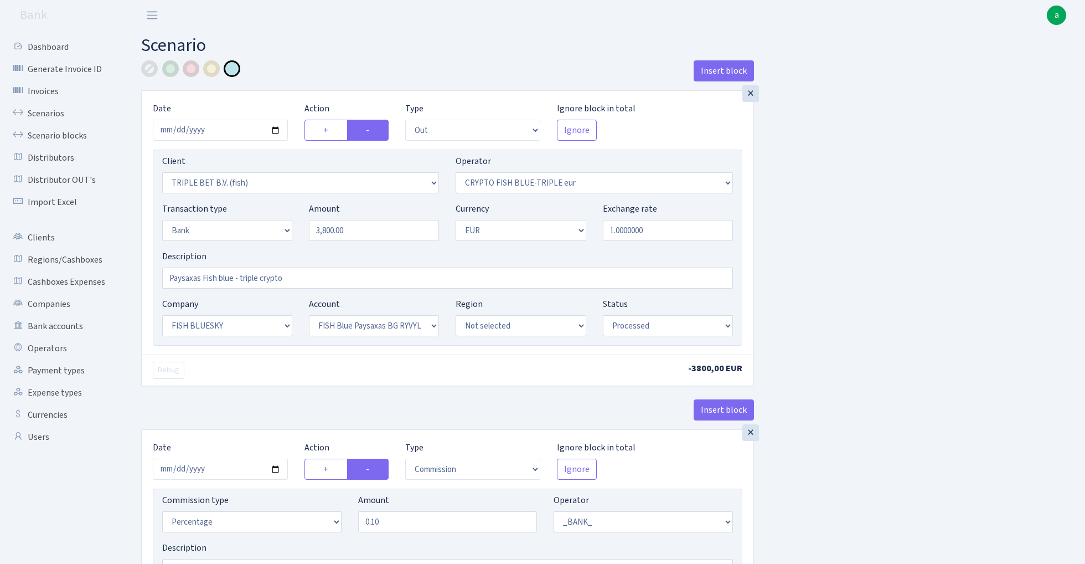
select select "23"
select select "68"
select select "processed"
select select "commission"
select select "fixed"
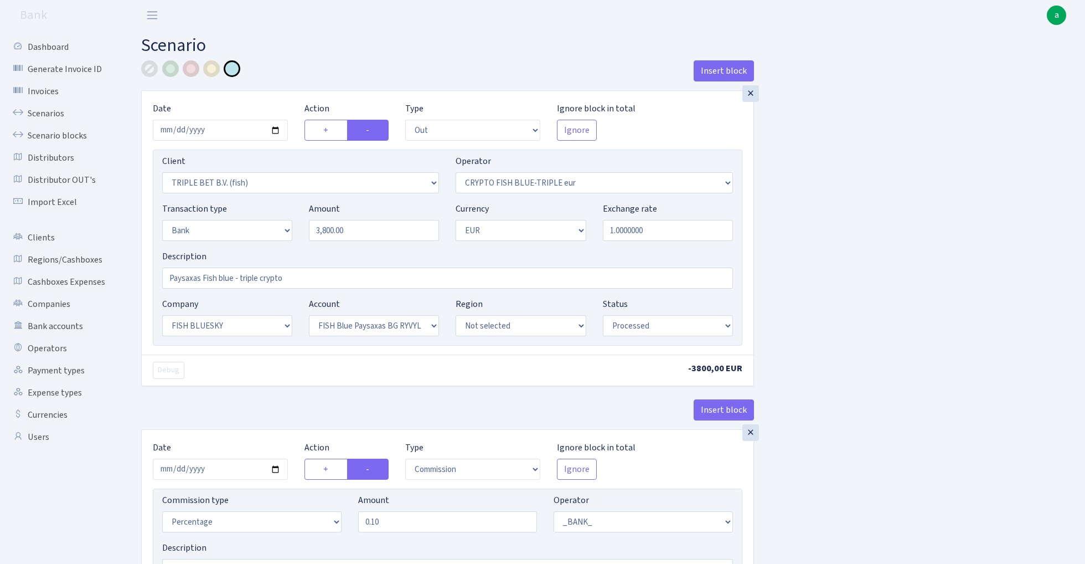
select select "1"
select select "23"
select select "68"
select select "processed"
click at [40, 116] on link "Scenarios" at bounding box center [61, 113] width 111 height 22
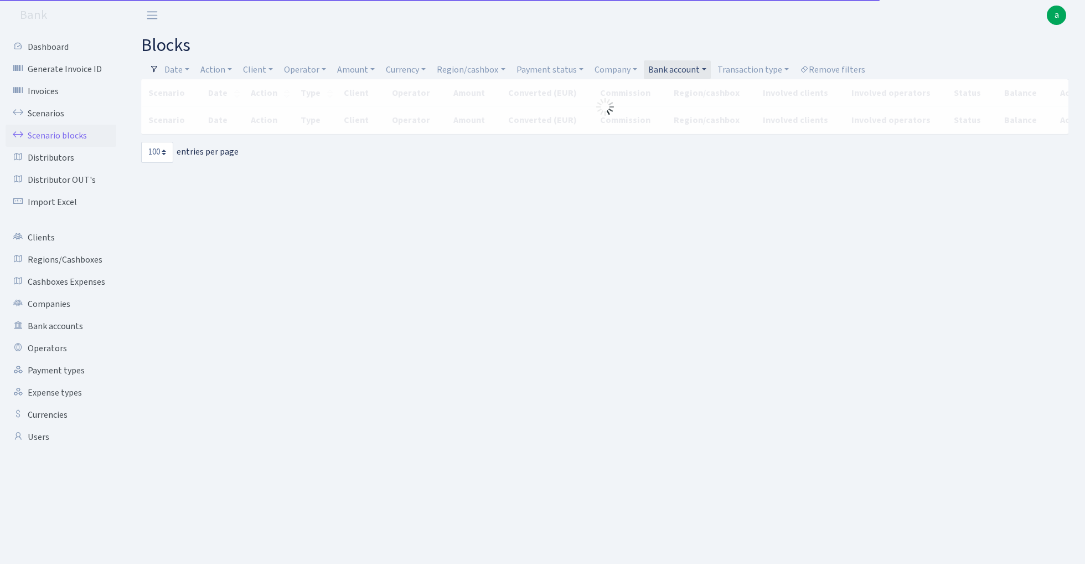
select select "100"
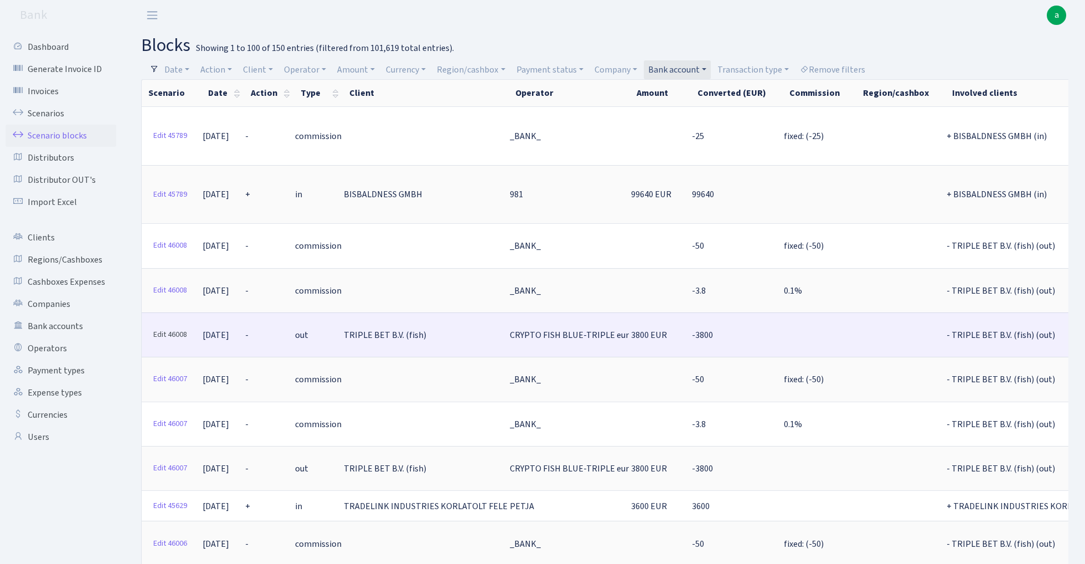
click at [168, 326] on link "Edit 46008" at bounding box center [170, 334] width 44 height 17
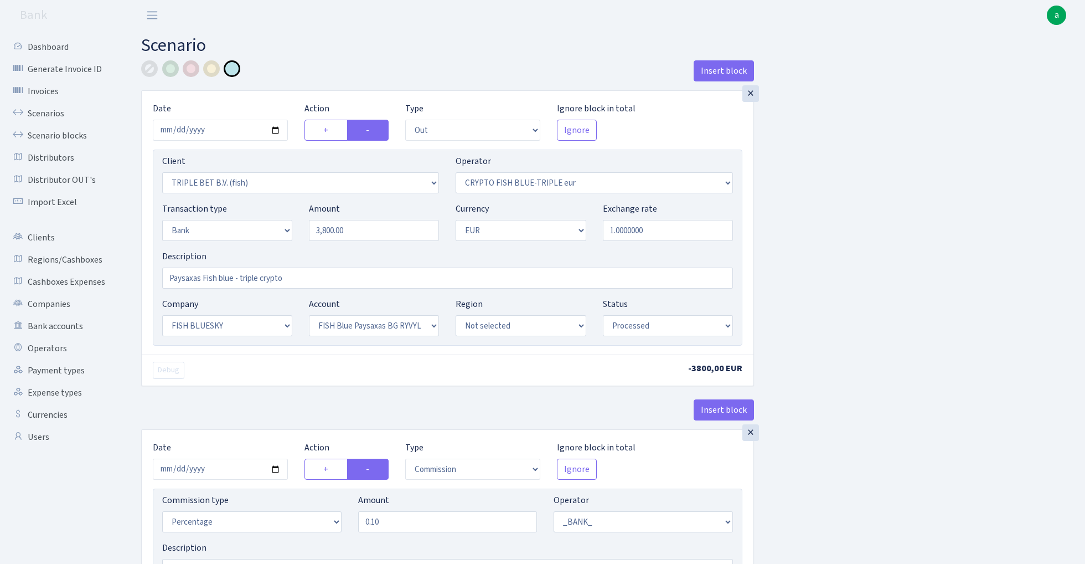
select select "out"
select select "3227"
select select "503"
select select "2"
select select "1"
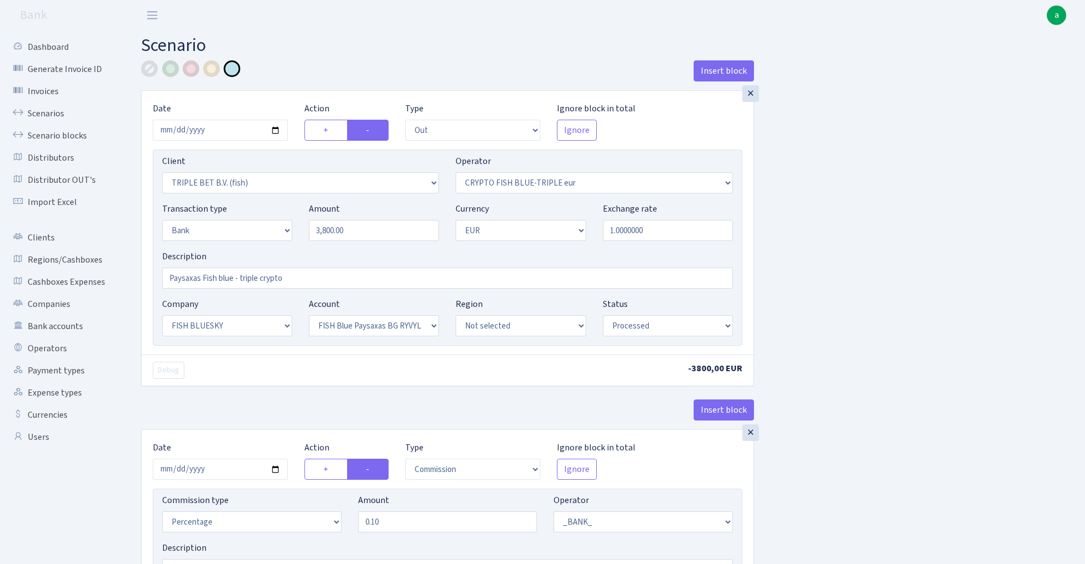
select select "23"
select select "68"
select select "processed"
select select "commission"
select select "1"
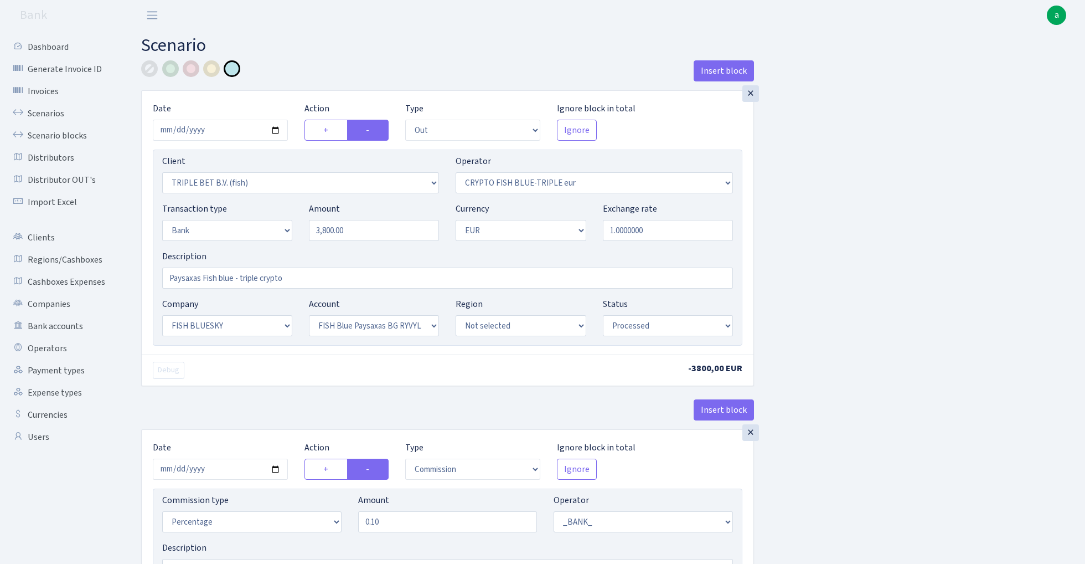
select select "23"
select select "68"
select select "processed"
select select "commission"
select select "fixed"
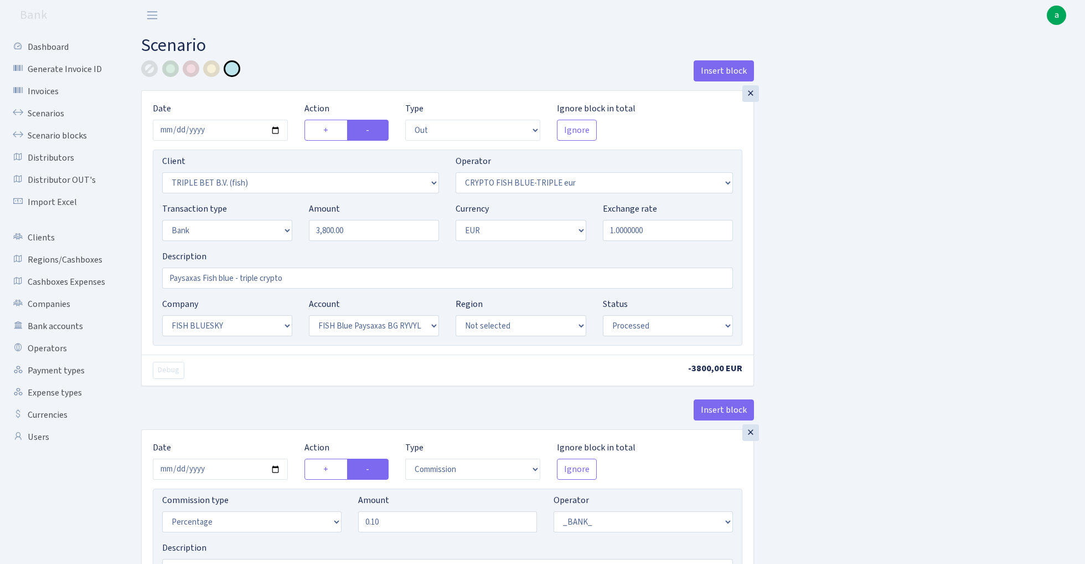
select select "1"
select select "23"
select select "68"
select select "processed"
click at [350, 224] on input "3800.00" at bounding box center [374, 230] width 130 height 21
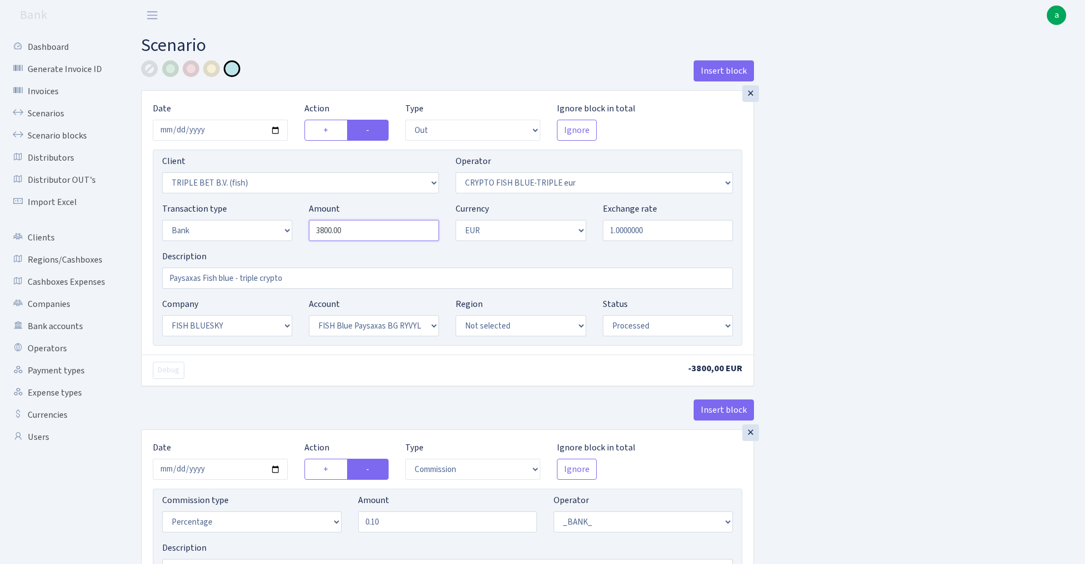
click at [350, 224] on input "3800.00" at bounding box center [374, 230] width 130 height 21
paste input "993"
type input "99,300.00"
click at [219, 131] on input "2025-08-27" at bounding box center [220, 130] width 135 height 21
type input "2025-08-29"
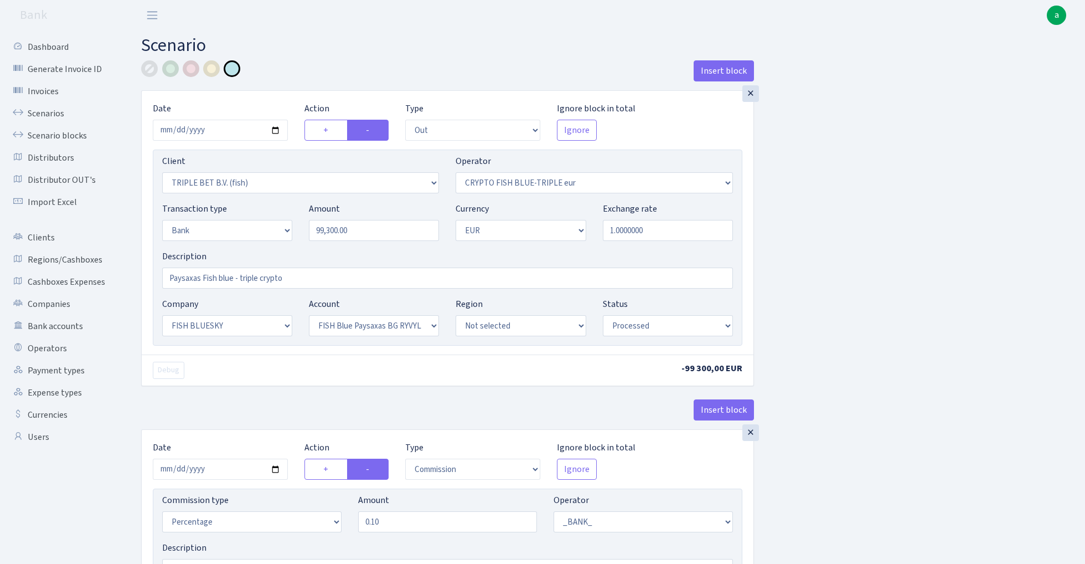
click at [289, 78] on div "Insert block" at bounding box center [447, 75] width 613 height 30
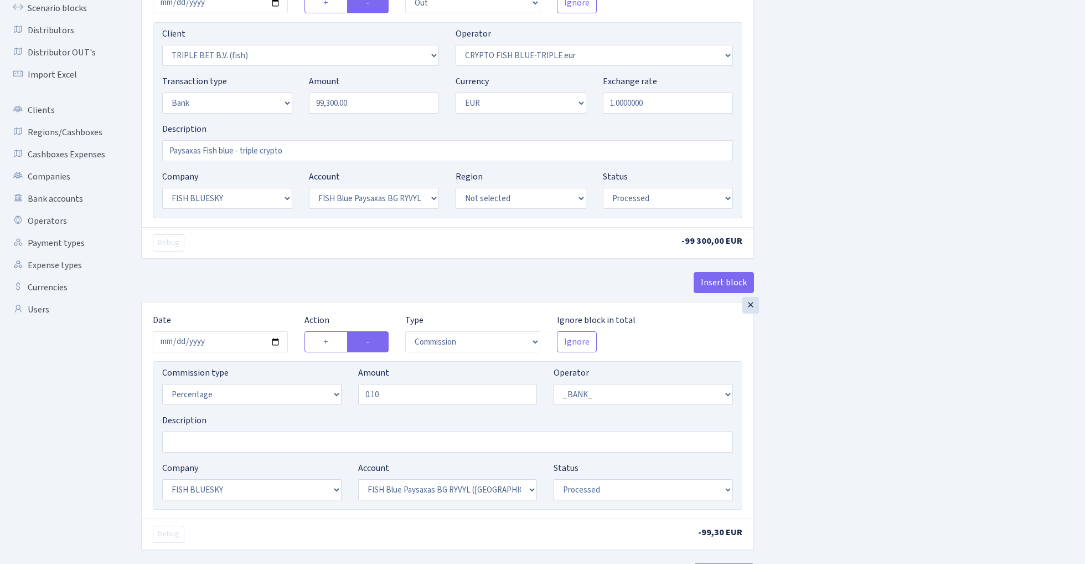
scroll to position [189, 0]
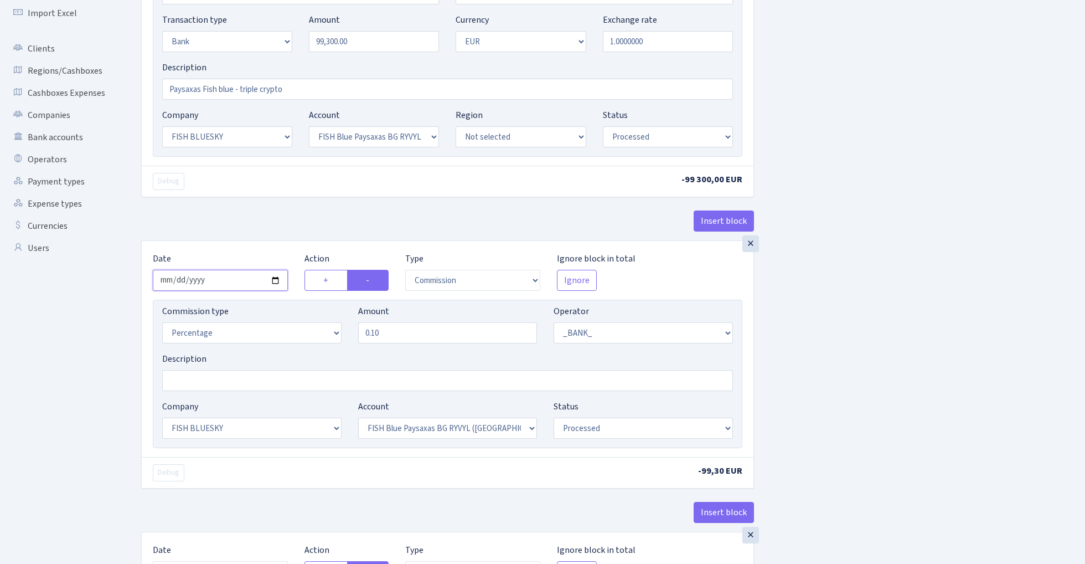
click at [221, 282] on input "2025-08-27" at bounding box center [220, 280] width 135 height 21
type input "2025-08-29"
click at [269, 207] on div "× Date 2025-08-29 Action + - Type --- In Out Commission Field required. Ignore …" at bounding box center [447, 70] width 613 height 339
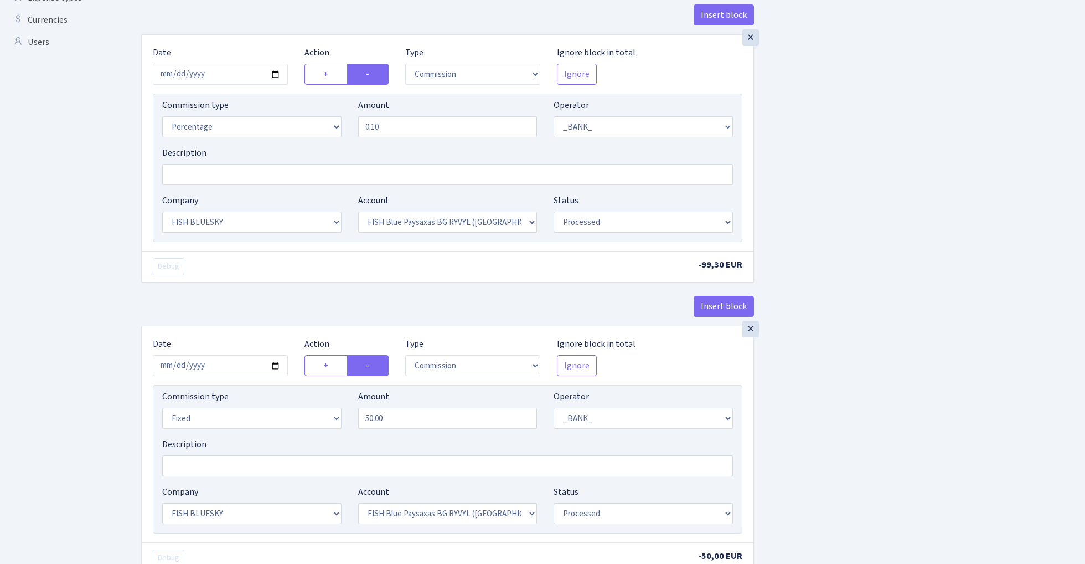
scroll to position [436, 0]
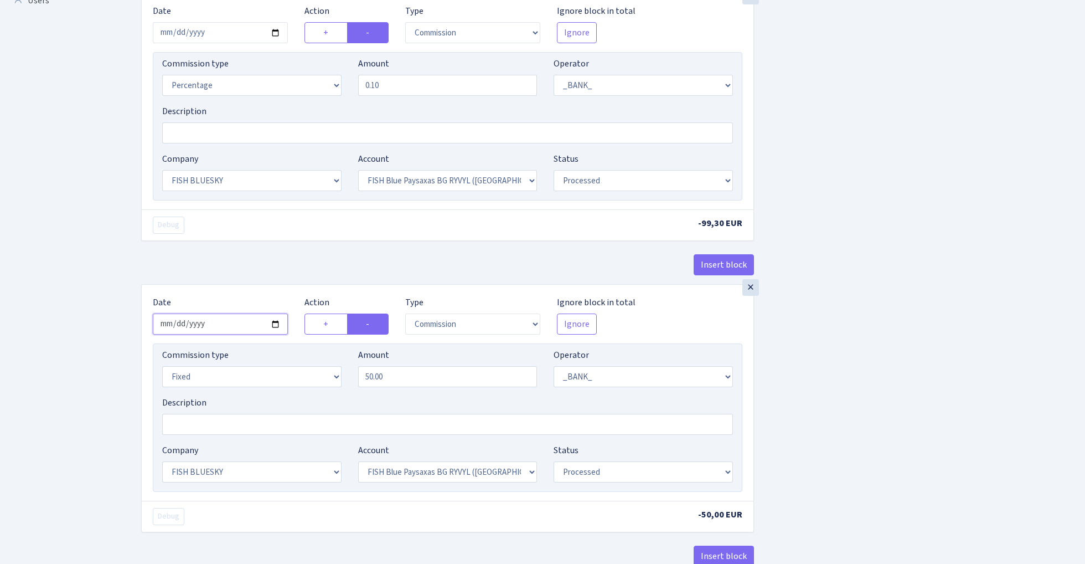
click at [234, 324] on input "2025-08-27" at bounding box center [220, 323] width 135 height 21
type input "2025-08-29"
click at [252, 259] on div "Insert block" at bounding box center [447, 269] width 613 height 30
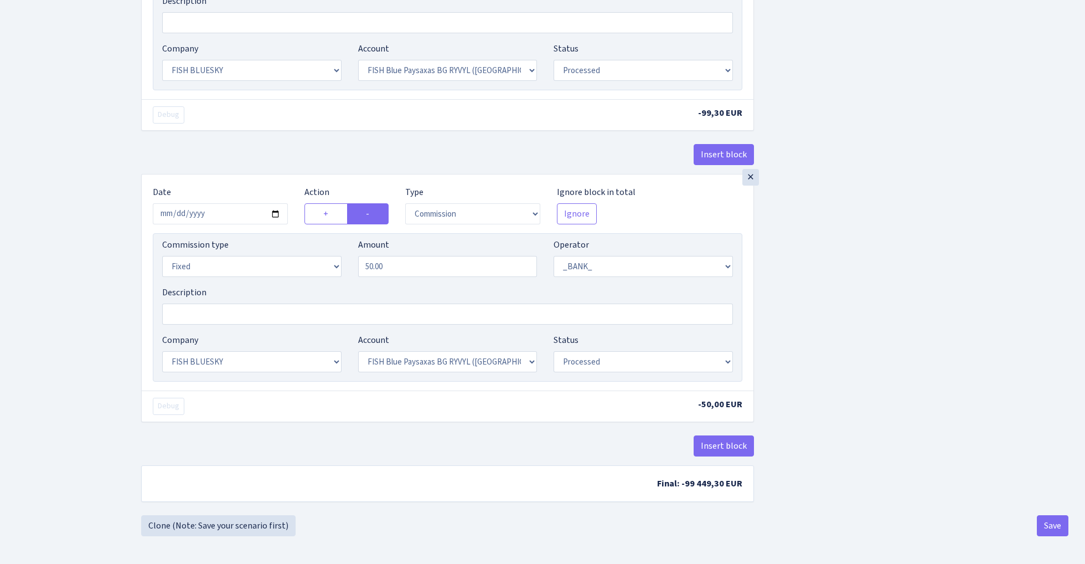
scroll to position [551, 0]
click at [1040, 523] on button "Save" at bounding box center [1053, 525] width 32 height 21
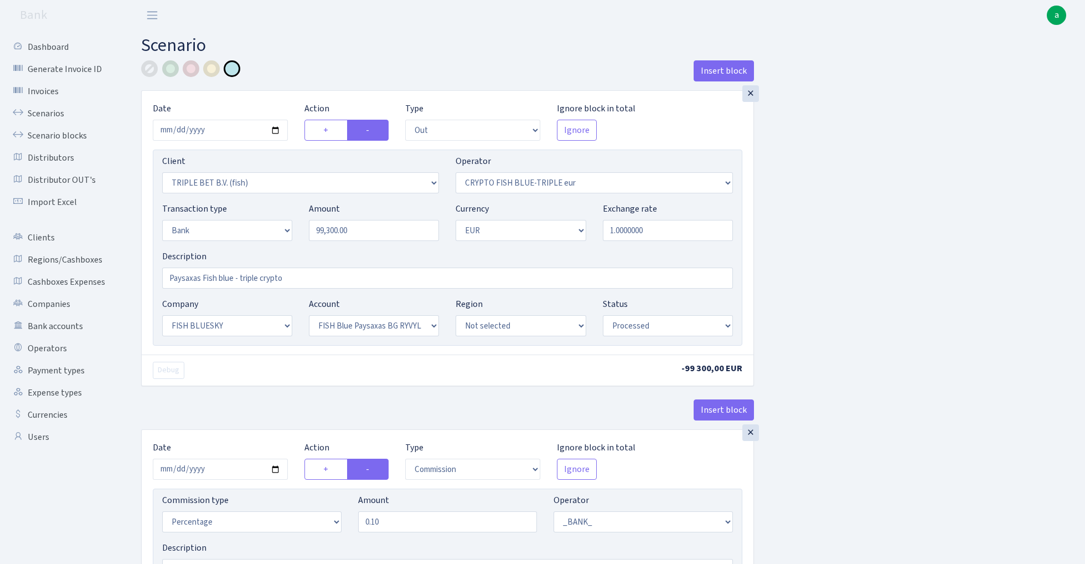
select select "out"
select select "3227"
select select "503"
select select "2"
select select "1"
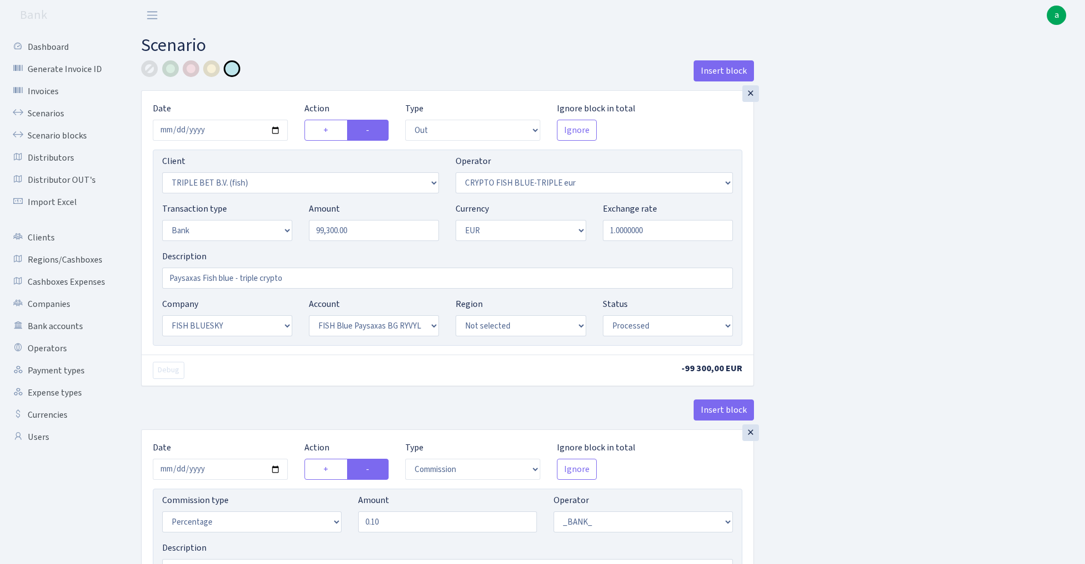
select select "23"
select select "68"
select select "processed"
select select "commission"
select select "1"
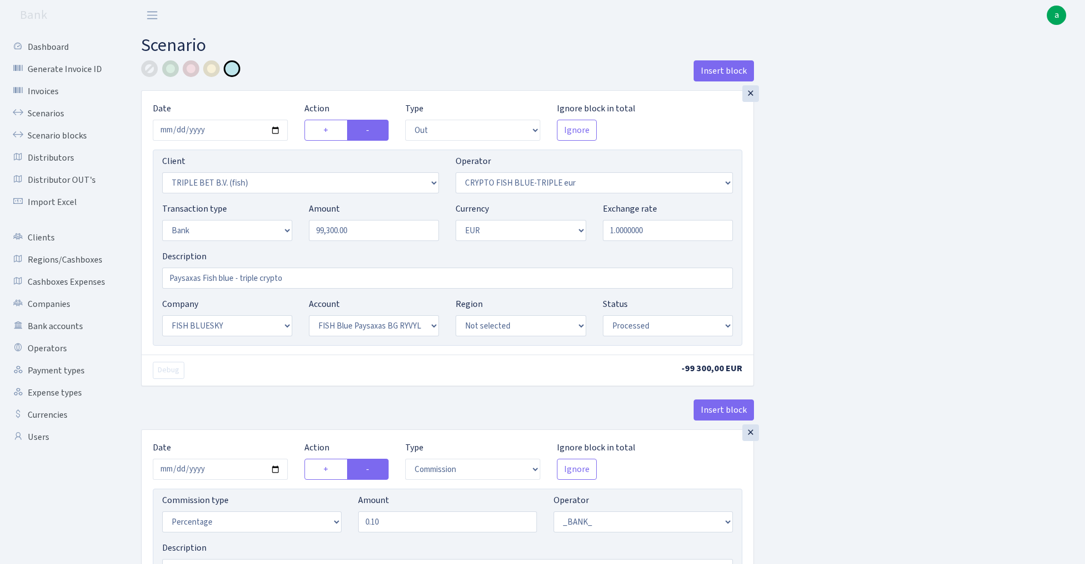
select select "23"
select select "68"
select select "processed"
select select "commission"
select select "fixed"
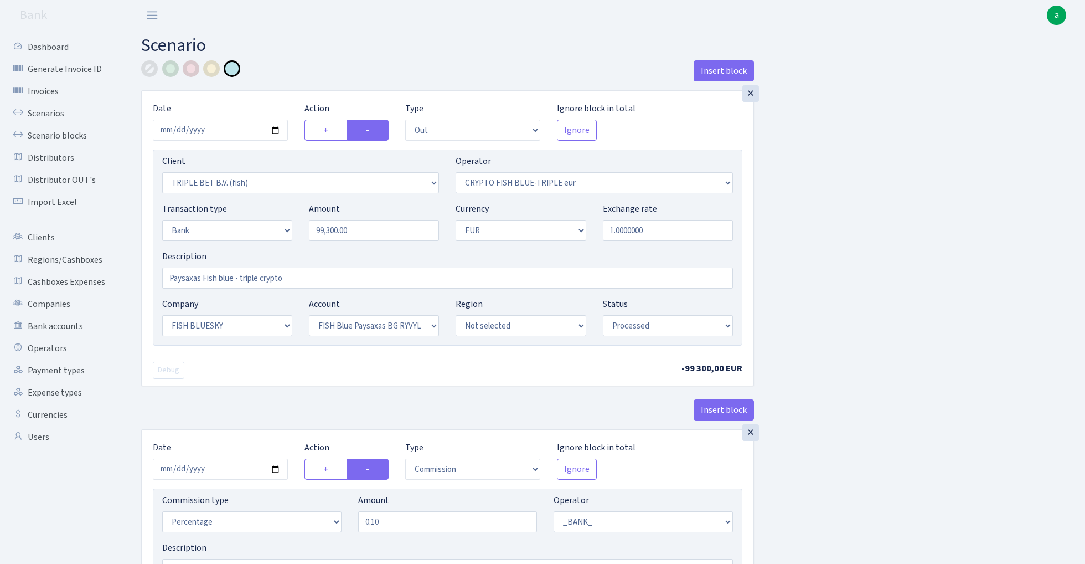
select select "1"
select select "23"
select select "68"
select select "processed"
click at [73, 136] on link "Scenario blocks" at bounding box center [61, 136] width 111 height 22
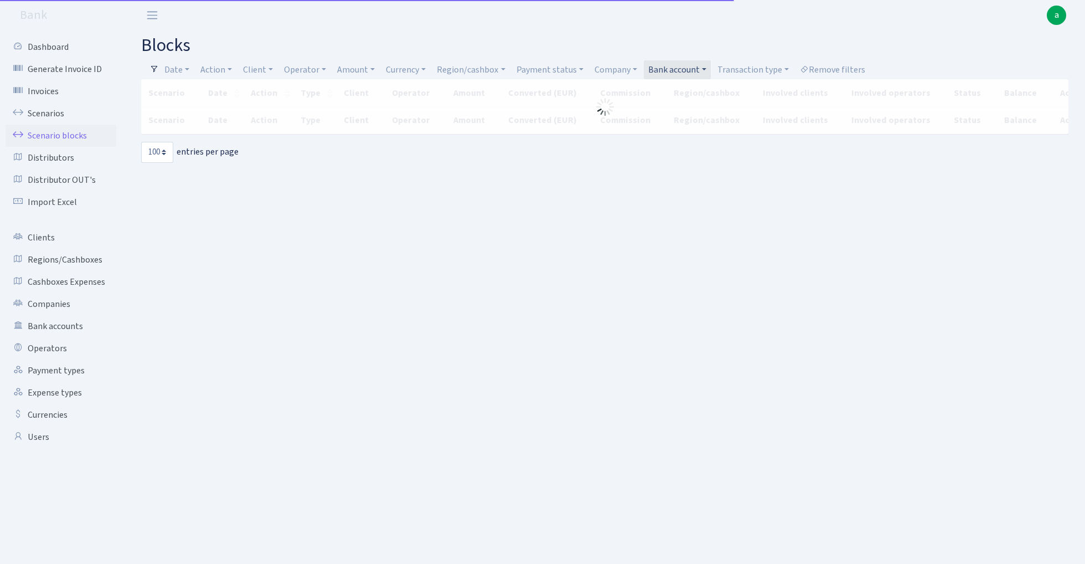
select select "100"
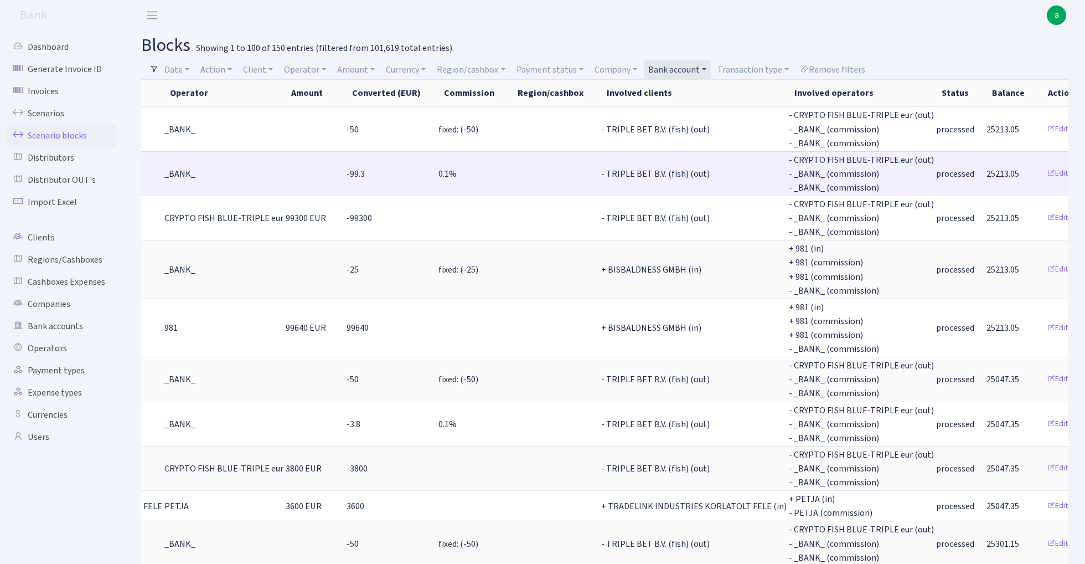
scroll to position [0, 344]
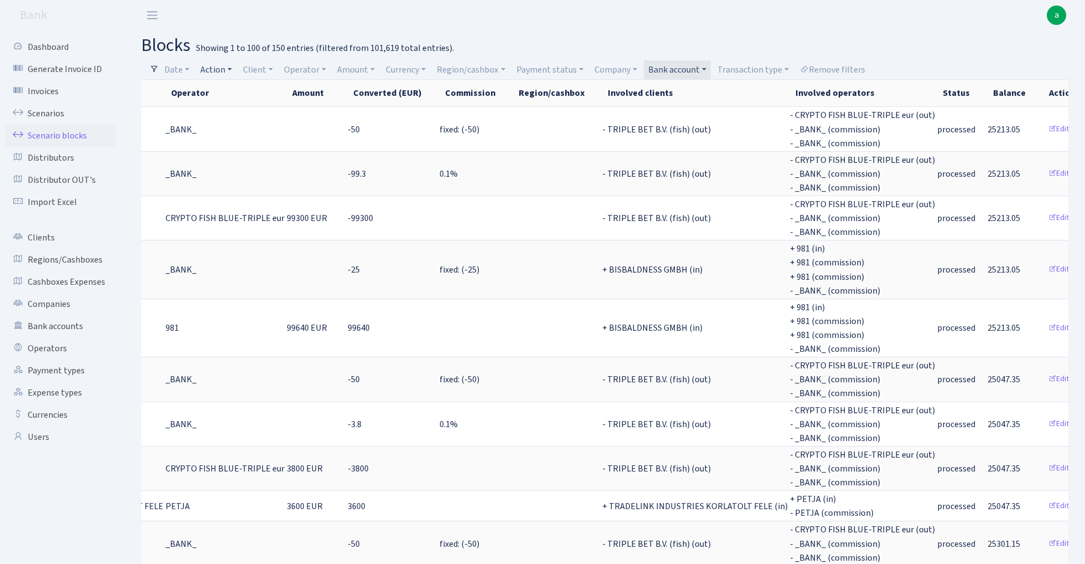
click at [226, 72] on link "Action" at bounding box center [216, 69] width 40 height 19
click at [238, 127] on li "-" at bounding box center [240, 129] width 84 height 19
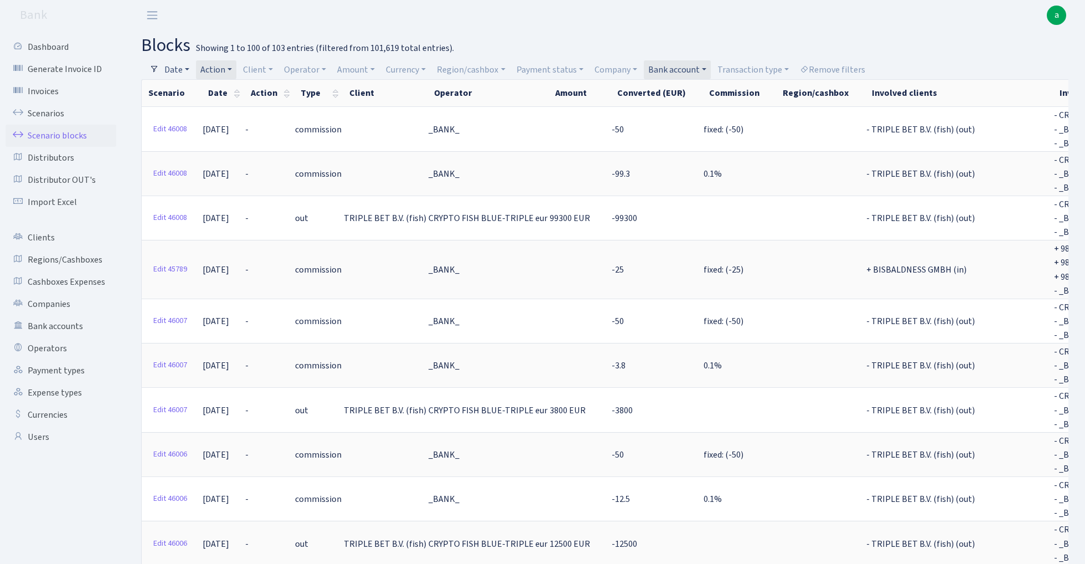
click at [182, 70] on link "Date" at bounding box center [177, 69] width 34 height 19
click at [200, 93] on input "[DATE] - [DATE]" at bounding box center [249, 91] width 132 height 21
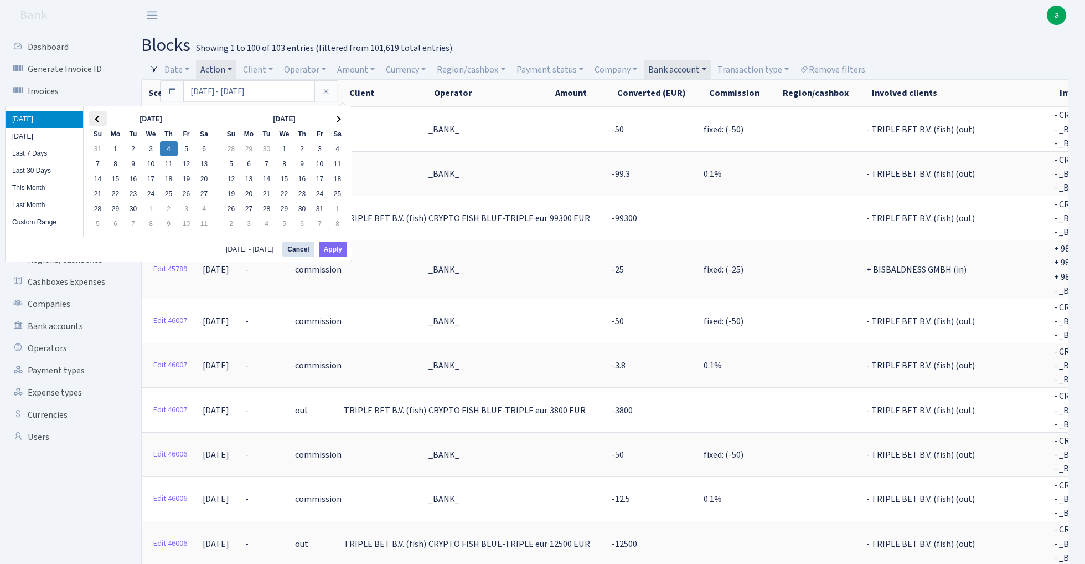
click at [95, 114] on th at bounding box center [98, 118] width 18 height 15
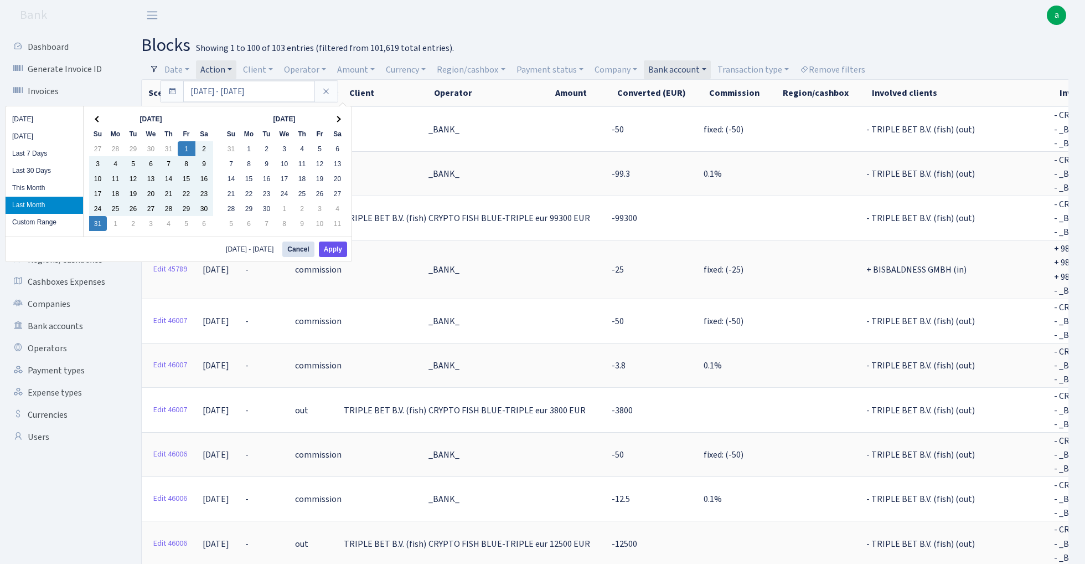
click at [335, 248] on button "Apply" at bounding box center [333, 249] width 28 height 16
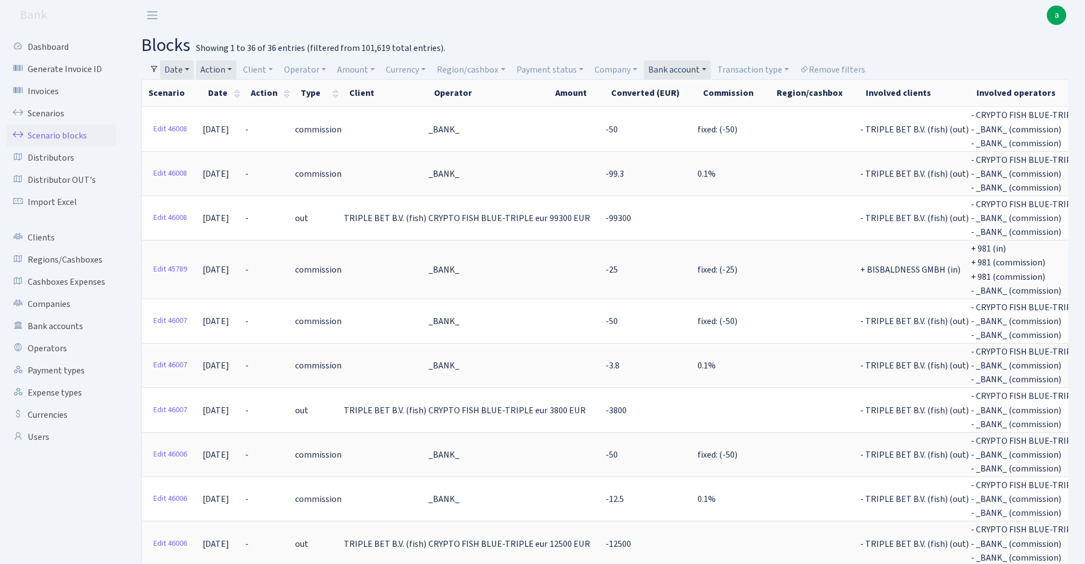
click at [187, 69] on link "Date" at bounding box center [177, 69] width 34 height 19
click at [220, 66] on link "Action" at bounding box center [216, 69] width 40 height 19
click at [235, 142] on li "+" at bounding box center [240, 149] width 84 height 19
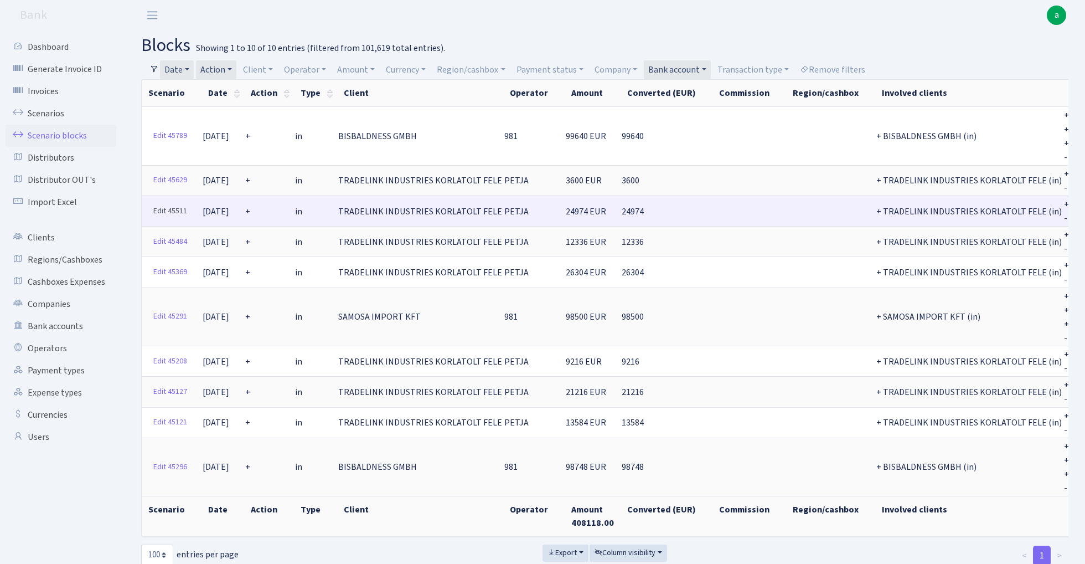
click at [173, 211] on link "Edit 45511" at bounding box center [170, 211] width 44 height 17
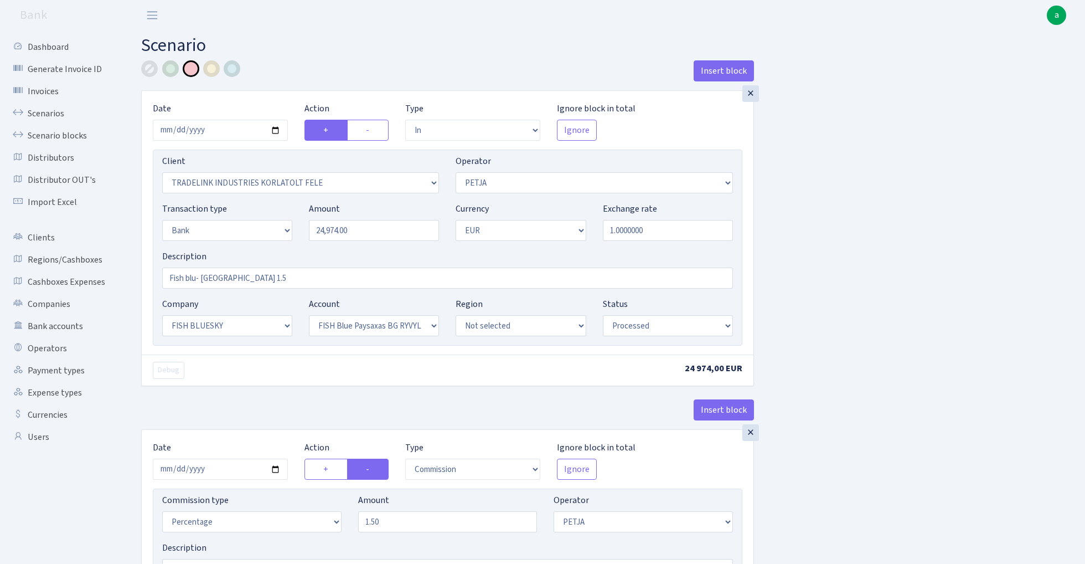
select select "in"
select select "3051"
select select "392"
select select "2"
select select "1"
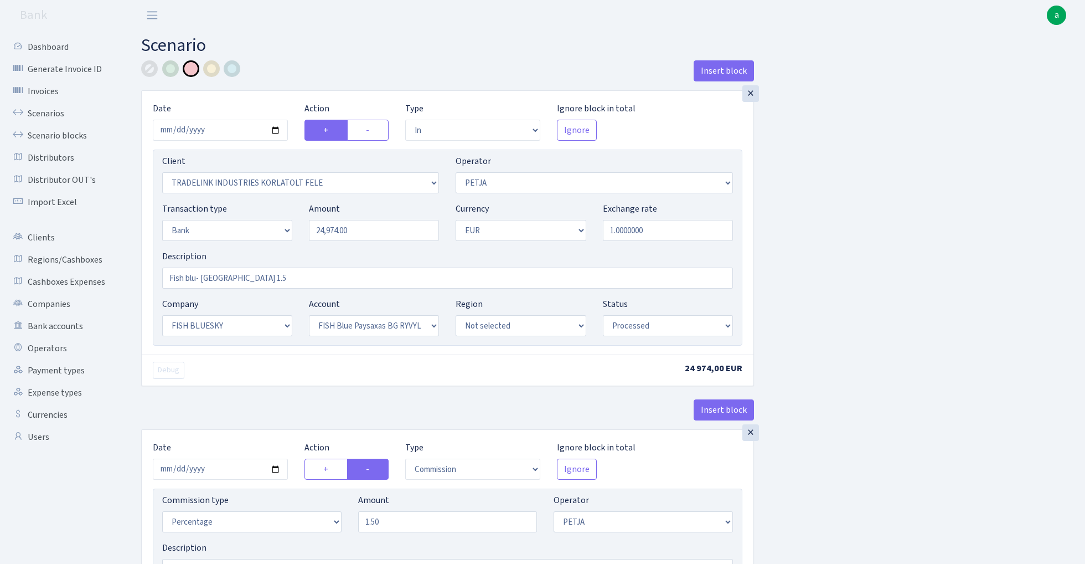
select select "23"
select select "68"
select select "processed"
select select "commission"
select select "392"
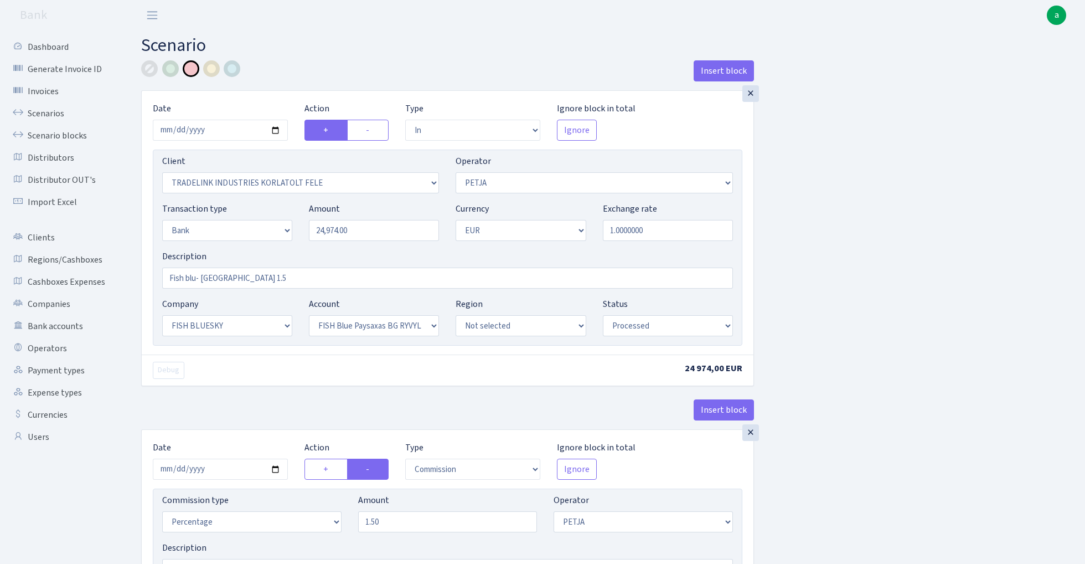
select select "processed"
select select "67"
click at [215, 68] on div at bounding box center [211, 68] width 17 height 17
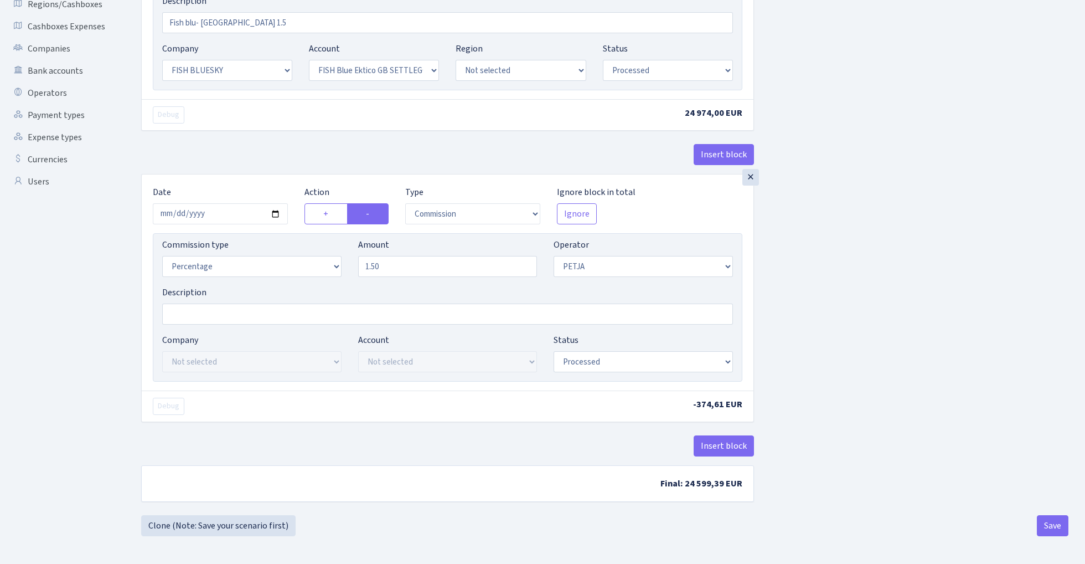
scroll to position [258, 0]
click at [728, 446] on button "Insert block" at bounding box center [724, 445] width 60 height 21
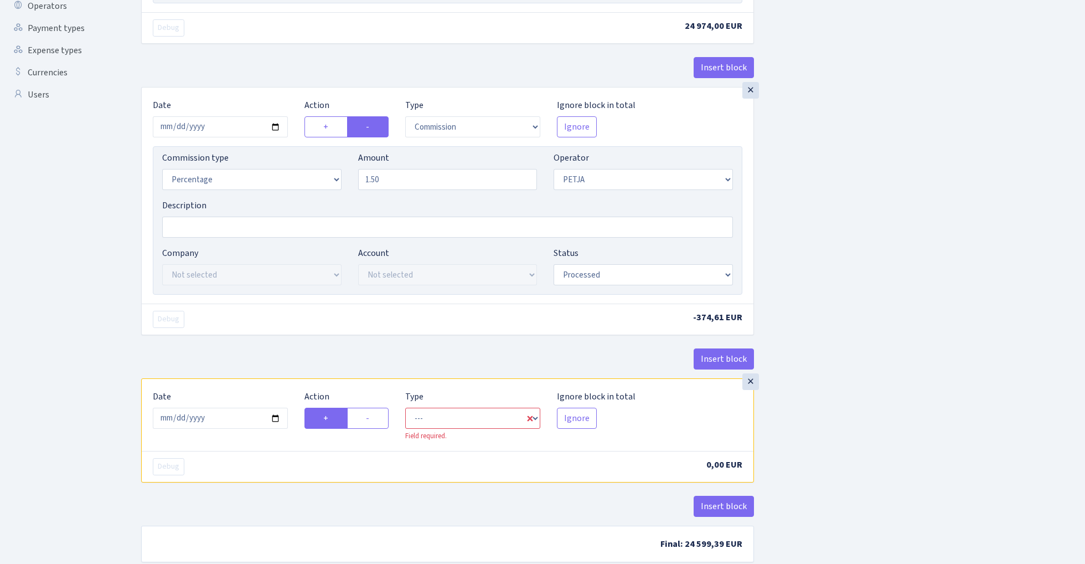
scroll to position [384, 0]
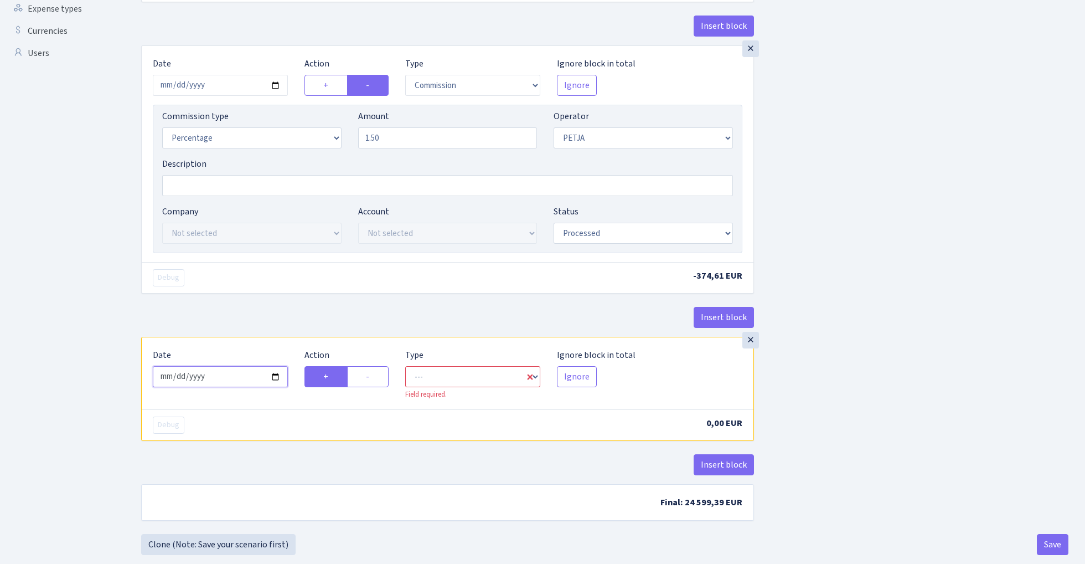
click at [228, 379] on input "[DATE]" at bounding box center [220, 376] width 135 height 21
type input "0022-08-21"
type input "[DATE]"
click at [240, 317] on div "Insert block" at bounding box center [447, 322] width 613 height 30
click at [383, 382] on label "-" at bounding box center [368, 376] width 42 height 21
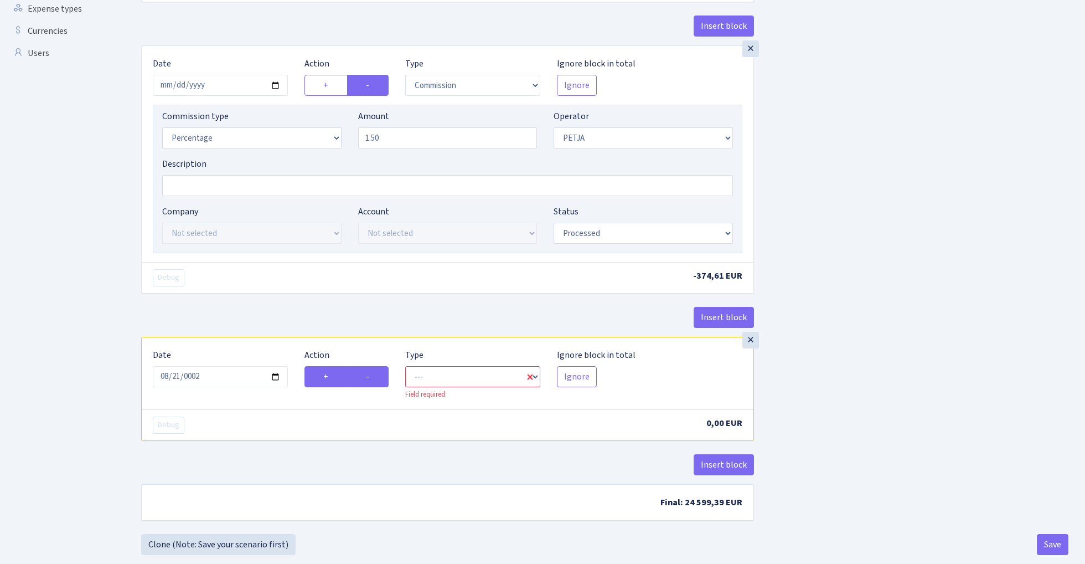
click at [373, 377] on input "-" at bounding box center [369, 373] width 7 height 7
radio input "true"
radio input "false"
select select "commission"
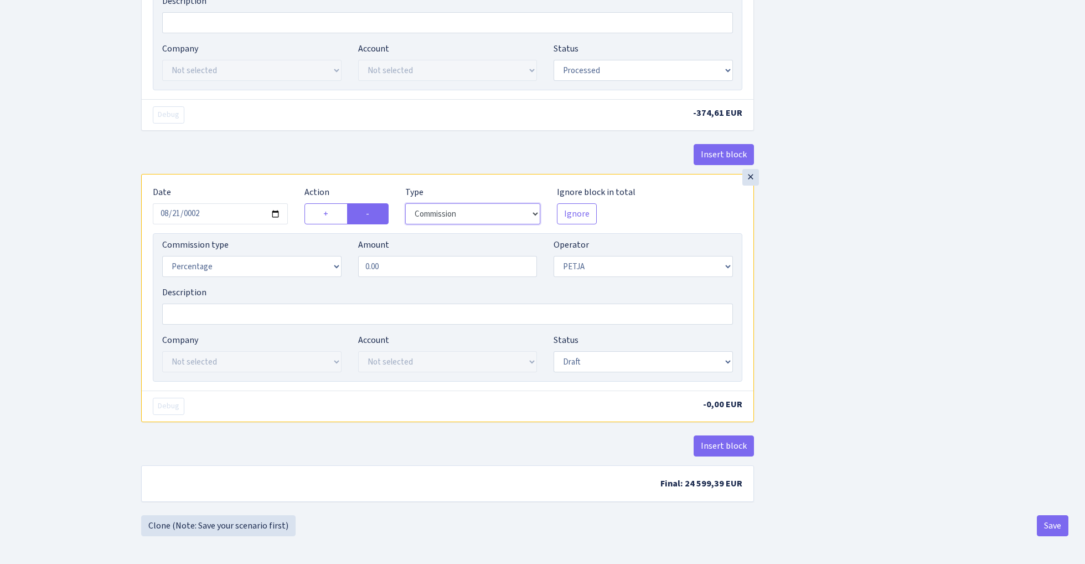
scroll to position [551, 0]
select select "1"
click at [427, 271] on input "0.00" at bounding box center [447, 266] width 179 height 21
type input "0.30"
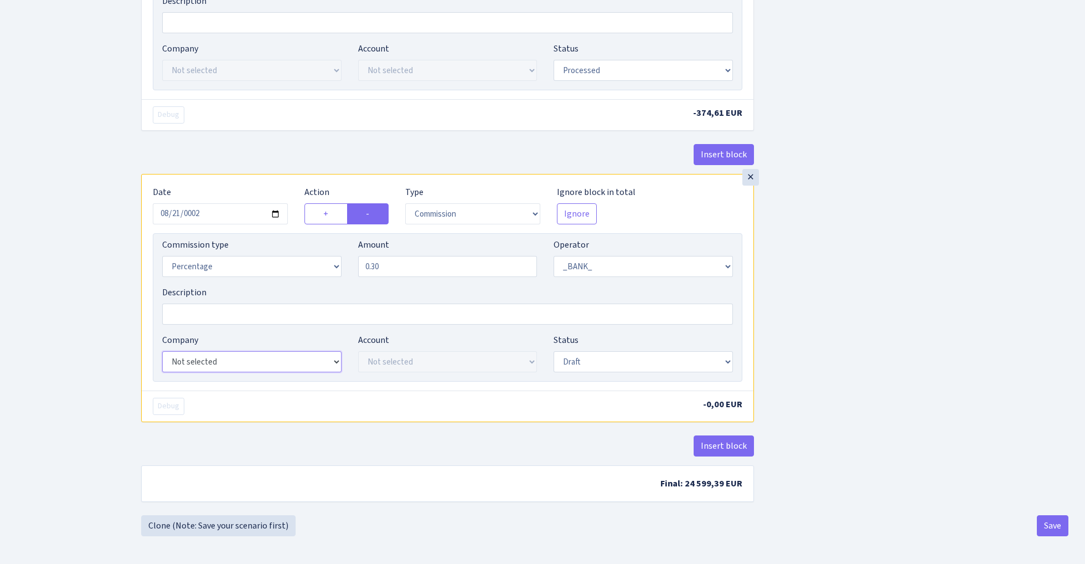
scroll to position [547, 0]
select select "23"
select select "67"
select select "processed"
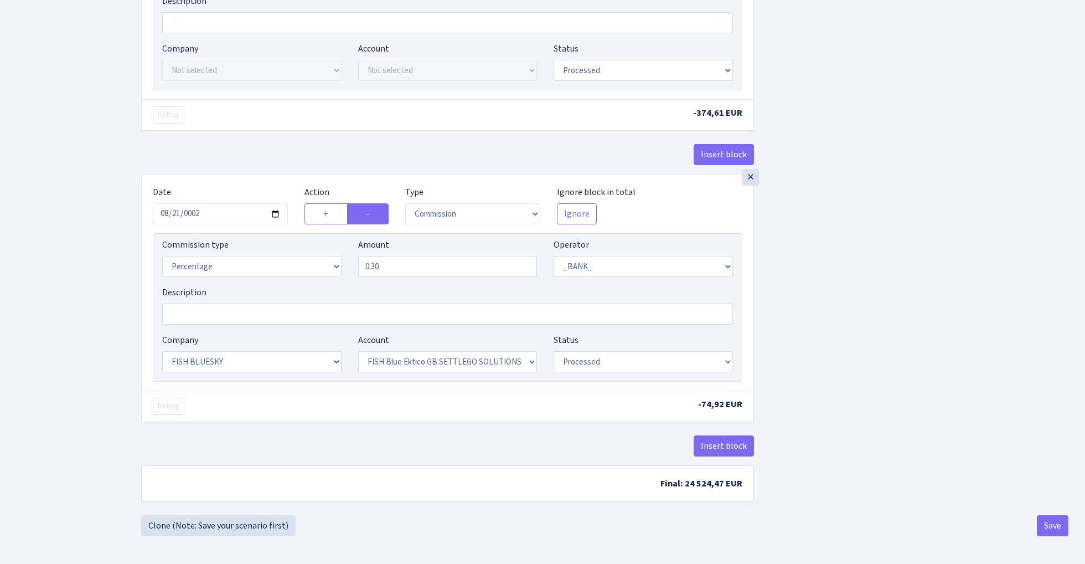
click at [789, 342] on div "Insert block × Date 2025-08-21 Action + - Type --- In Out Commission Field requ…" at bounding box center [605, 14] width 944 height 1001
click at [1045, 525] on button "Save" at bounding box center [1053, 525] width 32 height 21
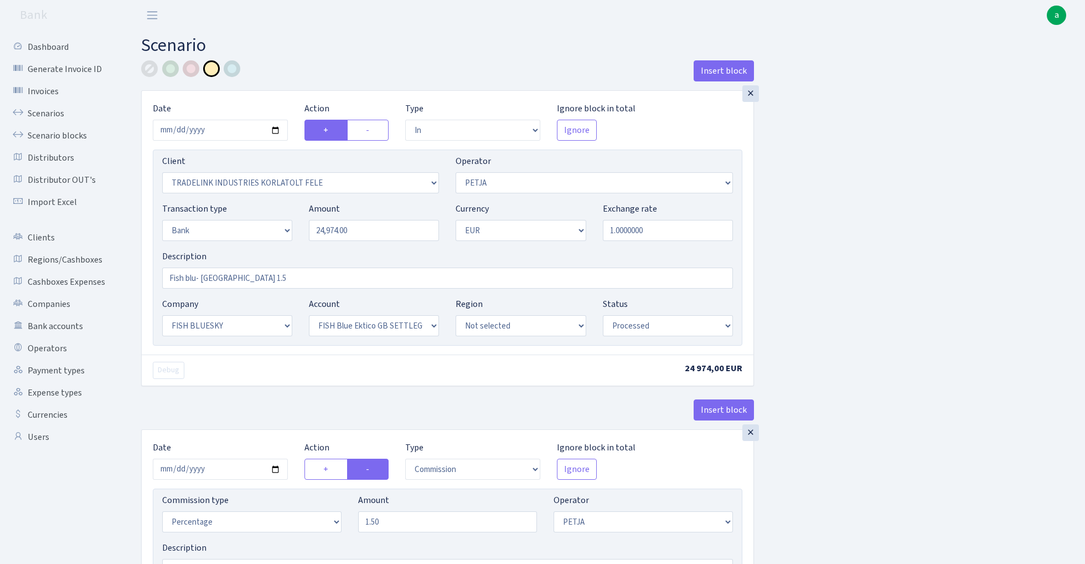
select select "in"
select select "3051"
select select "392"
select select "2"
select select "1"
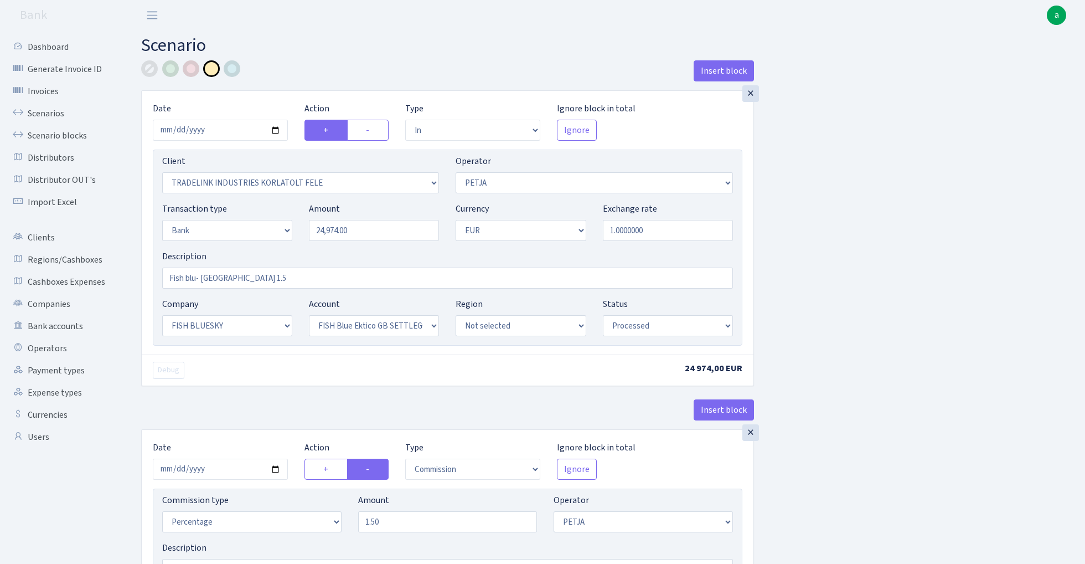
select select "23"
select select "67"
select select "processed"
select select "commission"
select select "392"
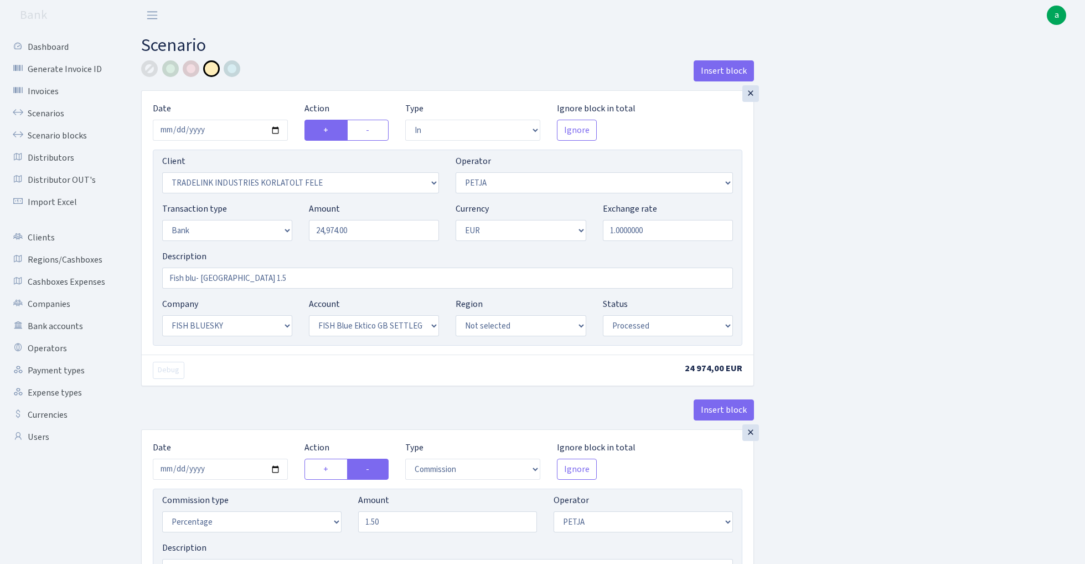
select select "processed"
select select "commission"
select select "1"
select select "23"
select select "67"
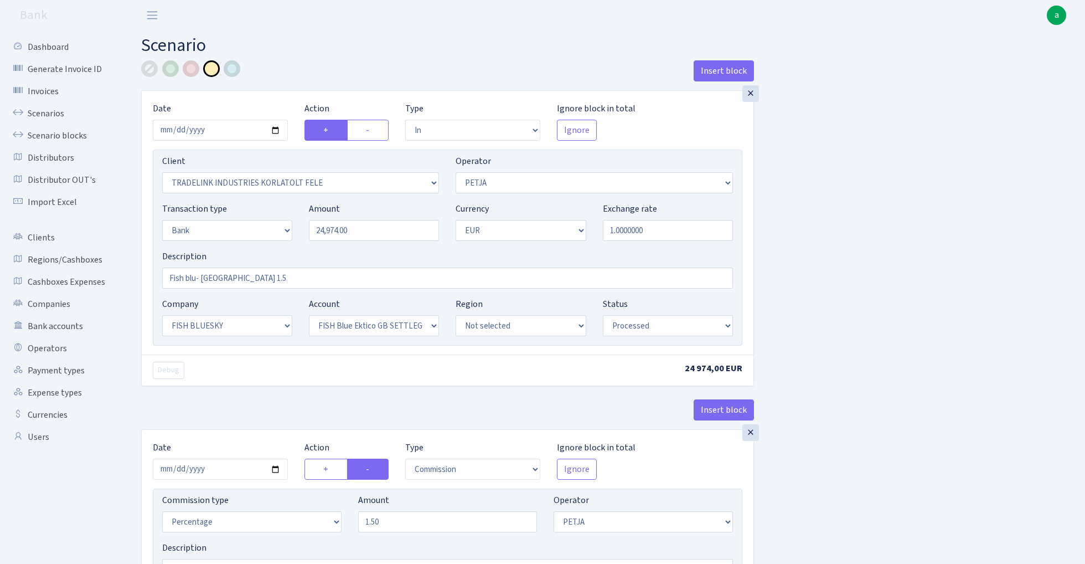
select select "processed"
click at [44, 111] on link "Scenarios" at bounding box center [61, 113] width 111 height 22
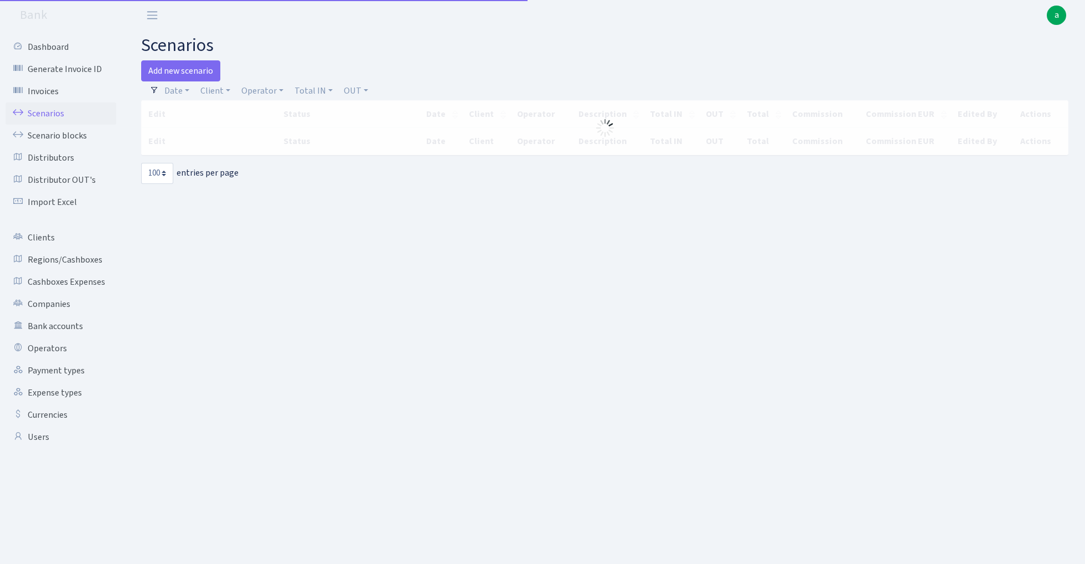
select select "100"
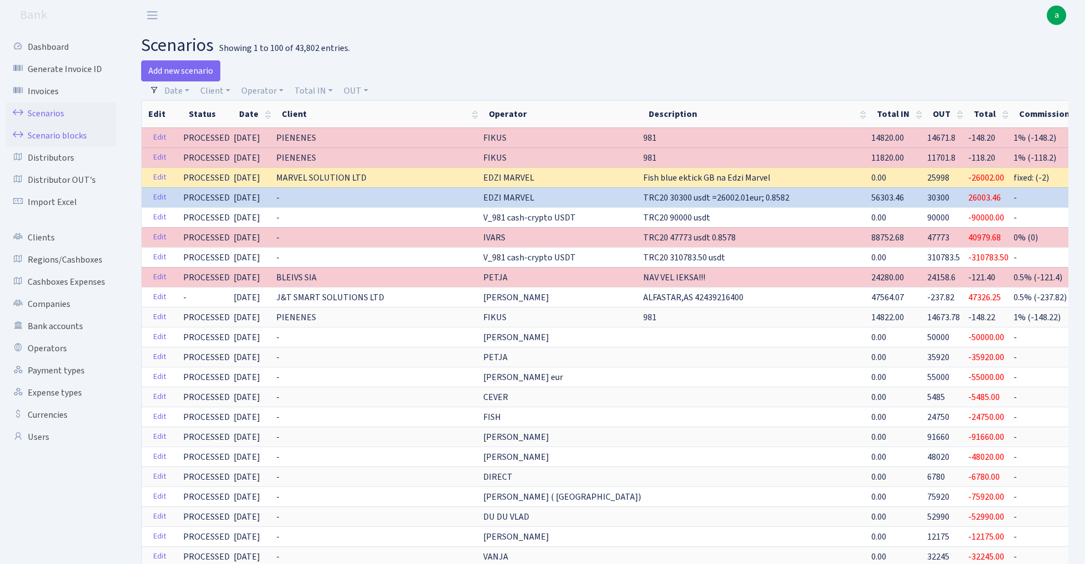
click at [63, 135] on link "Scenario blocks" at bounding box center [61, 136] width 111 height 22
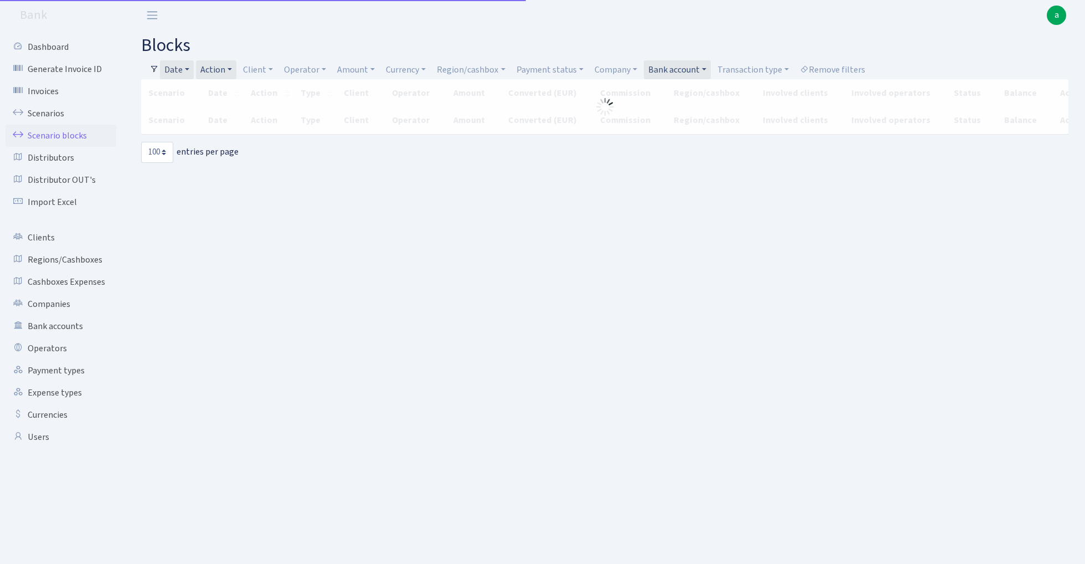
select select "100"
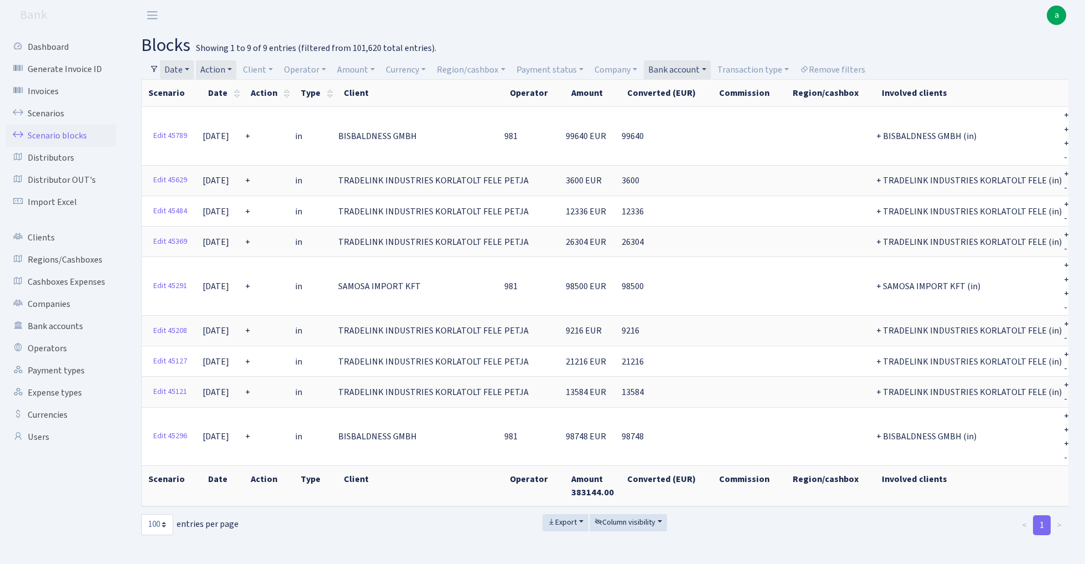
click at [185, 66] on link "Date" at bounding box center [177, 69] width 34 height 19
click at [324, 94] on icon at bounding box center [326, 91] width 9 height 9
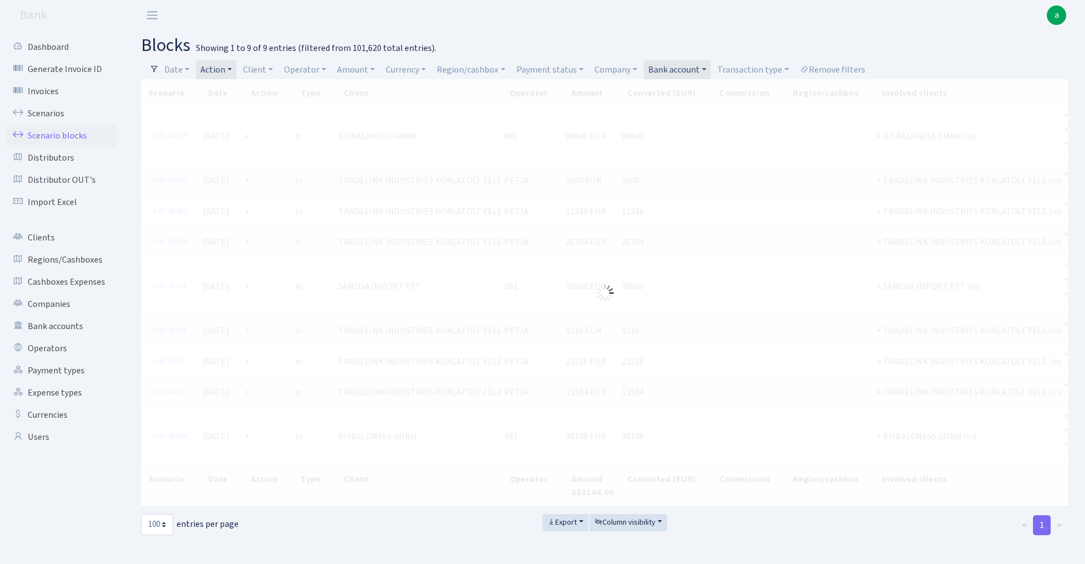
click at [220, 69] on link "Action" at bounding box center [216, 69] width 40 height 19
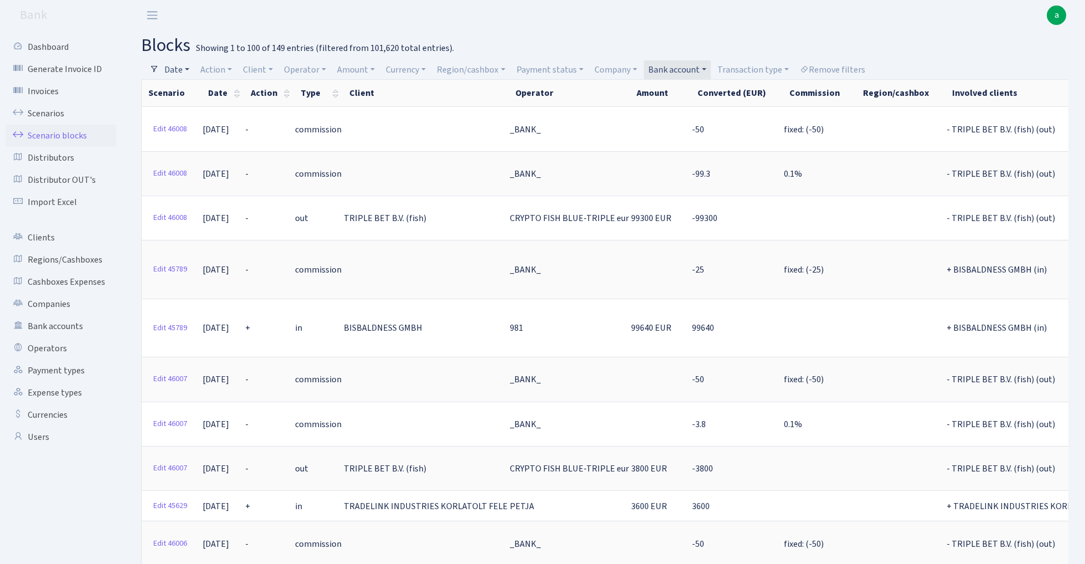
click at [178, 69] on link "Date" at bounding box center [177, 69] width 34 height 19
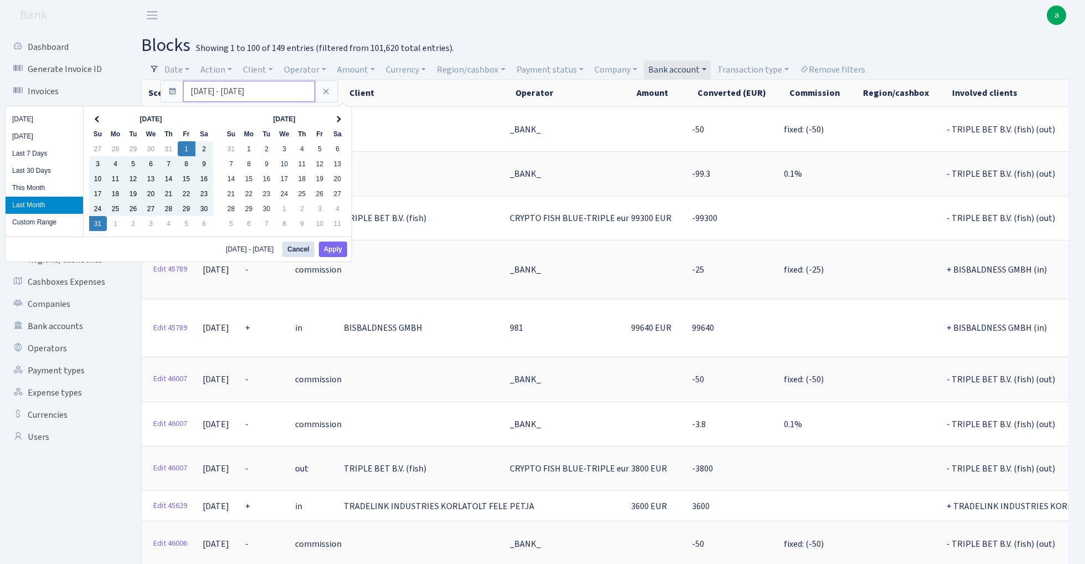
click at [209, 94] on input "01.08.2025 - 31.08.2025" at bounding box center [249, 91] width 132 height 21
click at [100, 116] on th at bounding box center [98, 118] width 18 height 15
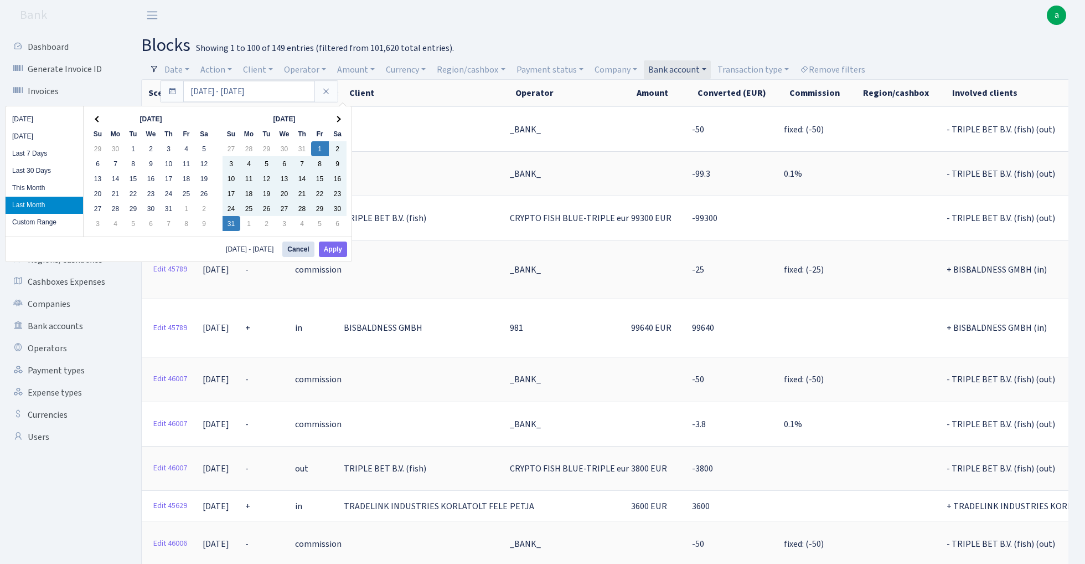
click at [100, 116] on th at bounding box center [98, 118] width 18 height 15
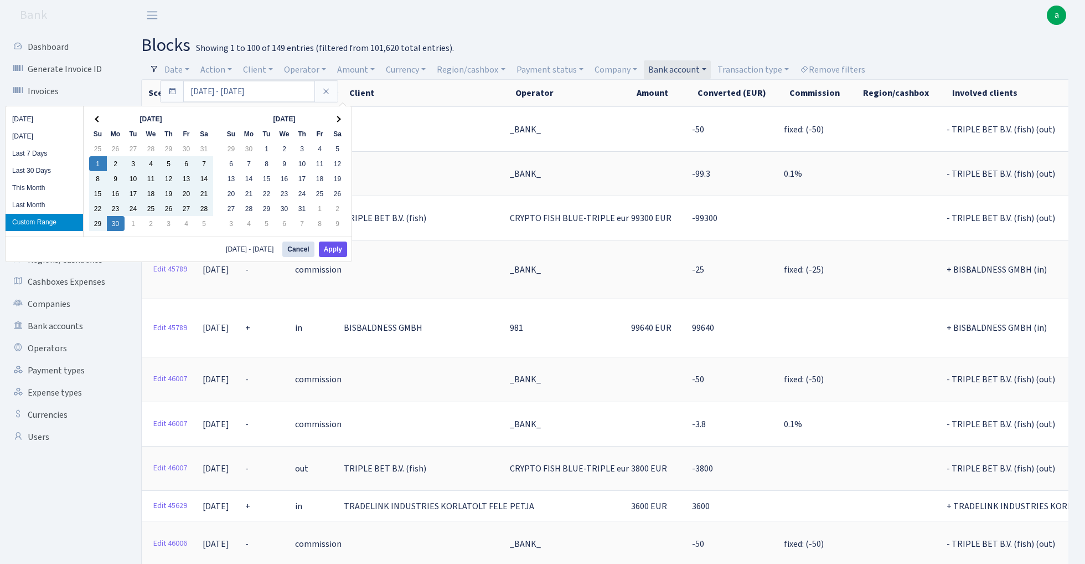
click at [336, 251] on button "Apply" at bounding box center [333, 249] width 28 height 16
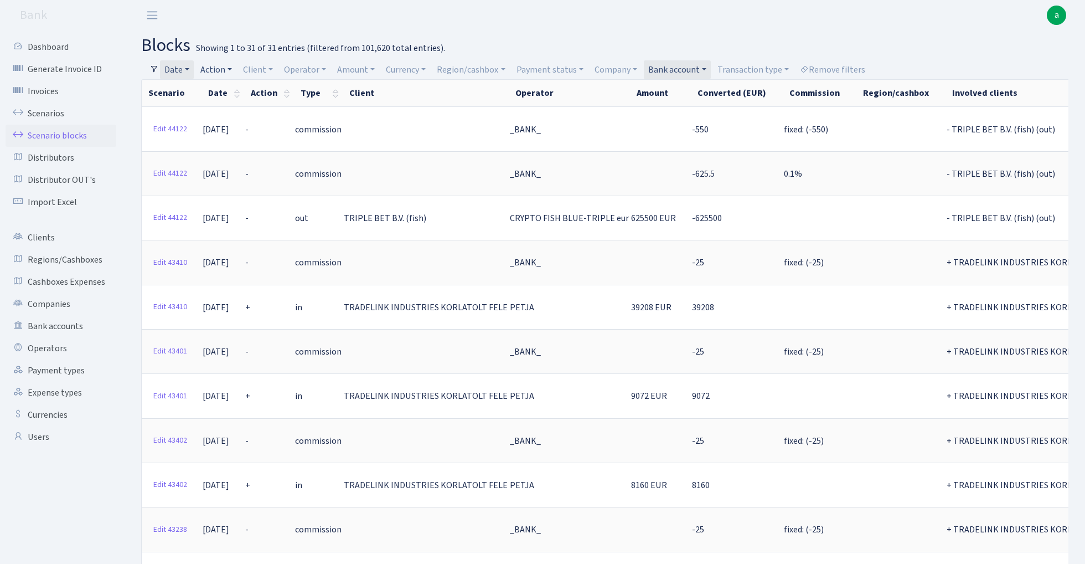
click at [222, 69] on link "Action" at bounding box center [216, 69] width 40 height 19
click at [238, 148] on li "+" at bounding box center [240, 149] width 84 height 19
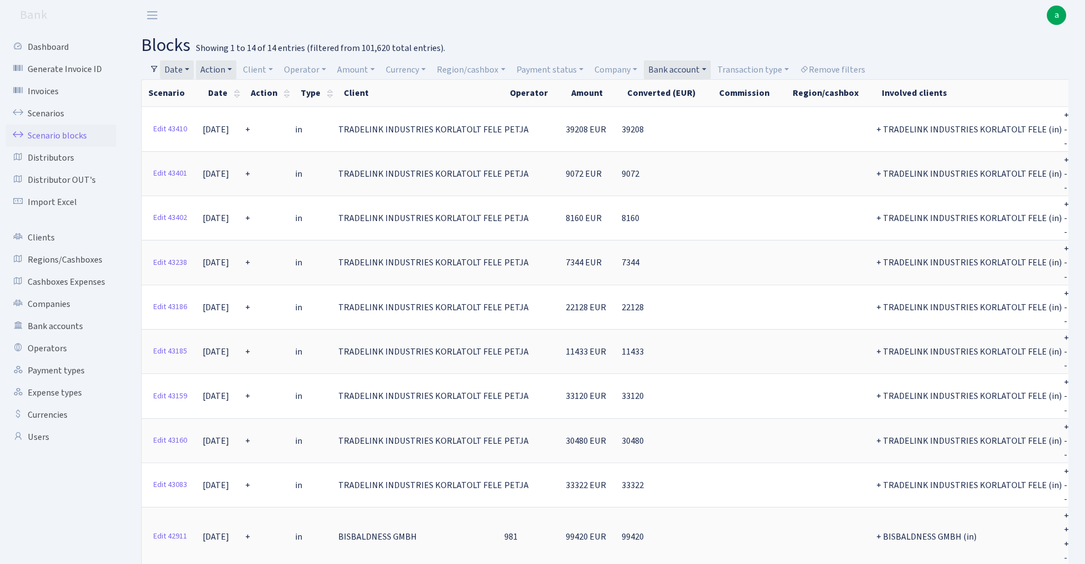
click at [184, 69] on link "Date" at bounding box center [177, 69] width 34 height 19
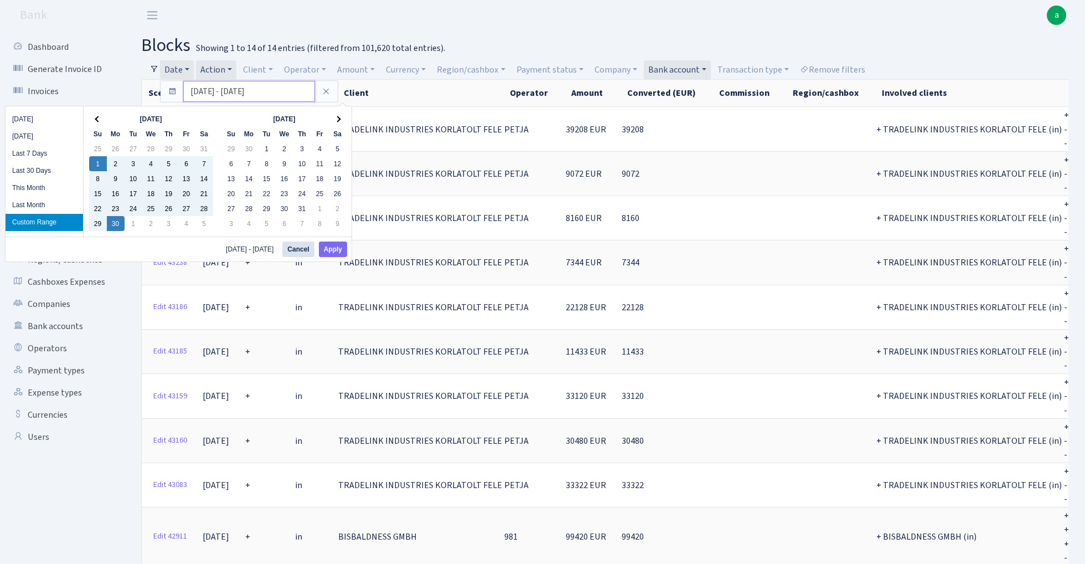
click at [208, 93] on input "01.06.2025 - 30.06.2025" at bounding box center [249, 91] width 132 height 21
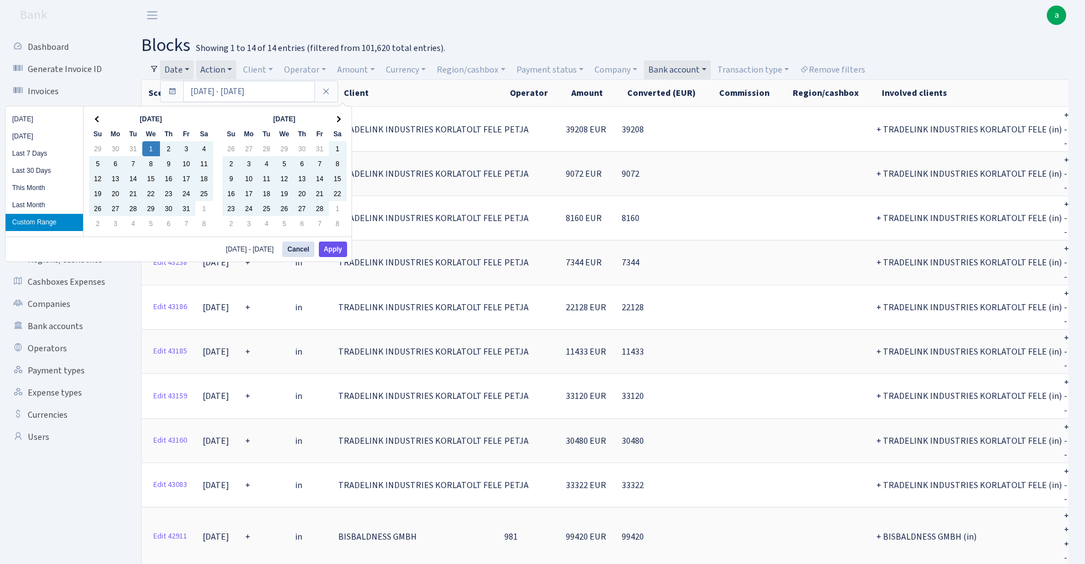
click at [337, 249] on button "Apply" at bounding box center [333, 249] width 28 height 16
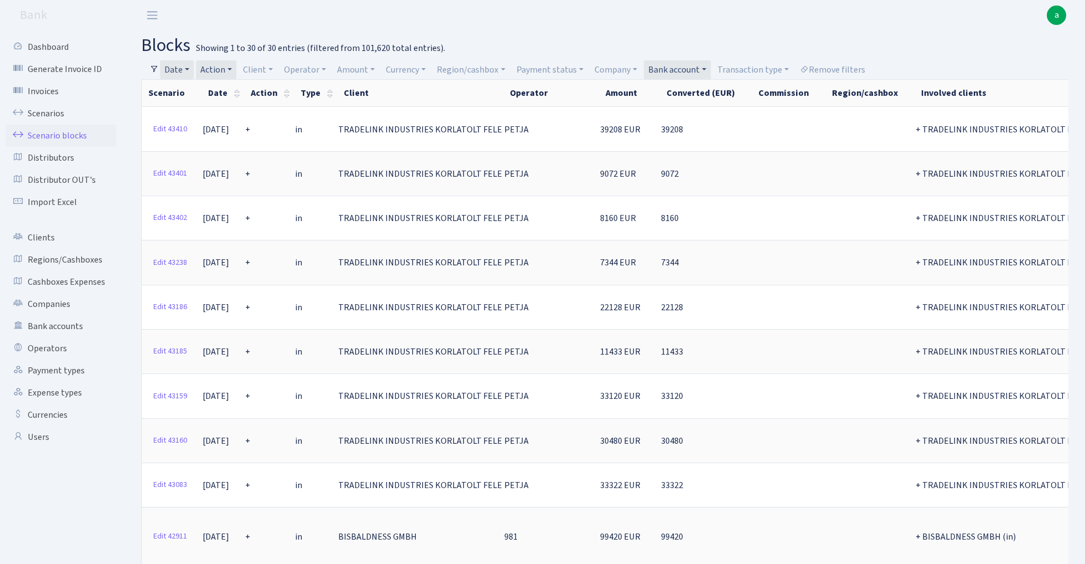
click at [229, 65] on link "Action" at bounding box center [216, 69] width 40 height 19
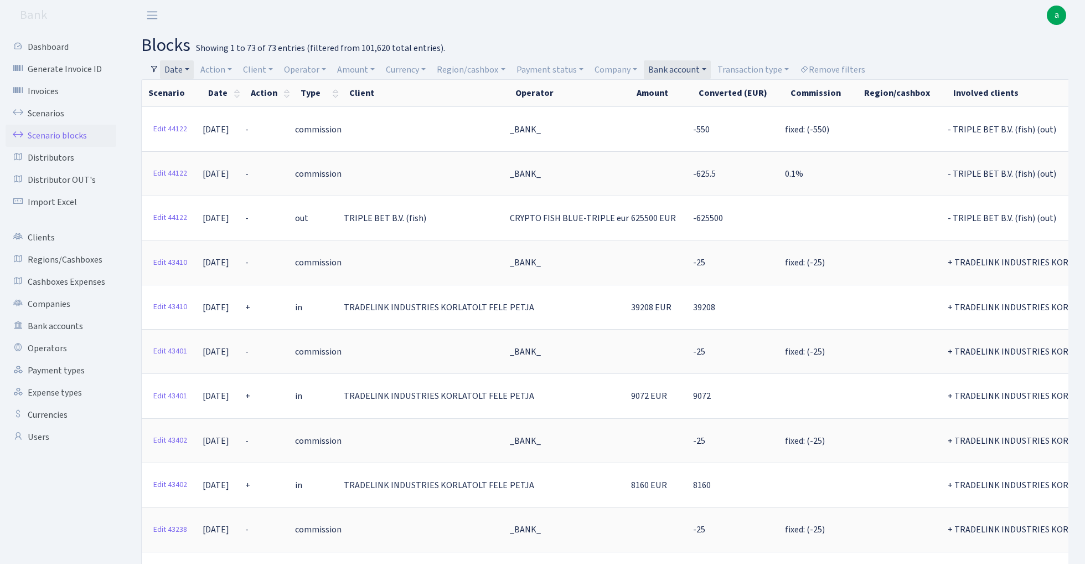
click at [676, 67] on link "Bank account" at bounding box center [677, 69] width 67 height 19
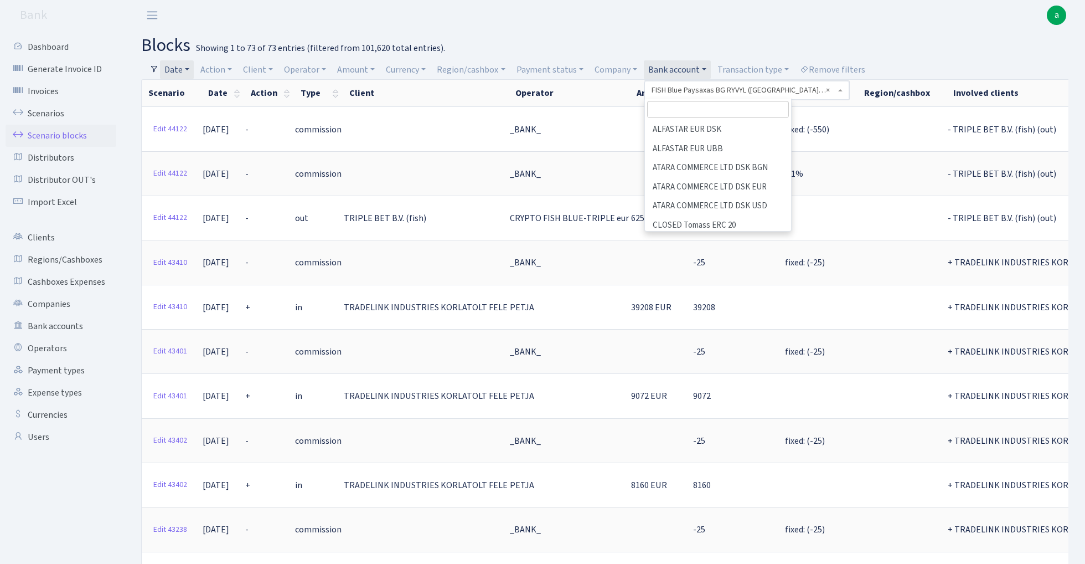
scroll to position [277, 0]
click at [714, 225] on li "FISH Blue Payswix" at bounding box center [718, 234] width 144 height 19
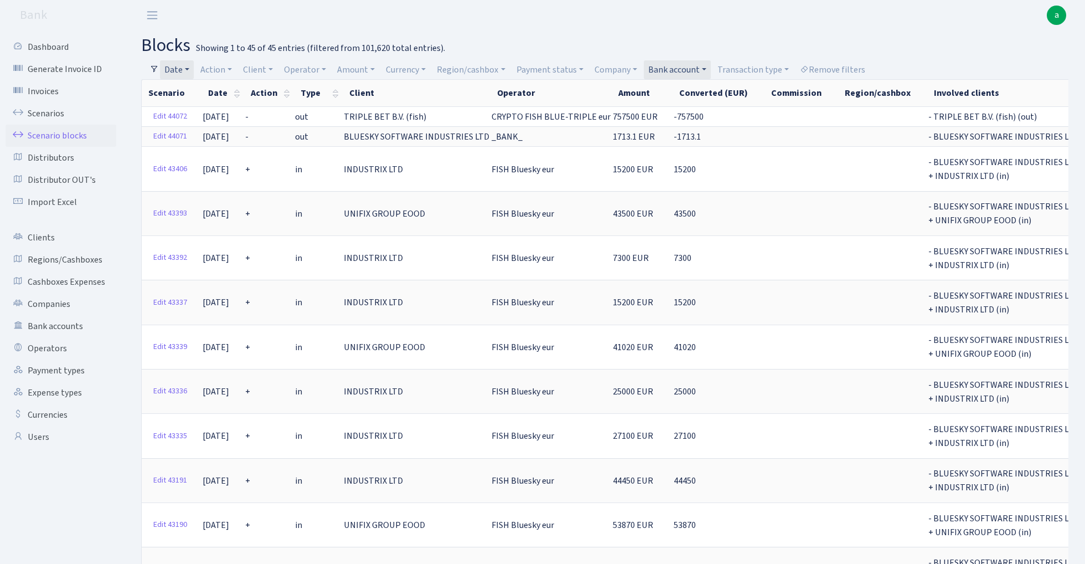
click at [182, 69] on link "Date" at bounding box center [177, 69] width 34 height 19
click at [243, 89] on input "01.01.2025 - 30.06.2025" at bounding box center [249, 91] width 132 height 21
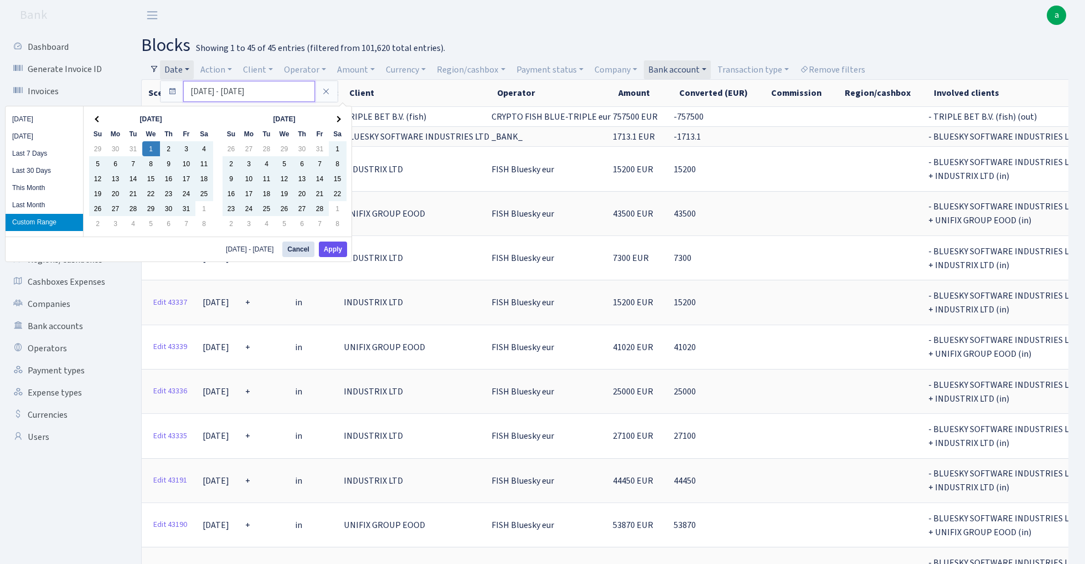
type input "[DATE] - [DATE]"
click at [334, 249] on button "Apply" at bounding box center [333, 249] width 28 height 16
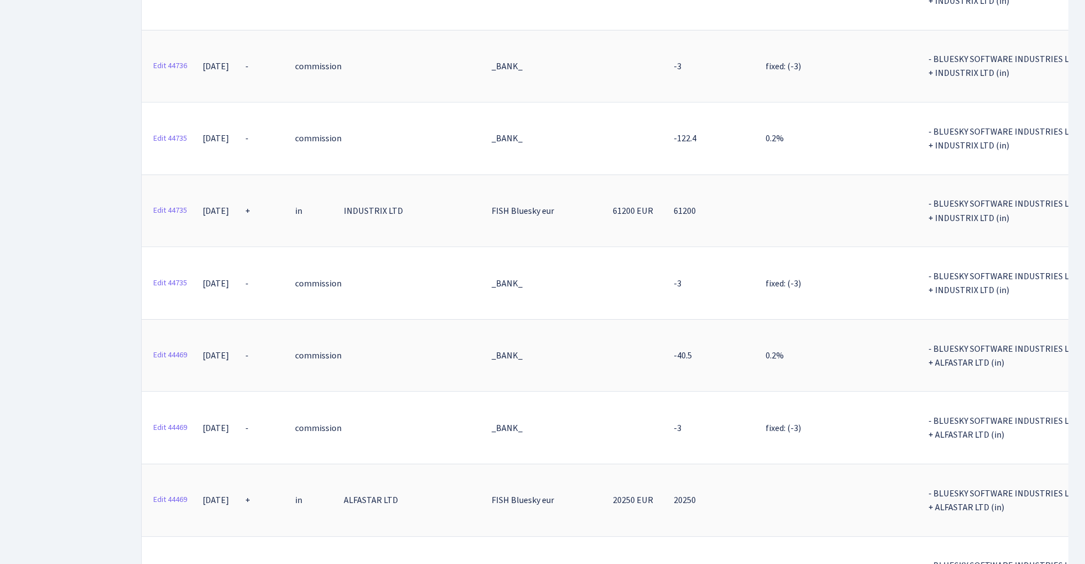
scroll to position [1314, 0]
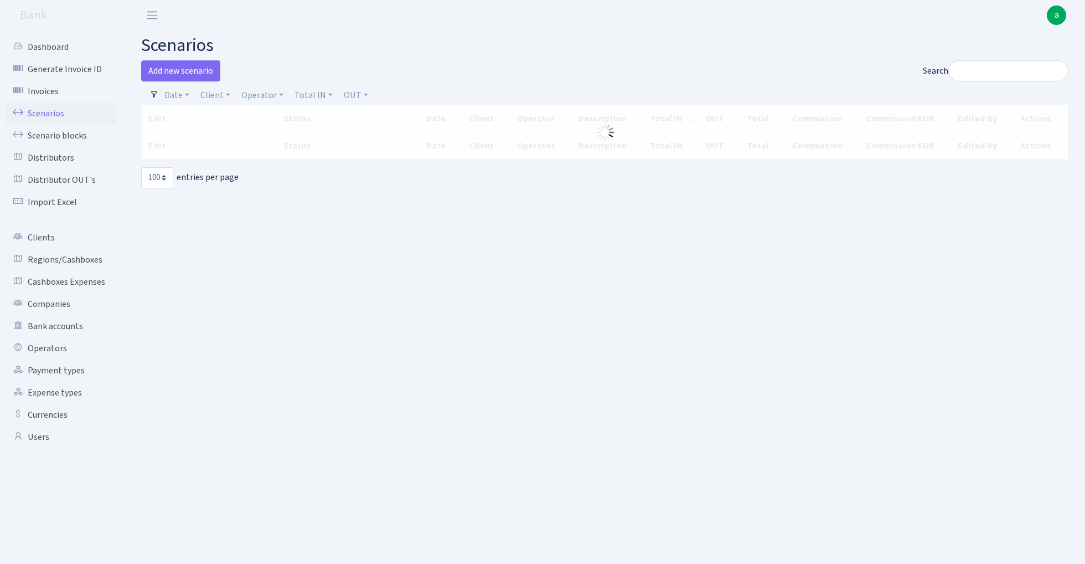
select select "100"
click at [257, 89] on link "Operator" at bounding box center [262, 90] width 51 height 19
click at [273, 131] on input "search" at bounding box center [280, 130] width 81 height 17
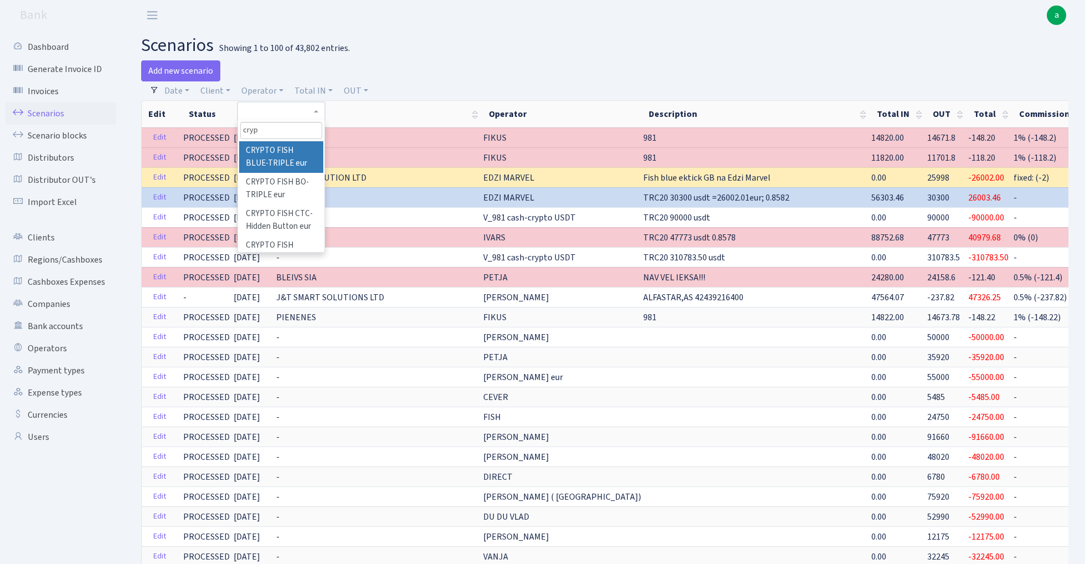
type input "cryp"
click at [293, 157] on li "CRYPTO FISH BLUE-TRIPLE eur" at bounding box center [281, 157] width 84 height 32
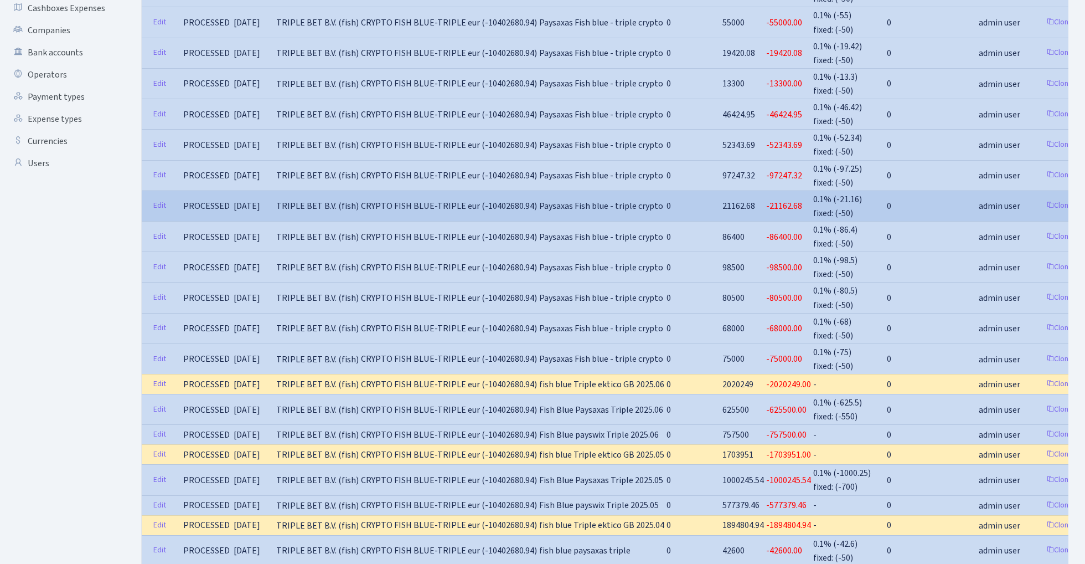
scroll to position [297, 0]
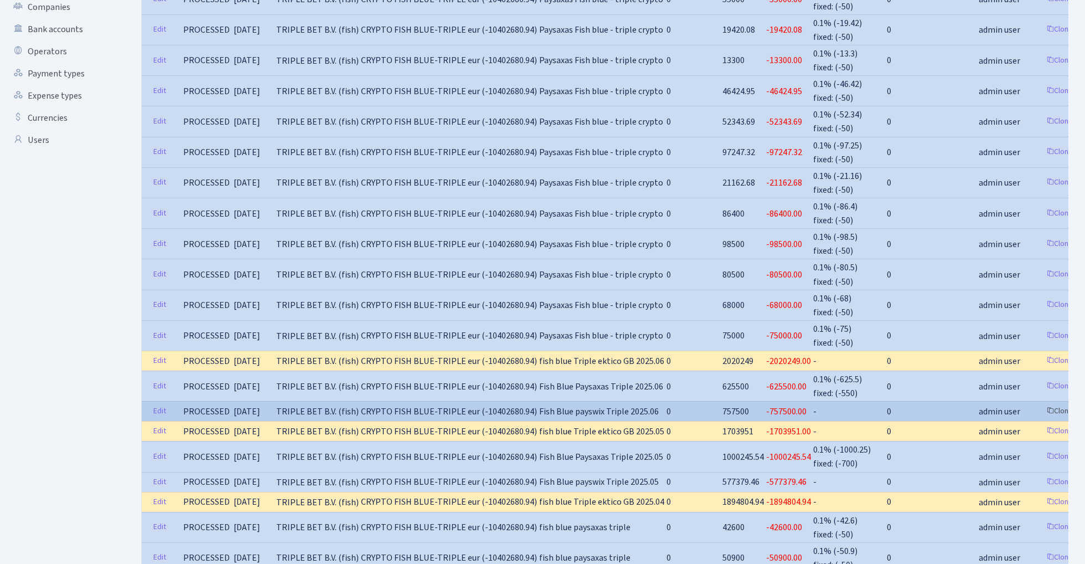
click at [1042, 403] on link "Clone" at bounding box center [1060, 411] width 37 height 17
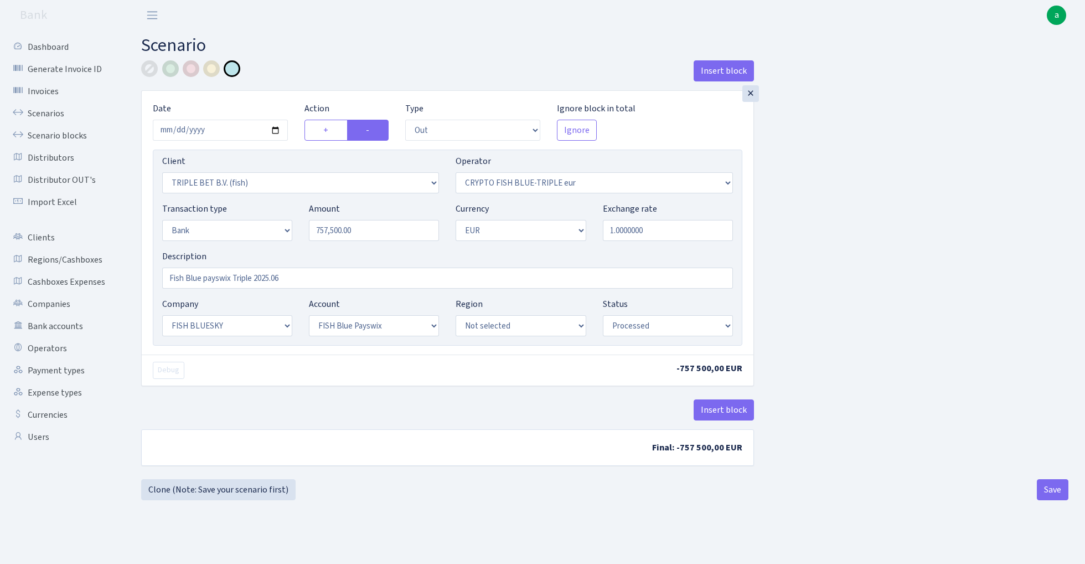
select select "out"
select select "3227"
select select "503"
select select "2"
select select "1"
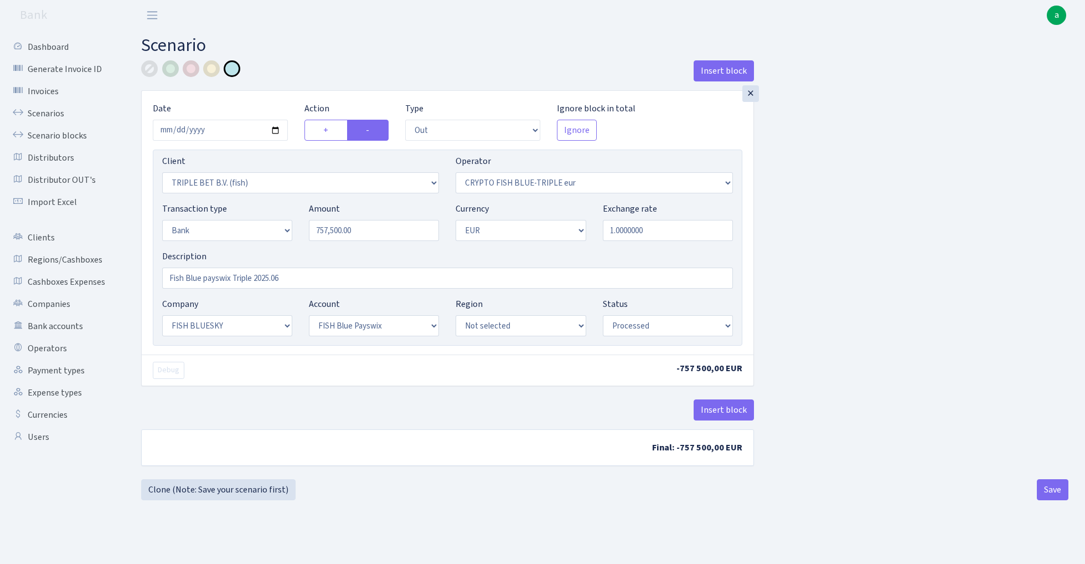
select select "23"
select select "69"
select select "processed"
click at [211, 132] on input "[DATE]" at bounding box center [220, 130] width 135 height 21
type input "[DATE]"
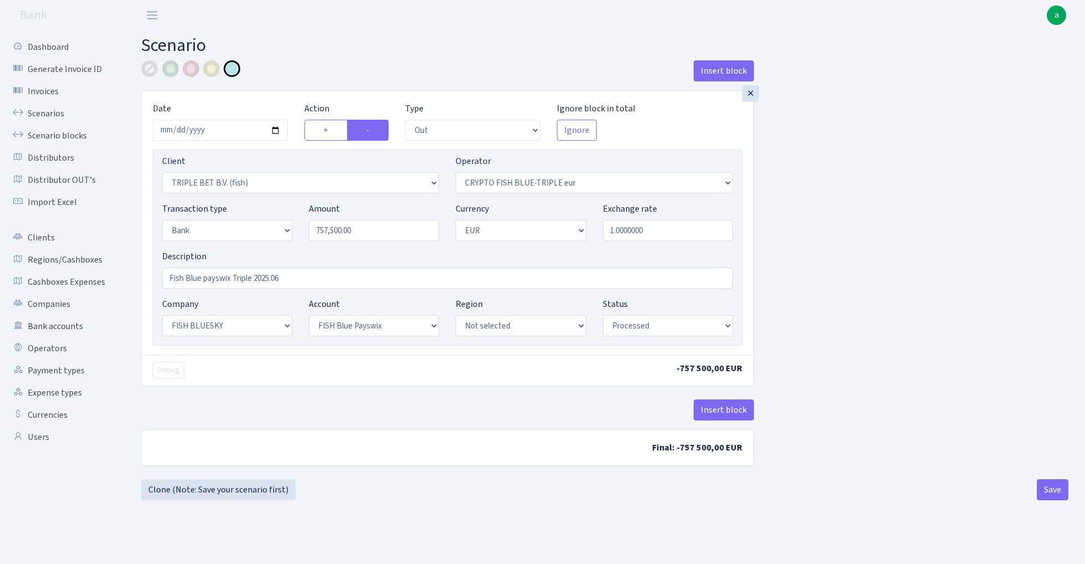
click at [337, 50] on h2 "Scenario" at bounding box center [604, 45] width 927 height 21
click at [379, 231] on input "757500.00" at bounding box center [374, 230] width 130 height 21
paste input "-71025"
click at [319, 229] on input "-710250" at bounding box center [374, 230] width 130 height 21
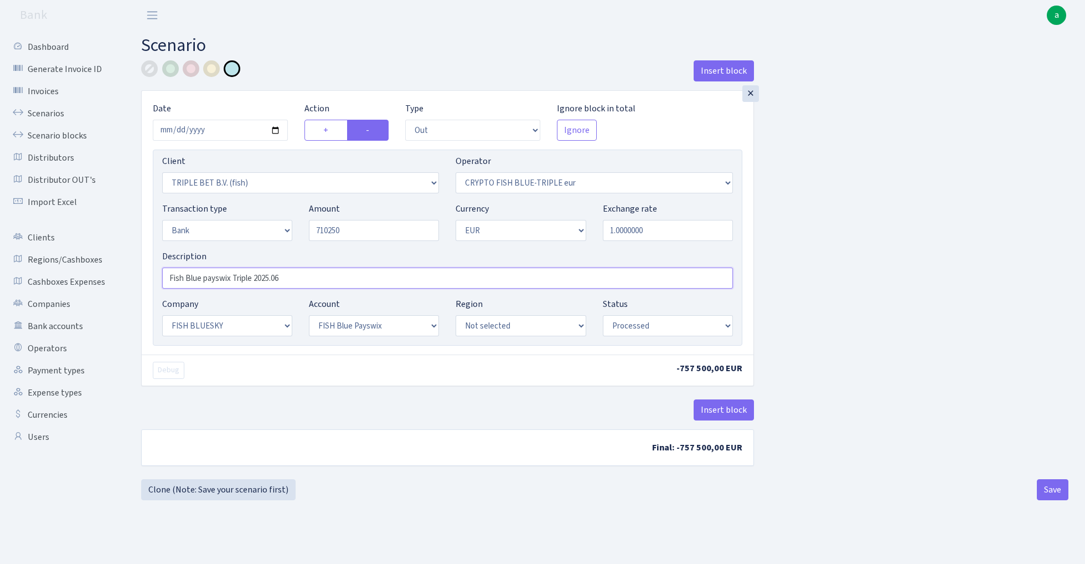
type input "710,250.00"
click at [287, 279] on input "Fish Blue payswix Triple 2025.06" at bounding box center [447, 277] width 571 height 21
type input "Fish Blue payswix Triple 2025.07"
click at [952, 271] on div "Insert block × Date 2025-07-25 Action + - Type --- In Out Commission Field requ…" at bounding box center [605, 269] width 944 height 419
click at [1051, 494] on button "Save" at bounding box center [1053, 489] width 32 height 21
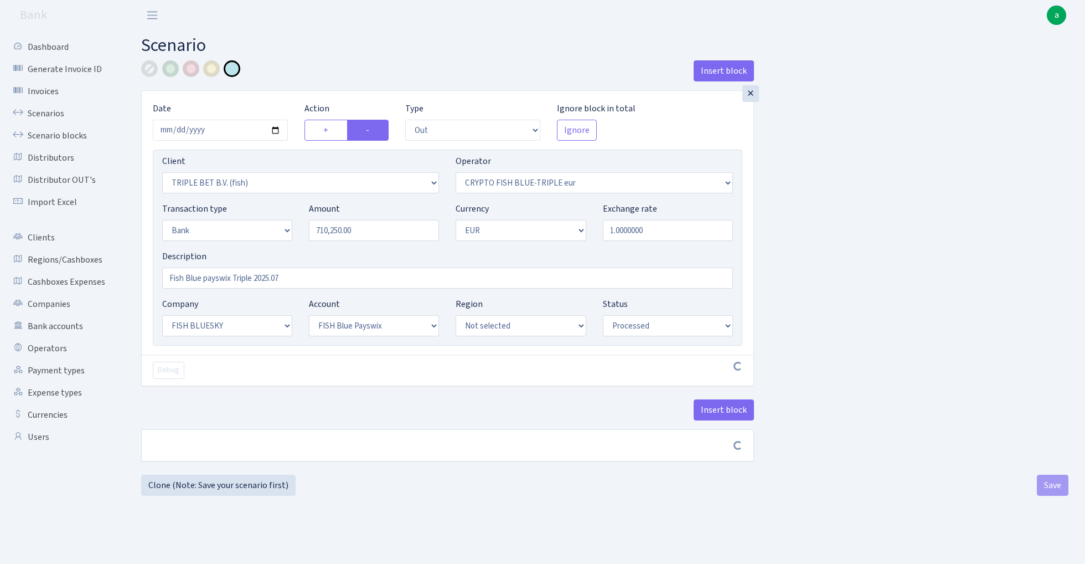
select select "out"
select select "3227"
select select "503"
select select "2"
select select "1"
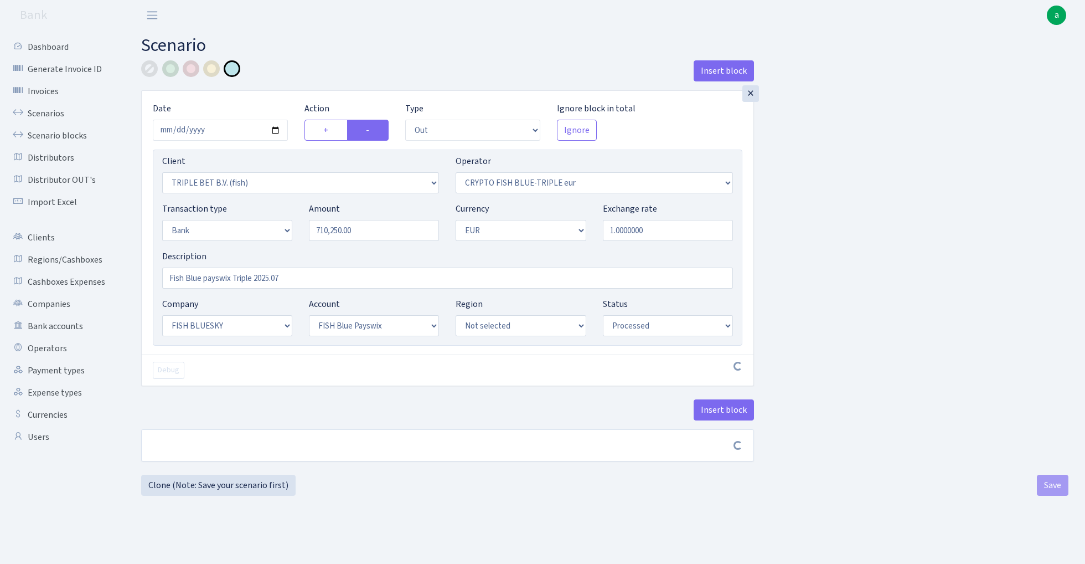
select select "23"
select select "69"
select select "processed"
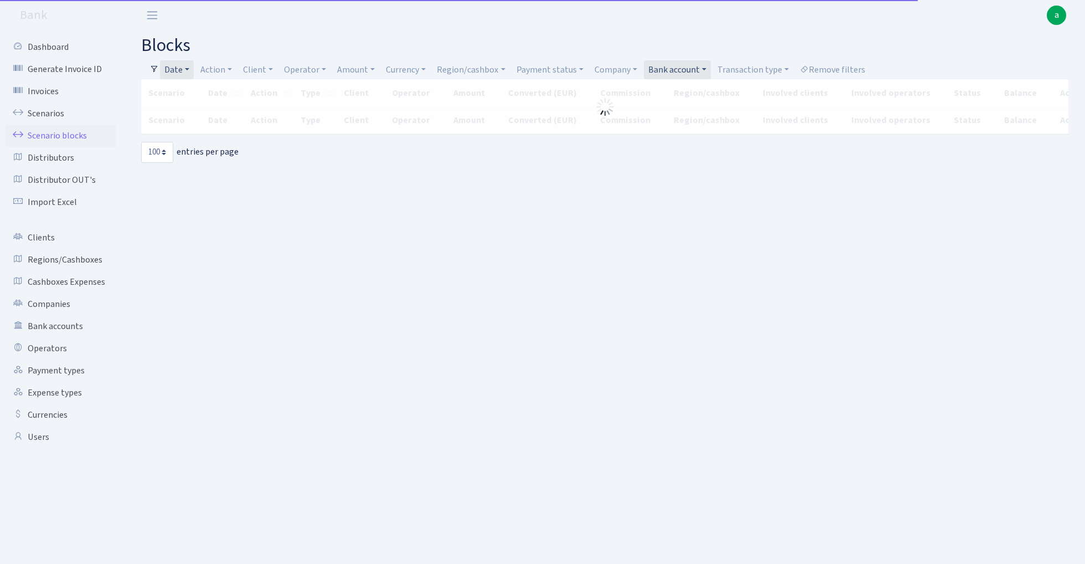
select select "100"
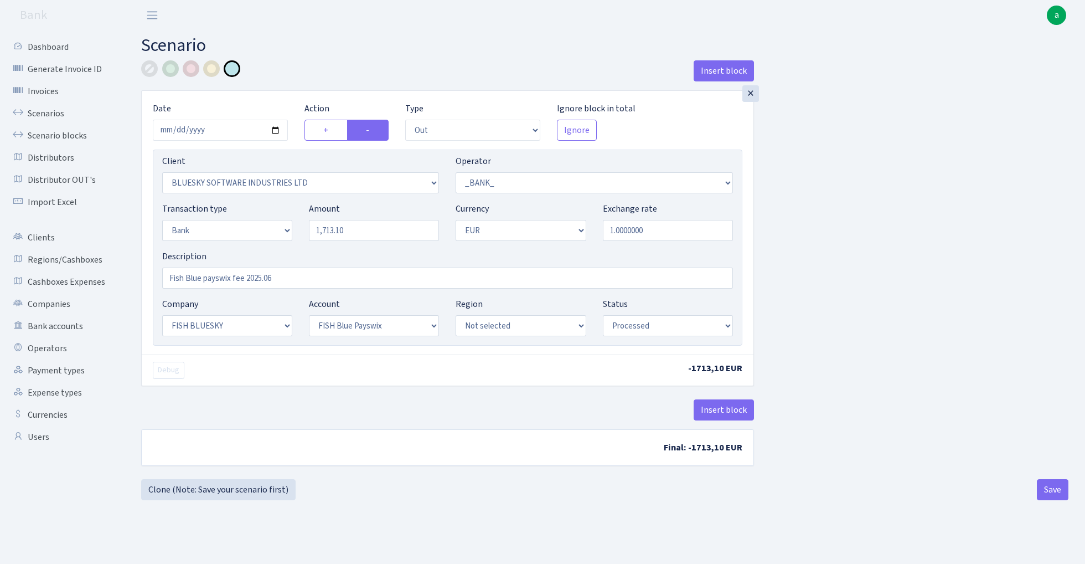
select select "out"
select select "2867"
select select "1"
select select "2"
select select "1"
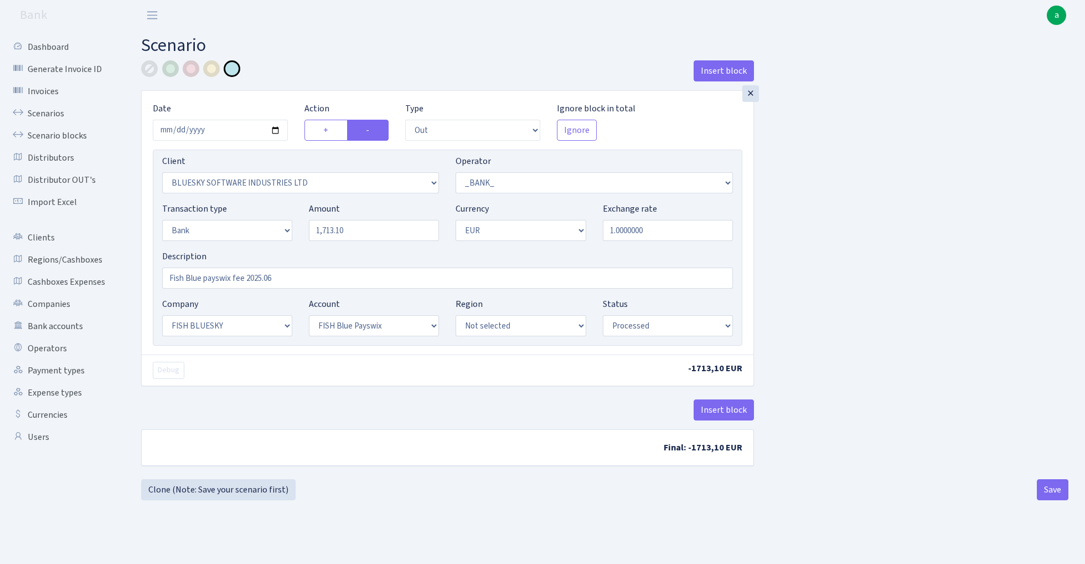
select select "23"
select select "69"
select select "processed"
click at [209, 493] on link "Clone (Note: Save your scenario first)" at bounding box center [218, 489] width 154 height 21
select select "out"
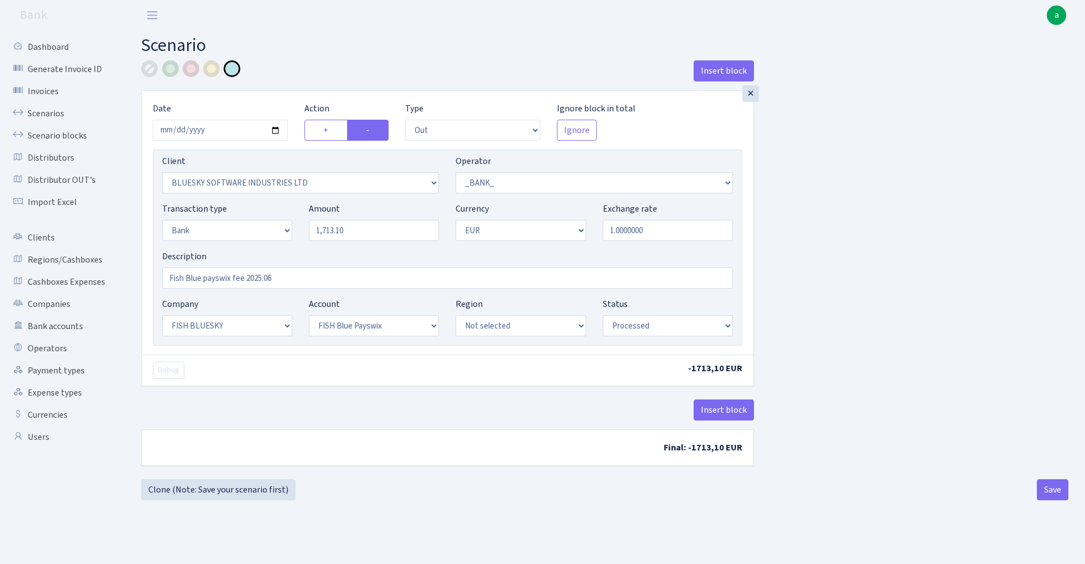
select select "2867"
select select "1"
select select "2"
select select "1"
select select "23"
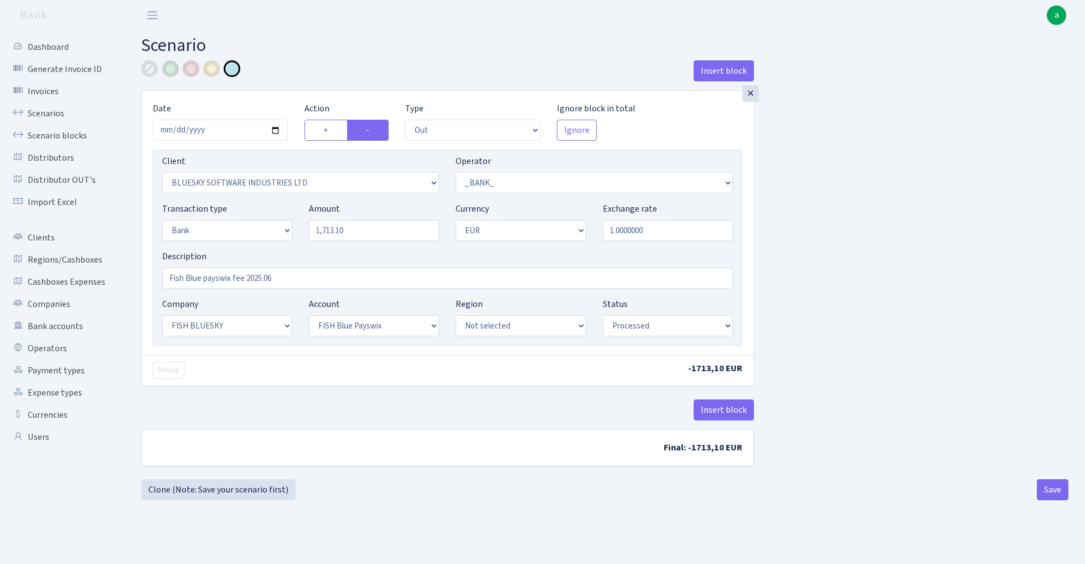
select select "69"
select select "processed"
click at [373, 224] on input "1713.10" at bounding box center [374, 230] width 130 height 21
type input "135.02"
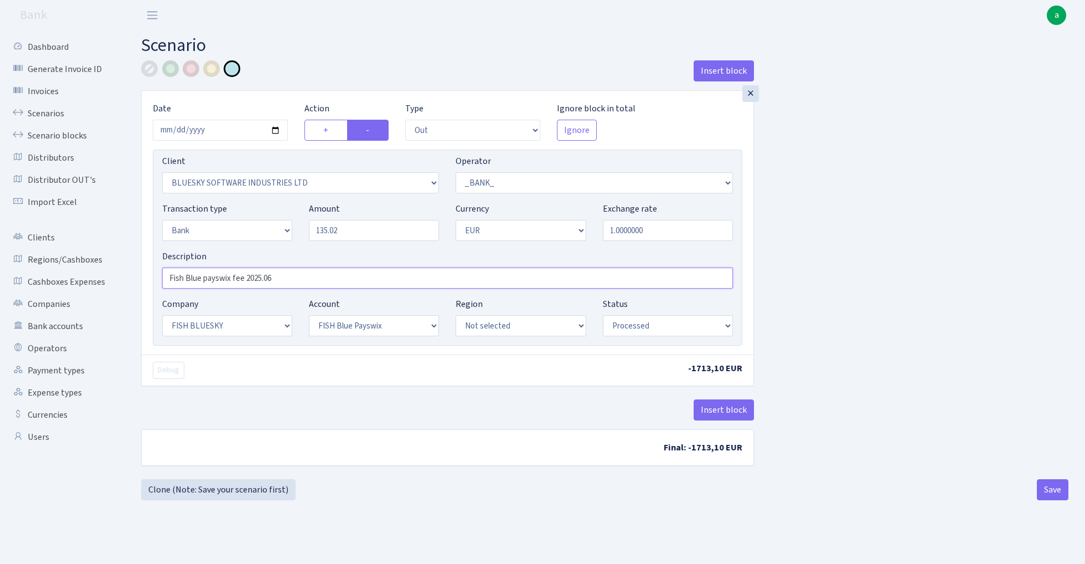
click at [282, 280] on input "Fish Blue payswix fee 2025.06" at bounding box center [447, 277] width 571 height 21
type input "Fish Blue payswix fee 2025.07"
click at [847, 204] on div "Insert block × Date 2025-06-30 Action + - Type --- In Out Commission Field requ…" at bounding box center [605, 269] width 944 height 419
click at [213, 130] on input "2025-06-30" at bounding box center [220, 130] width 135 height 21
type input "[DATE]"
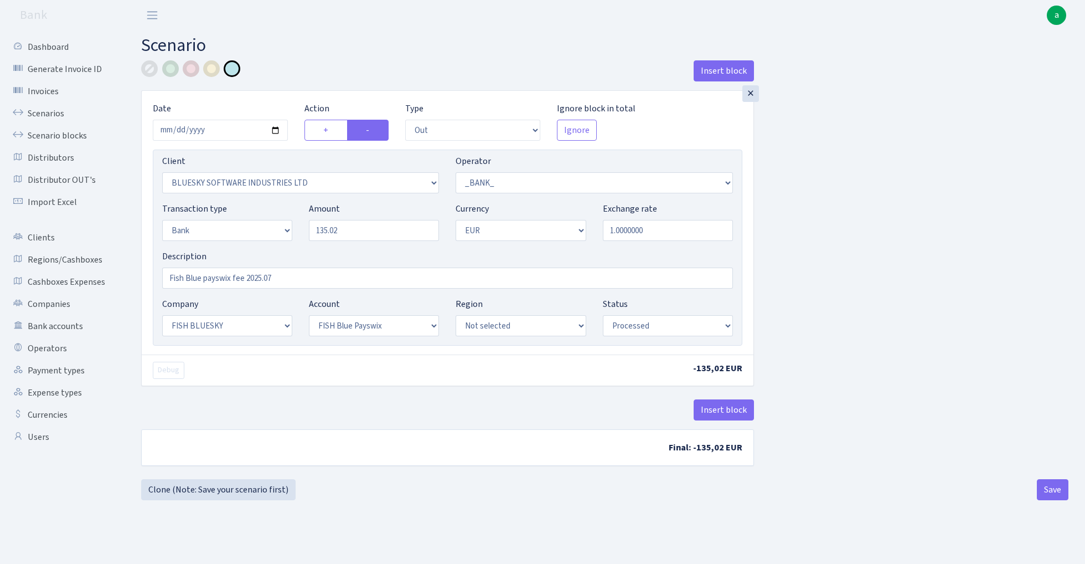
click at [324, 87] on div "Insert block" at bounding box center [447, 75] width 613 height 30
click at [1048, 492] on button "Save" at bounding box center [1053, 489] width 32 height 21
select select "out"
select select "2867"
select select "1"
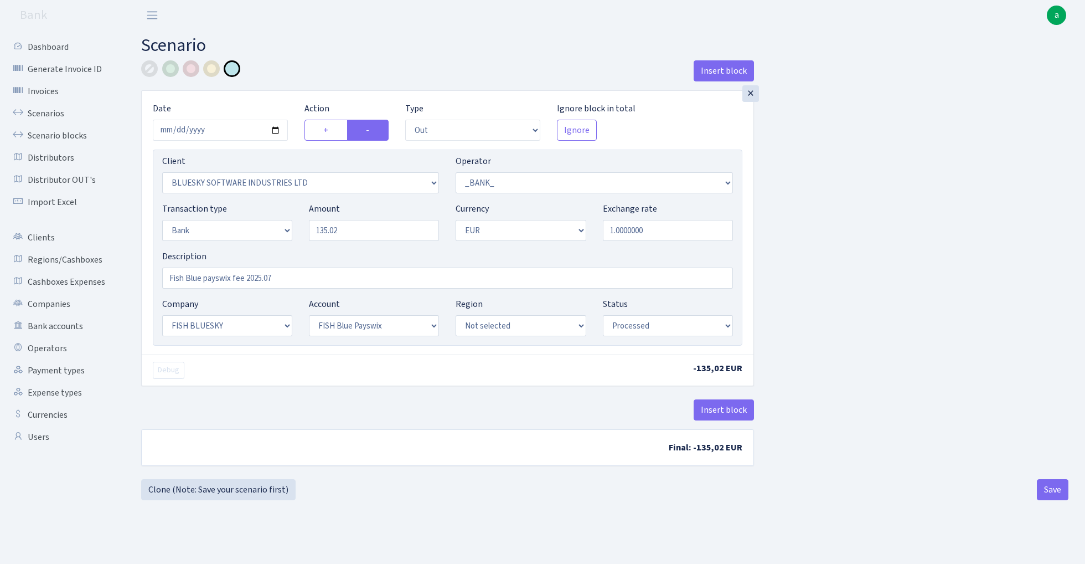
select select "2"
select select "1"
select select "23"
select select "69"
select select "processed"
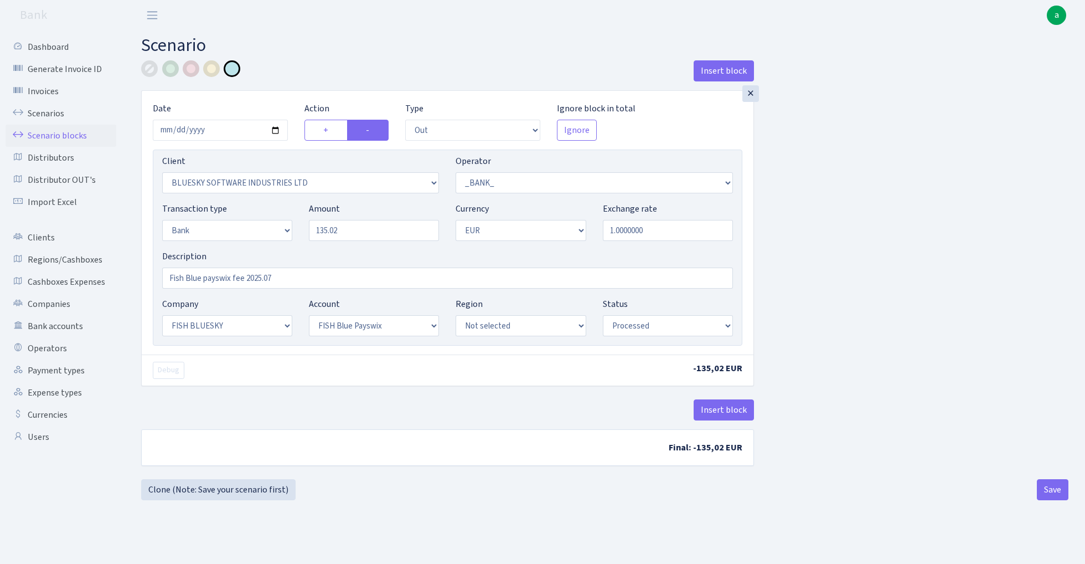
click at [68, 136] on link "Scenario blocks" at bounding box center [61, 136] width 111 height 22
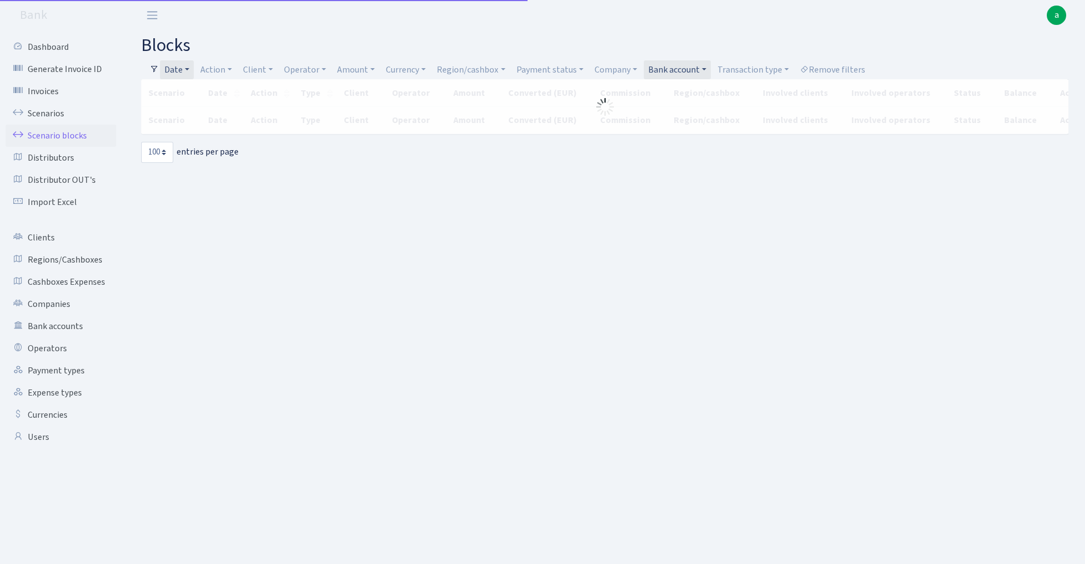
select select "100"
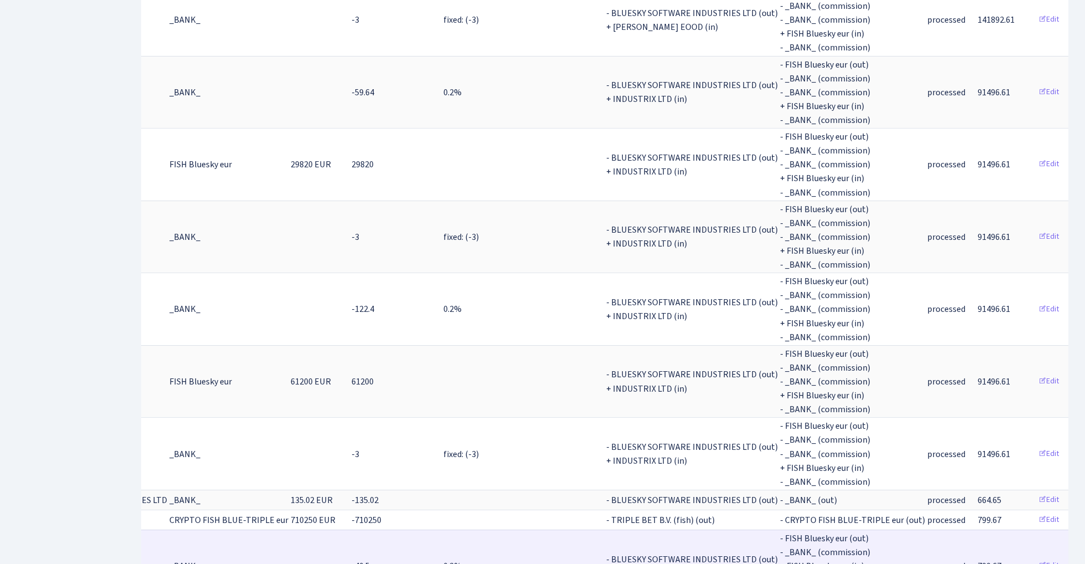
scroll to position [0, 319]
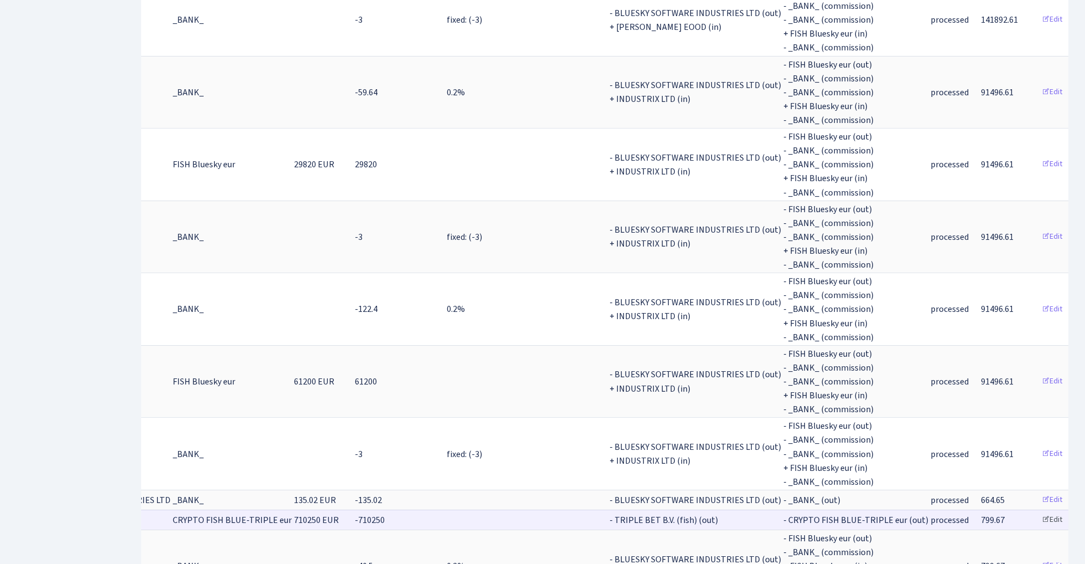
click at [1037, 511] on link "Edit" at bounding box center [1052, 519] width 30 height 17
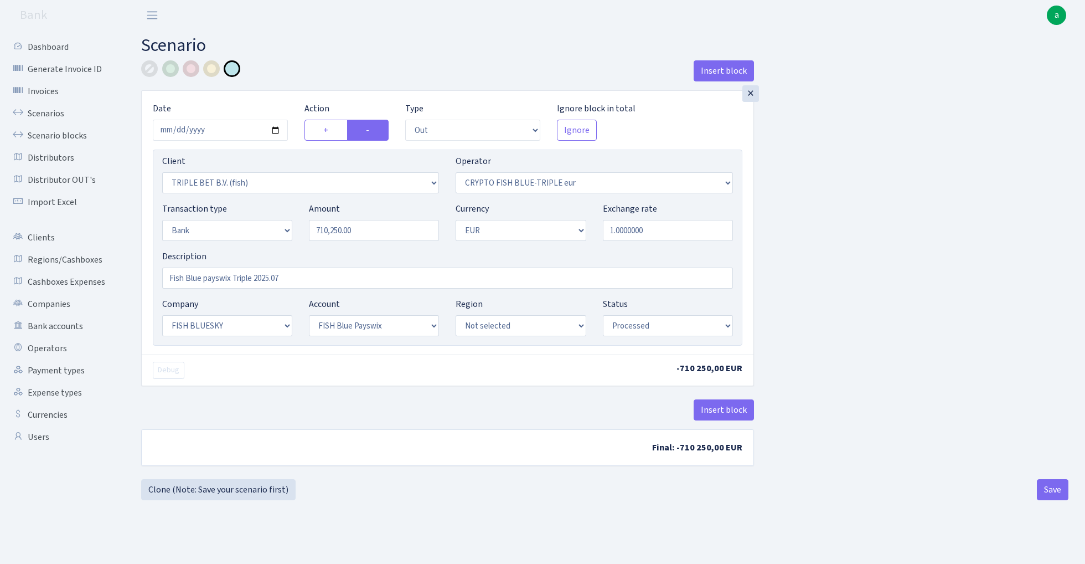
select select "out"
select select "3227"
select select "503"
select select "2"
select select "1"
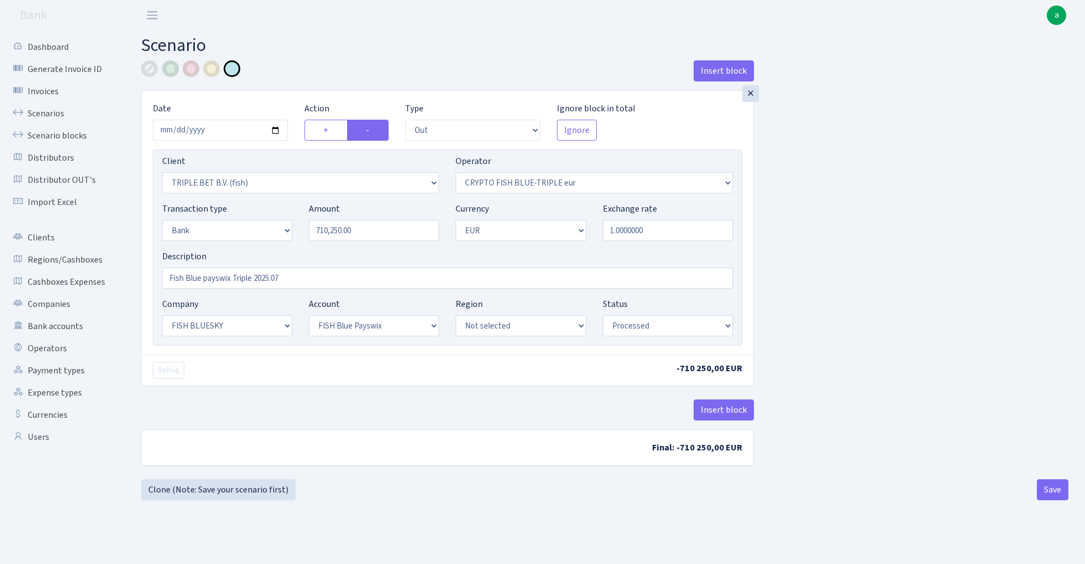
select select "23"
select select "69"
select select "processed"
click at [208, 496] on link "Clone (Note: Save your scenario first)" at bounding box center [218, 489] width 154 height 21
select select "out"
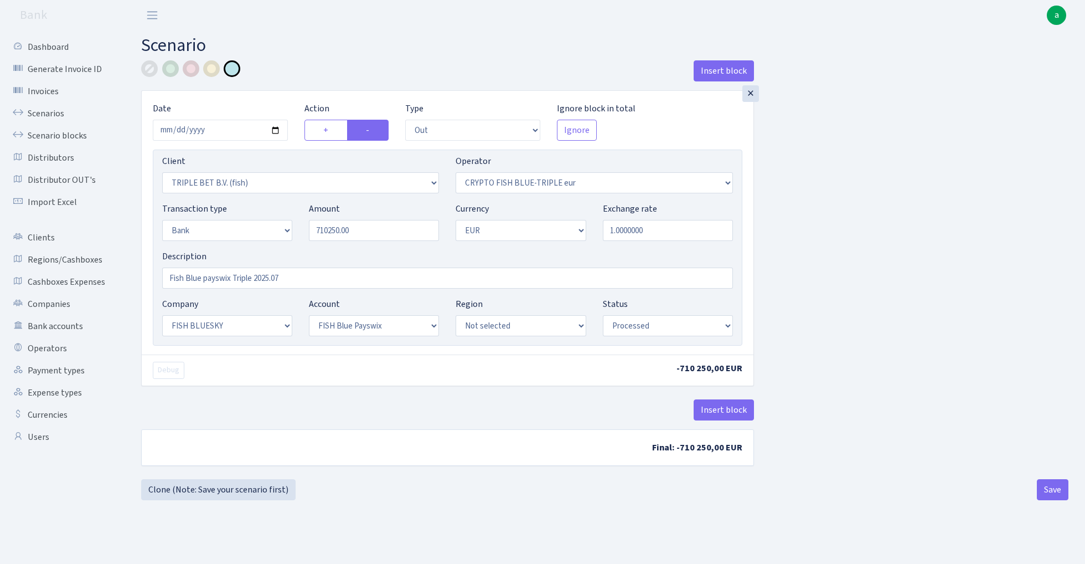
select select "3227"
select select "503"
select select "2"
select select "1"
select select "23"
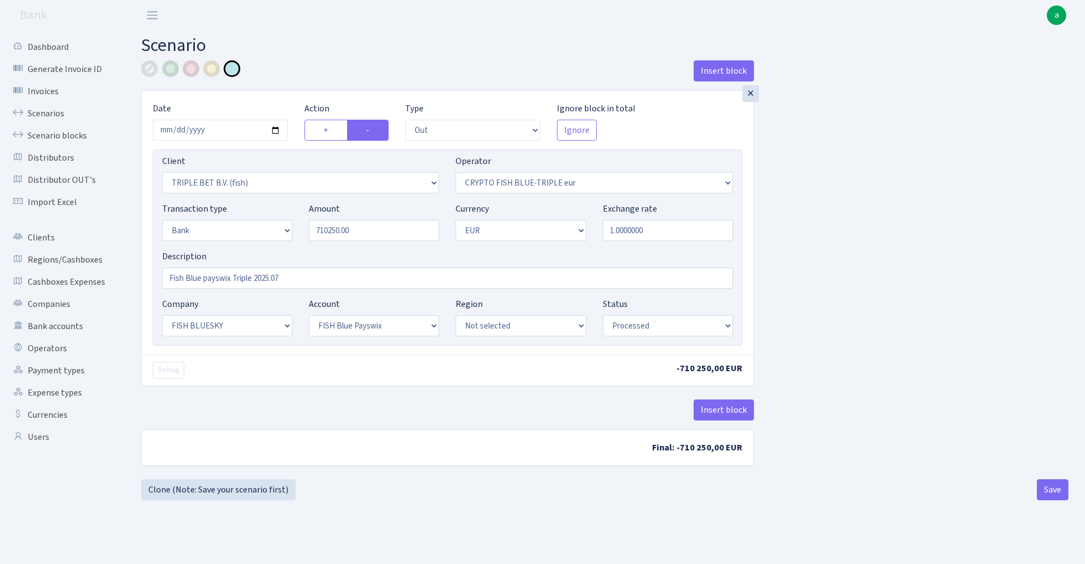
select select "69"
select select "processed"
click at [375, 230] on input "710250.00" at bounding box center [374, 230] width 130 height 21
click at [320, 231] on input "-415500" at bounding box center [374, 230] width 130 height 21
type input "415,500.00"
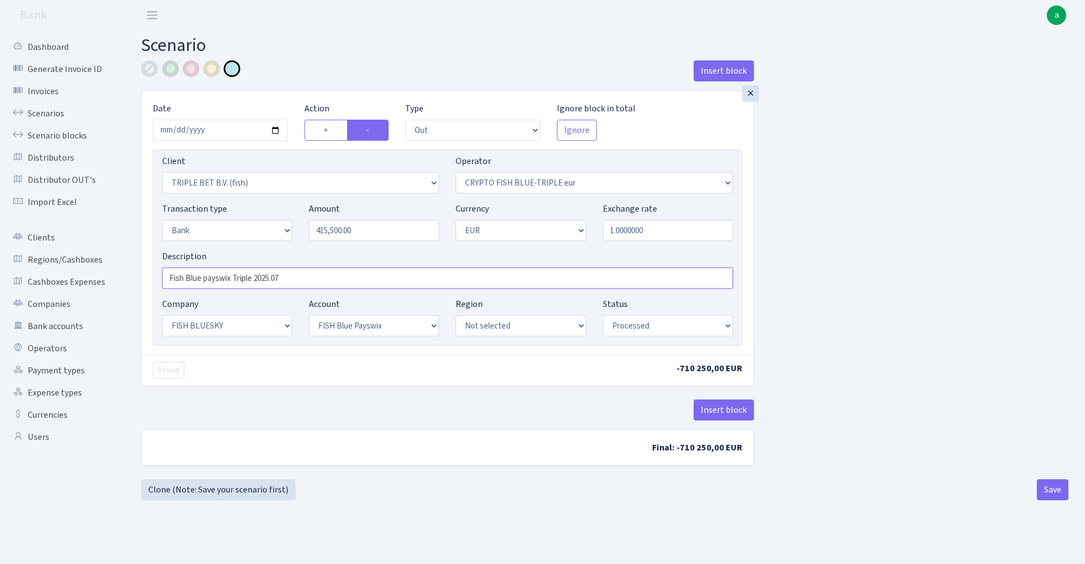
click at [297, 276] on input "Fish Blue payswix Triple 2025.07" at bounding box center [447, 277] width 571 height 21
type input "Fish Blue payswix Triple 2025.08"
click at [212, 132] on input "2025-07-25" at bounding box center [220, 130] width 135 height 21
click at [215, 136] on input "2025-07-25" at bounding box center [220, 130] width 135 height 21
type input "[DATE]"
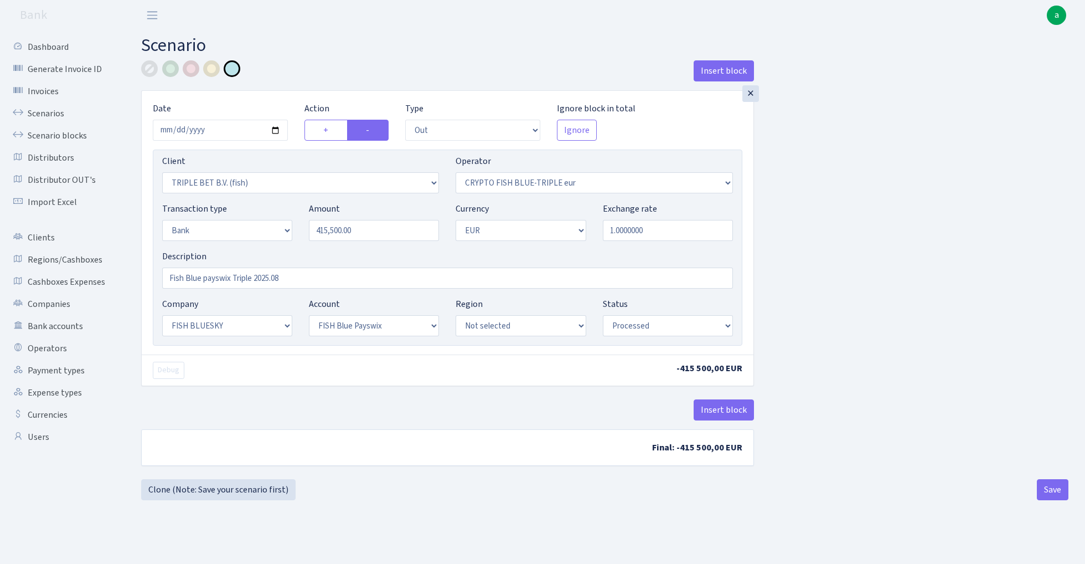
click at [298, 71] on div "Insert block" at bounding box center [447, 75] width 613 height 30
click at [1049, 491] on button "Save" at bounding box center [1053, 489] width 32 height 21
select select "out"
select select "3227"
select select "503"
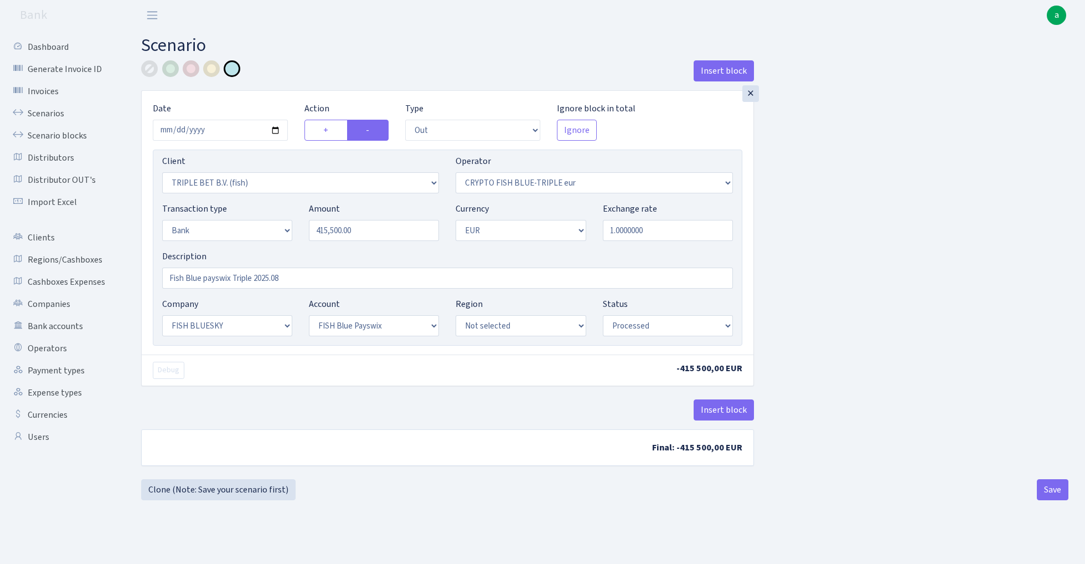
select select "2"
select select "1"
select select "23"
select select "69"
select select "processed"
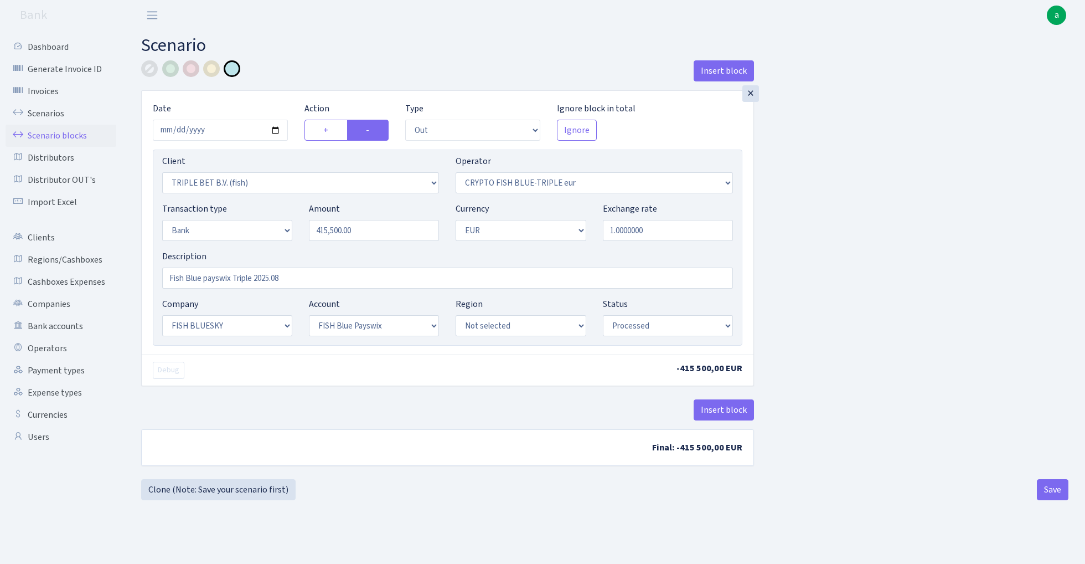
click at [79, 133] on link "Scenario blocks" at bounding box center [61, 136] width 111 height 22
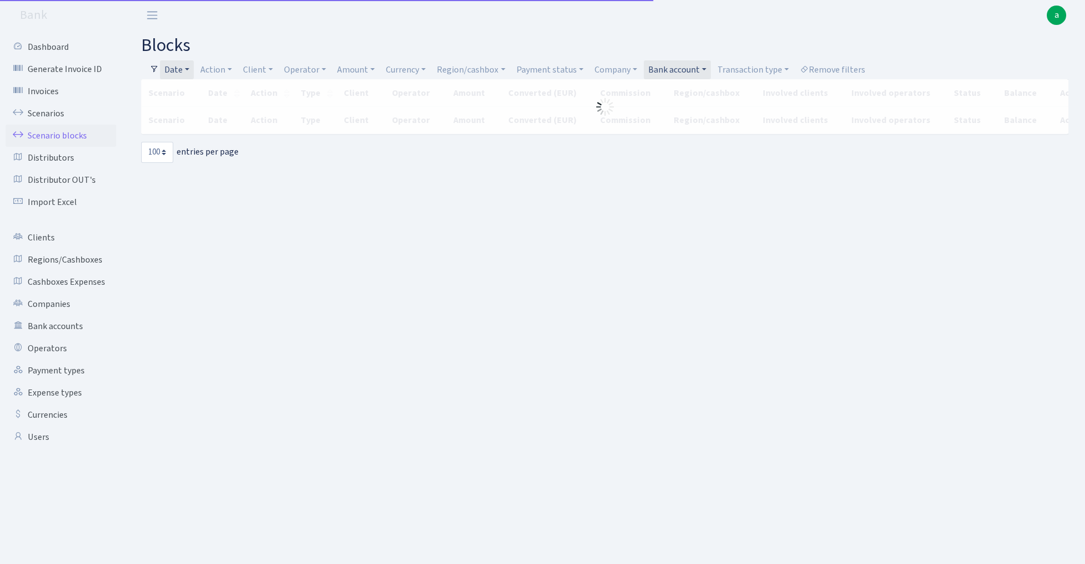
select select "100"
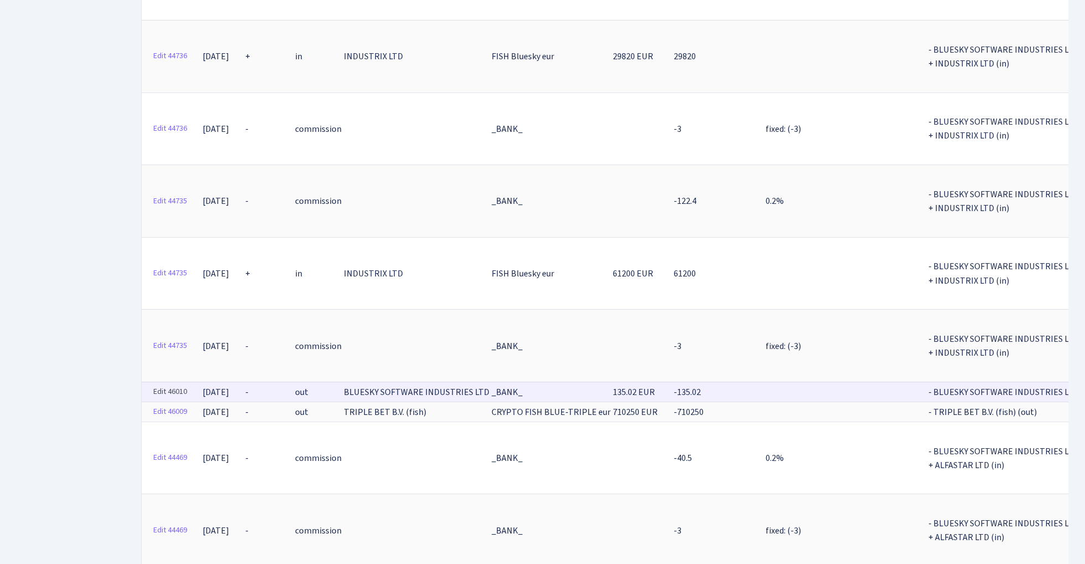
click at [175, 383] on link "Edit 46010" at bounding box center [170, 391] width 44 height 17
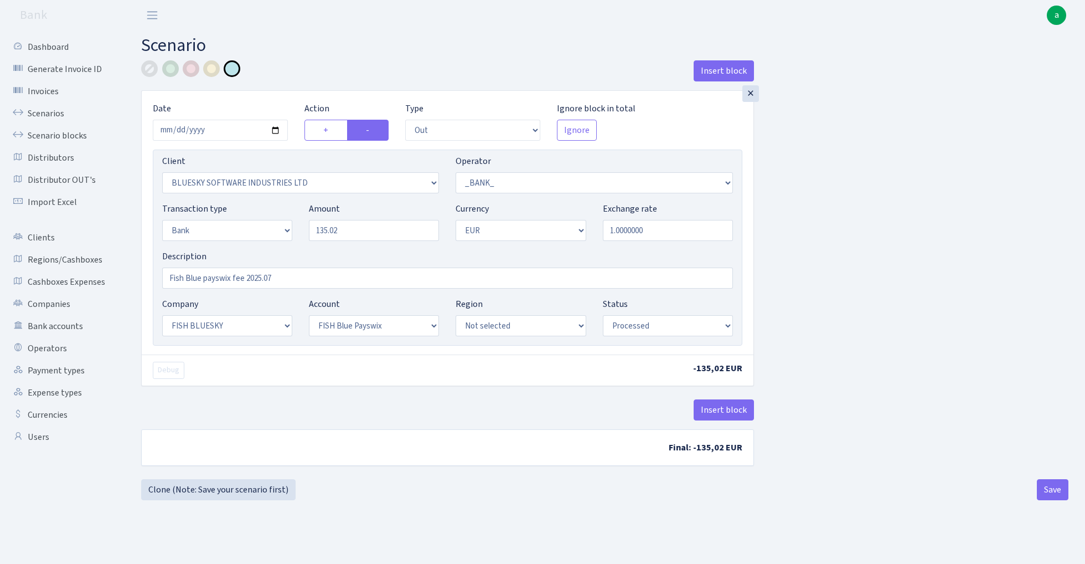
select select "out"
select select "2867"
select select "1"
select select "2"
select select "1"
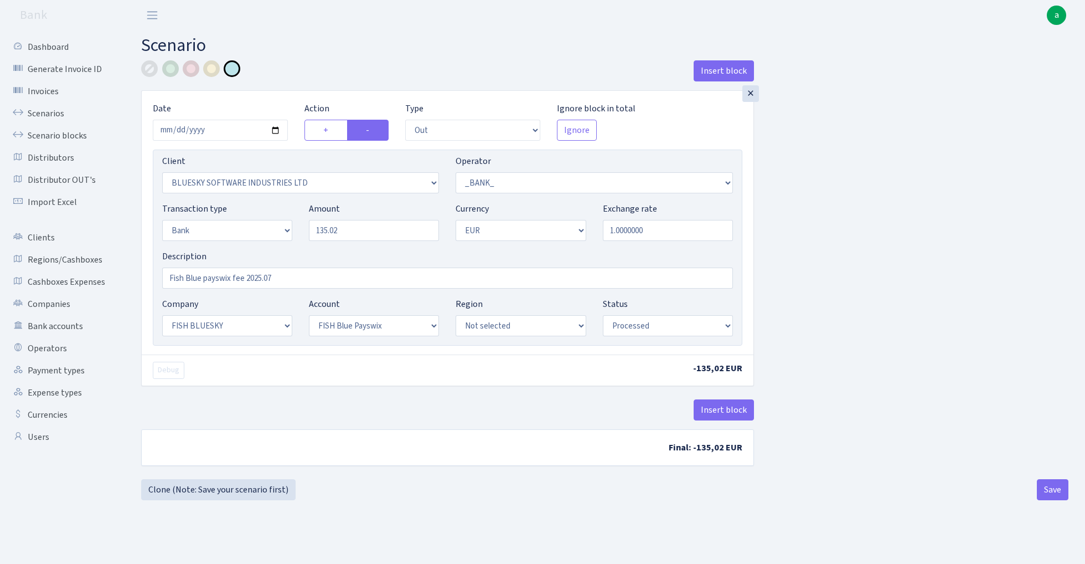
select select "23"
select select "69"
select select "processed"
click at [253, 489] on link "Clone (Note: Save your scenario first)" at bounding box center [218, 489] width 154 height 21
select select "out"
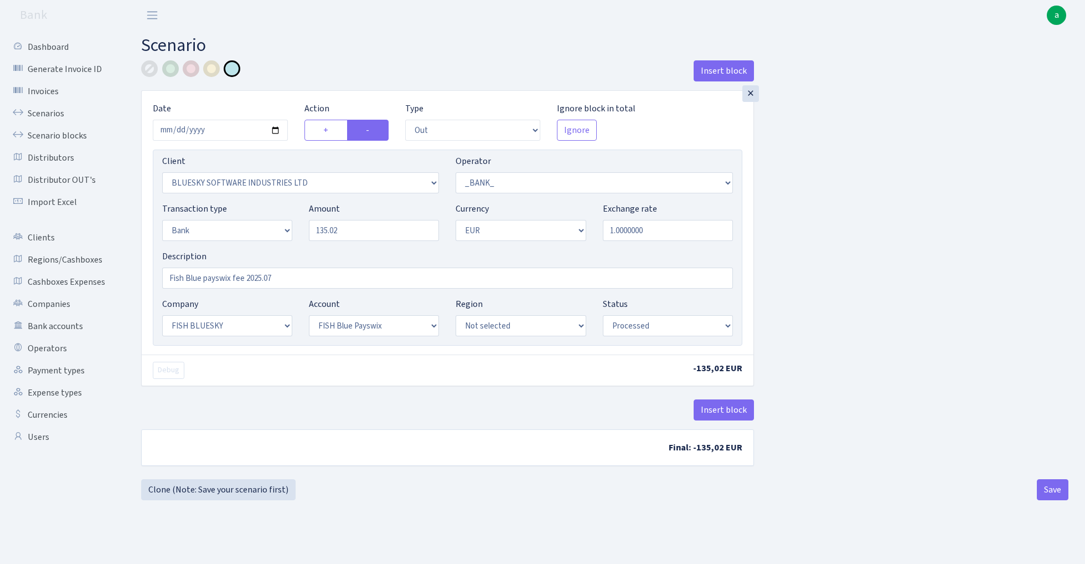
select select "2867"
select select "1"
select select "2"
select select "1"
select select "23"
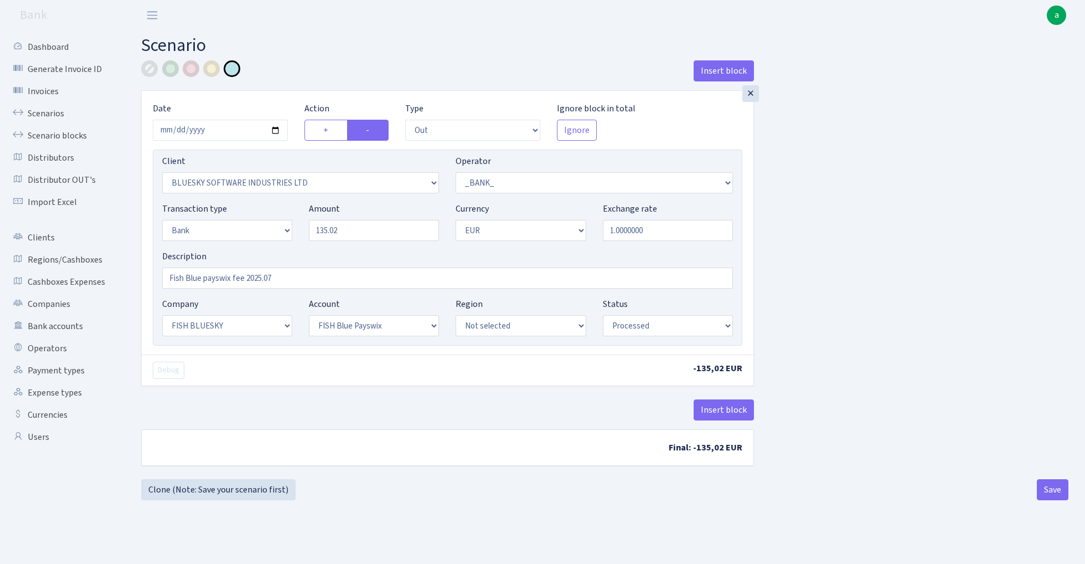
select select "69"
select select "processed"
click at [355, 235] on input "135.02" at bounding box center [374, 230] width 130 height 21
type input "123.00"
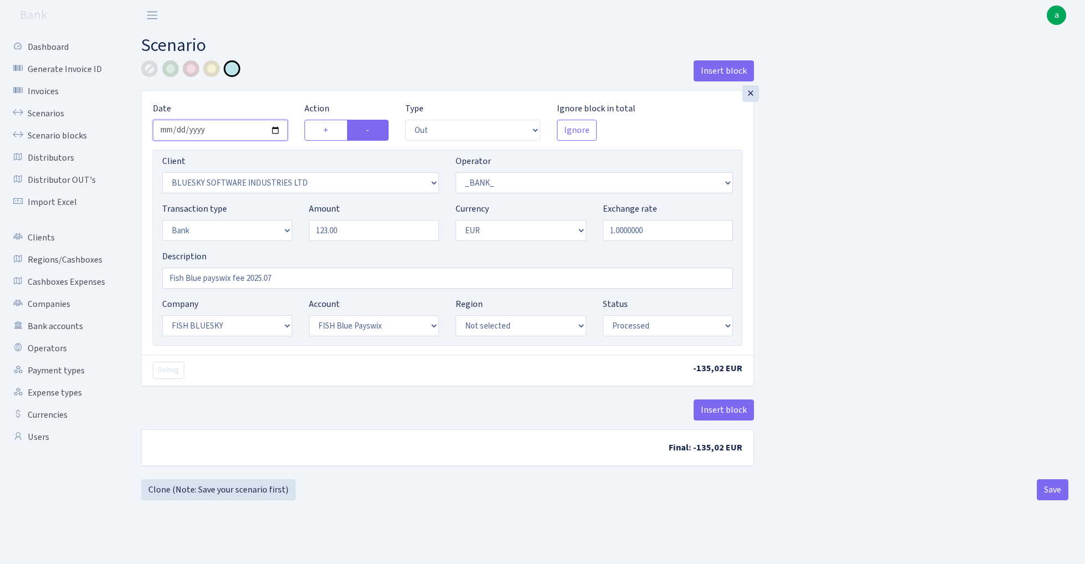
click at [214, 132] on input "2025-07-31" at bounding box center [220, 130] width 135 height 21
type input "2025-08-31"
click at [307, 74] on div "Insert block" at bounding box center [447, 75] width 613 height 30
click at [290, 282] on input "Fish Blue payswix fee 2025.07" at bounding box center [447, 277] width 571 height 21
type input "Fish Blue payswix fee 2025.08"
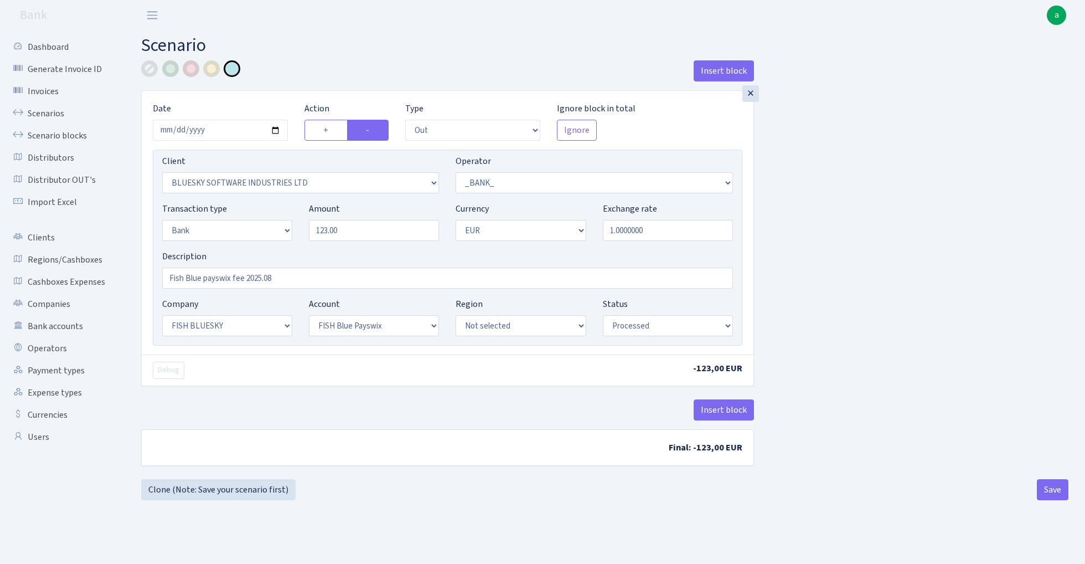
click at [822, 244] on div "Insert block × Date 2025-08-31 Action + - Type --- In Out Commission Field requ…" at bounding box center [605, 269] width 944 height 419
click at [853, 285] on div "Insert block × Date 2025-08-31 Action + - Type --- In Out Commission Field requ…" at bounding box center [605, 269] width 944 height 419
click at [1051, 494] on button "Save" at bounding box center [1053, 489] width 32 height 21
select select "out"
select select "2867"
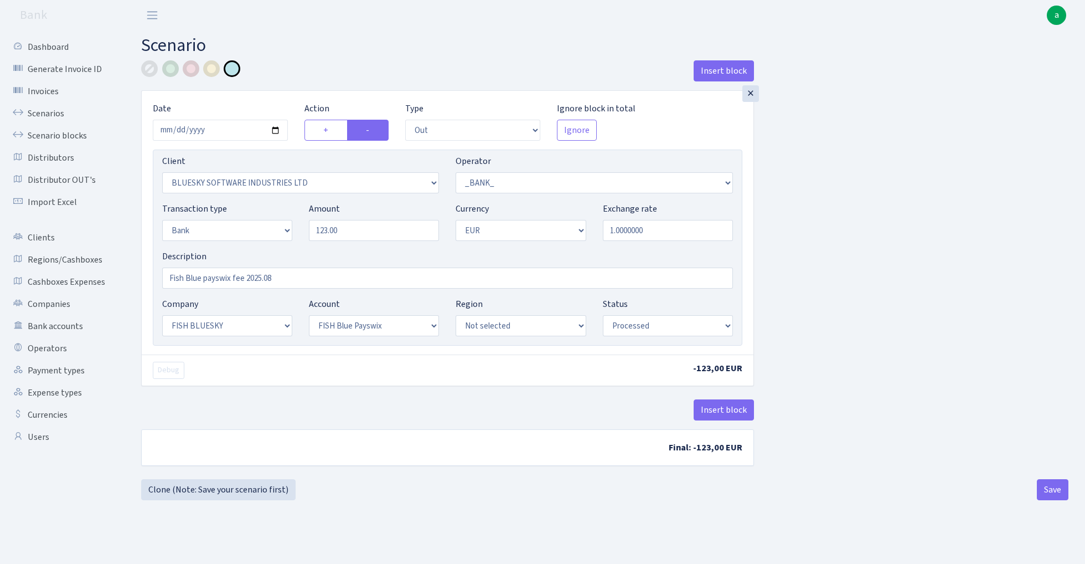
select select "1"
select select "2"
select select "1"
select select "23"
select select "69"
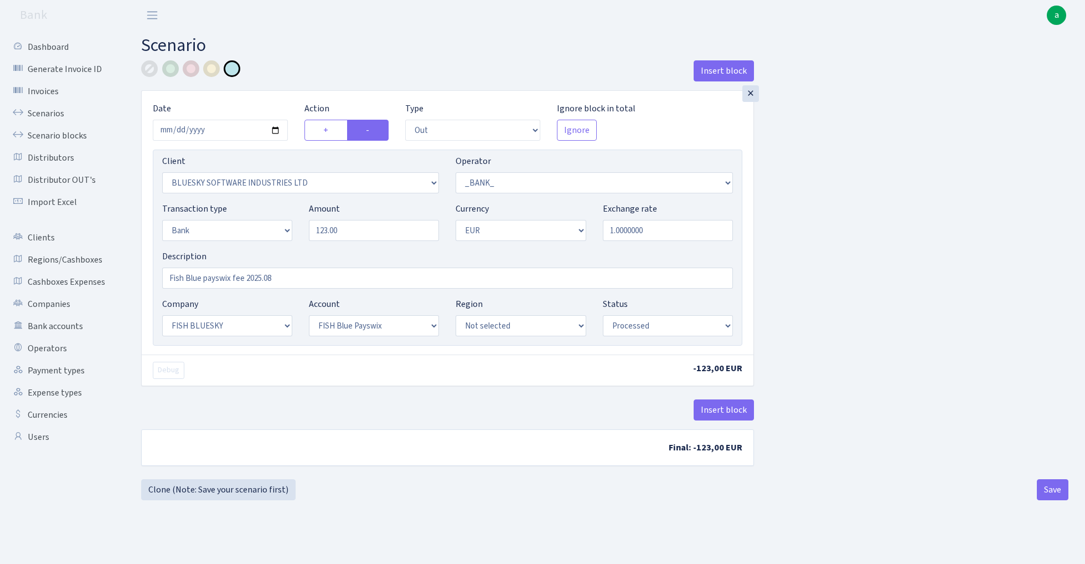
select select "processed"
click at [73, 133] on link "Scenario blocks" at bounding box center [61, 136] width 111 height 22
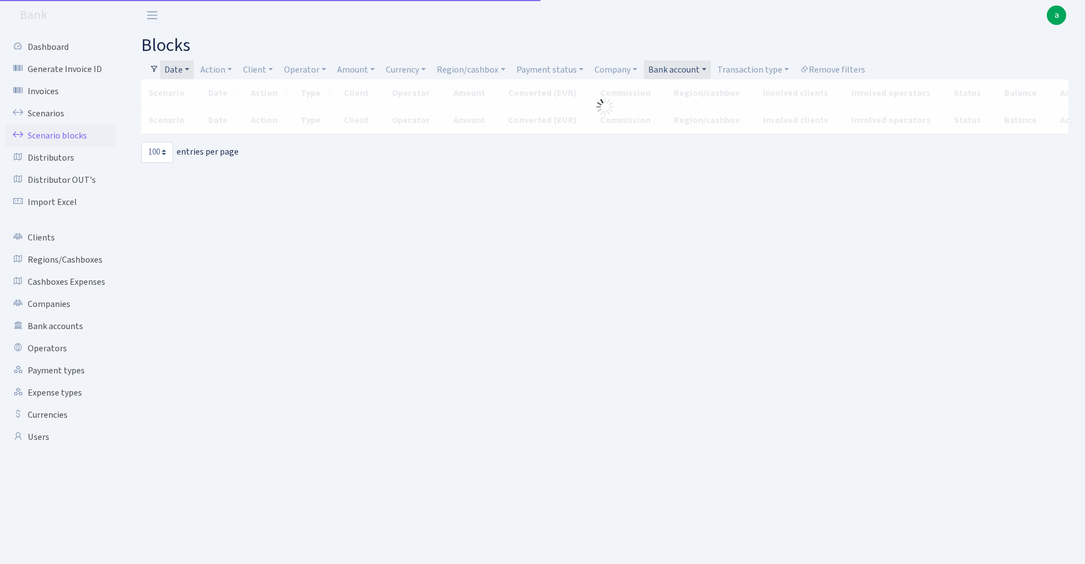
select select "100"
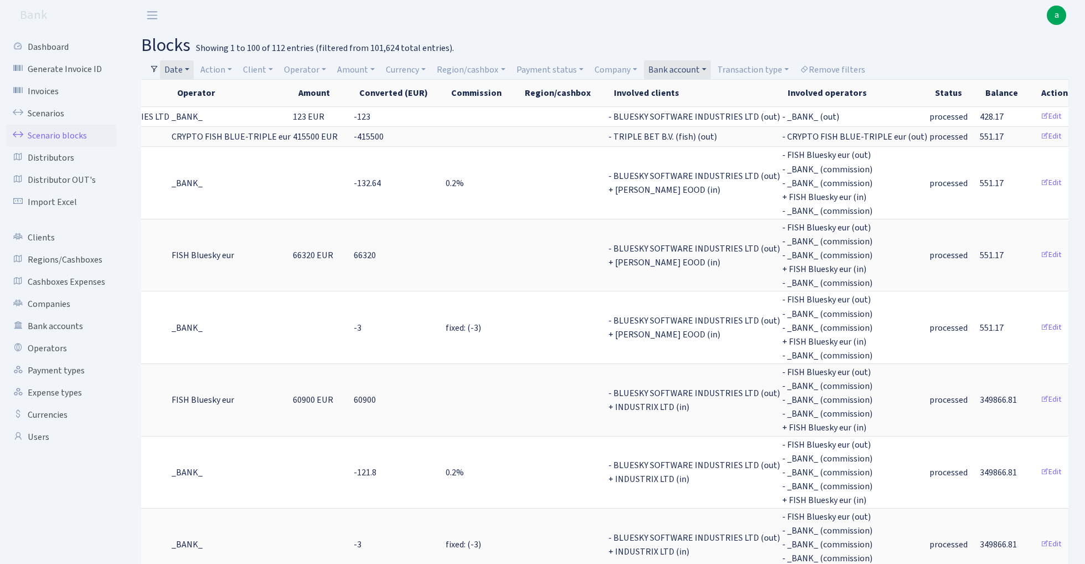
scroll to position [0, 319]
